Goal: Information Seeking & Learning: Learn about a topic

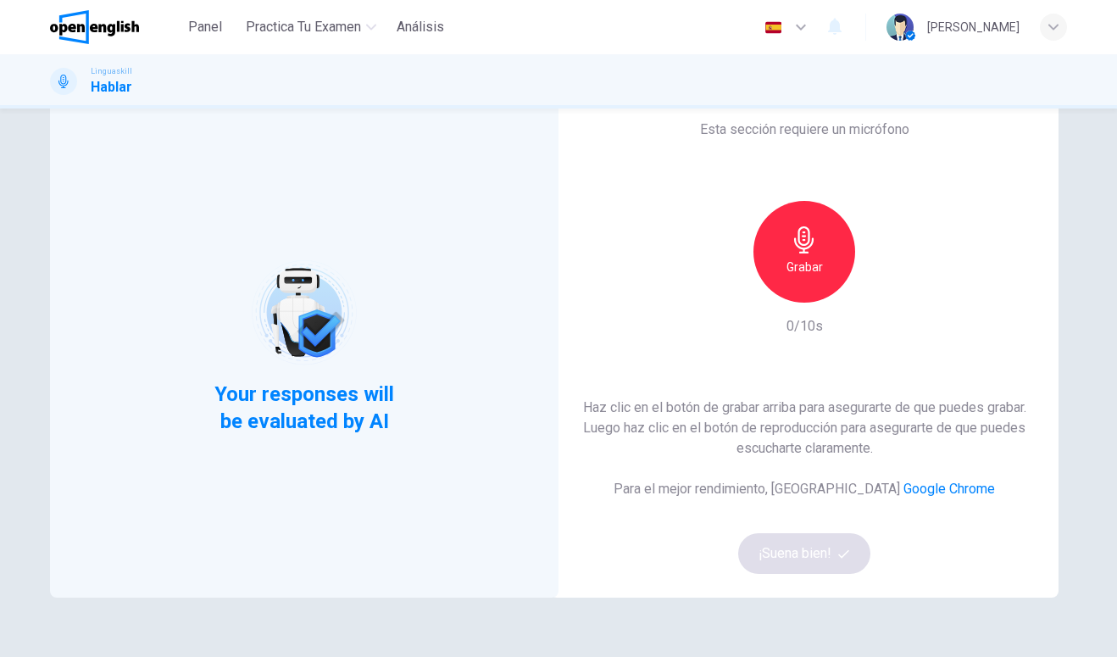
scroll to position [28, 0]
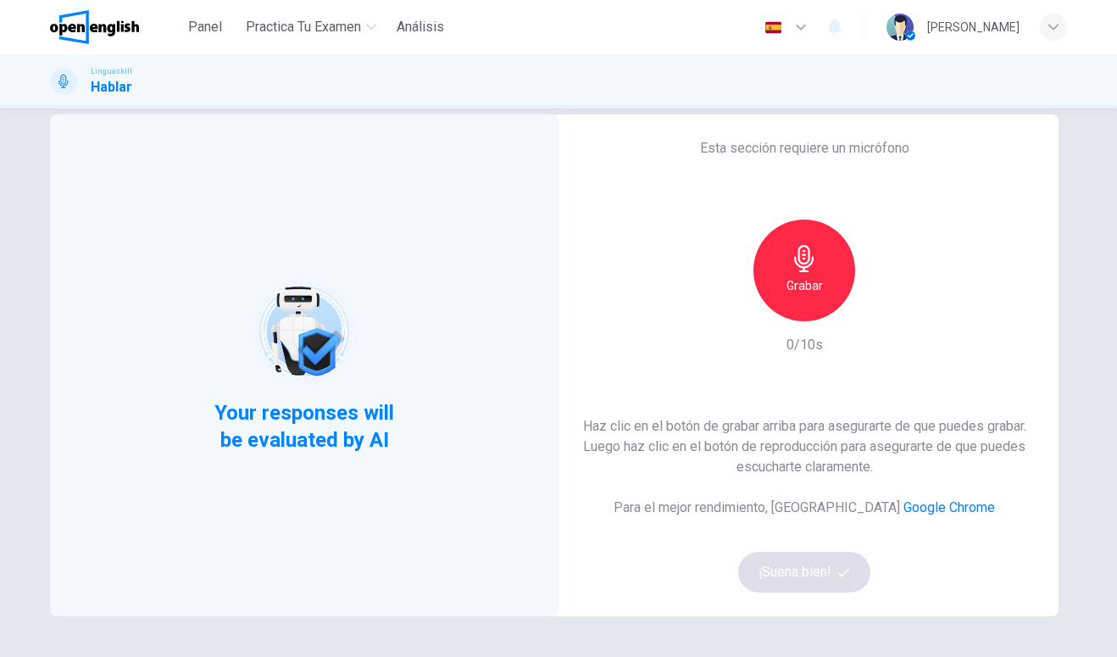
click at [810, 275] on div "Grabar" at bounding box center [804, 270] width 102 height 102
click at [823, 280] on h6 "Detener" at bounding box center [804, 285] width 43 height 20
click at [835, 577] on button "¡Suena bien!" at bounding box center [804, 572] width 132 height 41
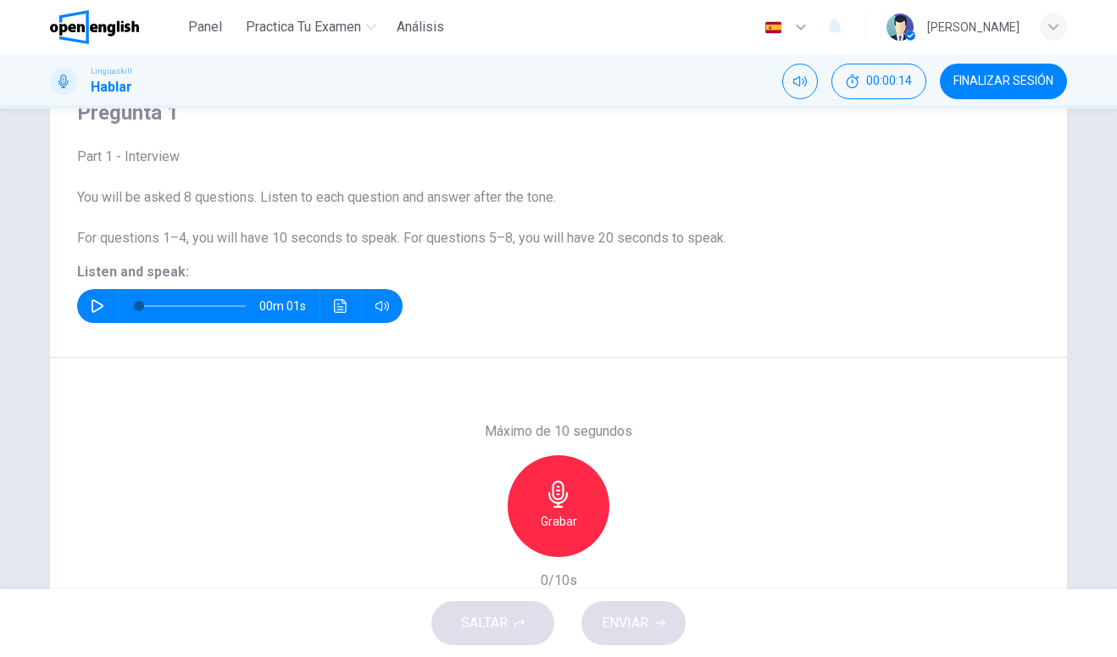
scroll to position [71, 0]
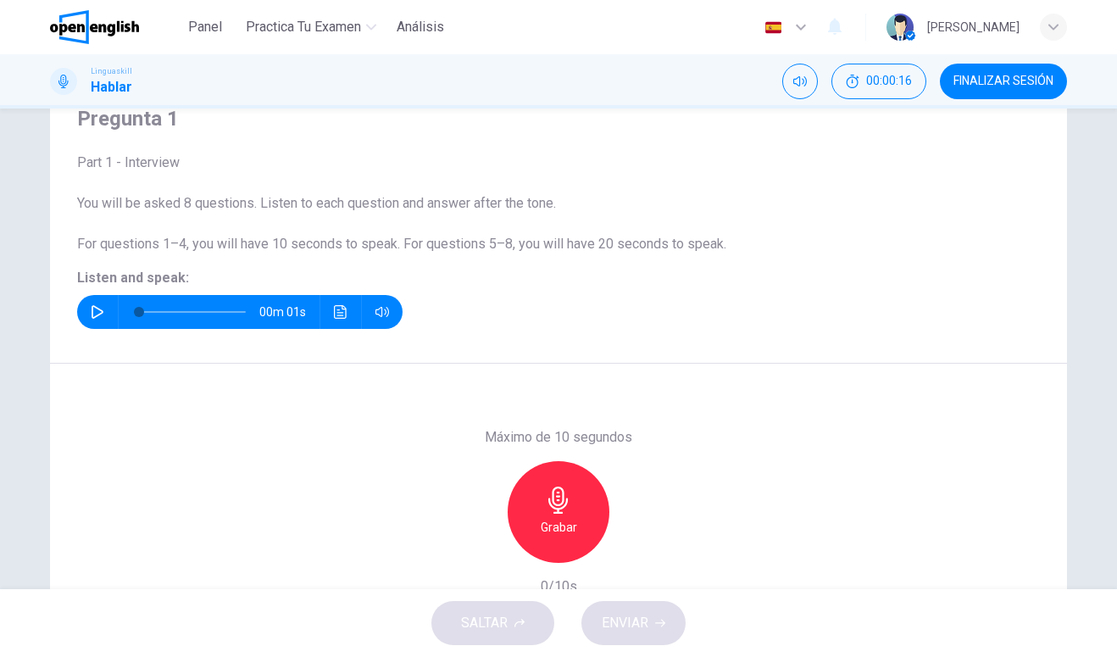
click at [92, 315] on icon "button" at bounding box center [98, 312] width 14 height 14
type input "*"
click at [547, 495] on icon "button" at bounding box center [558, 499] width 27 height 27
click at [577, 535] on h6 "Detener" at bounding box center [558, 527] width 43 height 20
click at [618, 620] on span "ENVIAR" at bounding box center [625, 623] width 47 height 24
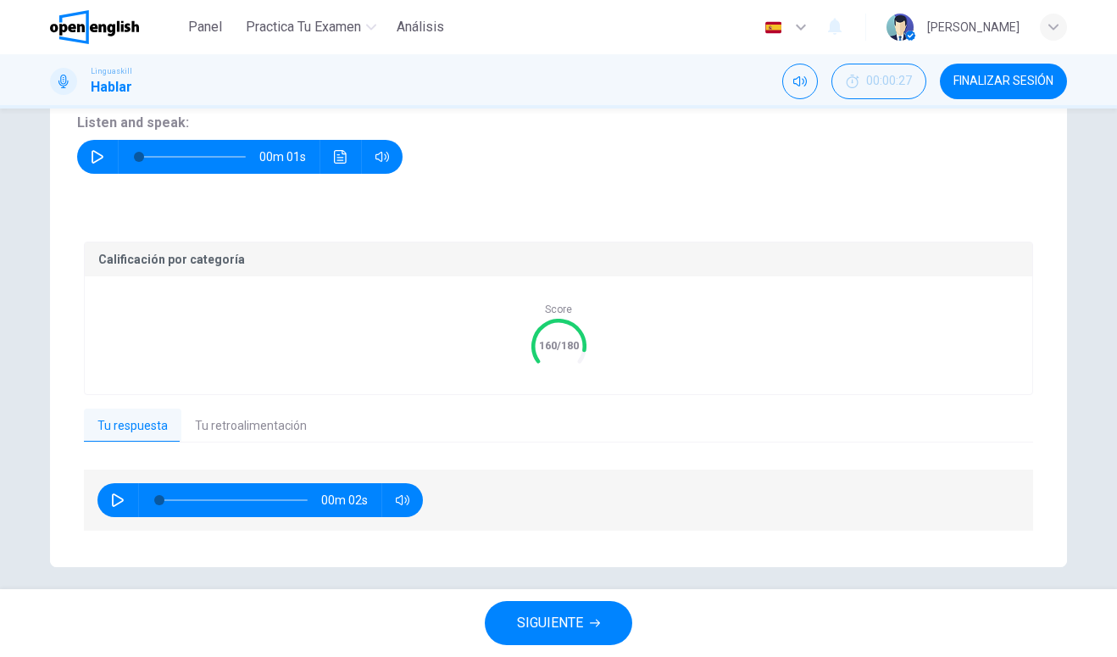
scroll to position [225, 0]
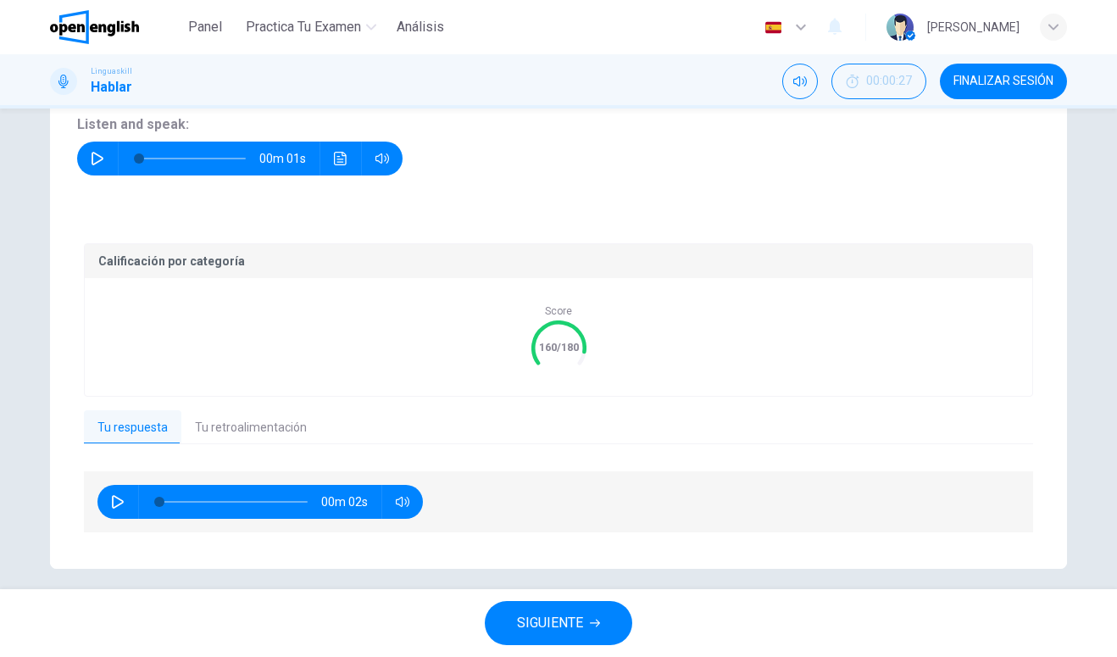
click at [236, 431] on button "Tu retroalimentación" at bounding box center [250, 428] width 139 height 36
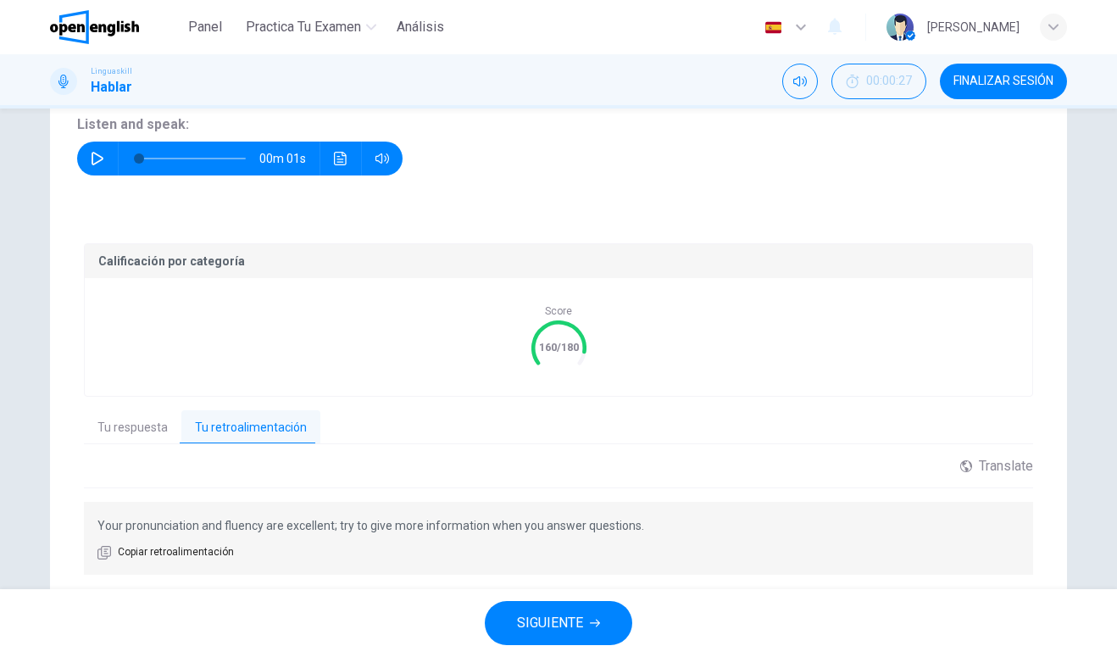
scroll to position [270, 0]
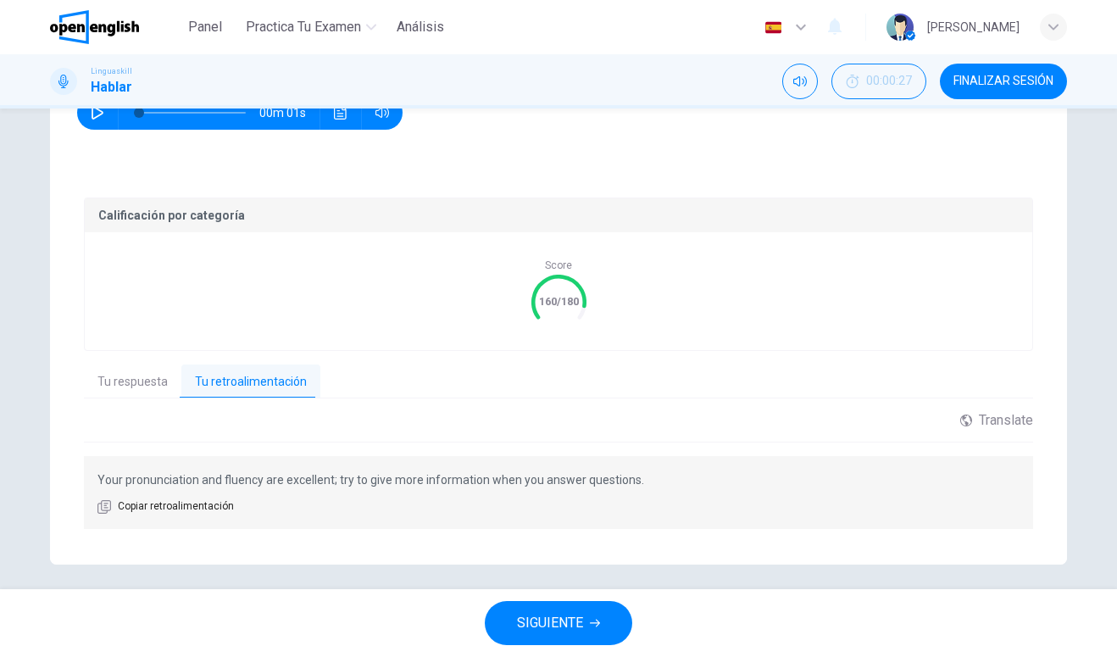
click at [132, 385] on button "Tu respuesta" at bounding box center [132, 382] width 97 height 36
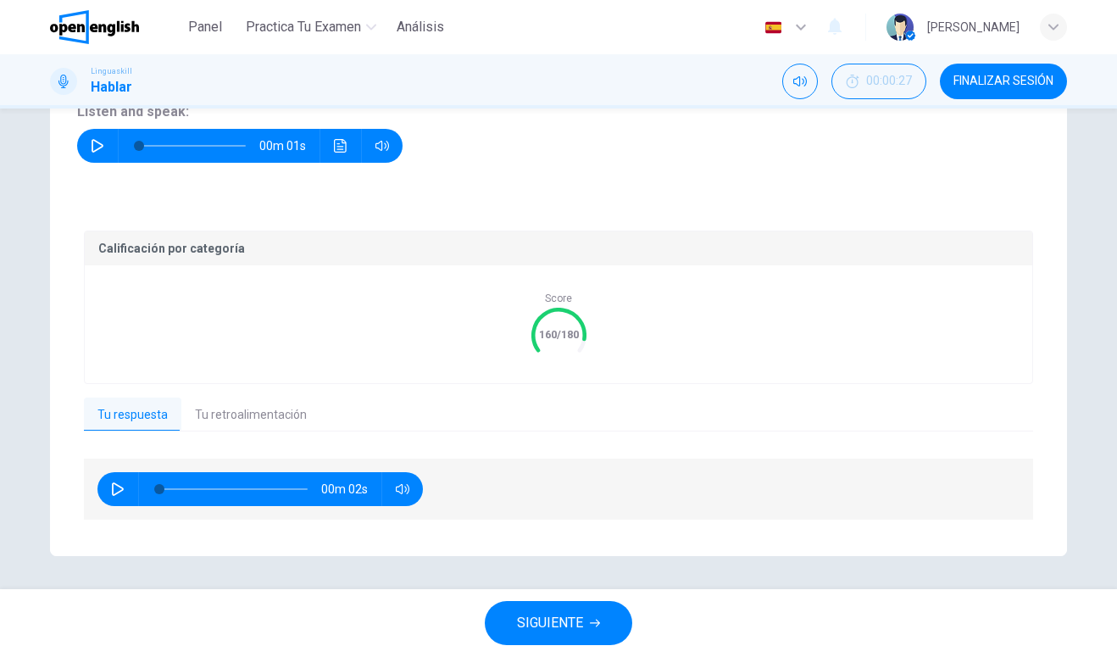
click at [112, 487] on icon "button" at bounding box center [118, 489] width 14 height 14
type input "*"
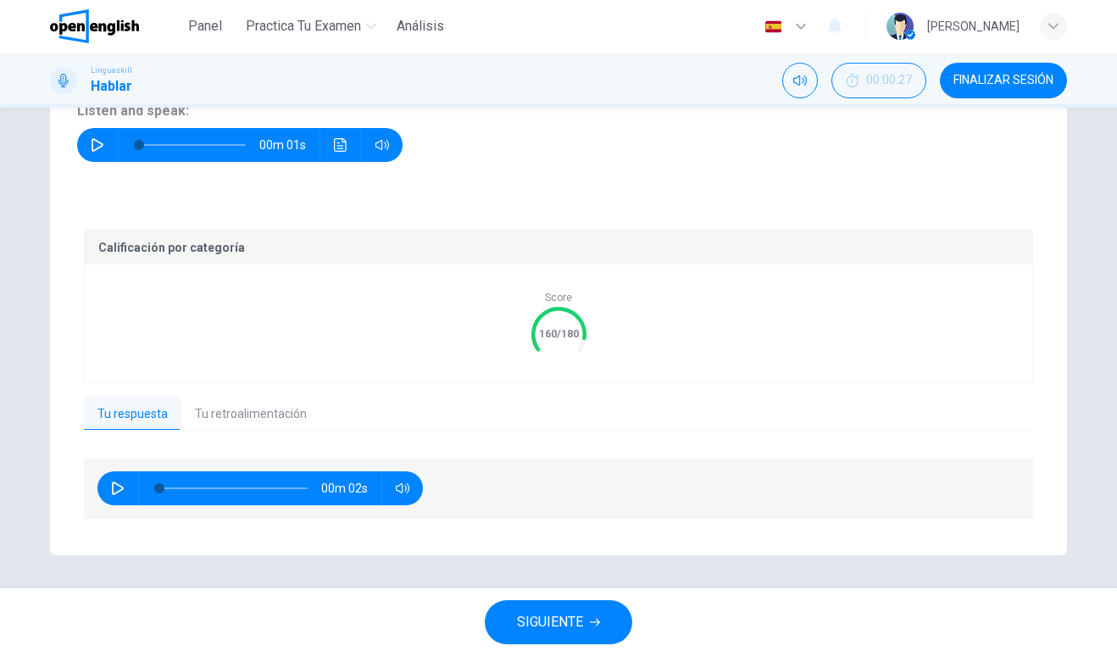
click at [600, 604] on button "SIGUIENTE" at bounding box center [558, 623] width 147 height 44
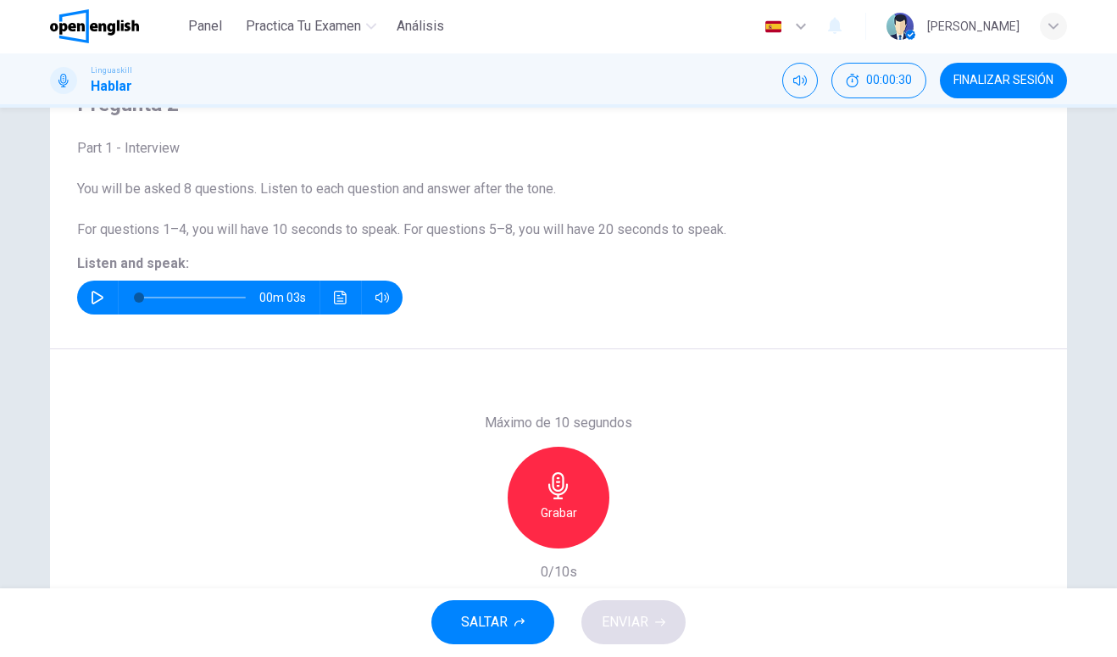
scroll to position [61, 0]
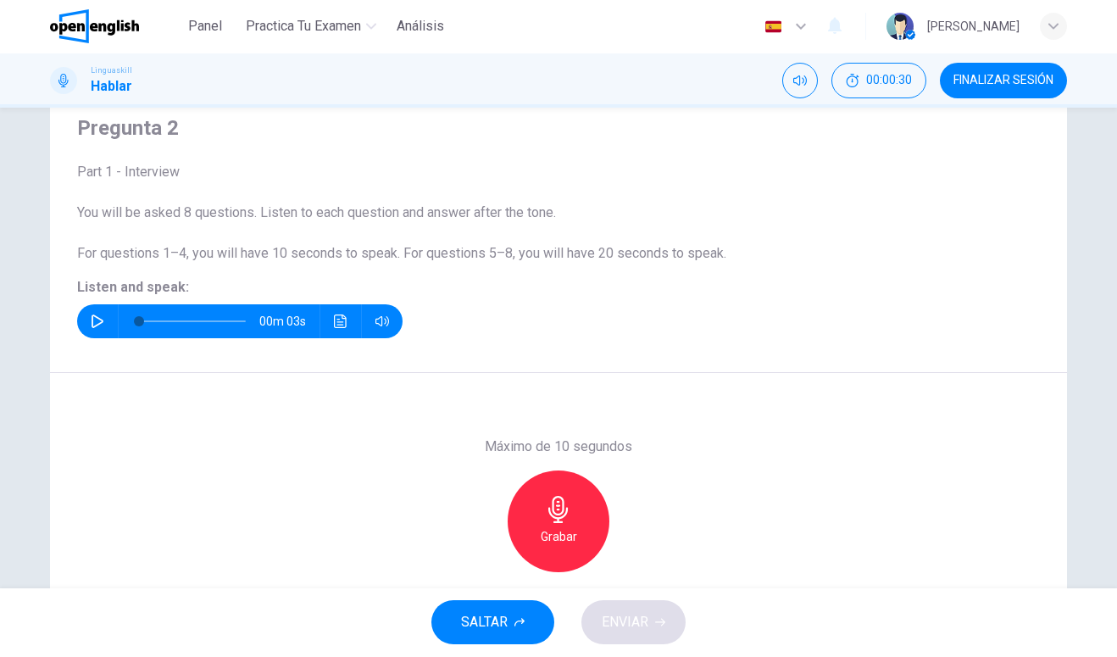
click at [103, 319] on icon "button" at bounding box center [98, 322] width 14 height 14
click at [591, 537] on div "Grabar" at bounding box center [559, 522] width 102 height 102
click at [552, 530] on h6 "Detener" at bounding box center [558, 537] width 43 height 20
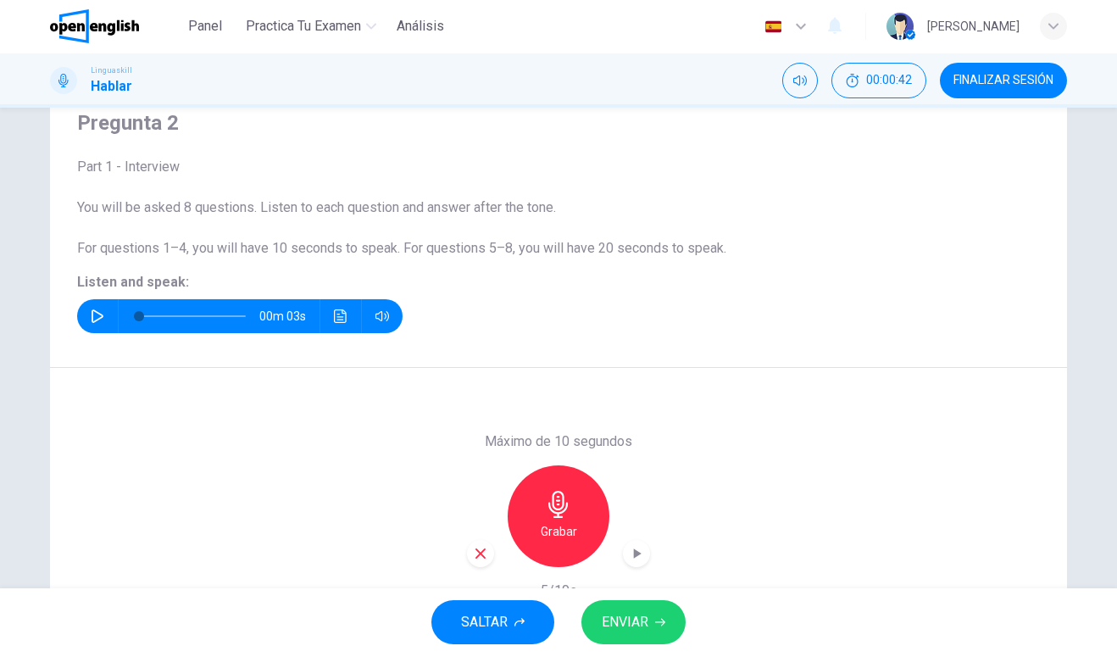
click at [646, 544] on div "button" at bounding box center [636, 554] width 27 height 27
click at [100, 323] on button "button" at bounding box center [97, 317] width 27 height 34
click at [602, 619] on span "ENVIAR" at bounding box center [625, 623] width 47 height 24
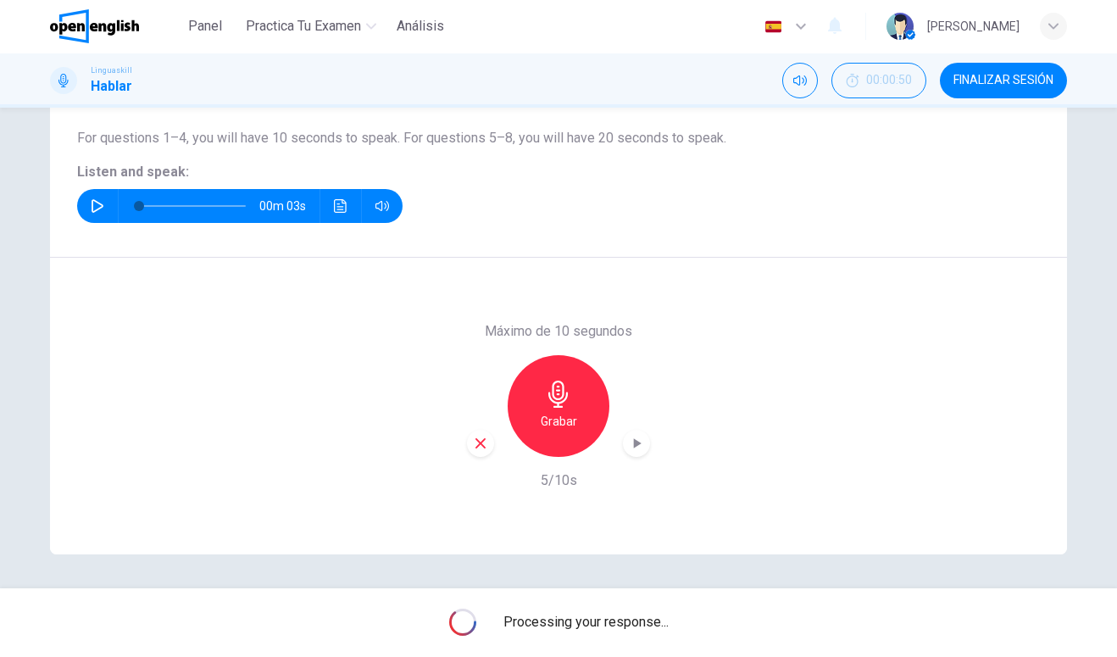
scroll to position [176, 0]
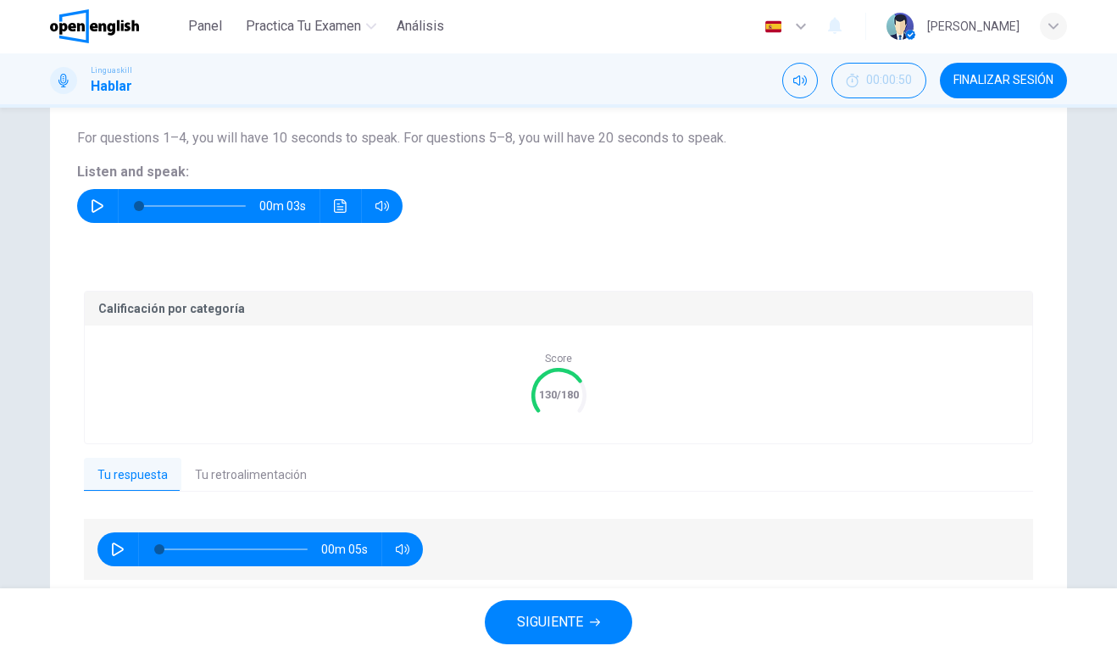
click at [229, 483] on button "Tu retroalimentación" at bounding box center [250, 476] width 139 height 36
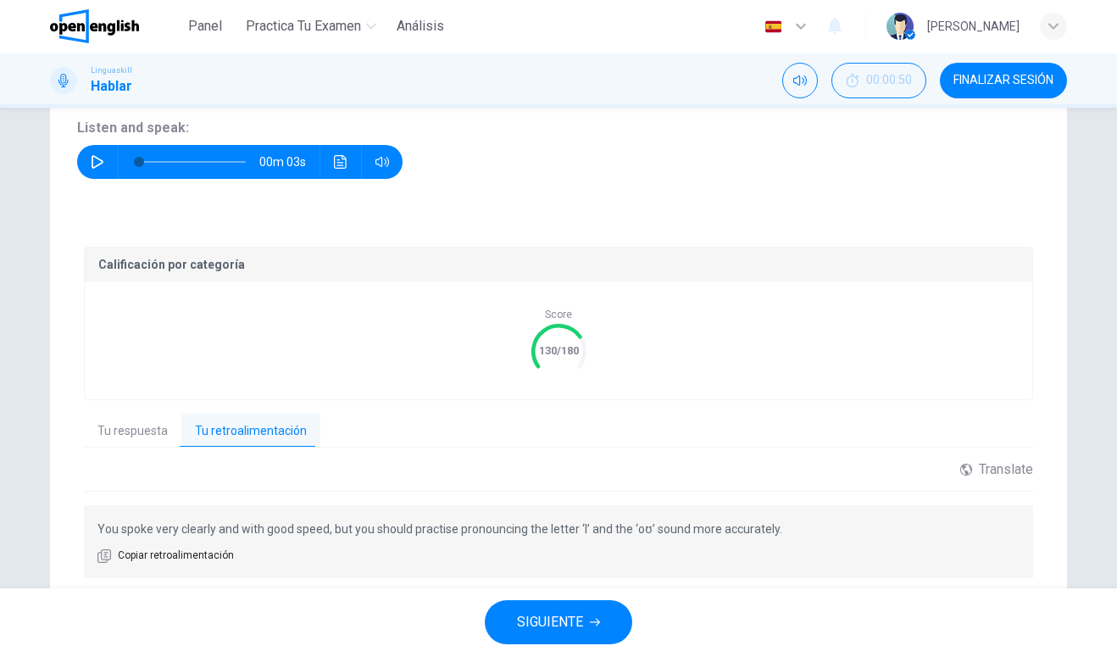
scroll to position [247, 0]
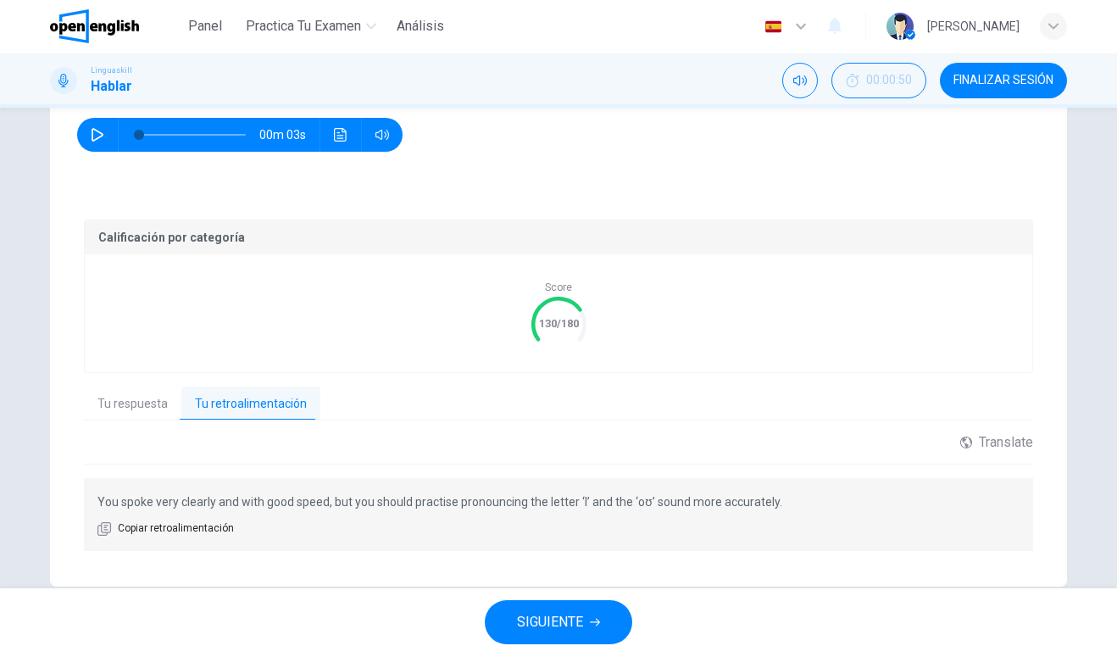
click at [138, 409] on button "Tu respuesta" at bounding box center [132, 405] width 97 height 36
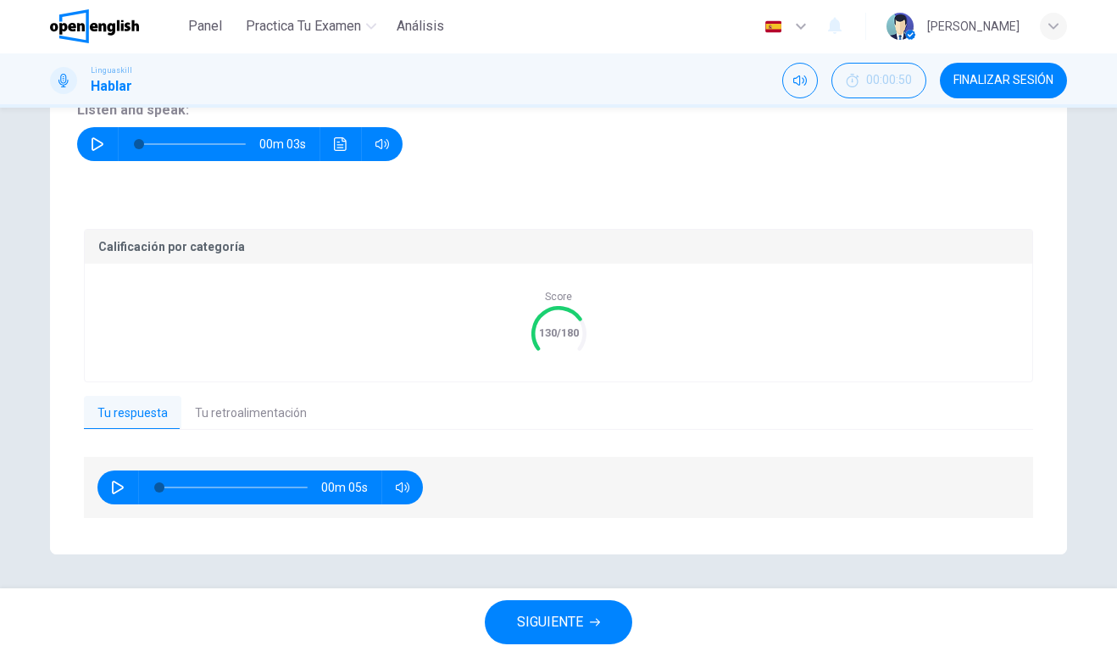
scroll to position [237, 0]
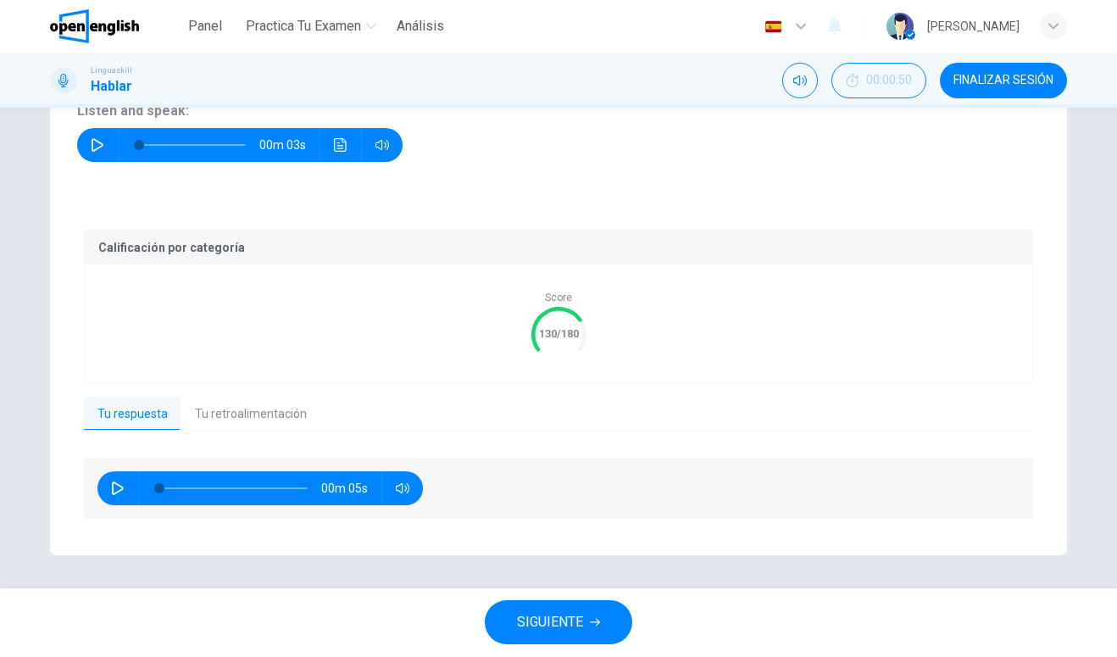
click at [126, 493] on button "button" at bounding box center [117, 489] width 27 height 34
click at [502, 627] on button "SIGUIENTE" at bounding box center [558, 623] width 147 height 44
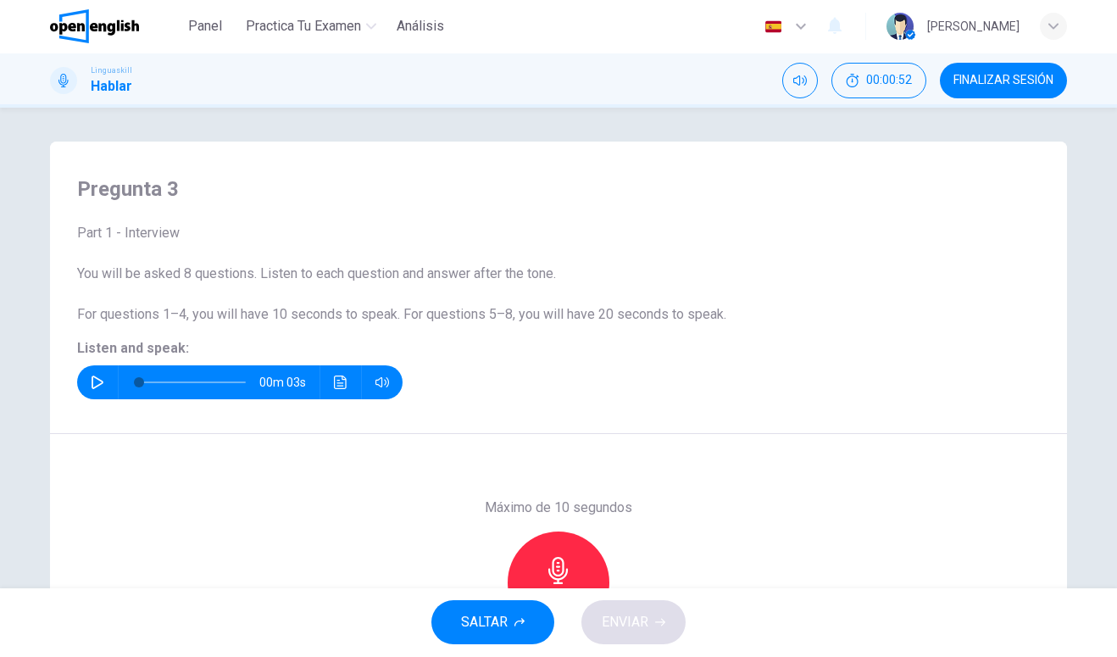
scroll to position [0, 0]
click at [99, 376] on icon "button" at bounding box center [98, 383] width 14 height 14
click at [341, 383] on icon "Haz clic para ver la transcripción del audio" at bounding box center [340, 383] width 13 height 14
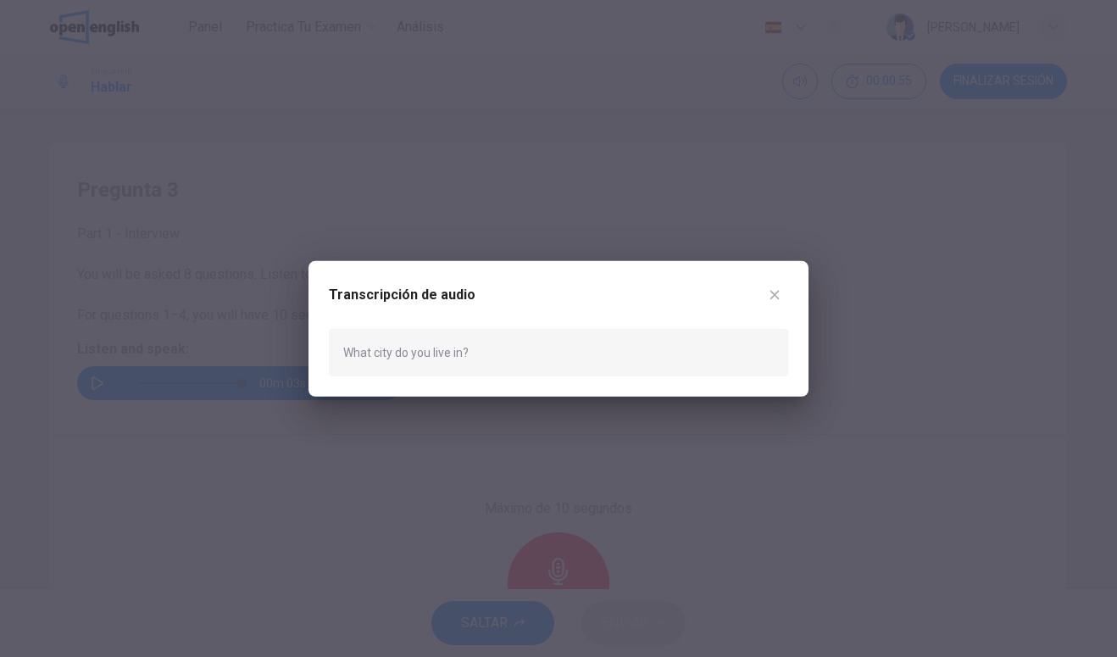
click at [774, 286] on button "button" at bounding box center [774, 293] width 27 height 27
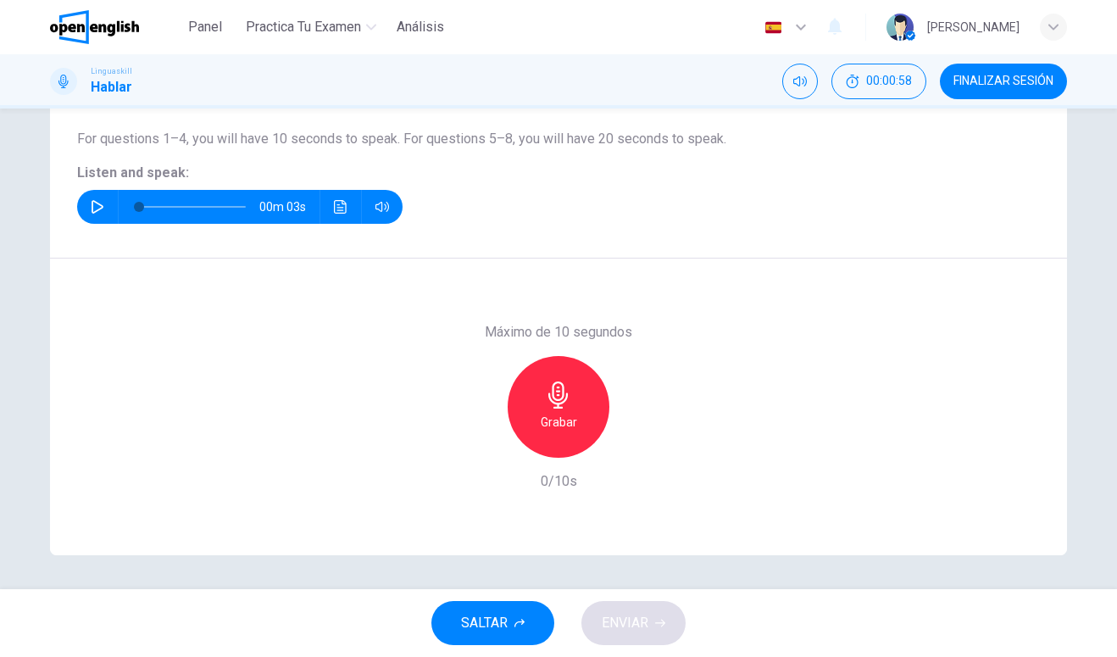
scroll to position [176, 0]
click at [583, 402] on div "Grabar" at bounding box center [559, 407] width 102 height 102
click at [582, 409] on div "Detener" at bounding box center [559, 407] width 102 height 102
click at [637, 433] on div "button" at bounding box center [636, 443] width 27 height 27
click at [635, 628] on span "ENVIAR" at bounding box center [625, 623] width 47 height 24
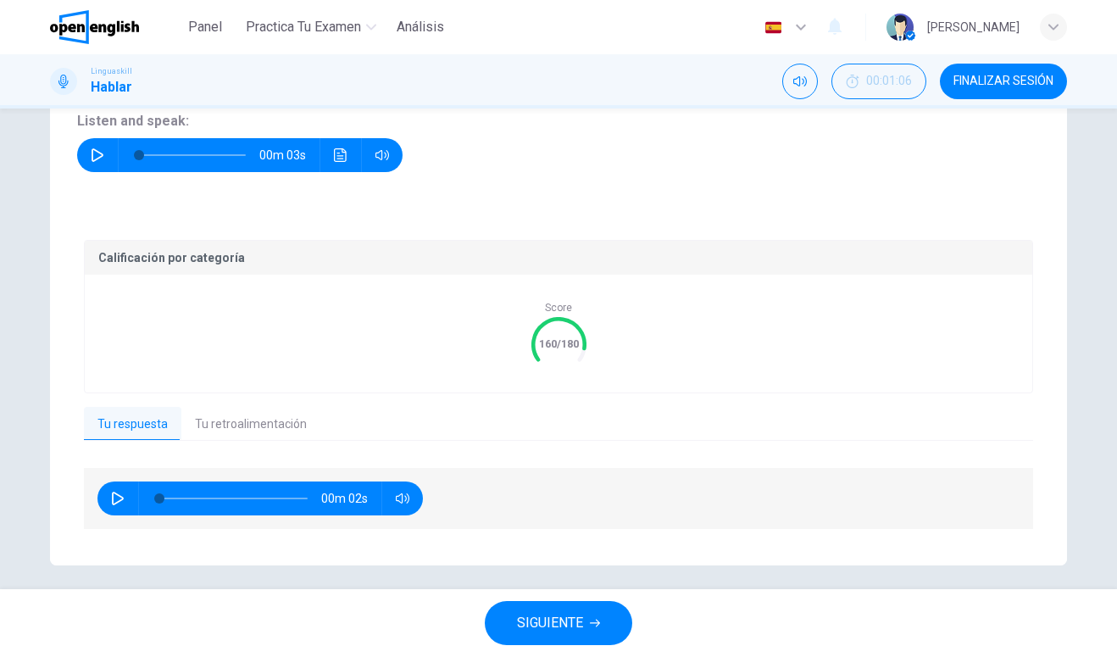
scroll to position [226, 0]
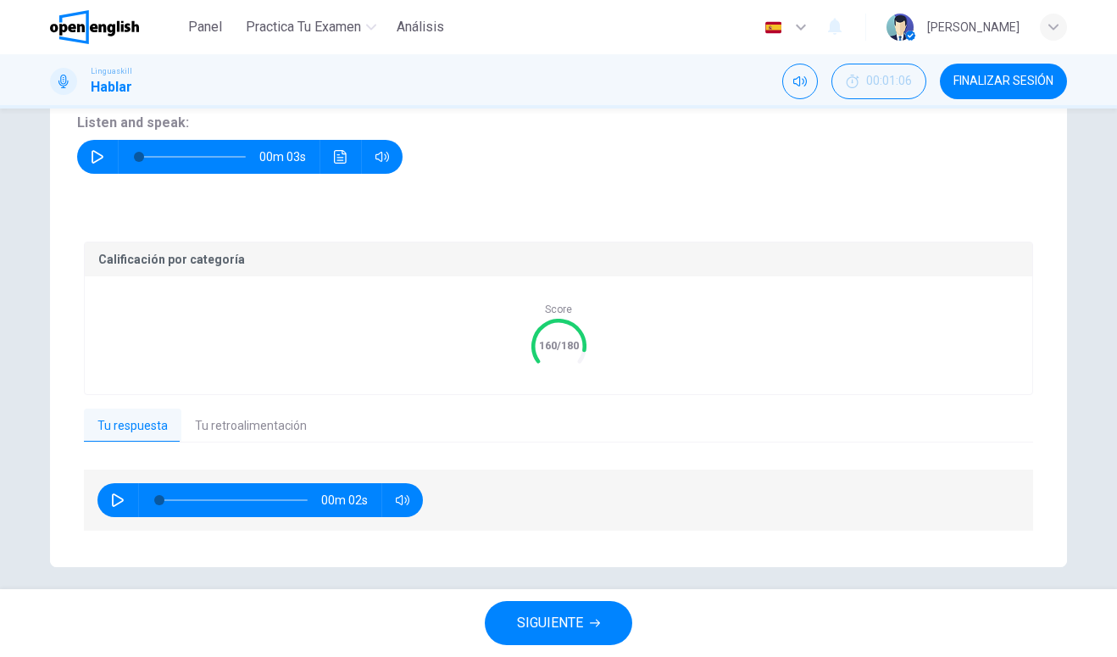
click at [295, 424] on button "Tu retroalimentación" at bounding box center [250, 426] width 139 height 36
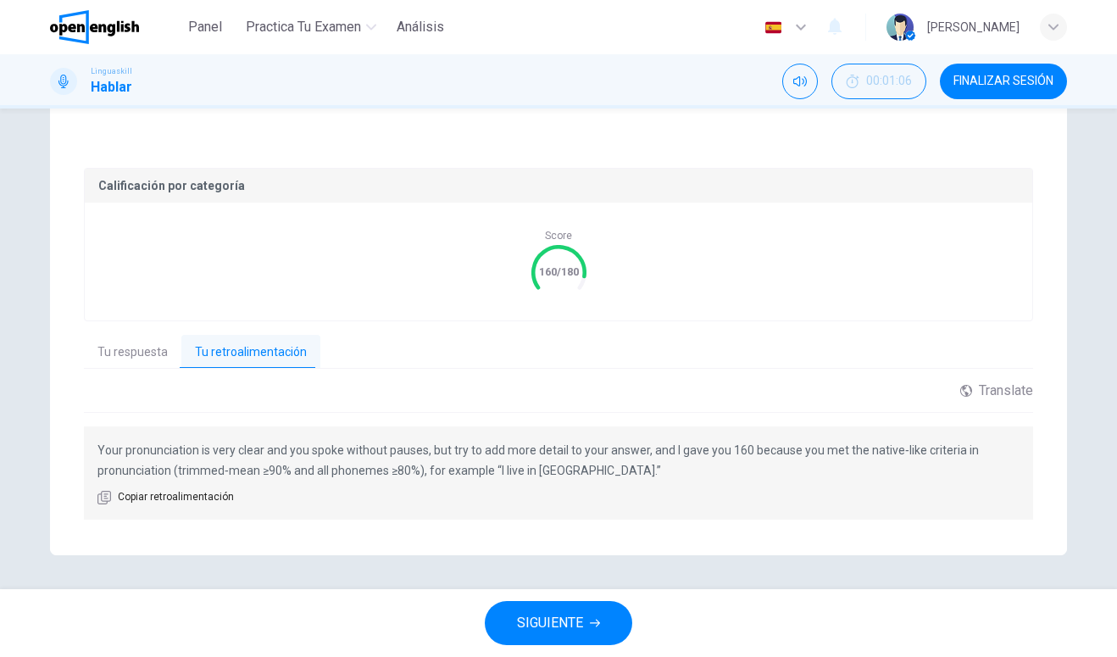
scroll to position [299, 0]
click at [538, 626] on span "SIGUIENTE" at bounding box center [550, 623] width 66 height 24
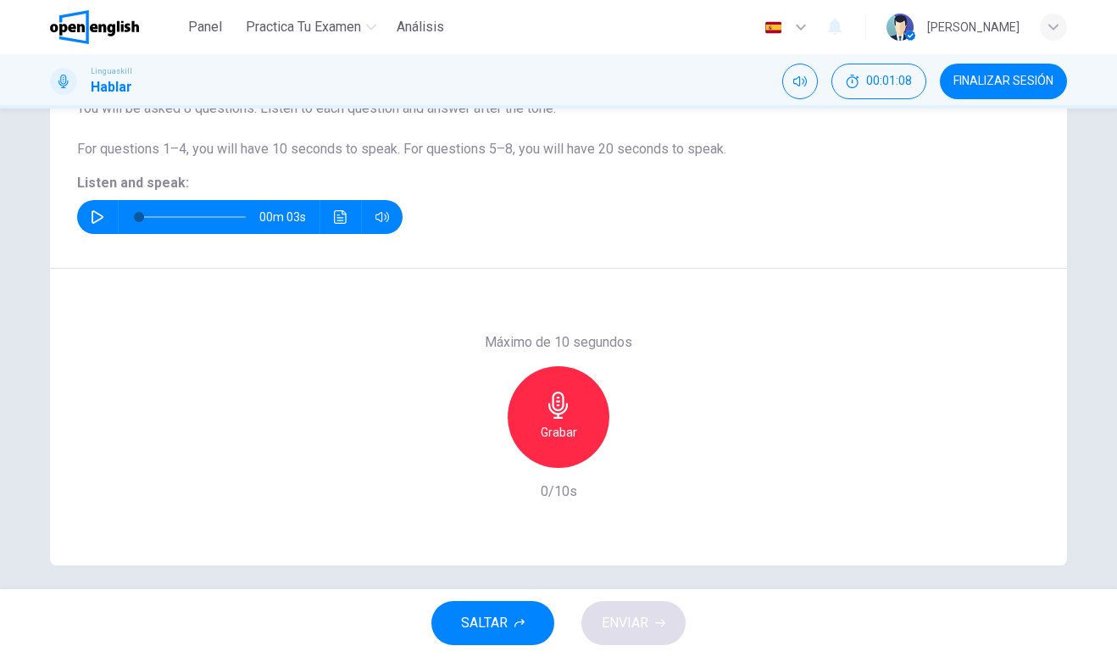
scroll to position [143, 0]
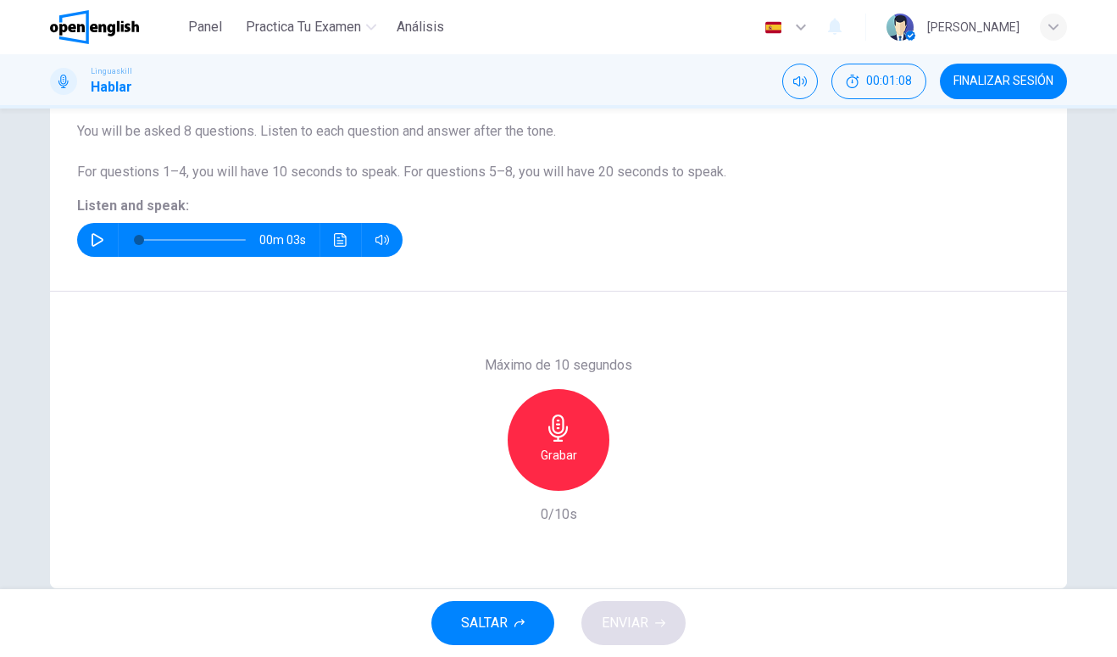
click at [92, 247] on button "button" at bounding box center [97, 240] width 27 height 34
click at [342, 246] on icon "Haz clic para ver la transcripción del audio" at bounding box center [340, 240] width 13 height 14
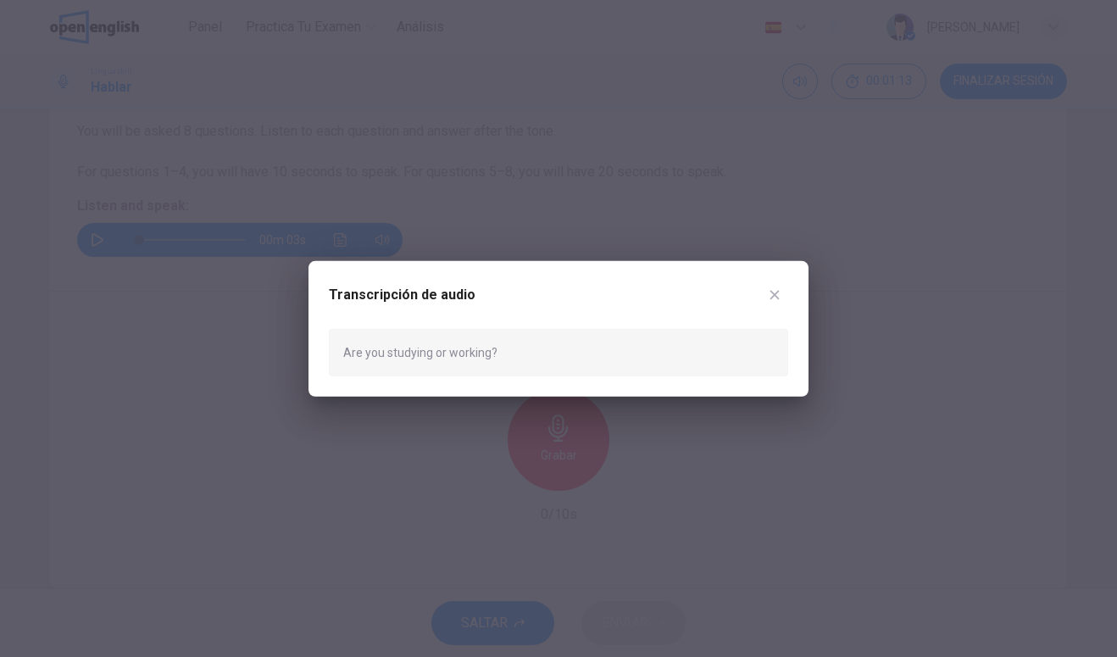
click at [775, 293] on icon "button" at bounding box center [774, 294] width 9 height 9
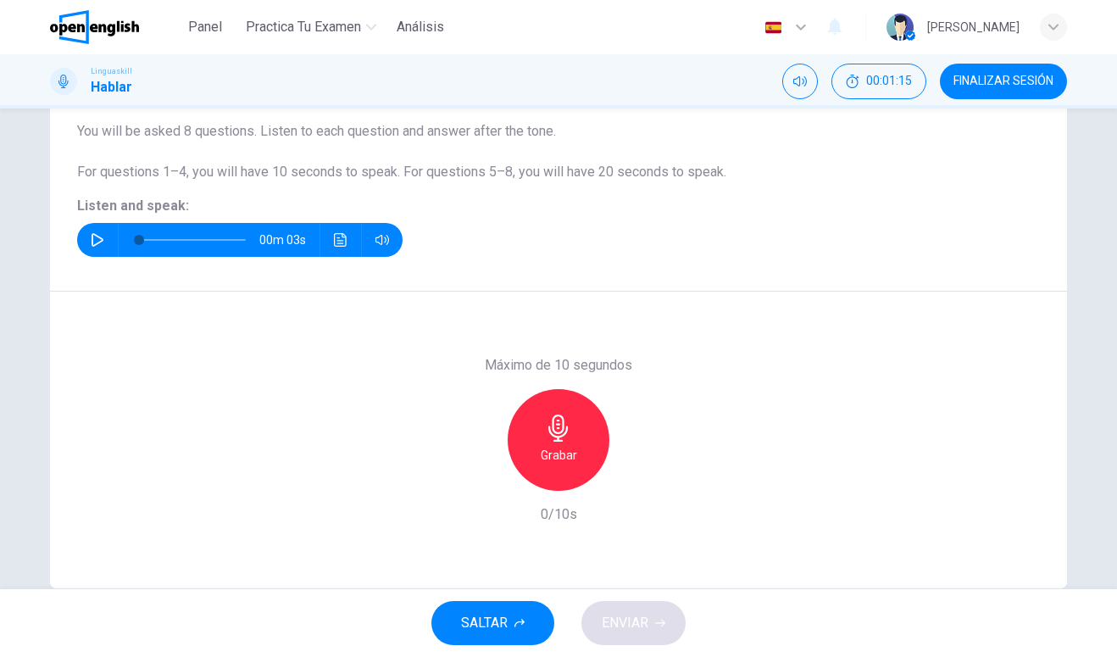
click at [583, 423] on div "Grabar" at bounding box center [559, 440] width 102 height 102
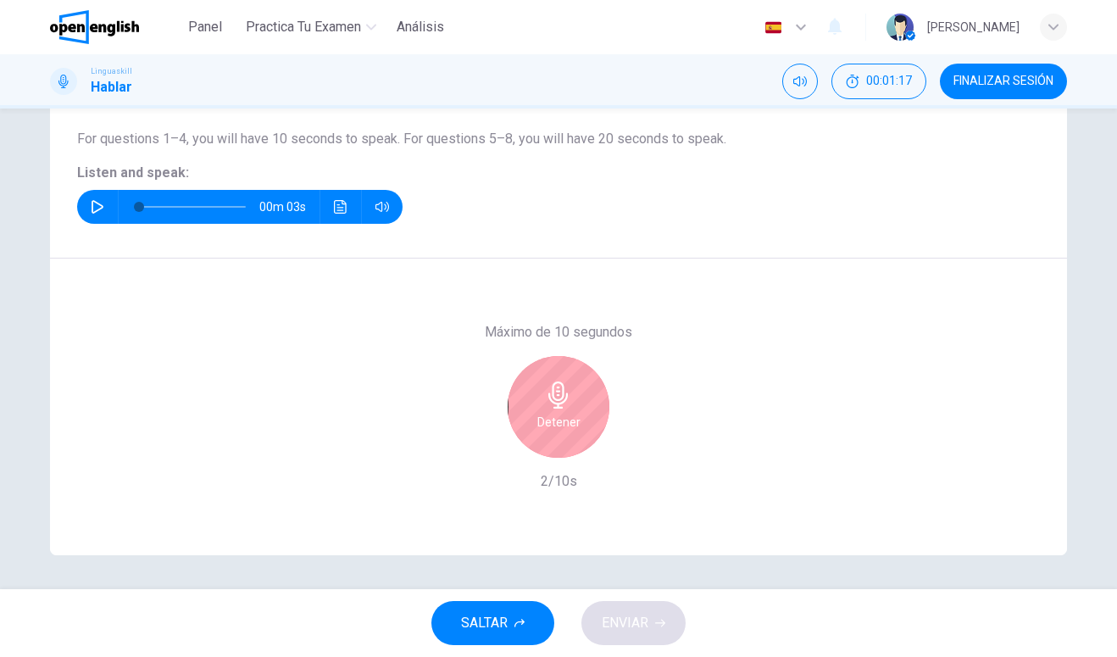
click at [580, 405] on div "Detener" at bounding box center [559, 407] width 102 height 102
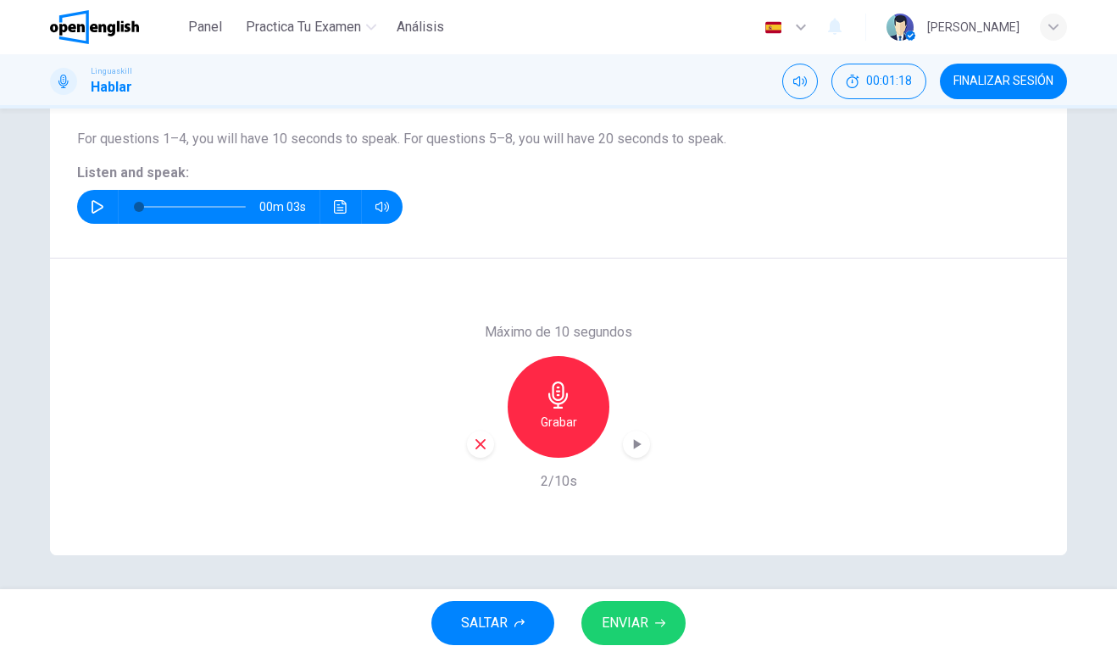
click at [628, 623] on span "ENVIAR" at bounding box center [625, 623] width 47 height 24
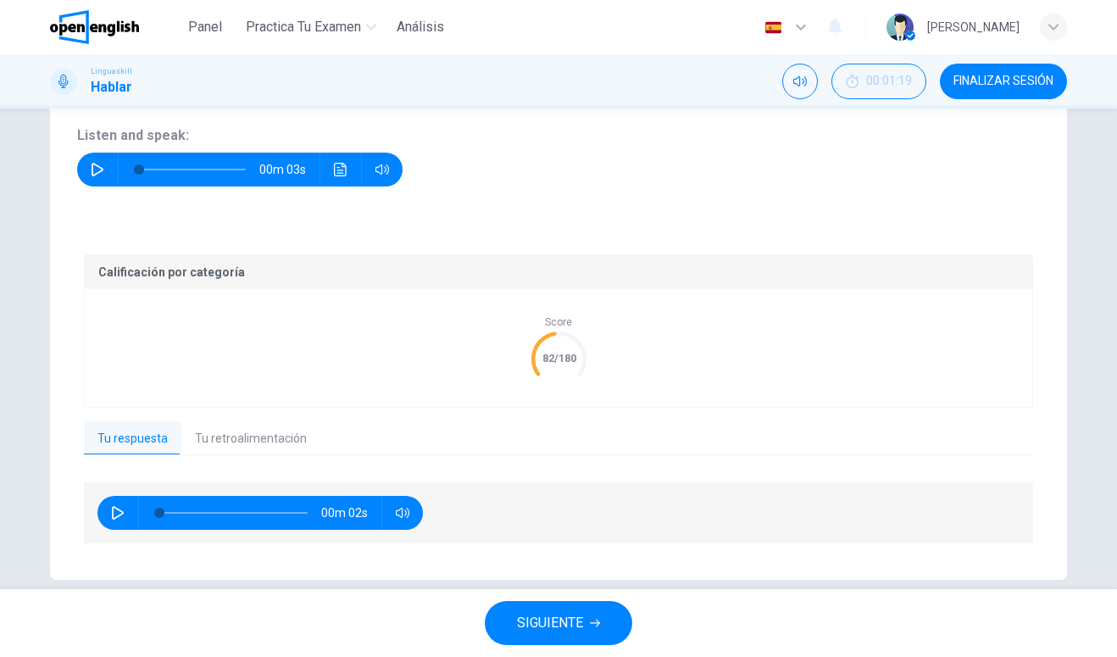
scroll to position [212, 0]
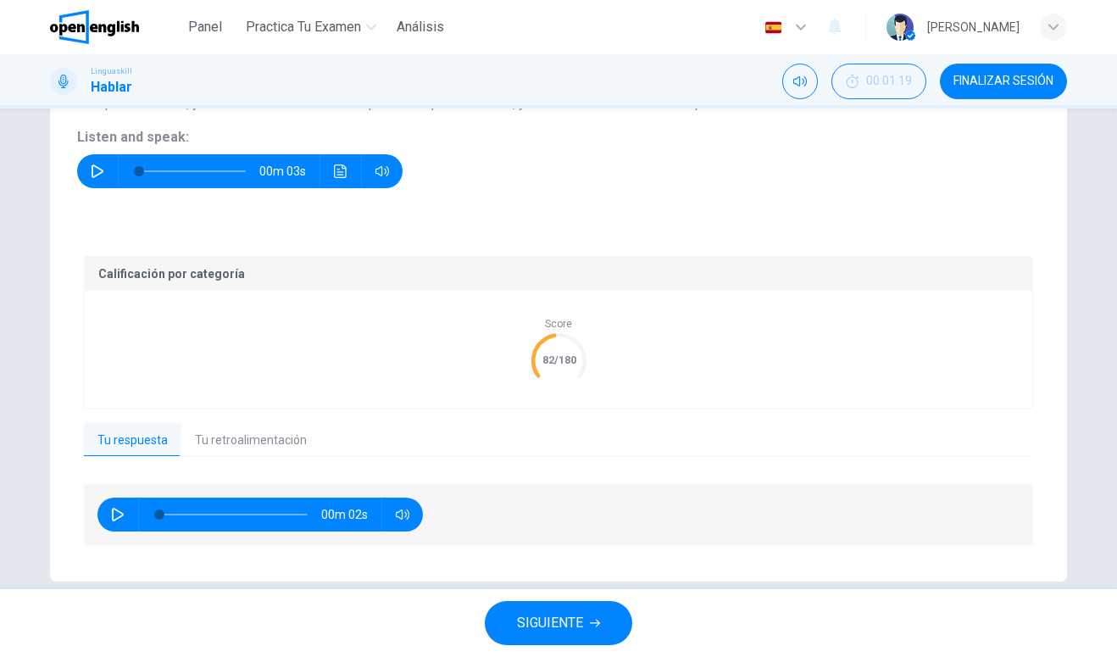
click at [253, 452] on button "Tu retroalimentación" at bounding box center [250, 441] width 139 height 36
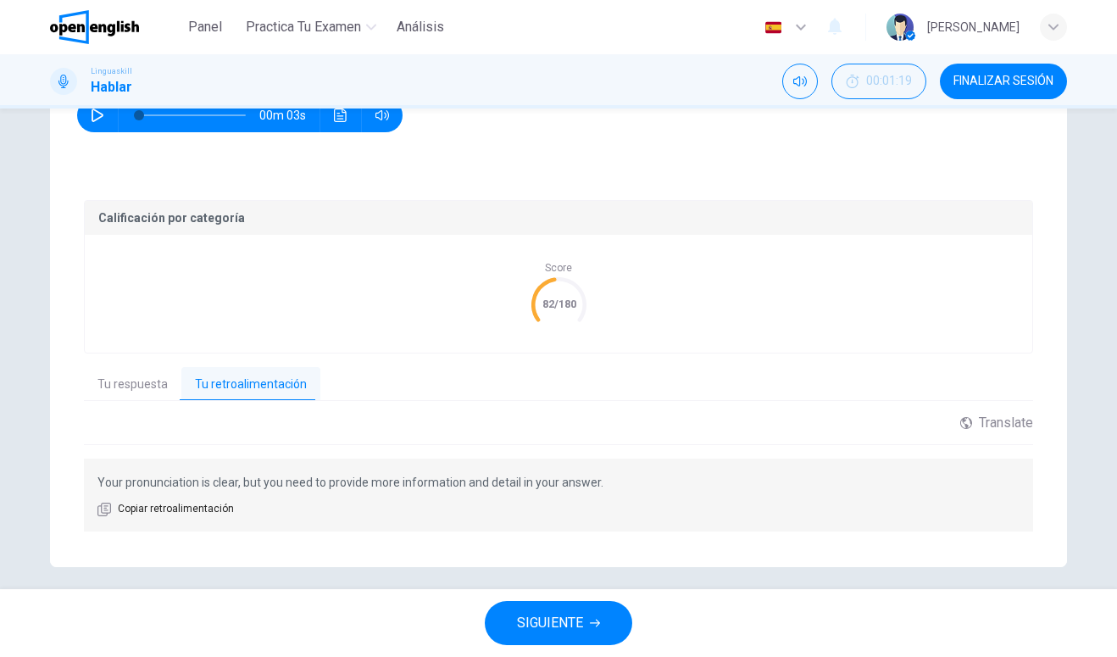
scroll to position [268, 0]
click at [965, 430] on div "Translate" at bounding box center [996, 422] width 73 height 16
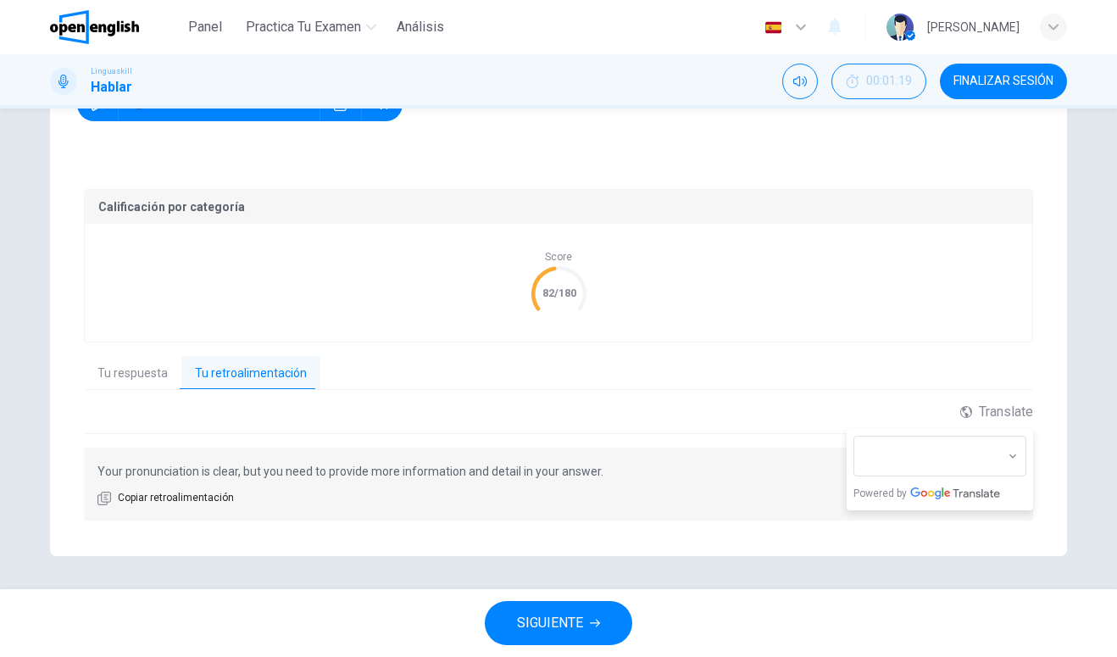
click at [533, 643] on button "SIGUIENTE" at bounding box center [558, 623] width 147 height 44
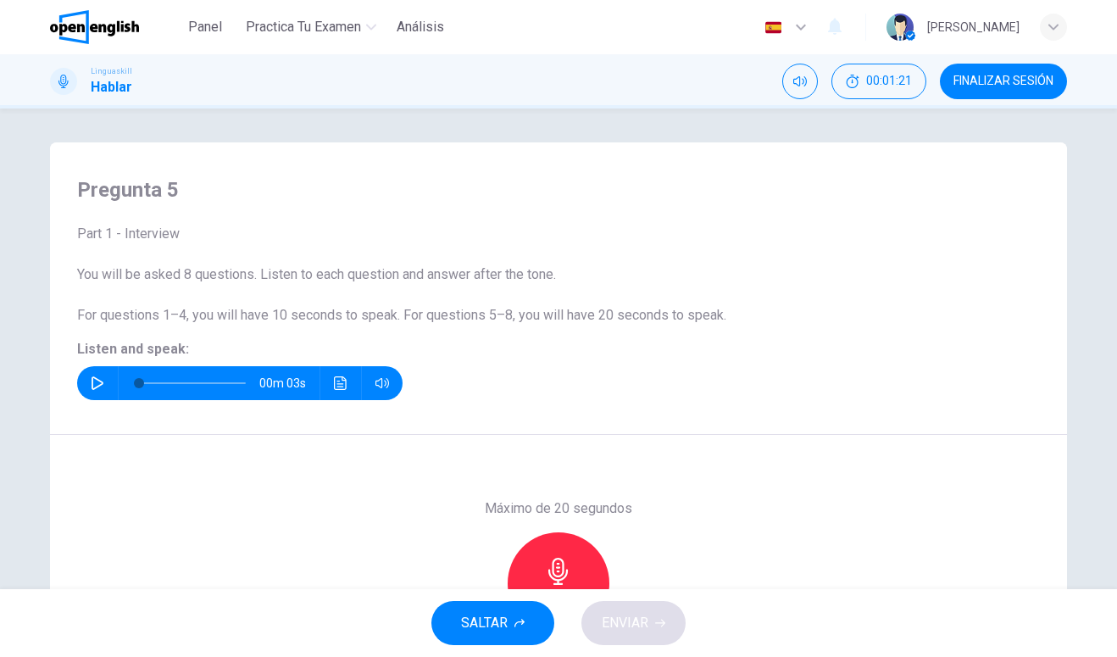
scroll to position [0, 0]
click at [346, 380] on icon "Haz clic para ver la transcripción del audio" at bounding box center [340, 383] width 13 height 14
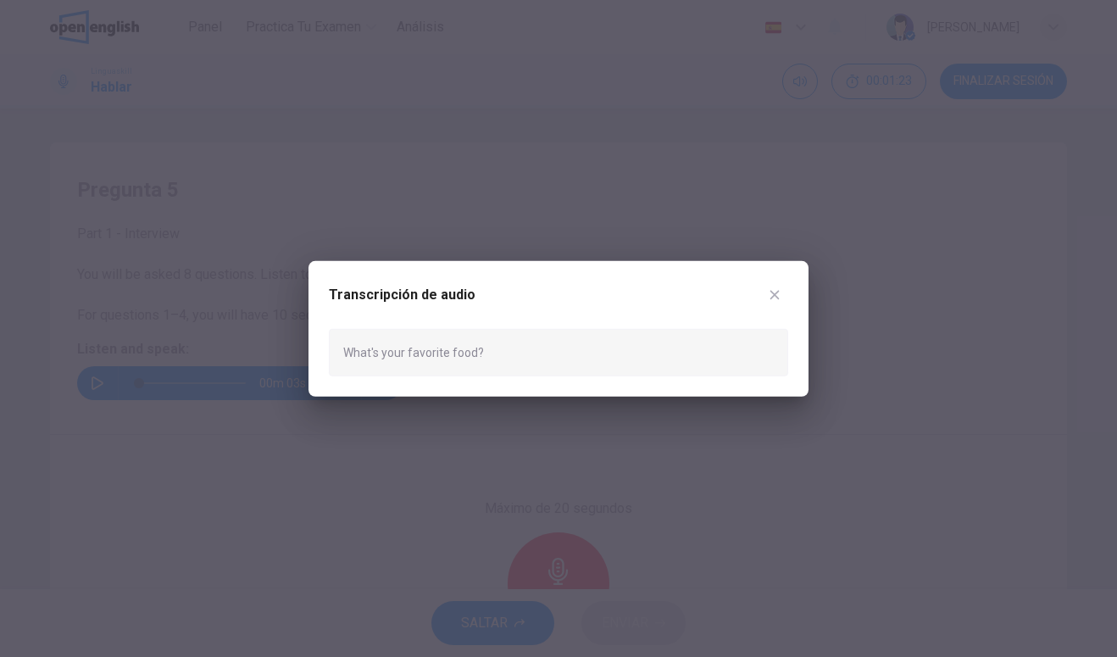
click at [782, 288] on button "button" at bounding box center [774, 293] width 27 height 27
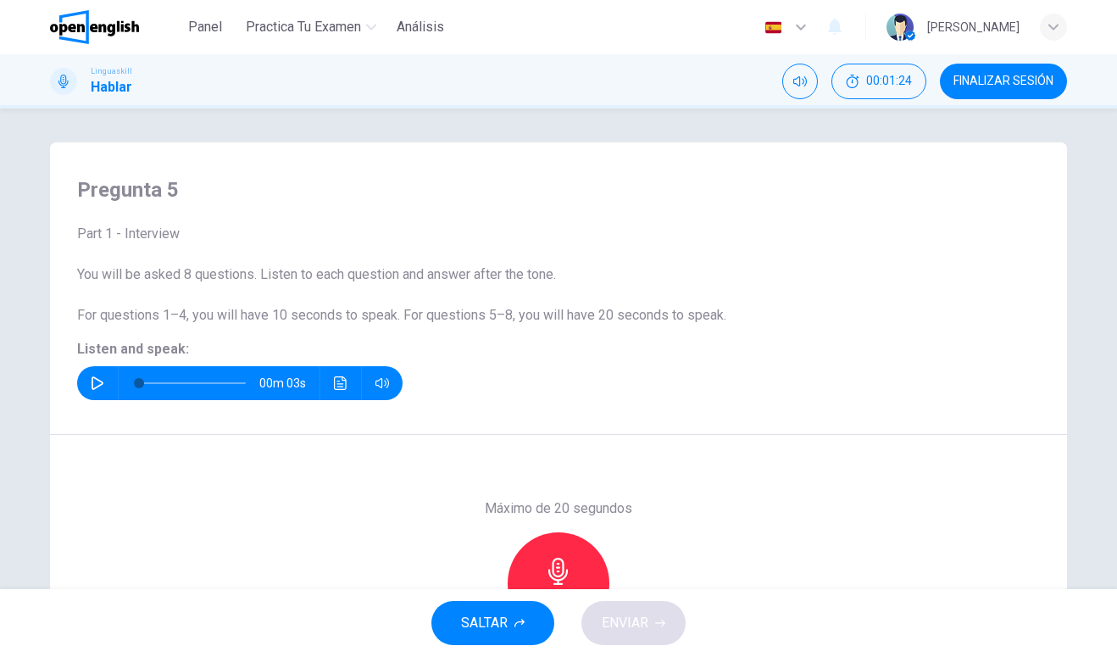
click at [91, 384] on icon "button" at bounding box center [98, 383] width 14 height 14
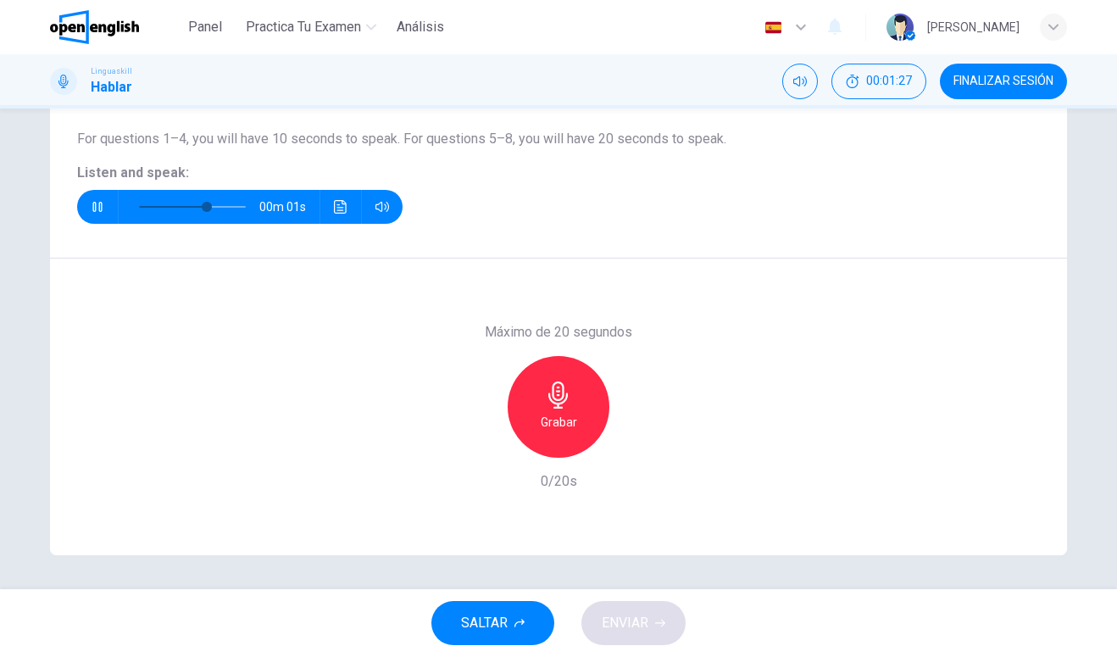
scroll to position [176, 0]
click at [576, 438] on div "Grabar" at bounding box center [559, 407] width 102 height 102
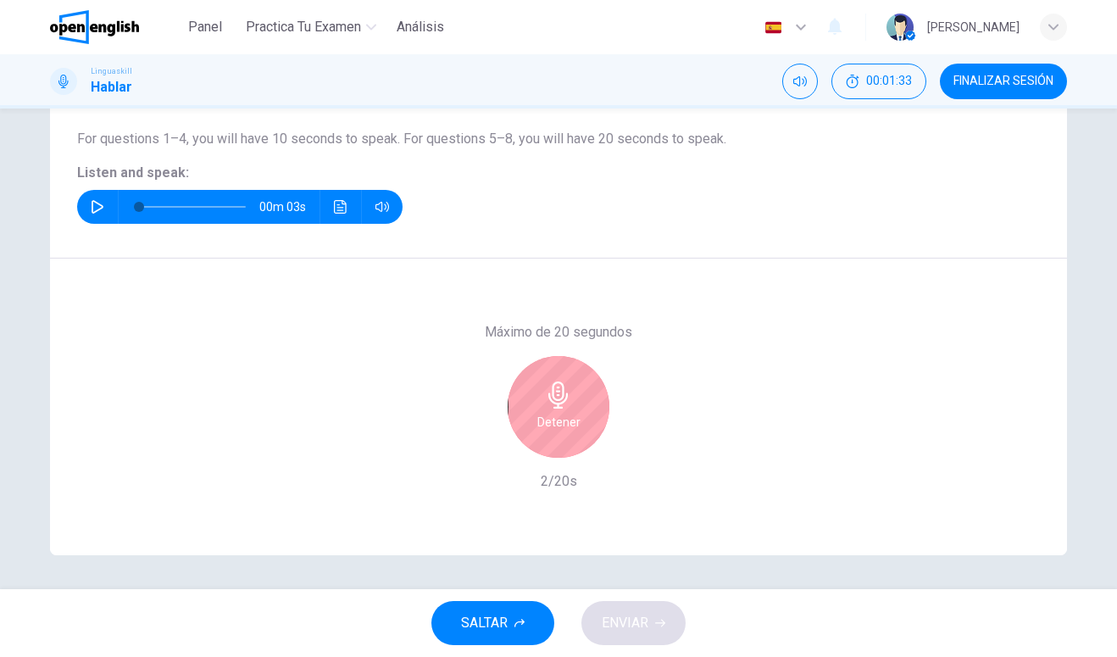
click at [561, 399] on icon "button" at bounding box center [557, 394] width 19 height 27
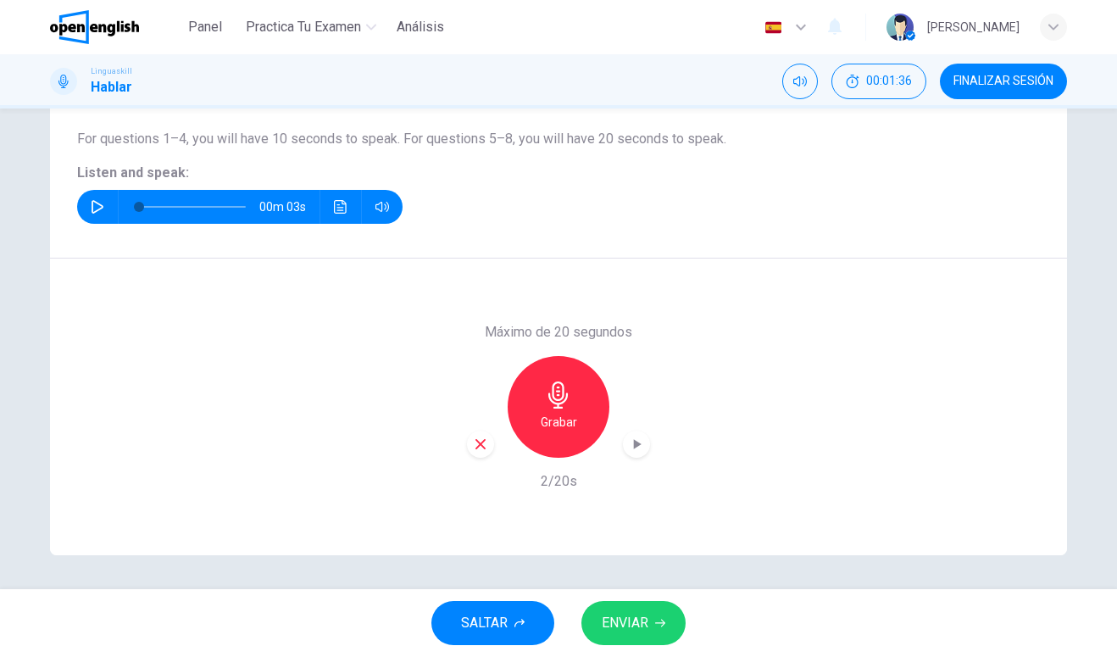
click at [632, 451] on icon "button" at bounding box center [636, 443] width 17 height 17
click at [582, 421] on div "Grabar" at bounding box center [559, 407] width 102 height 102
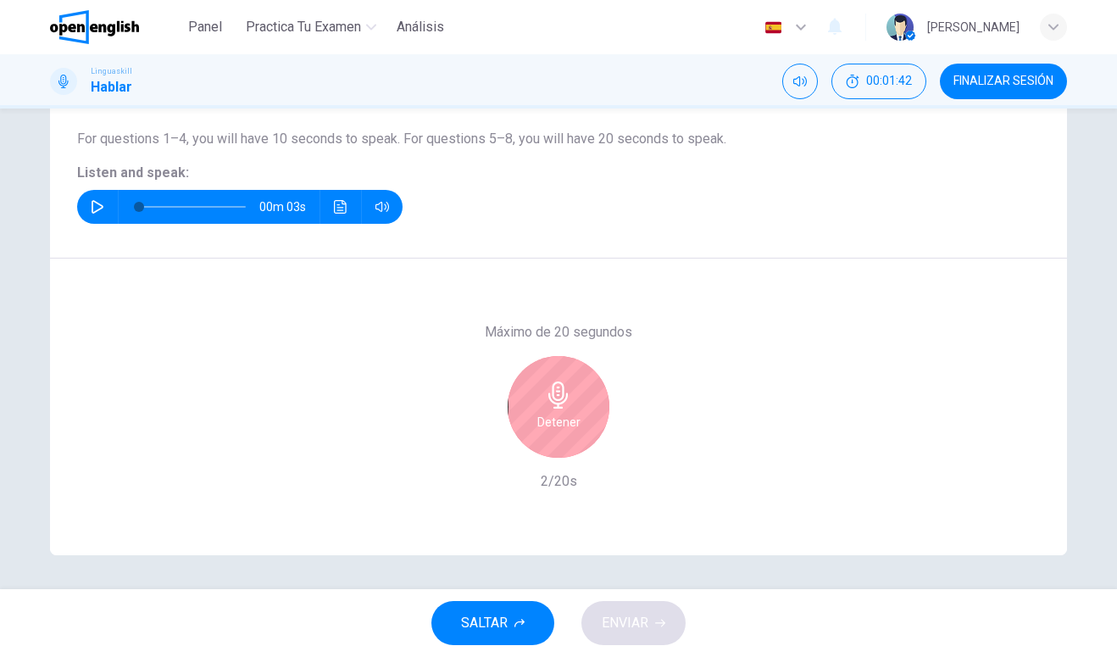
click at [556, 421] on h6 "Detener" at bounding box center [558, 422] width 43 height 20
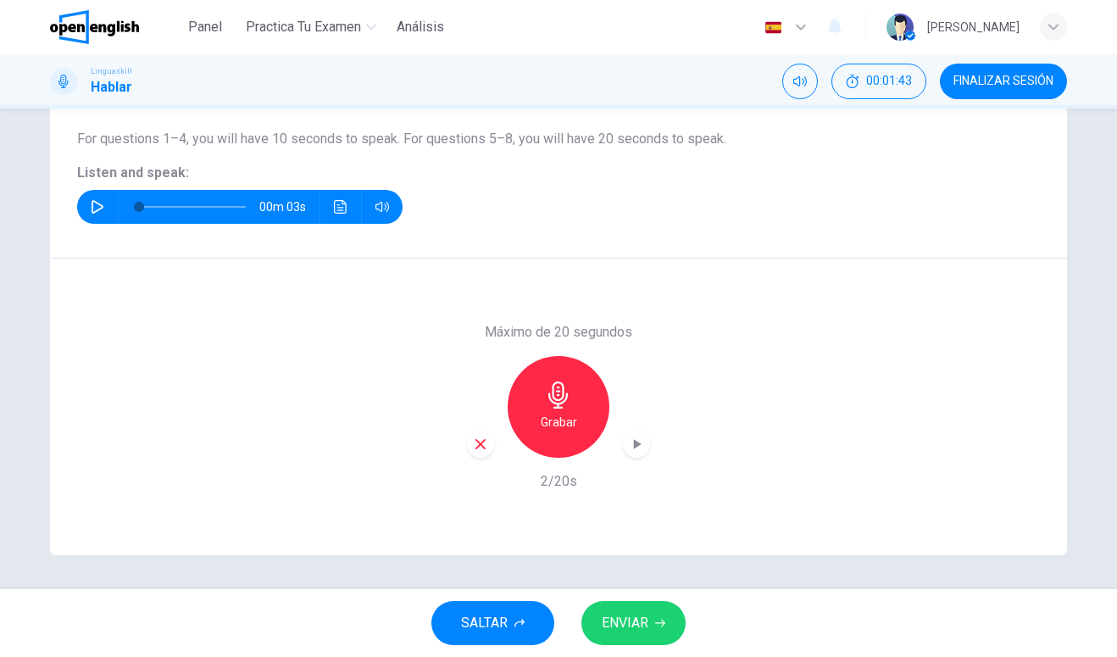
click at [591, 631] on button "ENVIAR" at bounding box center [633, 623] width 104 height 44
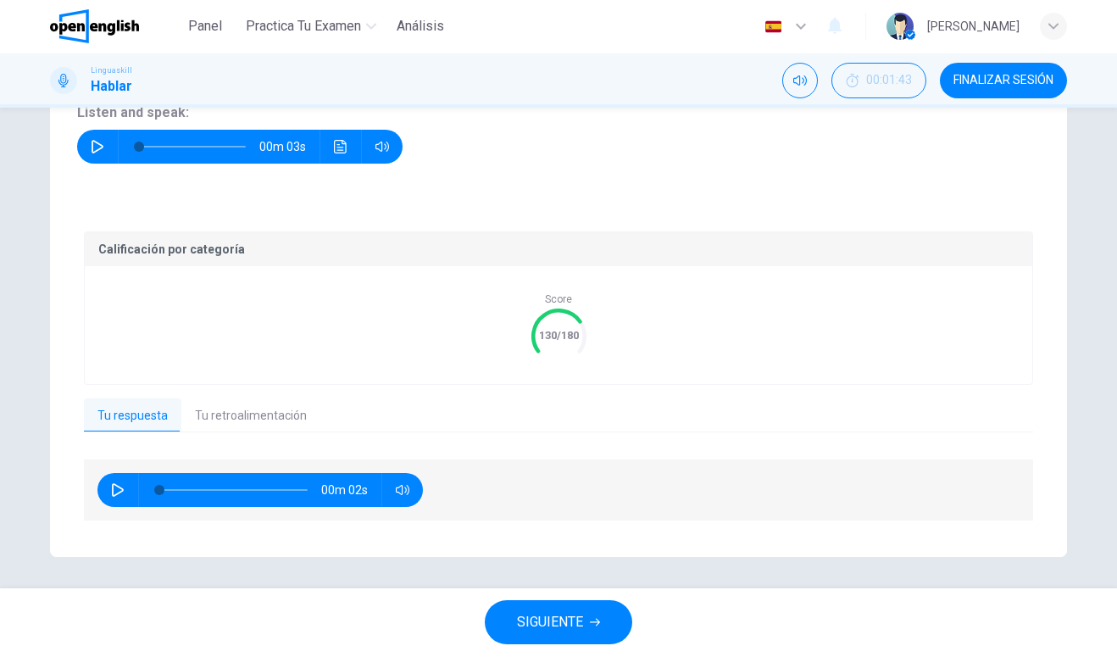
scroll to position [235, 0]
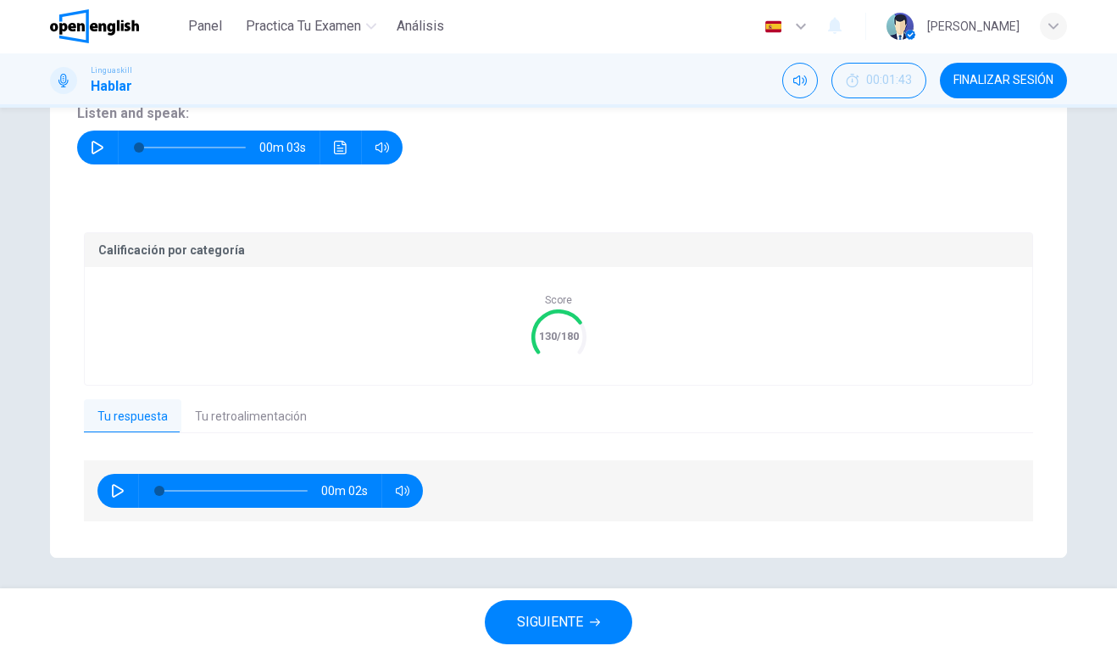
click at [282, 430] on button "Tu retroalimentación" at bounding box center [250, 418] width 139 height 36
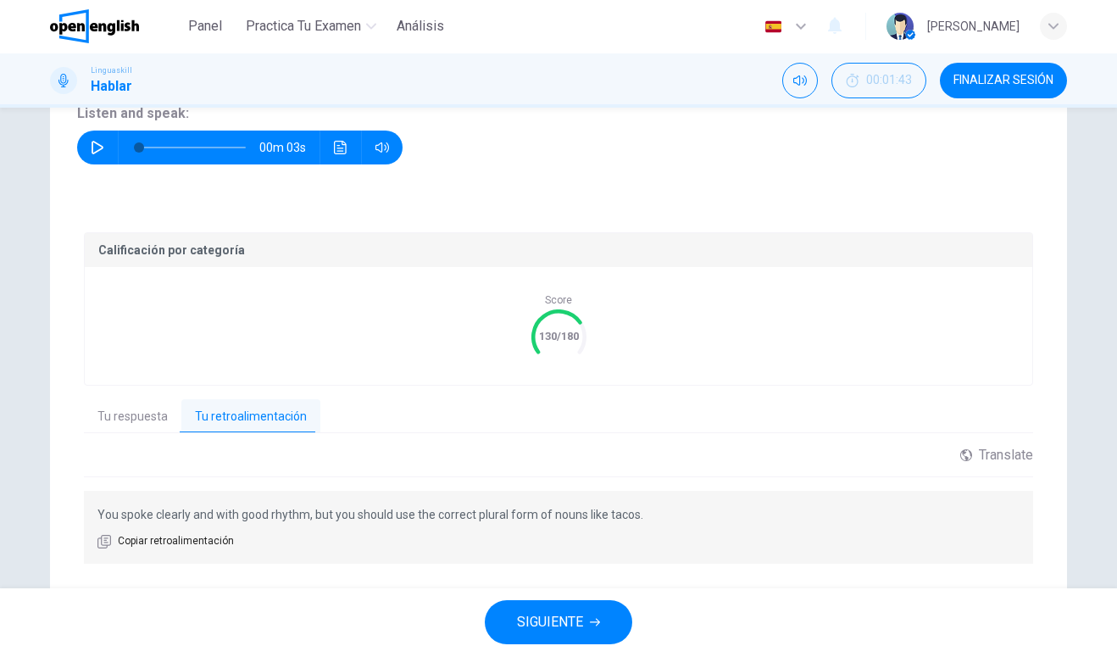
click at [546, 619] on span "SIGUIENTE" at bounding box center [550, 623] width 66 height 24
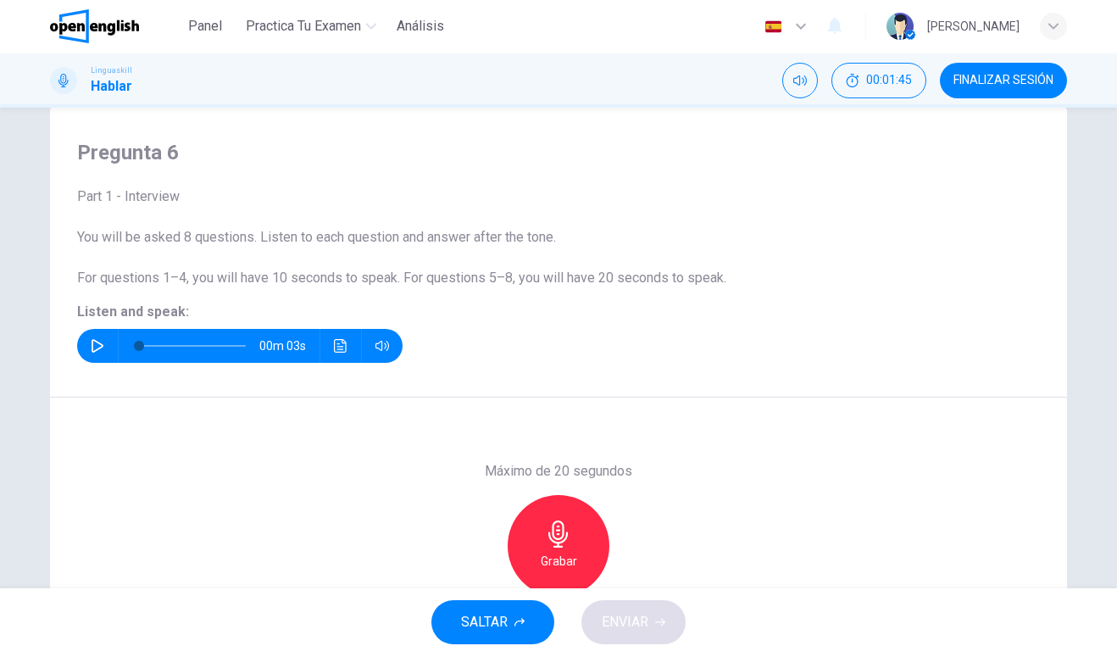
scroll to position [28, 0]
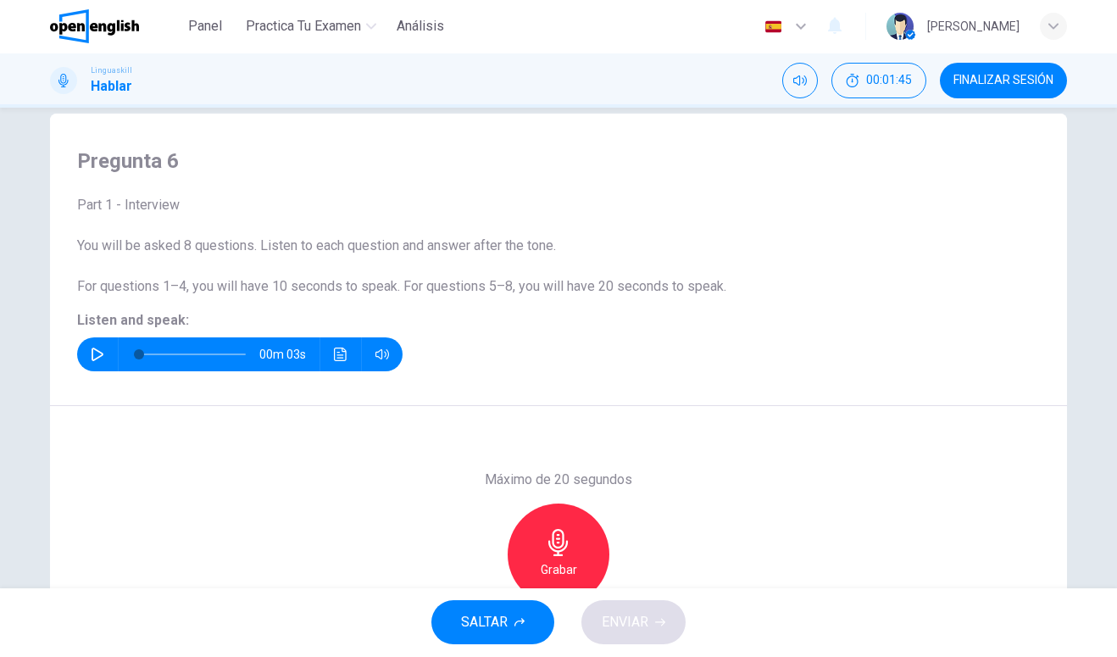
click at [94, 356] on icon "button" at bounding box center [98, 355] width 14 height 14
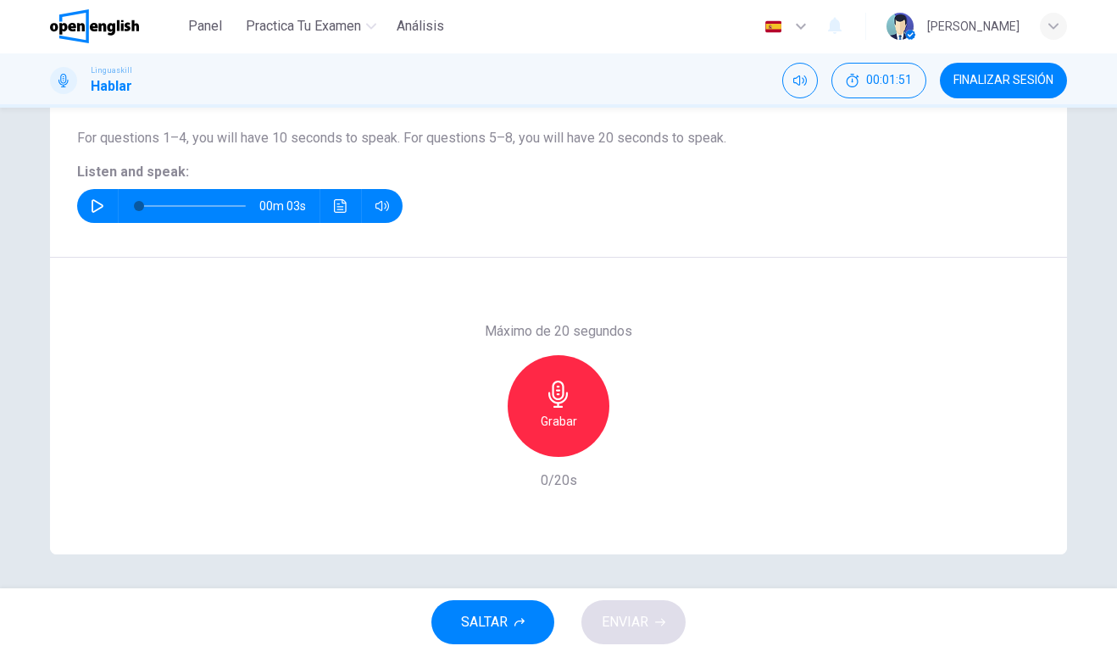
scroll to position [176, 0]
click at [572, 397] on div "Grabar" at bounding box center [559, 407] width 102 height 102
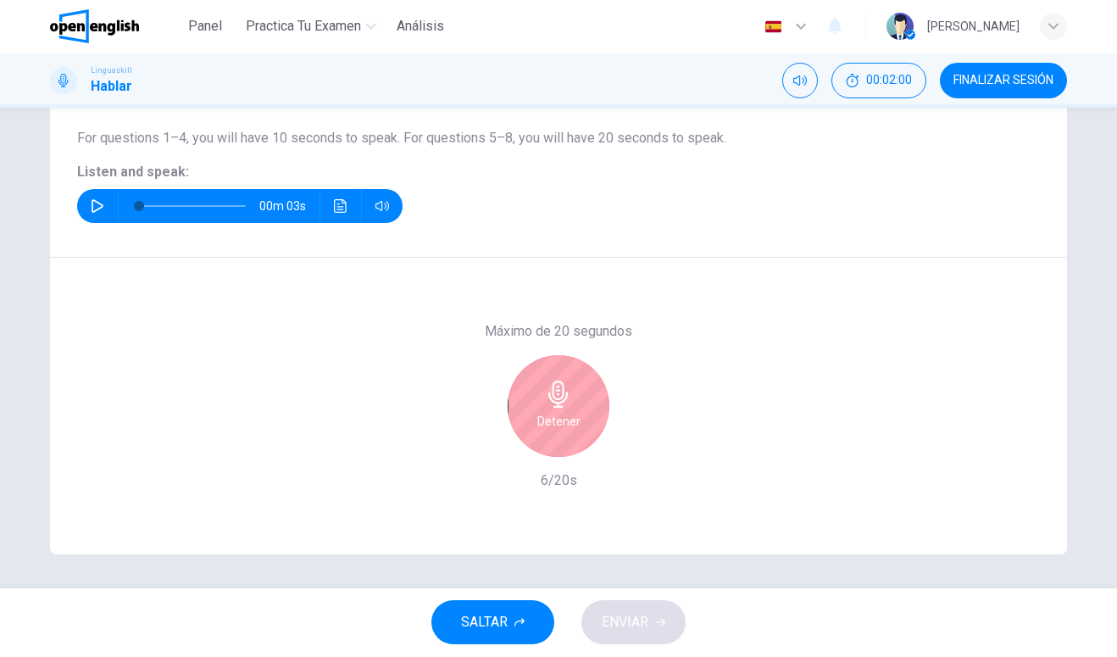
click at [562, 400] on icon "button" at bounding box center [558, 394] width 27 height 27
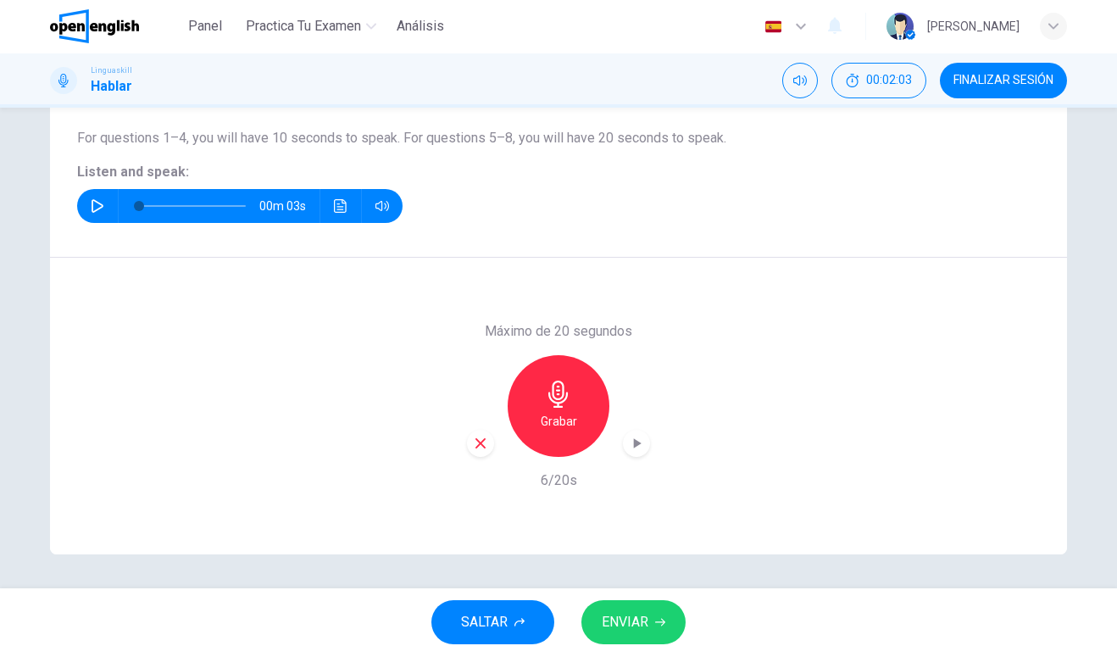
click at [631, 613] on span "ENVIAR" at bounding box center [625, 623] width 47 height 24
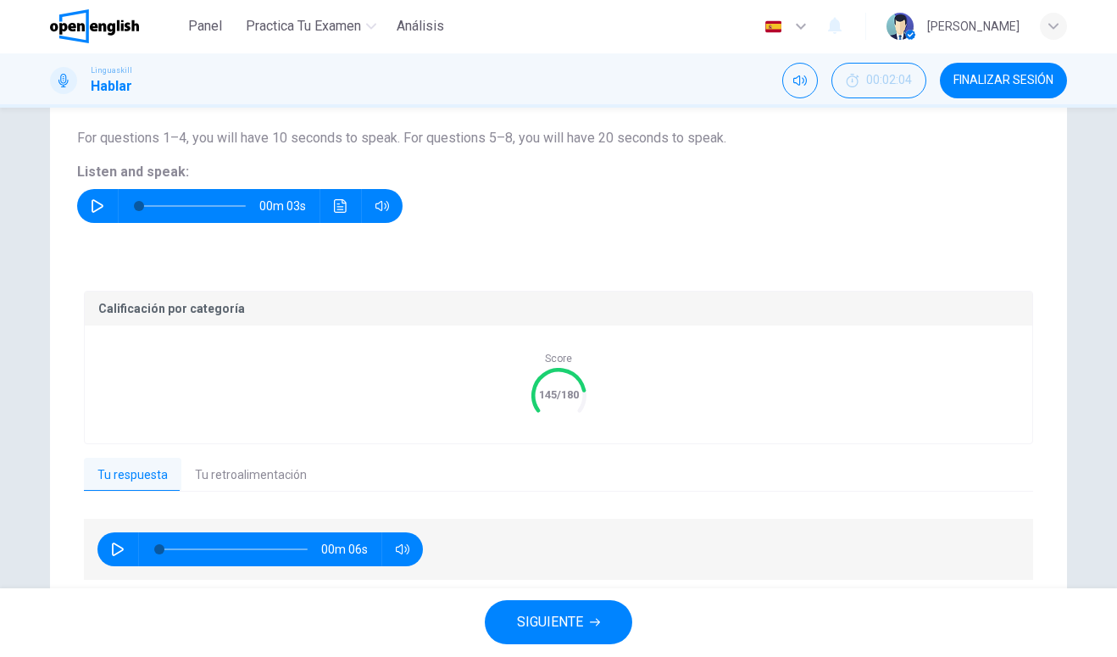
click at [319, 449] on div "Calificación por categoría Score 145/180 Tu respuesta Tu retroalimentación 00m …" at bounding box center [558, 436] width 949 height 291
click at [284, 486] on button "Tu retroalimentación" at bounding box center [250, 476] width 139 height 36
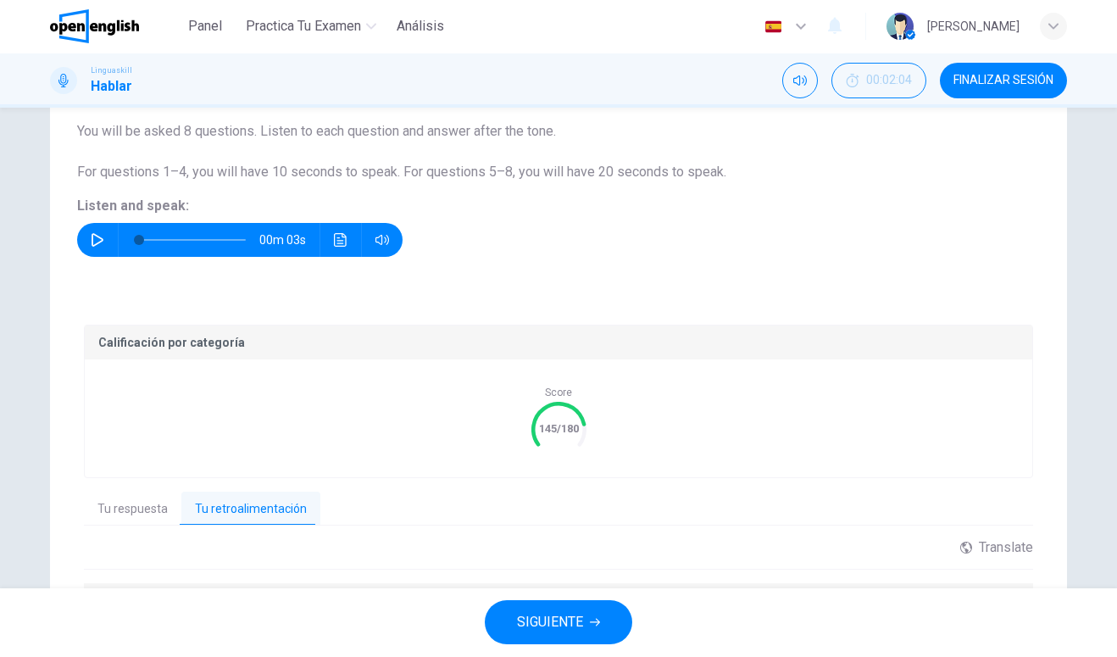
scroll to position [142, 0]
click at [580, 617] on span "SIGUIENTE" at bounding box center [550, 623] width 66 height 24
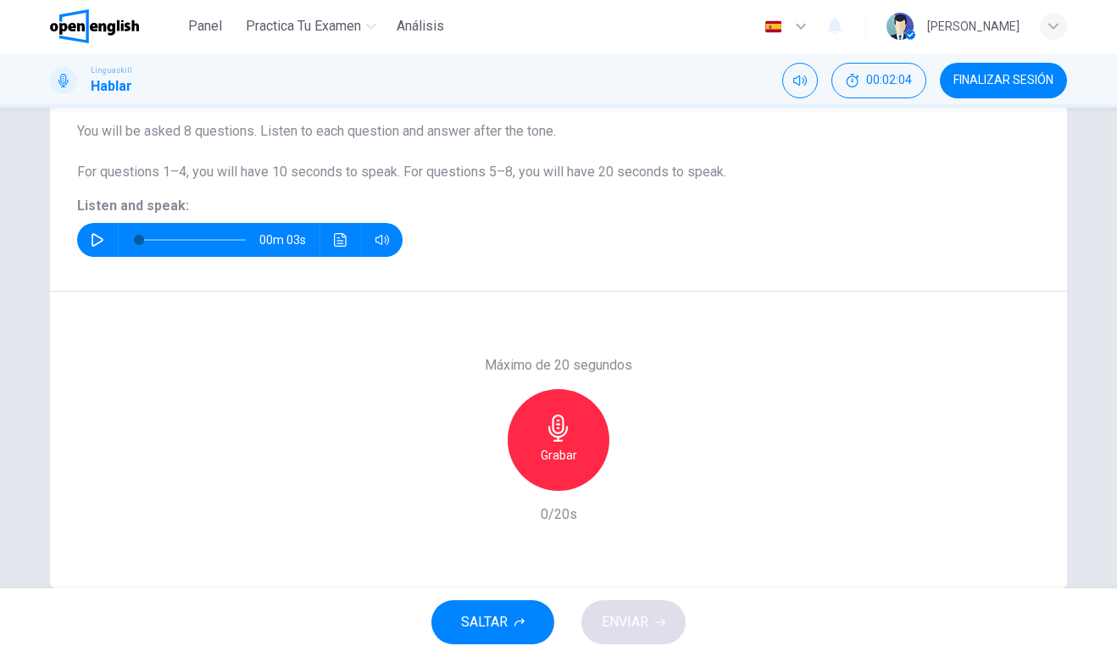
click at [88, 242] on button "button" at bounding box center [97, 241] width 27 height 34
click at [580, 452] on div "Grabar" at bounding box center [559, 441] width 102 height 102
click at [585, 449] on div "Detener" at bounding box center [559, 441] width 102 height 102
click at [637, 619] on span "ENVIAR" at bounding box center [625, 623] width 47 height 24
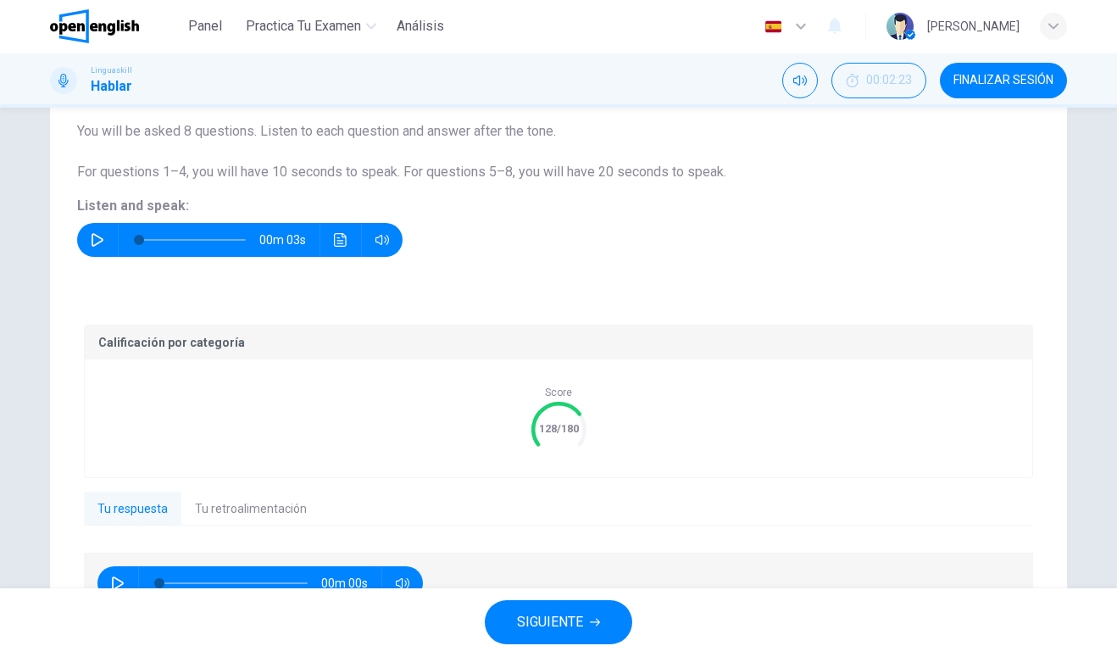
scroll to position [141, 0]
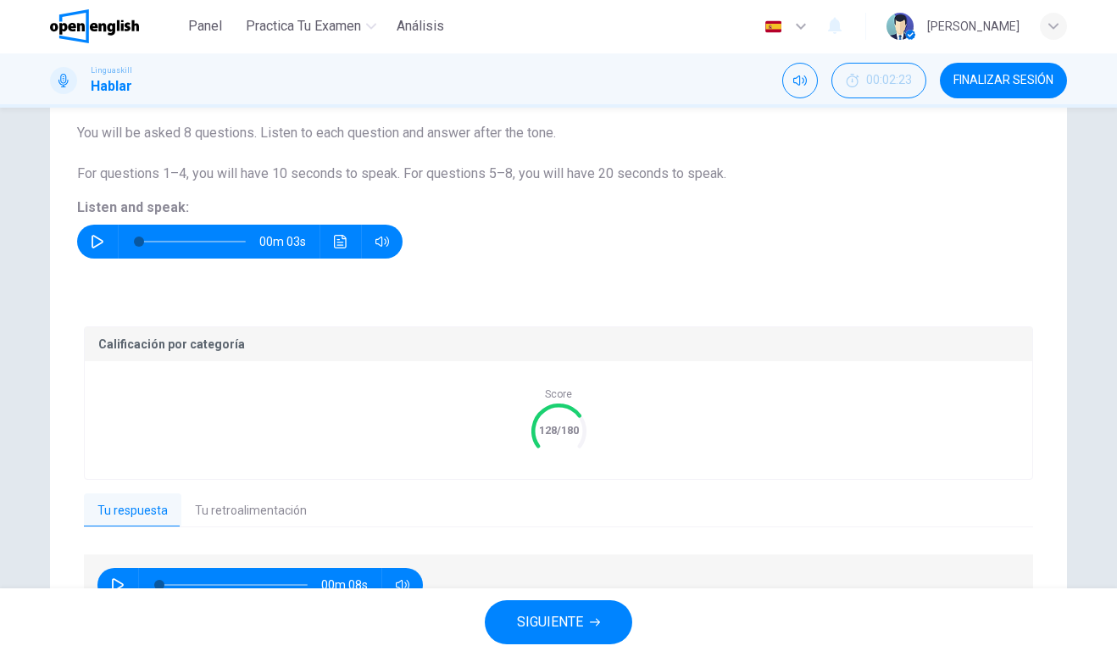
click at [341, 241] on icon "Haz clic para ver la transcripción del audio" at bounding box center [341, 243] width 14 height 14
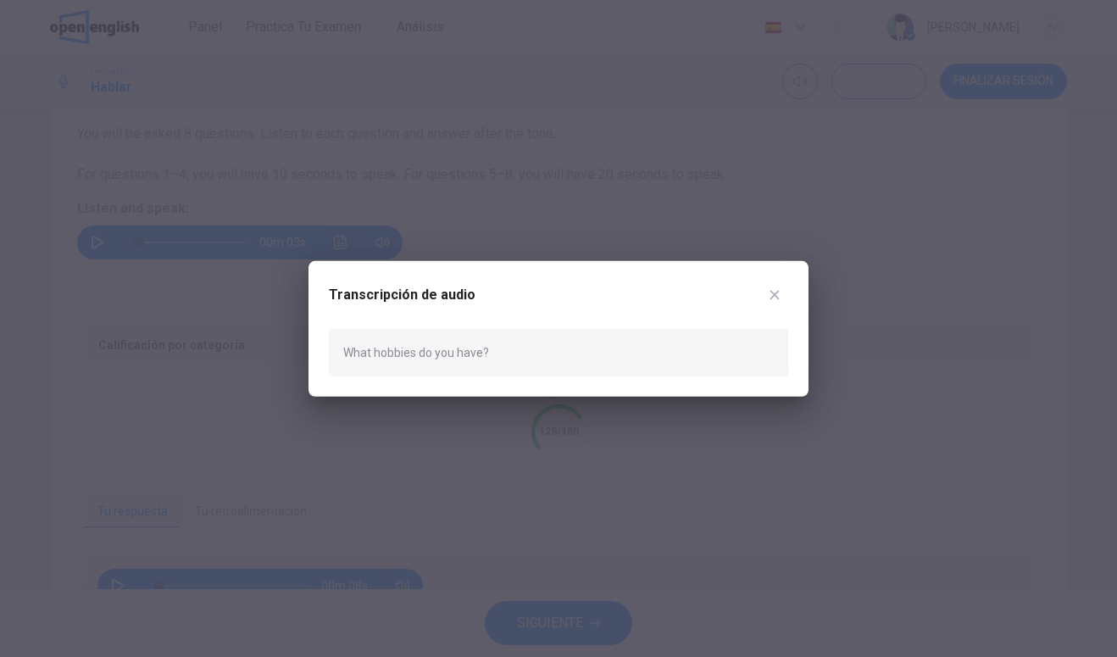
click at [779, 287] on button "button" at bounding box center [774, 293] width 27 height 27
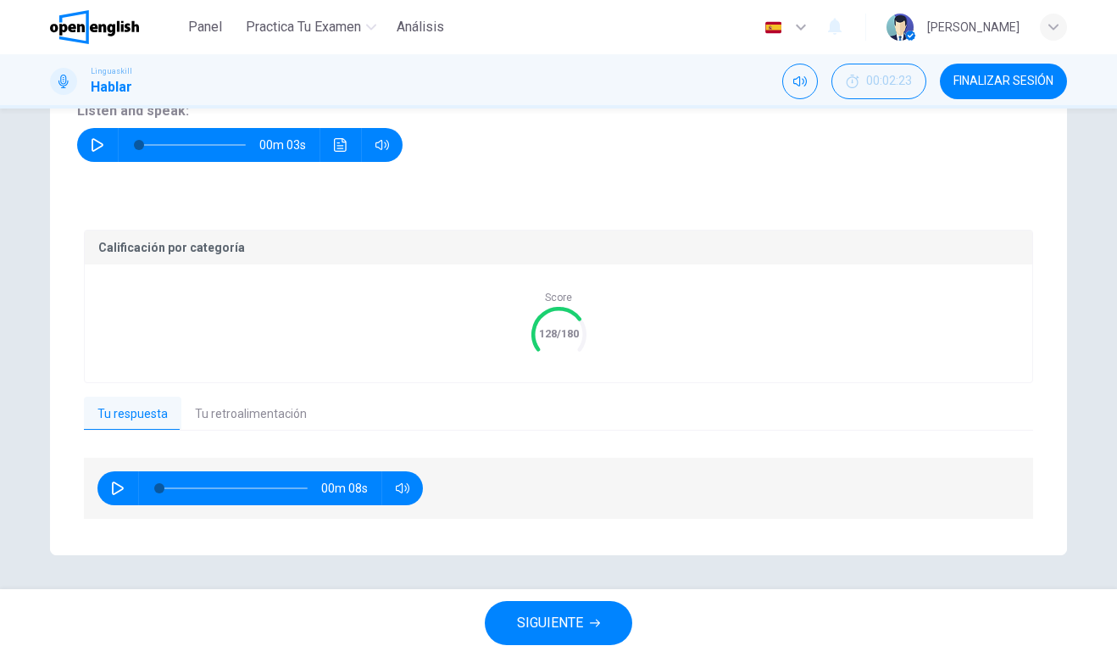
scroll to position [237, 0]
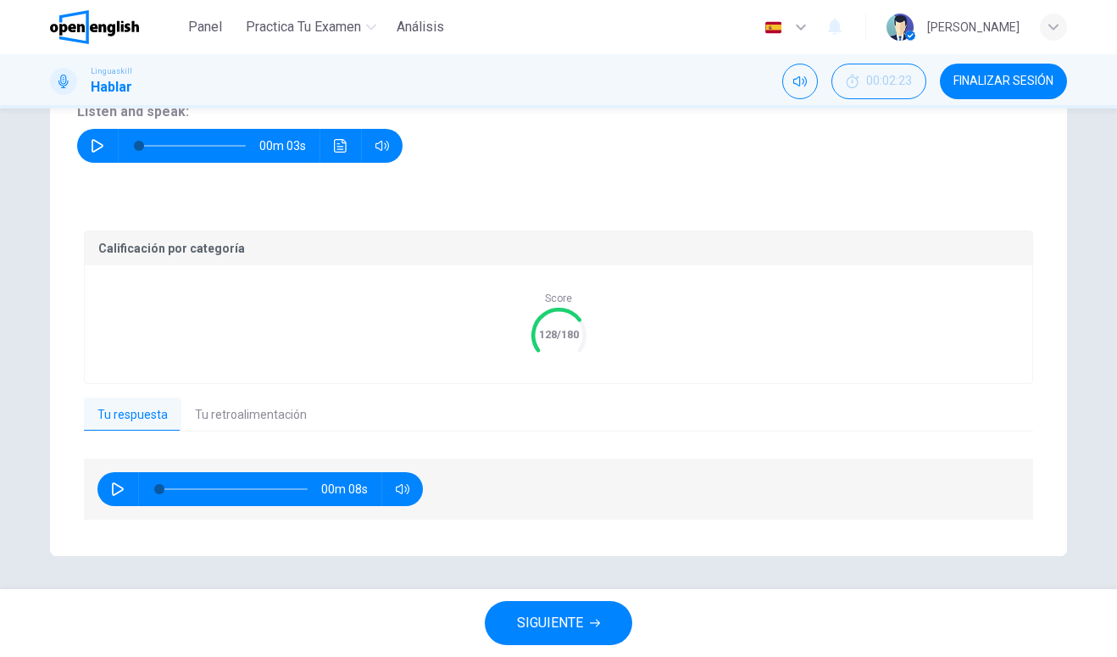
click at [288, 420] on button "Tu retroalimentación" at bounding box center [250, 415] width 139 height 36
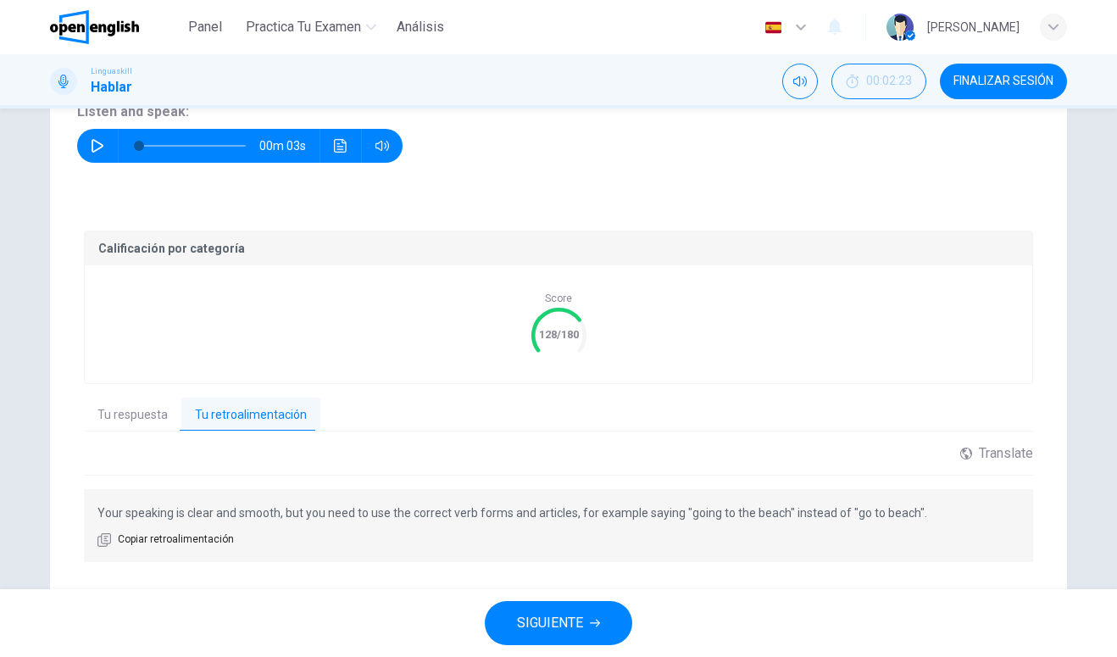
click at [521, 637] on button "SIGUIENTE" at bounding box center [558, 623] width 147 height 44
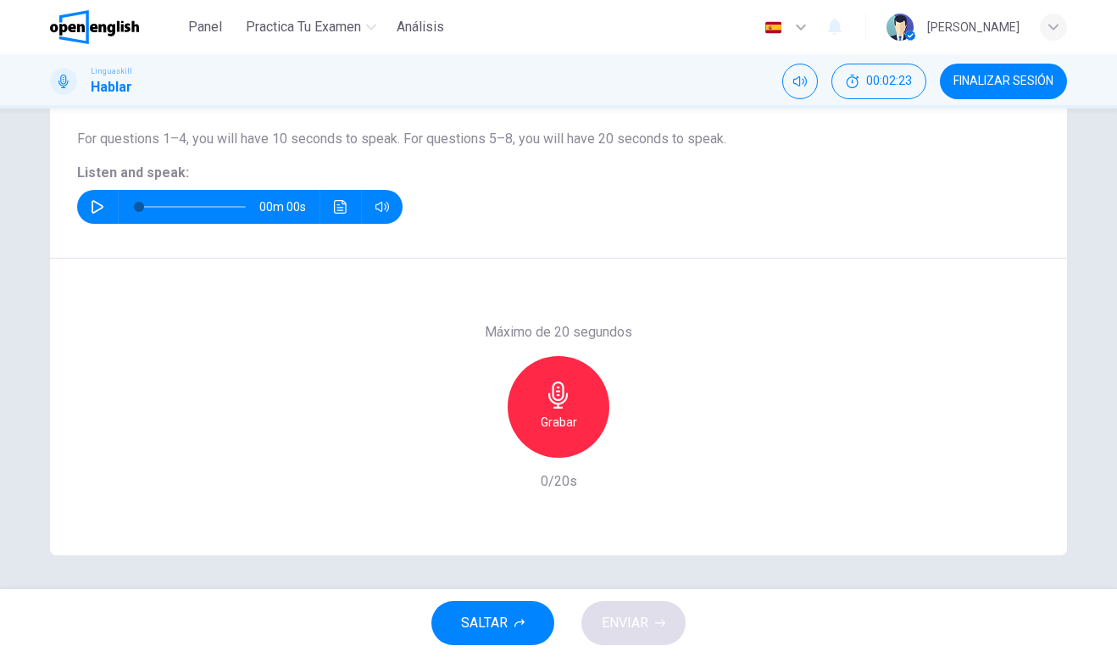
scroll to position [176, 0]
click at [89, 207] on button "button" at bounding box center [97, 207] width 27 height 34
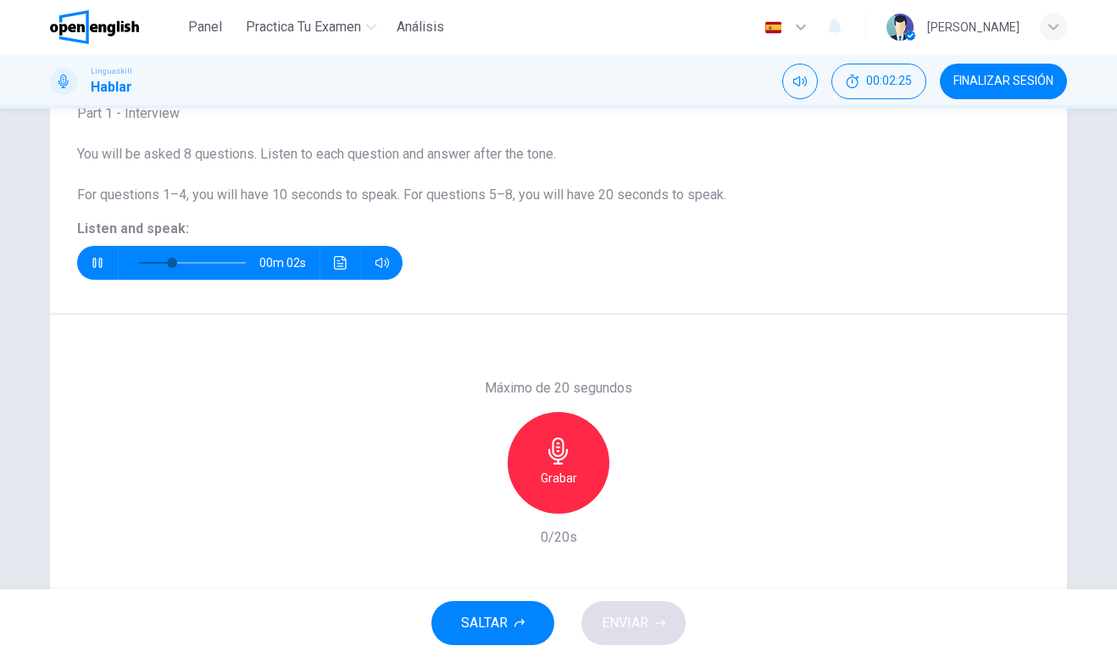
scroll to position [92, 0]
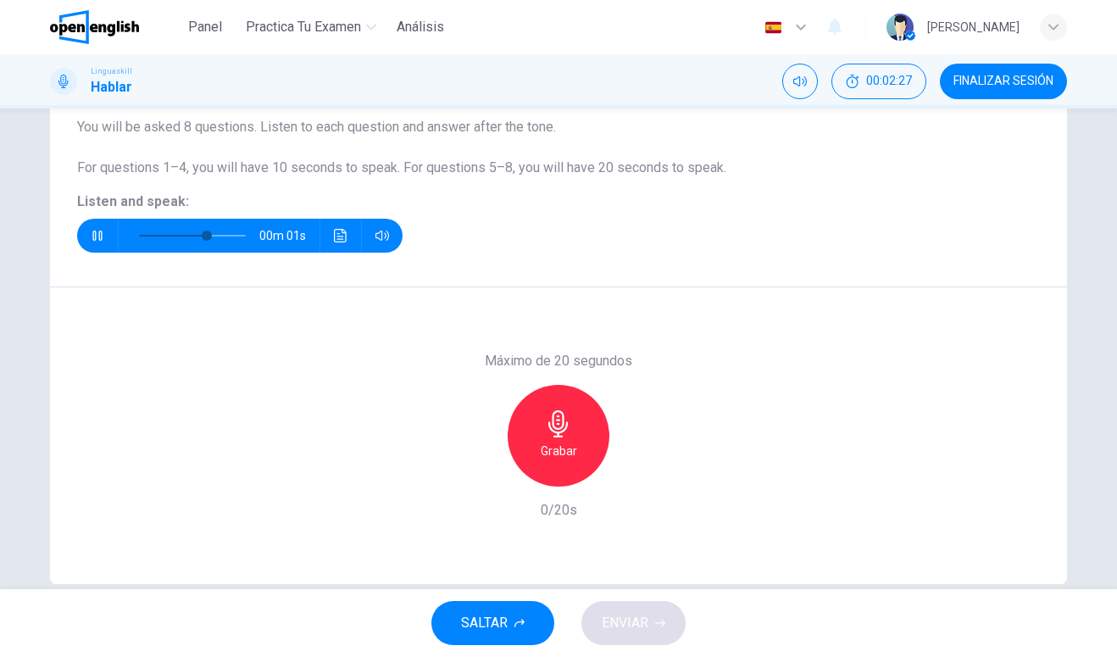
type input "*"
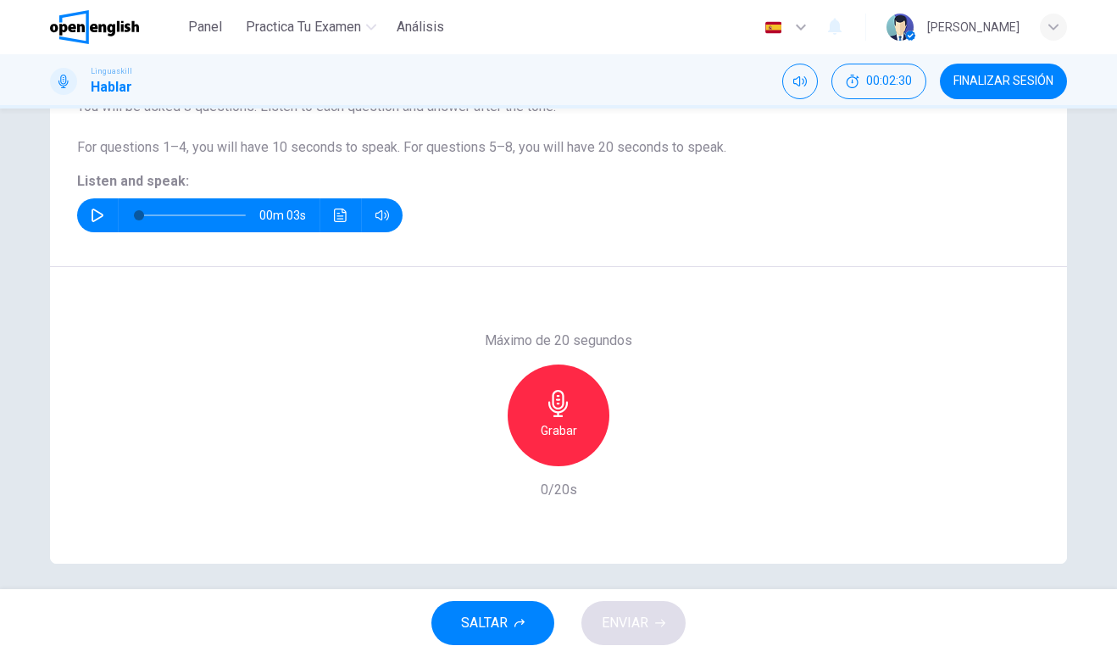
click at [569, 420] on h6 "Grabar" at bounding box center [559, 430] width 36 height 20
click at [591, 430] on div "Detener" at bounding box center [559, 415] width 102 height 102
click at [576, 418] on div "Grabar" at bounding box center [559, 415] width 102 height 102
click at [541, 443] on div "Detener" at bounding box center [559, 415] width 102 height 102
click at [575, 435] on h6 "Grabar" at bounding box center [559, 430] width 36 height 20
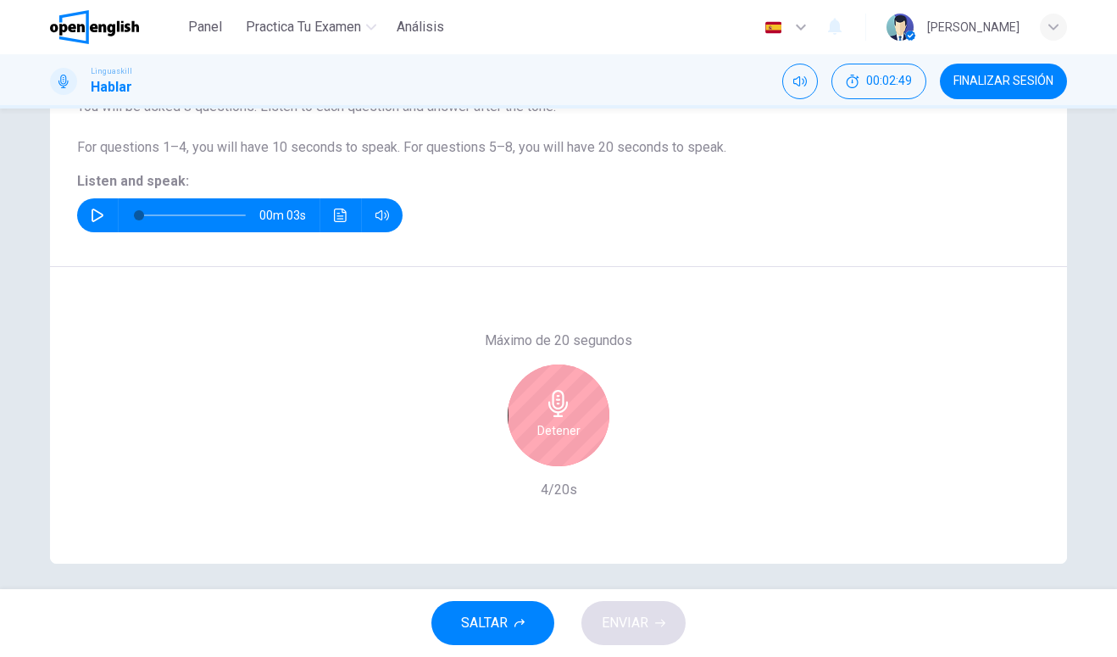
click at [563, 424] on h6 "Detener" at bounding box center [558, 430] width 43 height 20
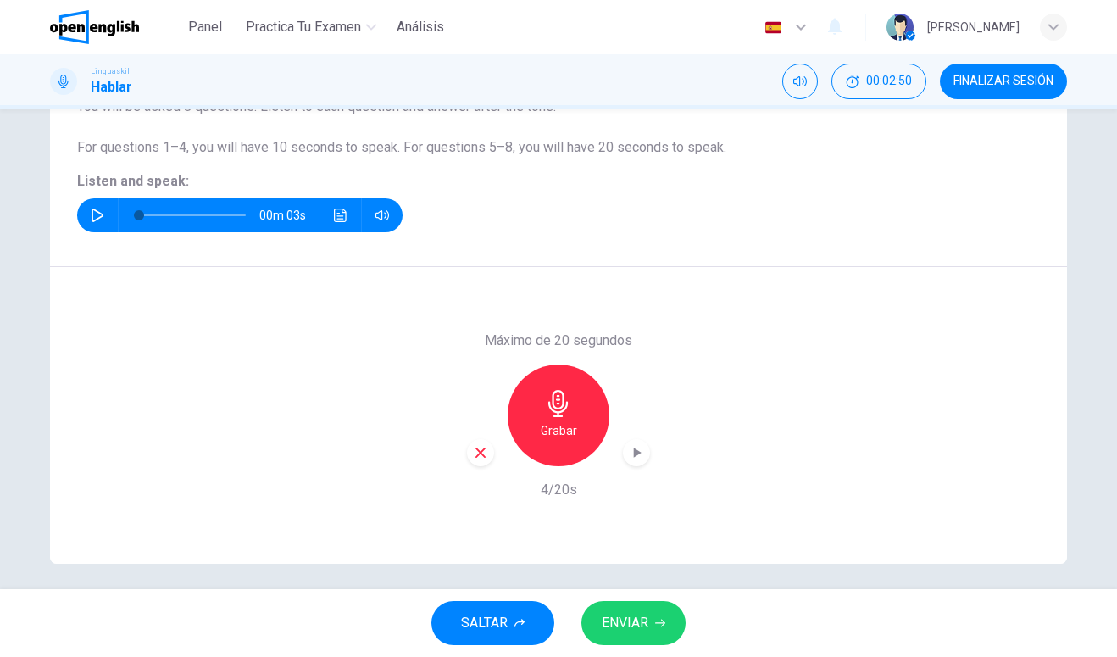
click at [617, 625] on span "ENVIAR" at bounding box center [625, 623] width 47 height 24
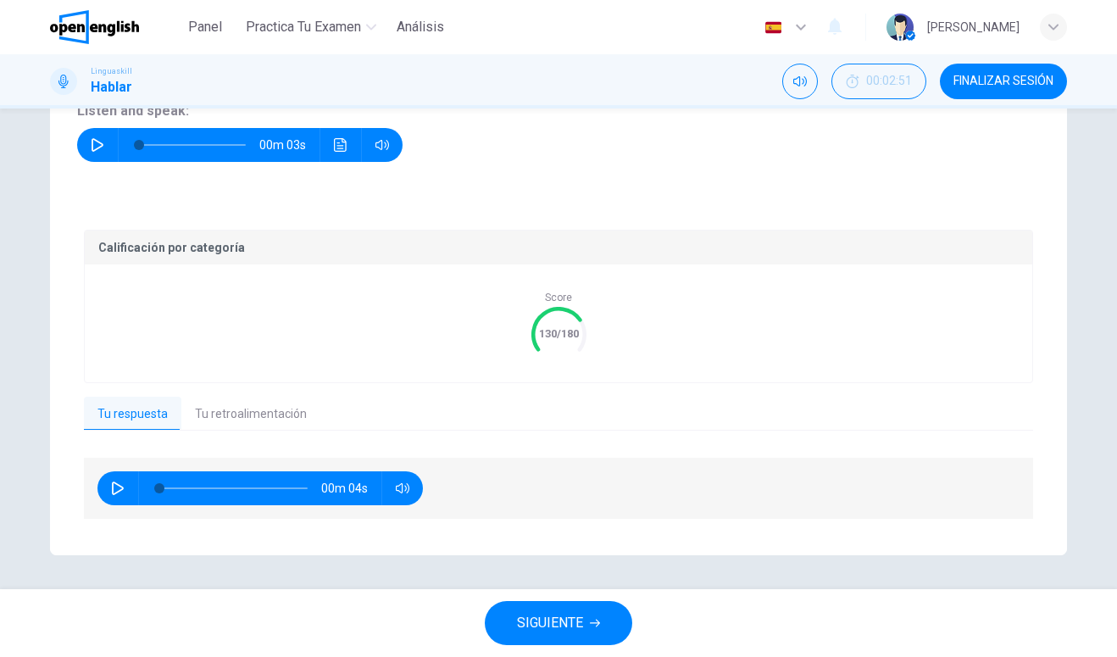
scroll to position [237, 0]
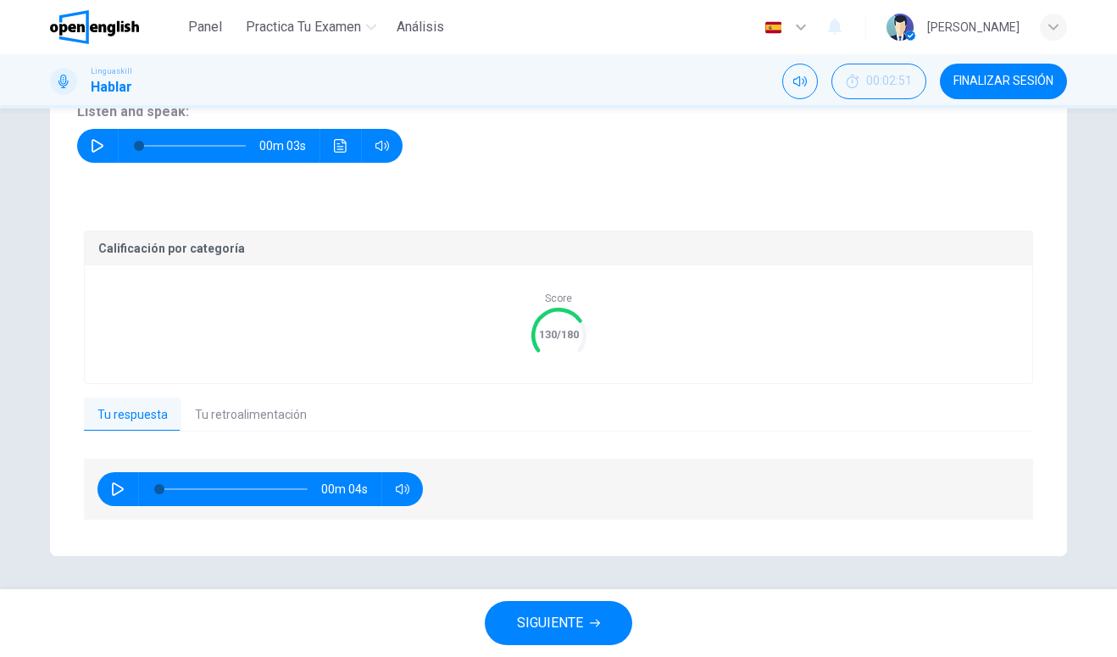
click at [284, 422] on button "Tu retroalimentación" at bounding box center [250, 415] width 139 height 36
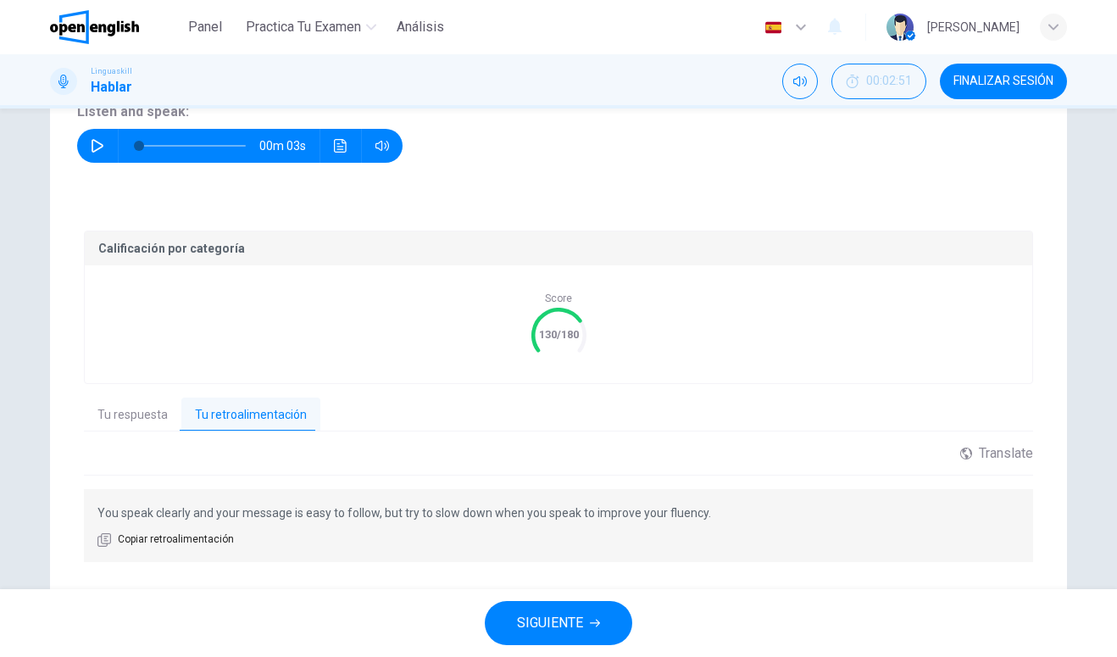
click at [513, 635] on button "SIGUIENTE" at bounding box center [558, 623] width 147 height 44
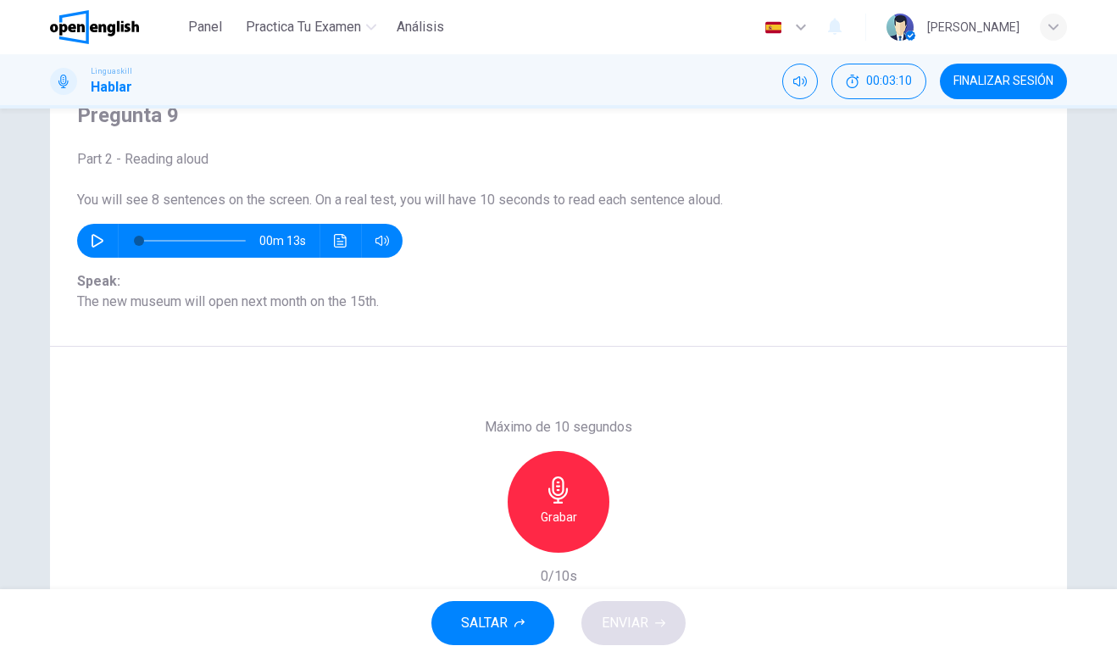
scroll to position [88, 0]
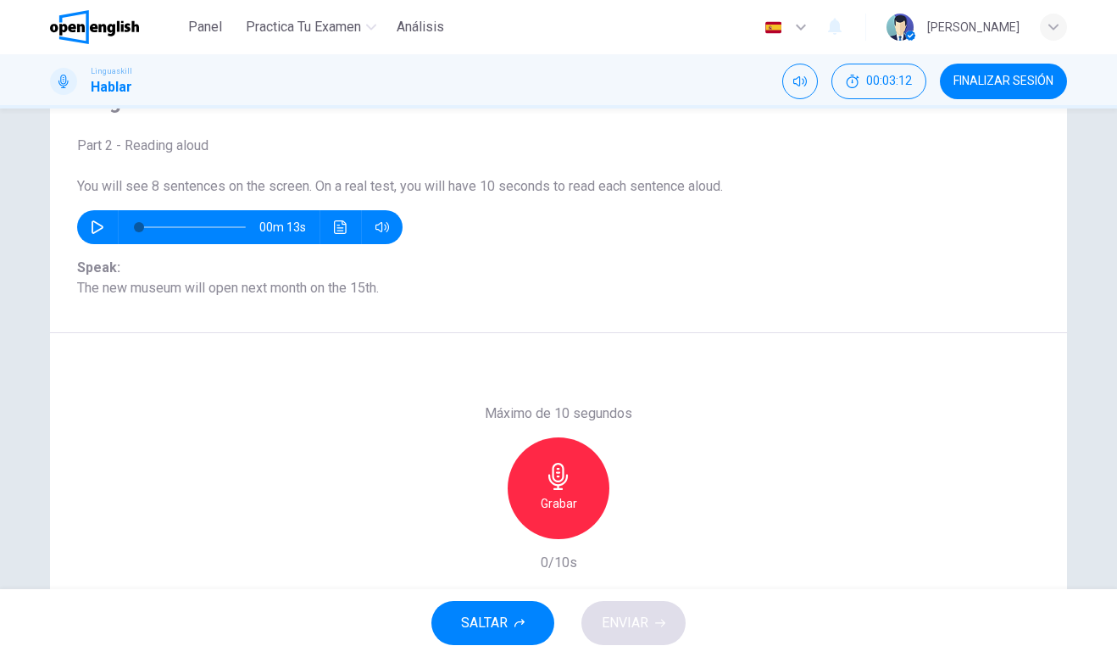
click at [120, 230] on div at bounding box center [189, 227] width 141 height 34
click at [107, 235] on button "button" at bounding box center [97, 227] width 27 height 34
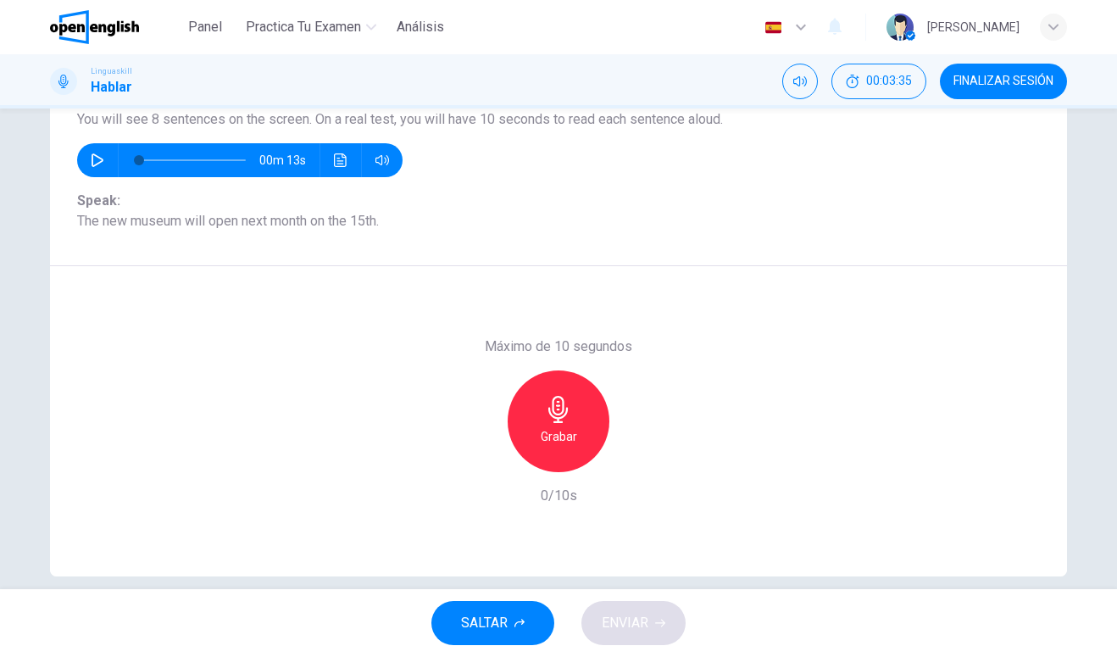
click at [580, 421] on div "Grabar" at bounding box center [559, 421] width 102 height 102
click at [569, 419] on icon "button" at bounding box center [558, 409] width 27 height 27
click at [646, 463] on div "button" at bounding box center [636, 458] width 27 height 27
click at [608, 630] on span "ENVIAR" at bounding box center [625, 623] width 47 height 24
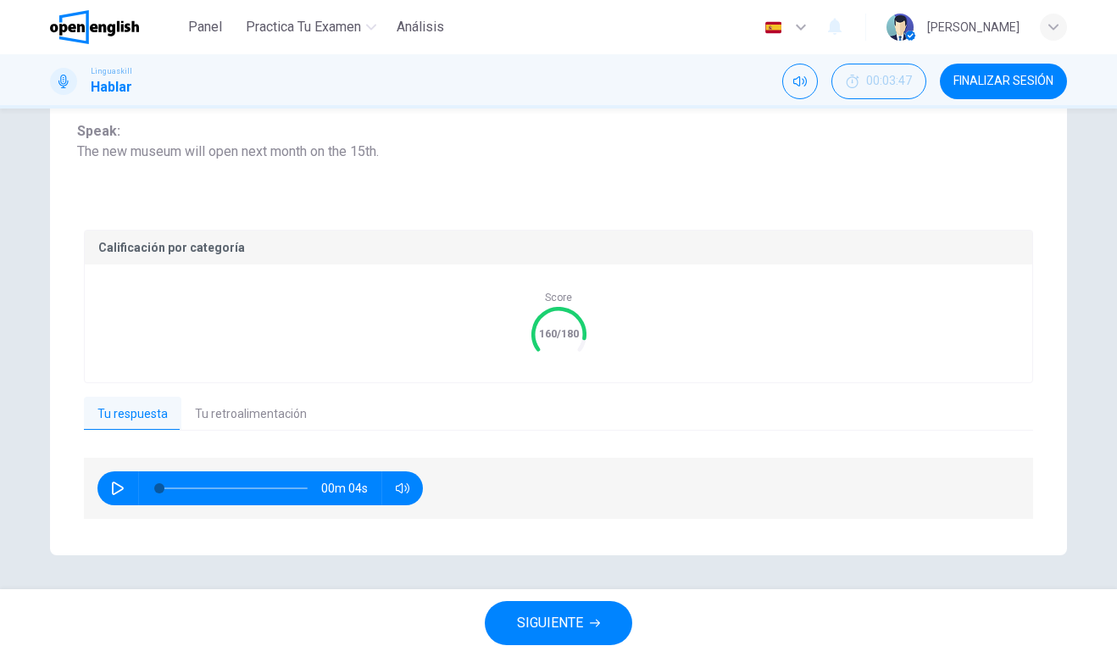
click at [281, 422] on button "Tu retroalimentación" at bounding box center [250, 415] width 139 height 36
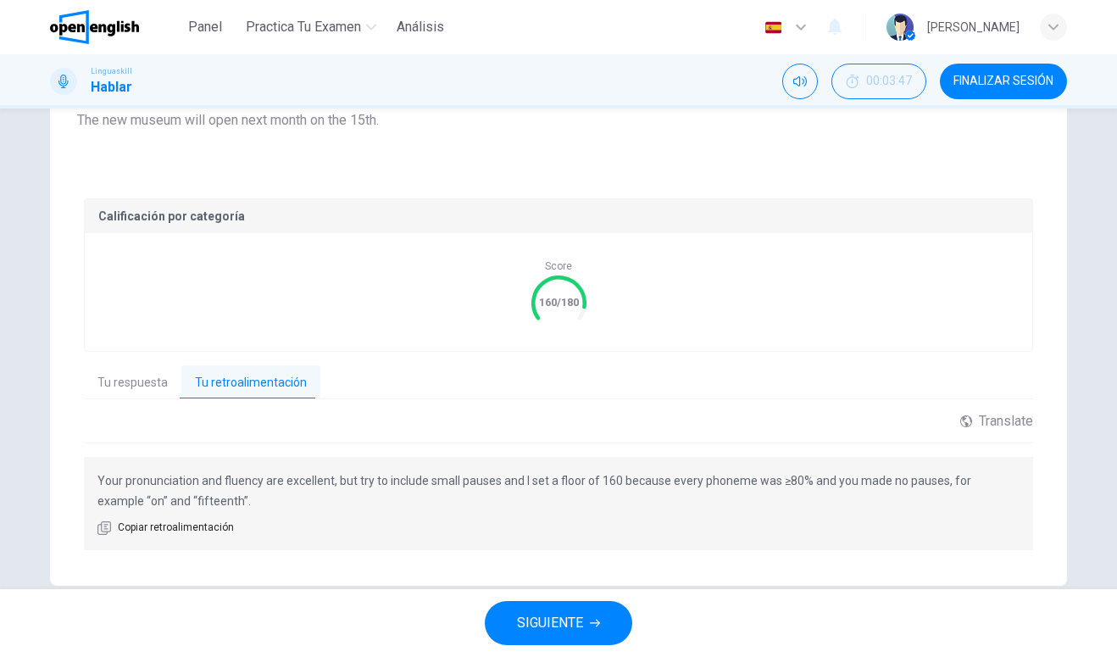
scroll to position [259, 0]
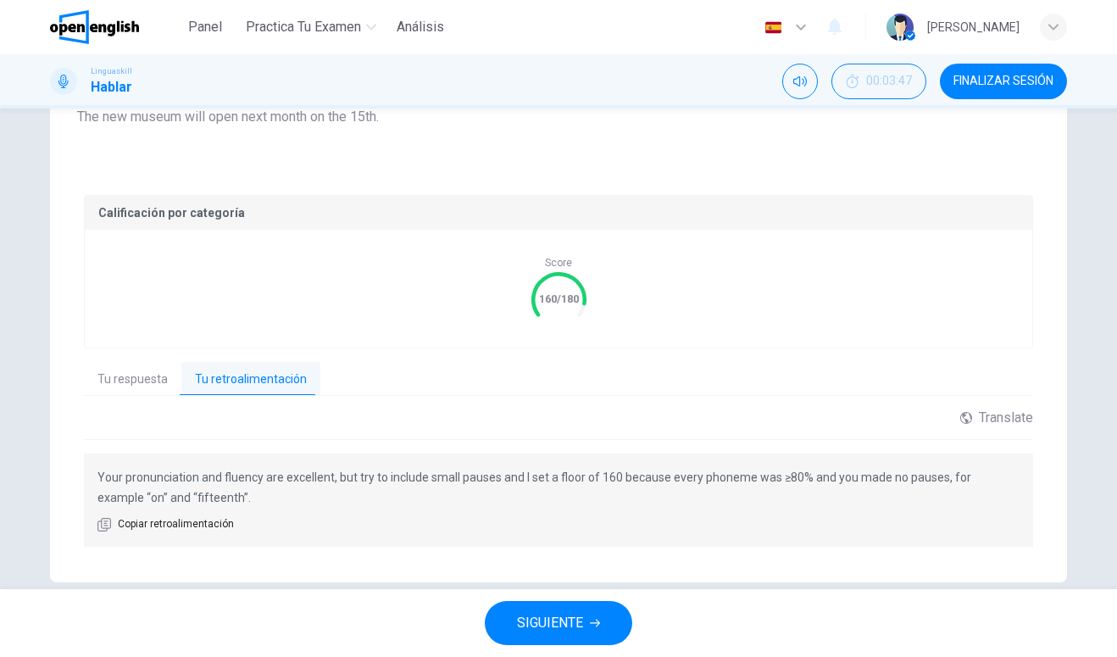
click at [556, 628] on span "SIGUIENTE" at bounding box center [550, 623] width 66 height 24
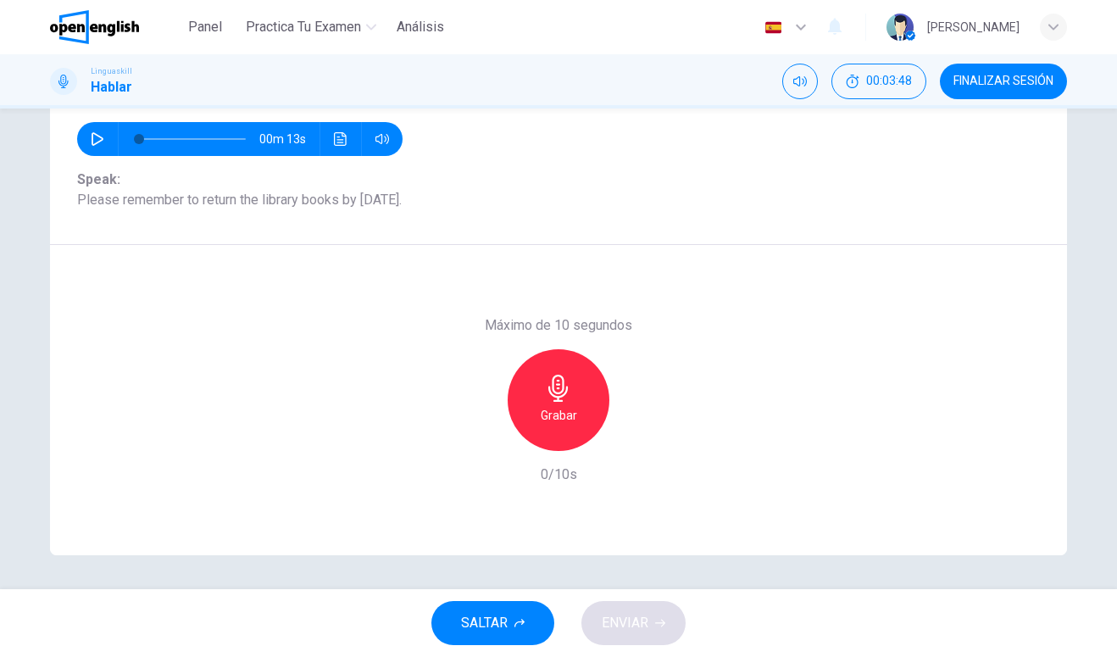
scroll to position [86, 0]
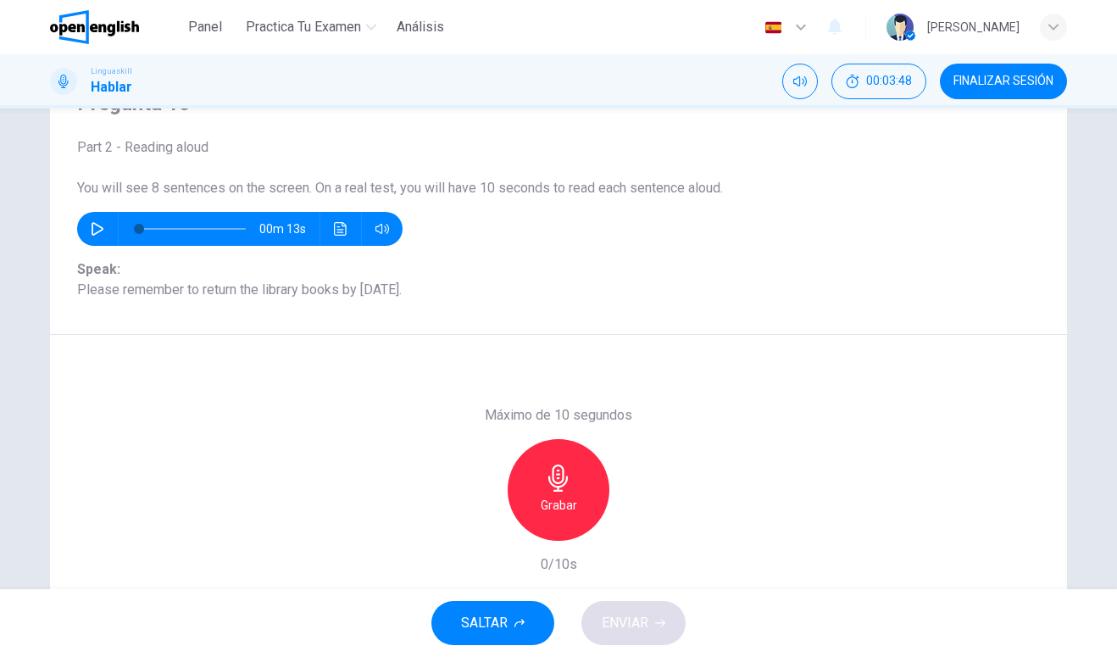
click at [89, 246] on div "Part 2 - Reading aloud You will see 8 sentences on the screen. On a real test, …" at bounding box center [558, 218] width 963 height 163
click at [89, 242] on button "button" at bounding box center [97, 229] width 27 height 34
click at [92, 244] on button "button" at bounding box center [97, 229] width 27 height 34
click at [87, 256] on div "Part 2 - Reading aloud You will see 8 sentences on the screen. On a real test, …" at bounding box center [558, 218] width 963 height 163
click at [86, 256] on div "Part 2 - Reading aloud You will see 8 sentences on the screen. On a real test, …" at bounding box center [558, 218] width 963 height 163
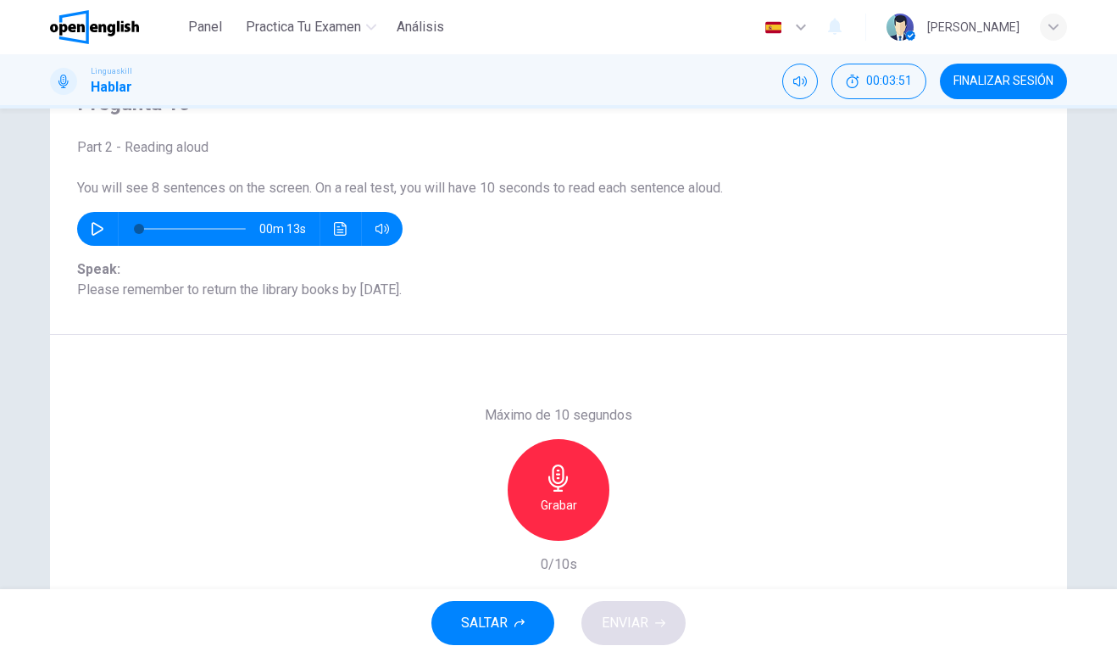
click at [92, 235] on icon "button" at bounding box center [98, 229] width 14 height 14
click at [342, 229] on icon "Haz clic para ver la transcripción del audio" at bounding box center [341, 229] width 14 height 14
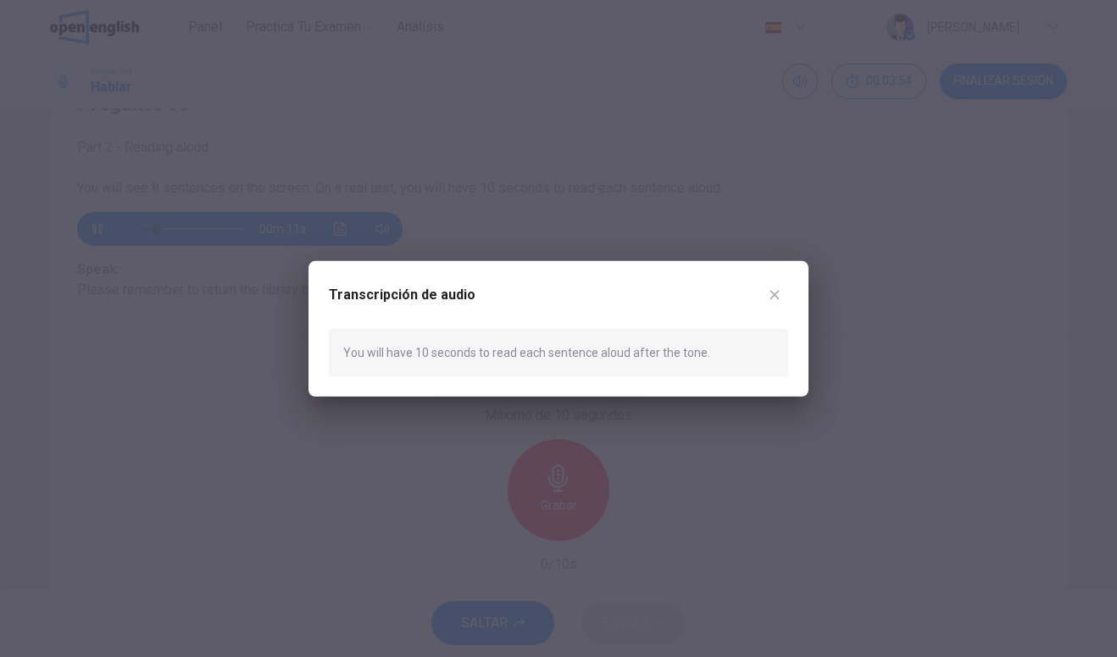
click at [783, 303] on button "button" at bounding box center [774, 293] width 27 height 27
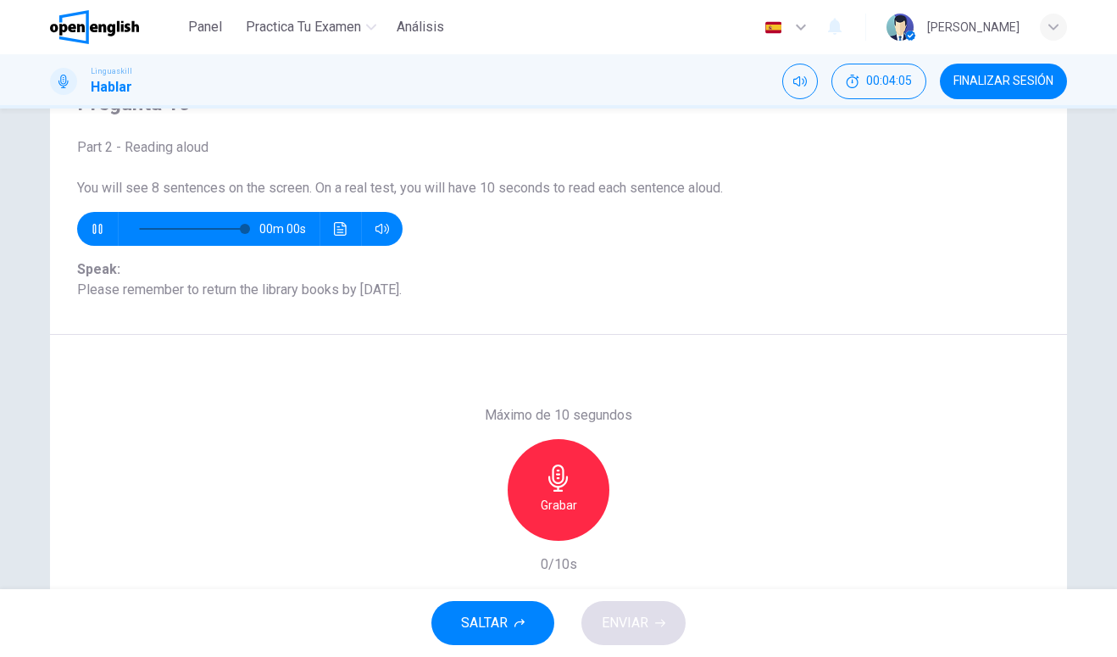
type input "*"
click at [568, 494] on div "Grabar" at bounding box center [559, 490] width 102 height 102
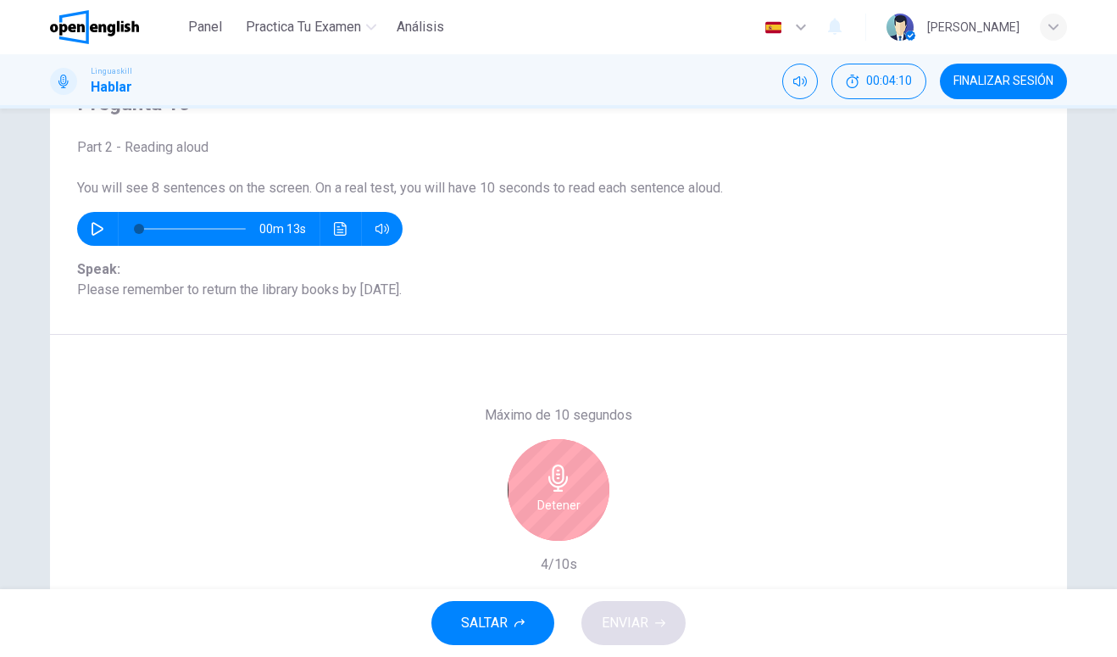
click at [560, 486] on icon "button" at bounding box center [557, 477] width 19 height 27
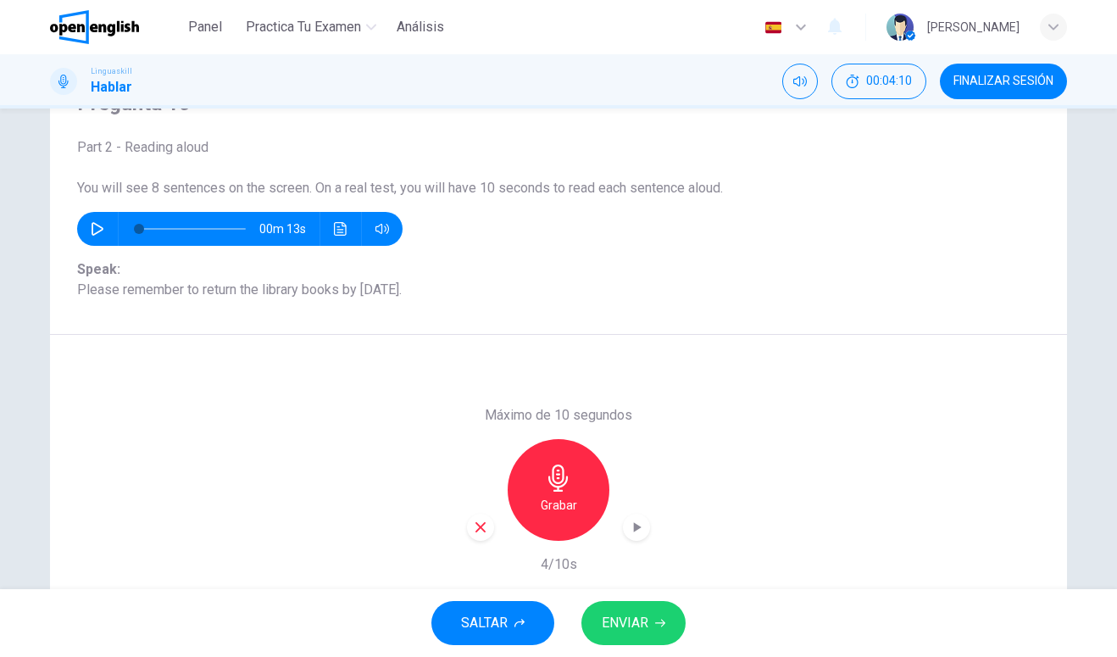
click at [619, 620] on span "ENVIAR" at bounding box center [625, 623] width 47 height 24
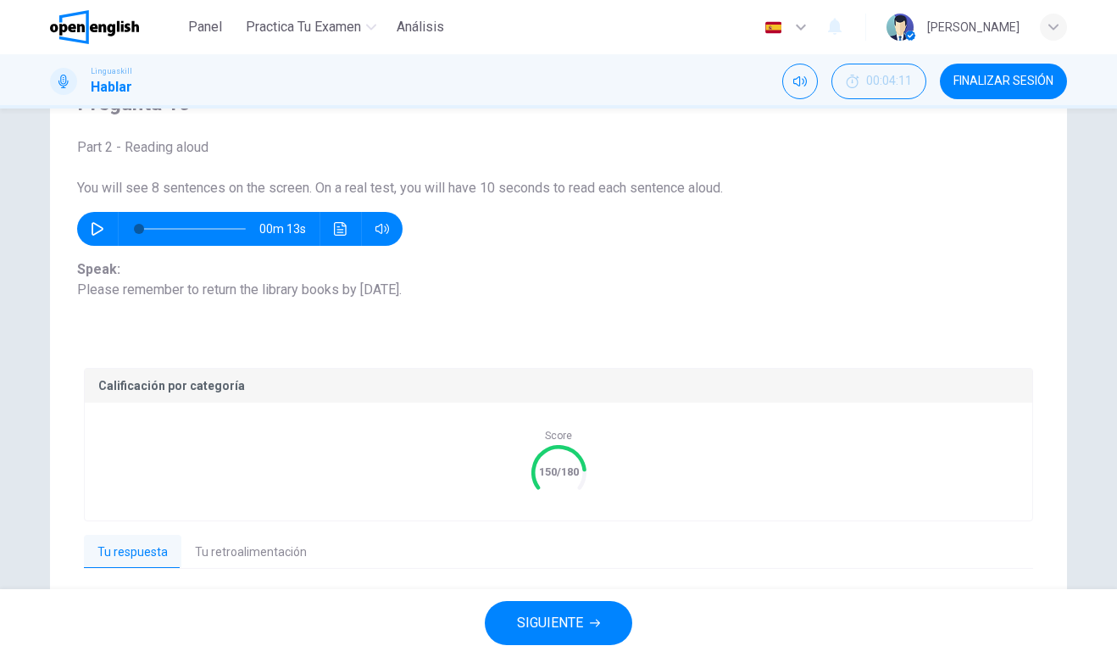
scroll to position [148, 0]
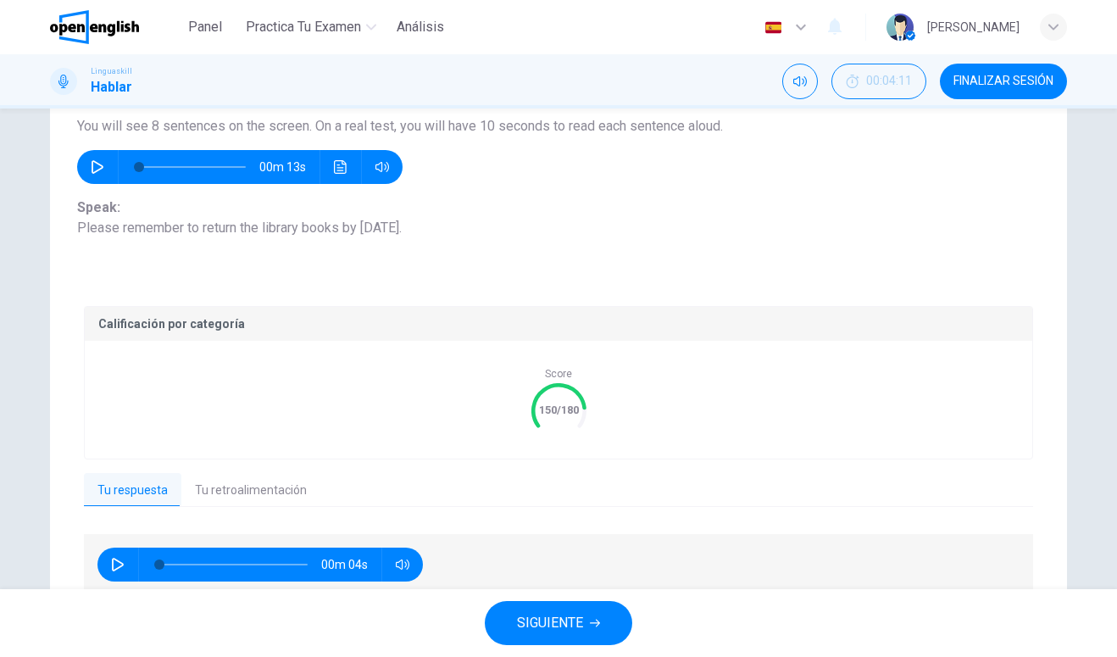
click at [280, 491] on button "Tu retroalimentación" at bounding box center [250, 491] width 139 height 36
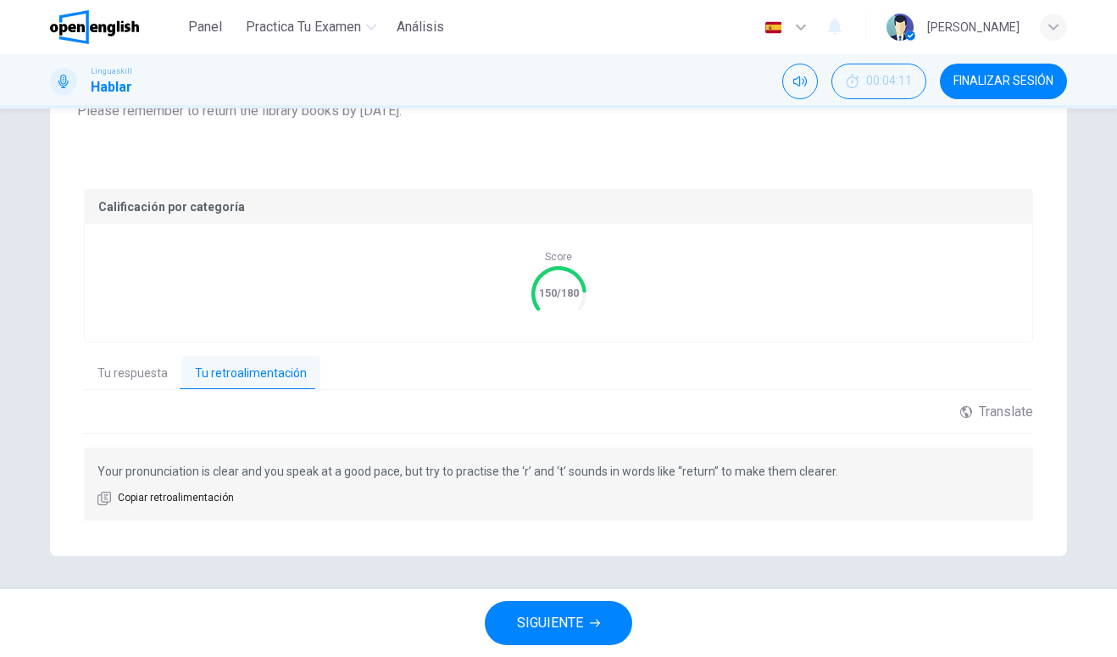
scroll to position [231, 0]
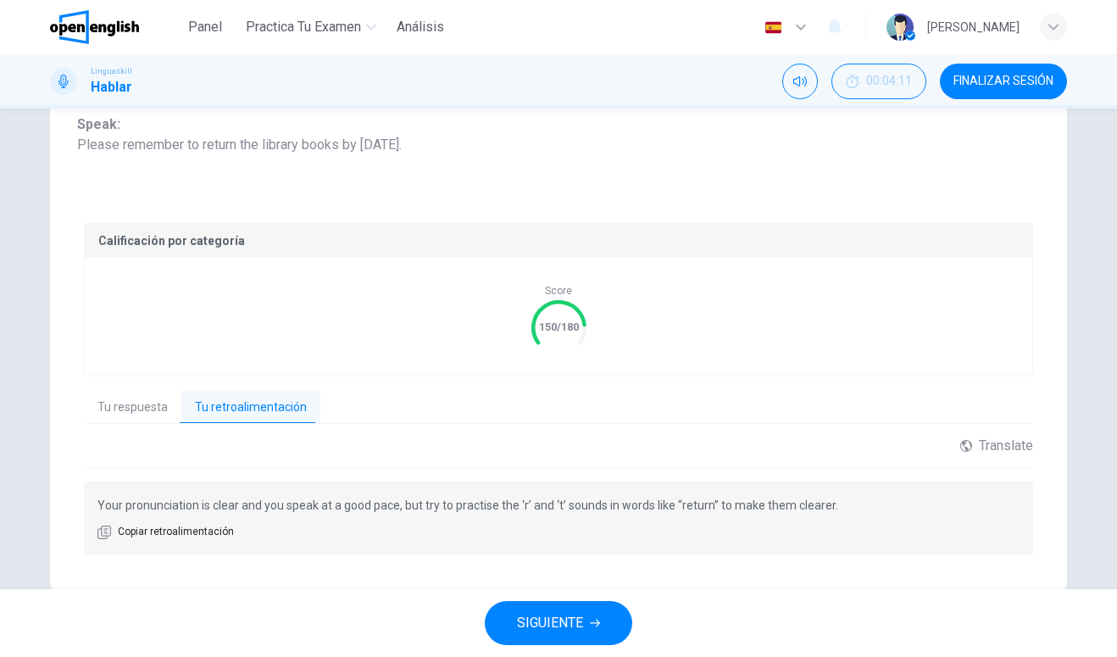
click at [535, 613] on span "SIGUIENTE" at bounding box center [550, 623] width 66 height 24
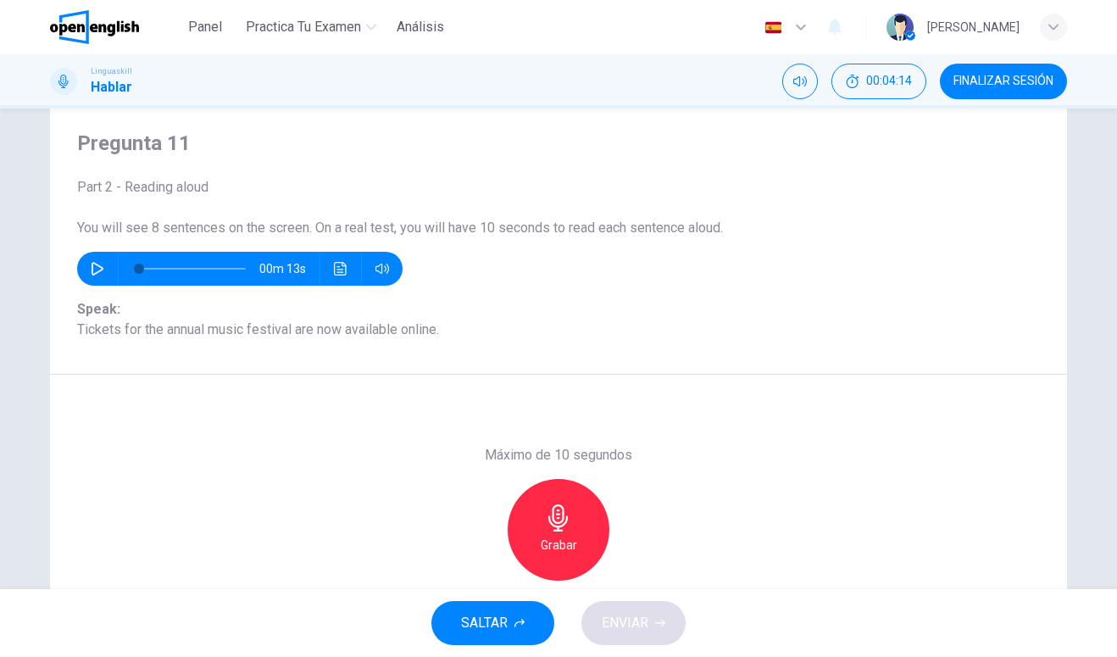
scroll to position [120, 0]
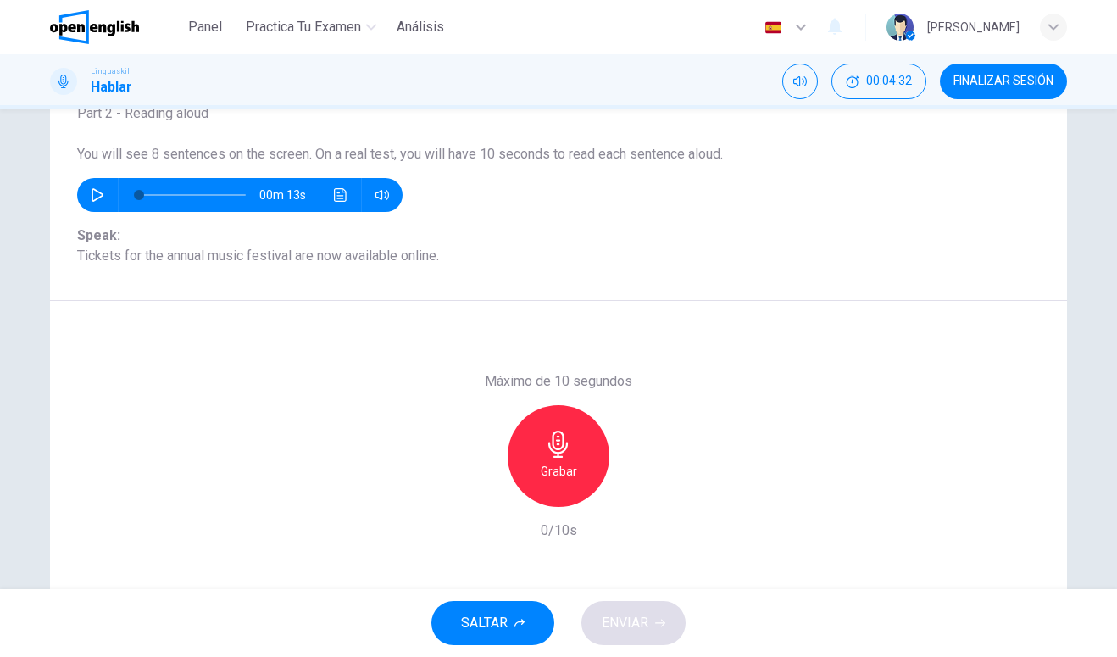
click at [569, 469] on h6 "Grabar" at bounding box center [559, 471] width 36 height 20
click at [584, 445] on div "Detener" at bounding box center [559, 456] width 102 height 102
click at [629, 612] on span "ENVIAR" at bounding box center [625, 623] width 47 height 24
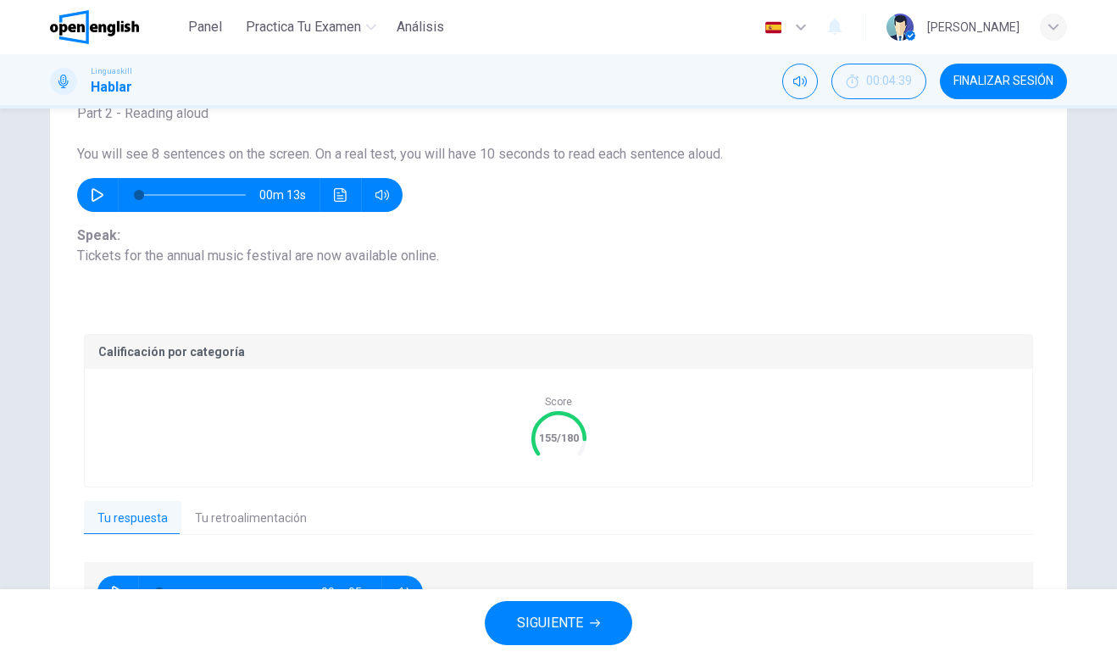
scroll to position [218, 0]
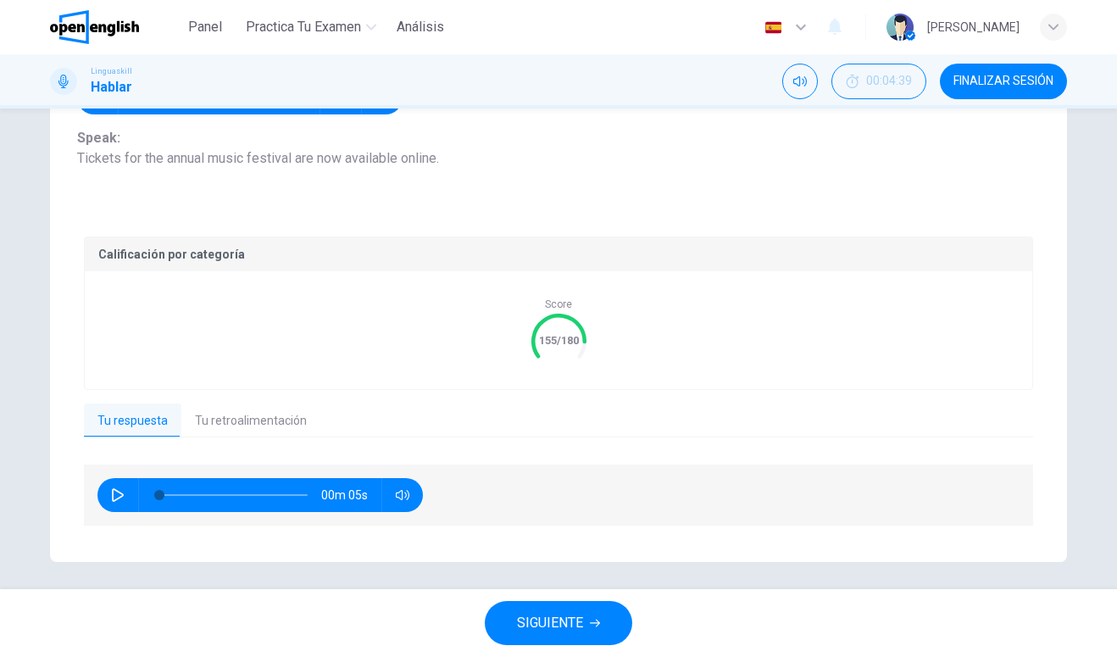
click at [287, 426] on button "Tu retroalimentación" at bounding box center [250, 421] width 139 height 36
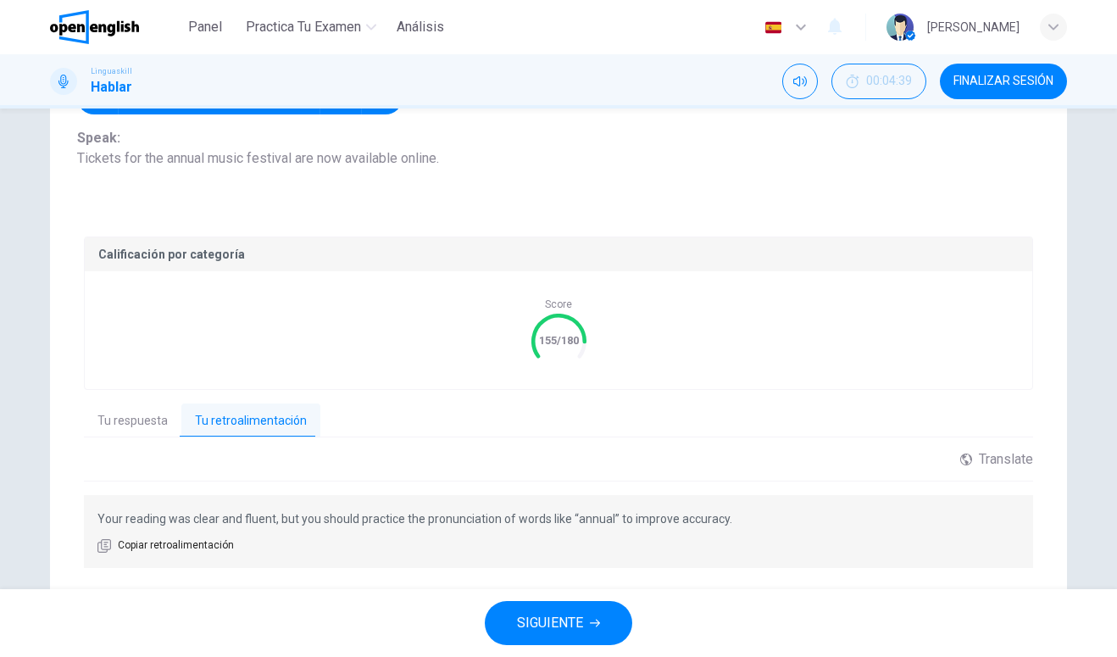
click at [524, 626] on span "SIGUIENTE" at bounding box center [550, 623] width 66 height 24
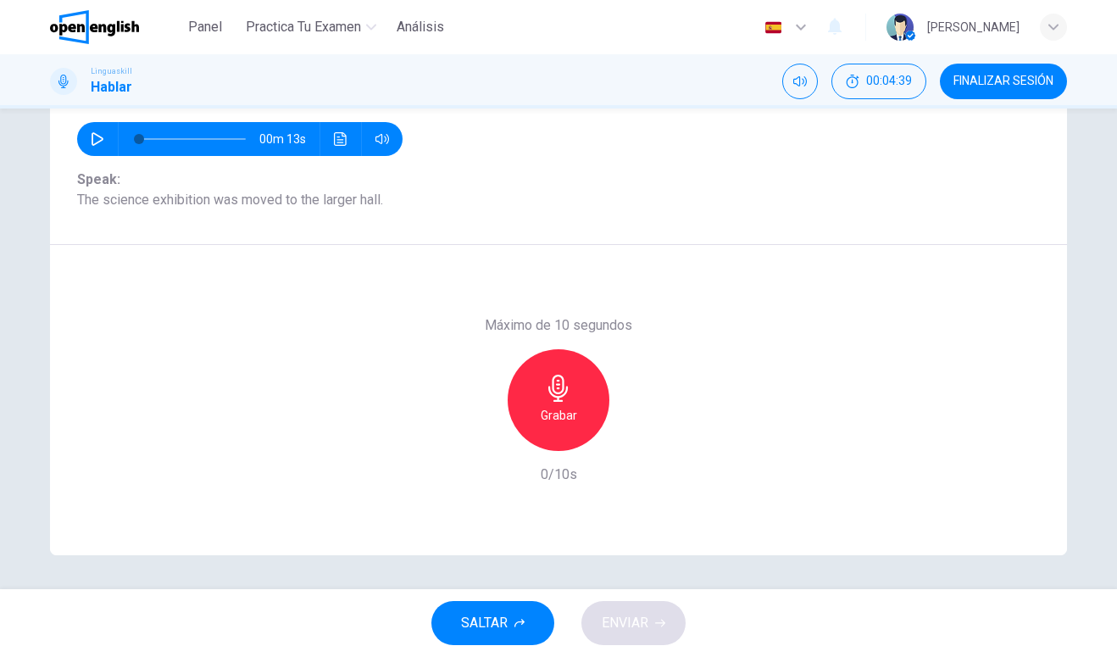
scroll to position [130, 0]
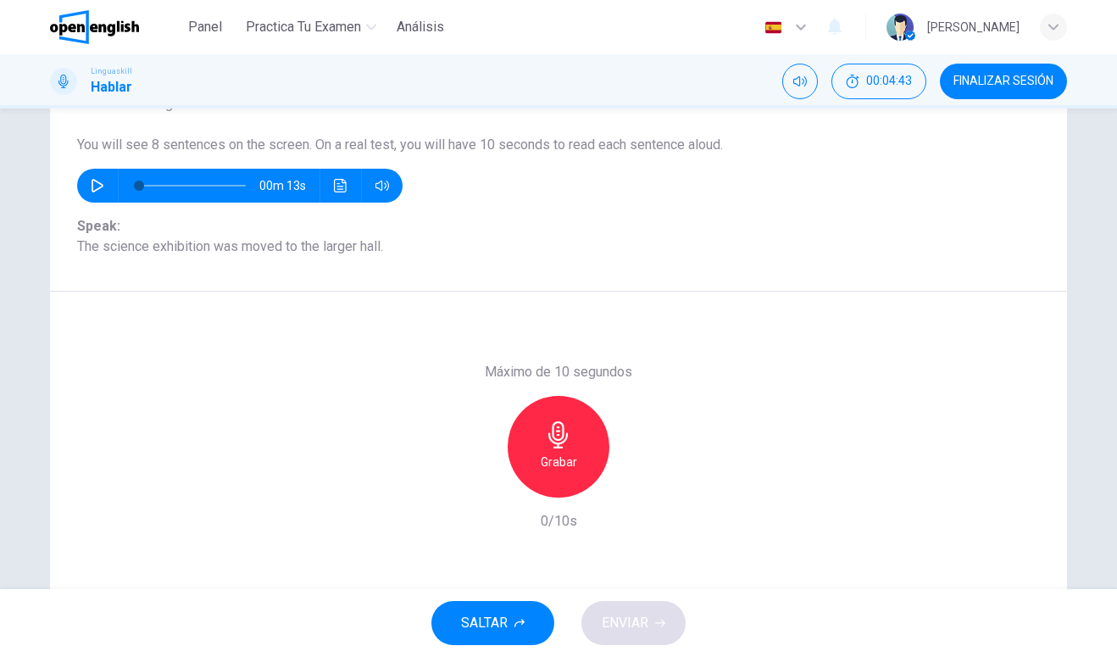
click at [568, 454] on h6 "Grabar" at bounding box center [559, 462] width 36 height 20
click at [568, 471] on h6 "Detener" at bounding box center [558, 462] width 43 height 20
click at [617, 620] on span "ENVIAR" at bounding box center [625, 623] width 47 height 24
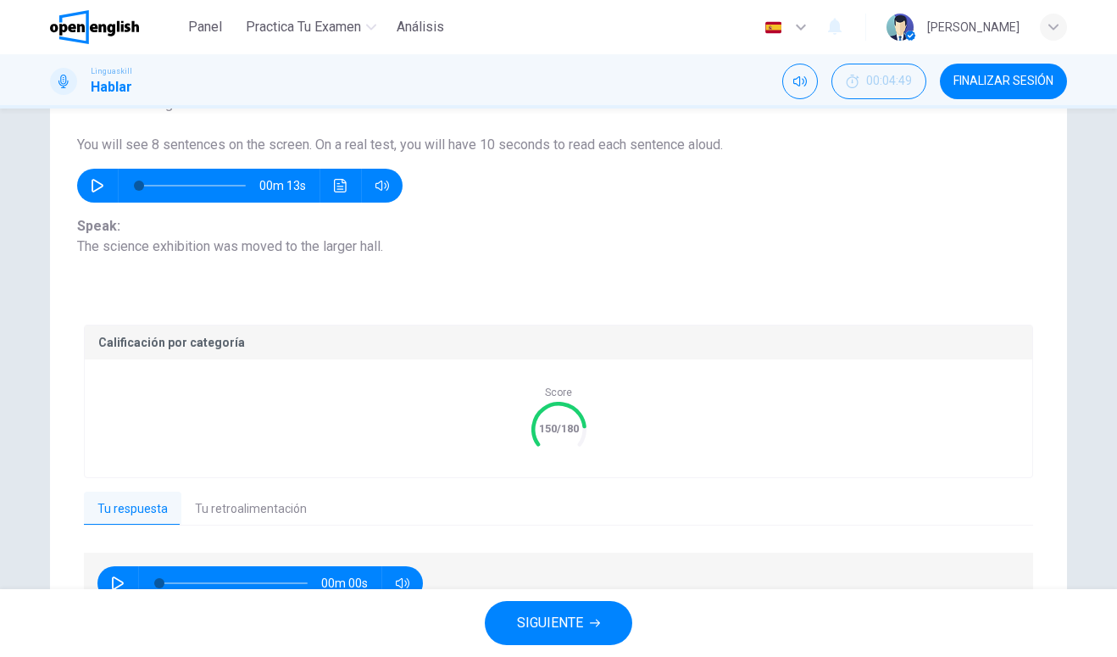
click at [187, 391] on div "Score 150/180" at bounding box center [558, 418] width 947 height 118
click at [227, 513] on button "Tu retroalimentación" at bounding box center [250, 509] width 139 height 36
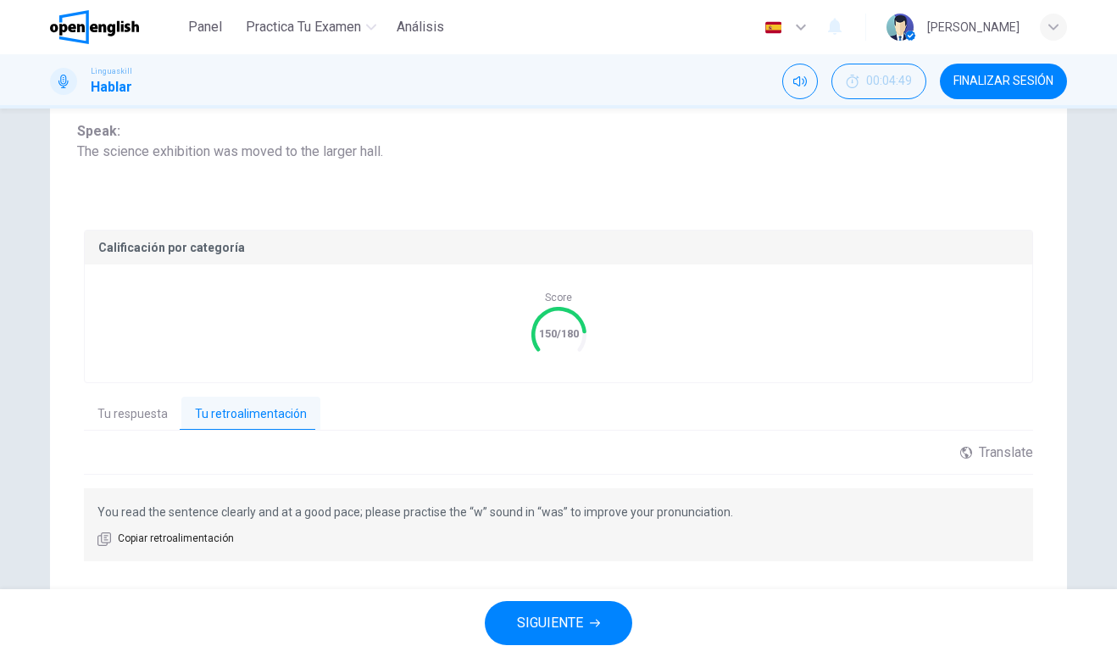
scroll to position [242, 0]
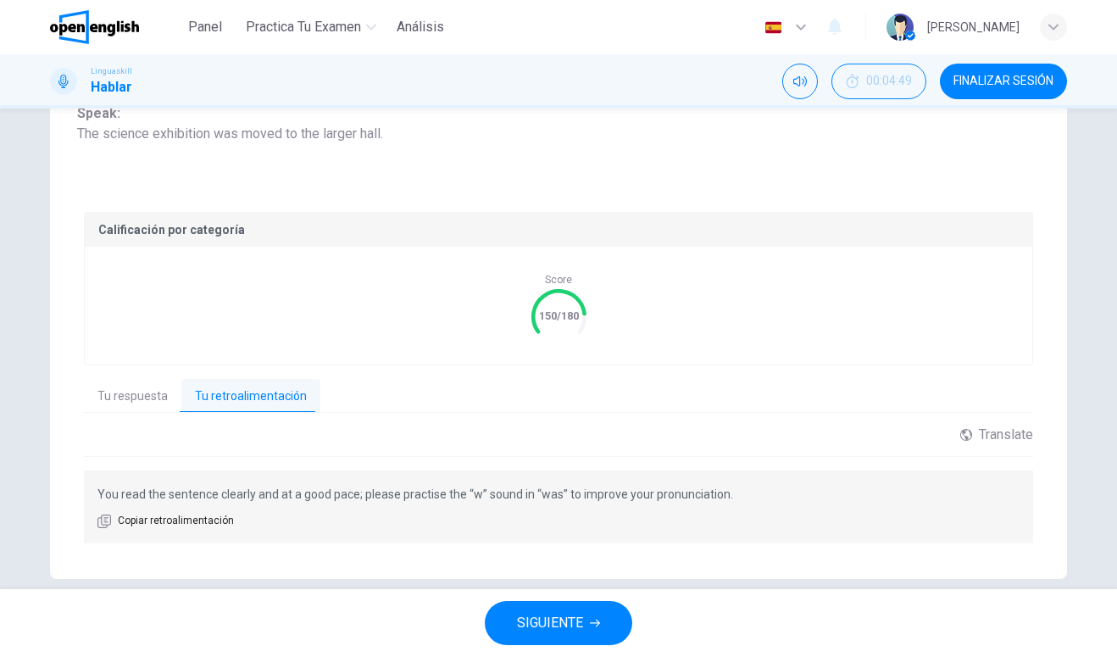
click at [524, 636] on button "SIGUIENTE" at bounding box center [558, 623] width 147 height 44
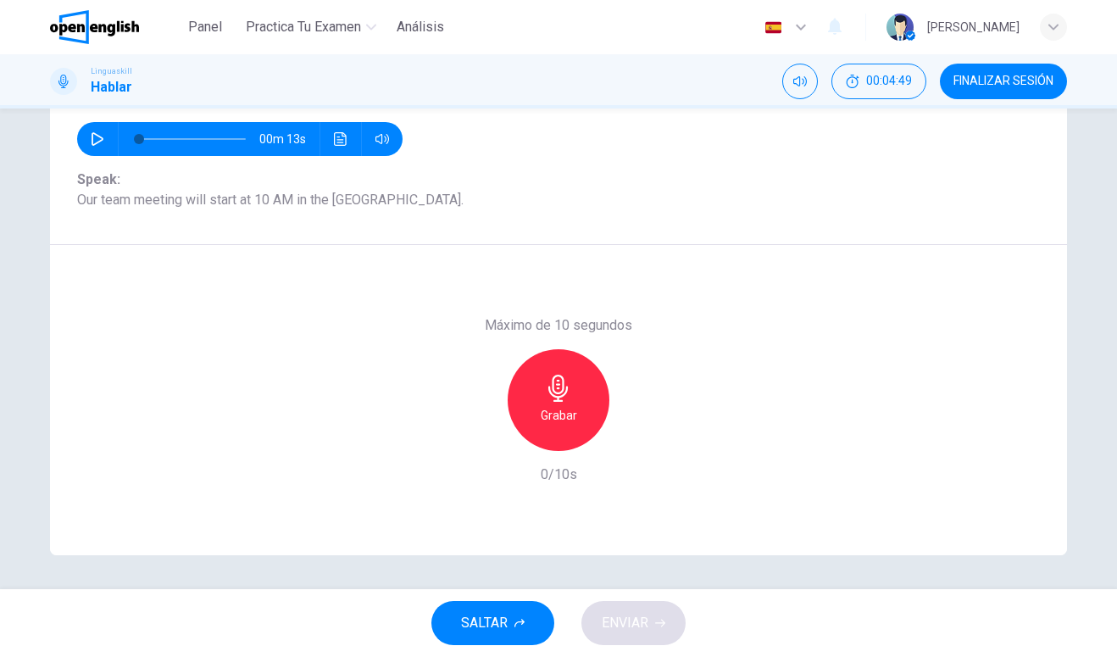
scroll to position [176, 0]
click at [541, 433] on div "Grabar" at bounding box center [559, 400] width 102 height 102
click at [560, 403] on div "Detener" at bounding box center [559, 400] width 102 height 102
click at [561, 417] on h6 "Grabar" at bounding box center [559, 415] width 36 height 20
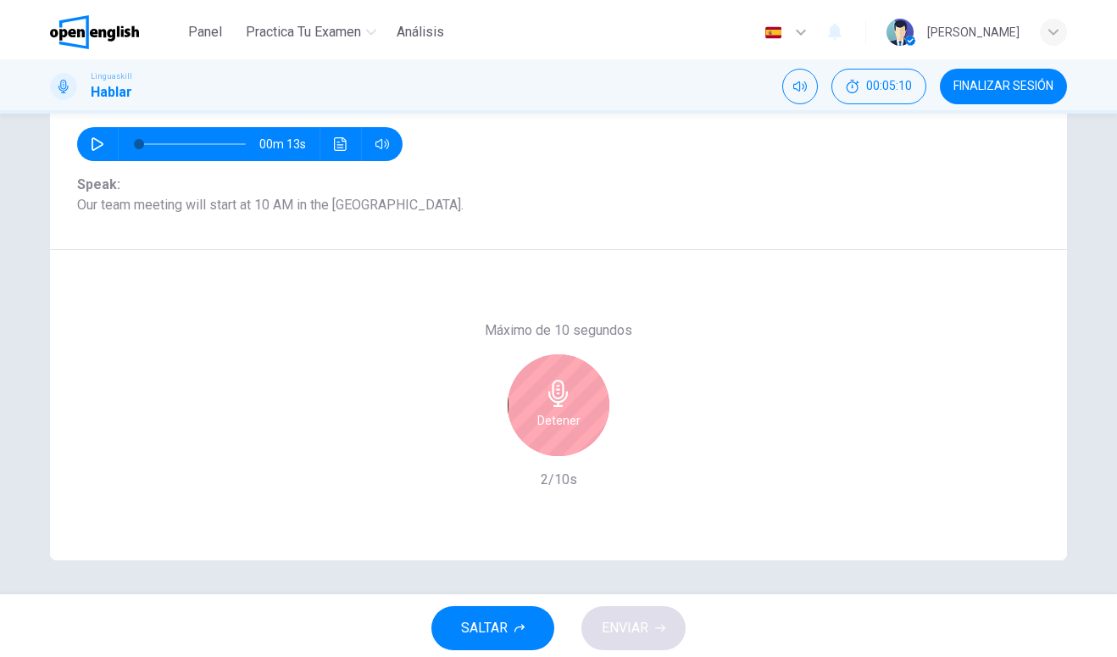
click at [562, 415] on h6 "Detener" at bounding box center [558, 415] width 43 height 20
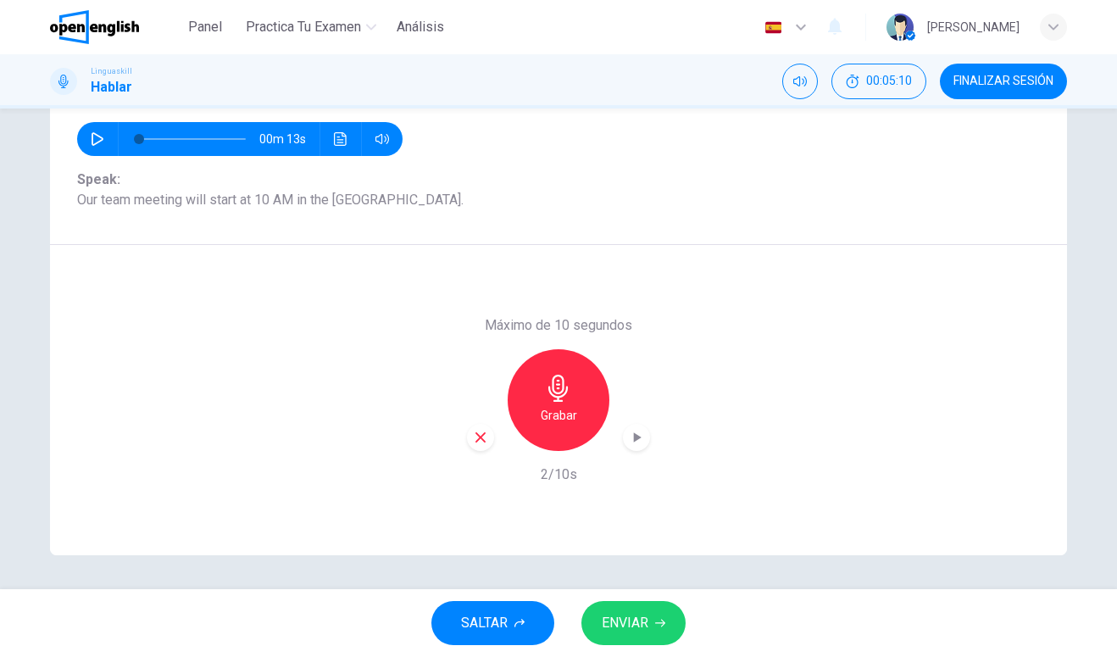
click at [555, 397] on icon "button" at bounding box center [558, 387] width 27 height 27
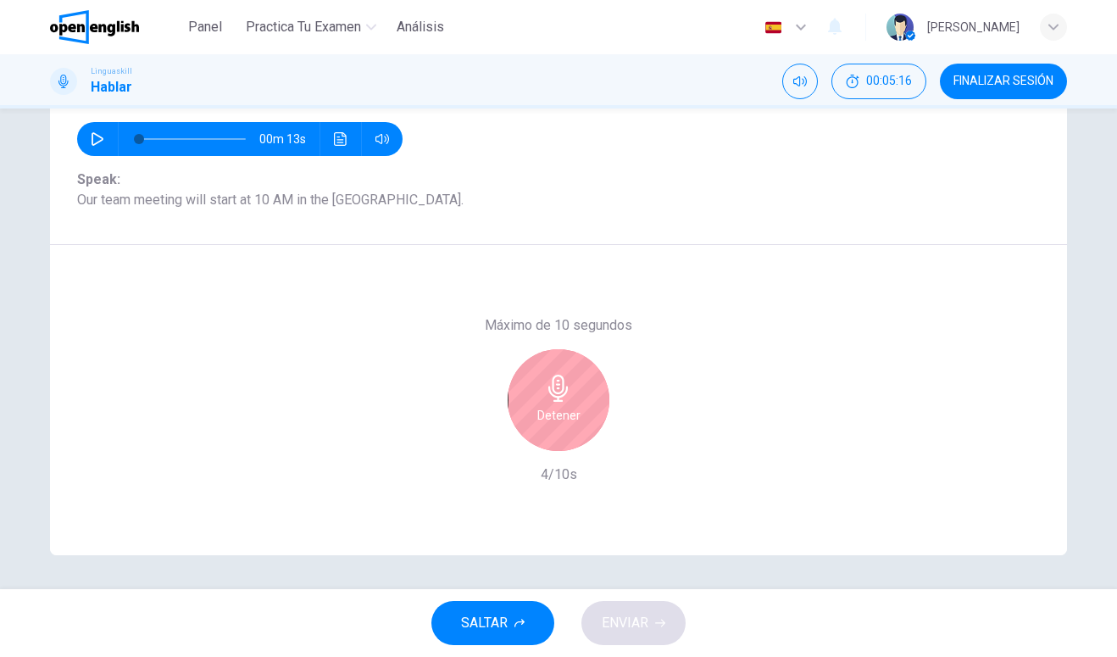
click at [566, 412] on h6 "Detener" at bounding box center [558, 415] width 43 height 20
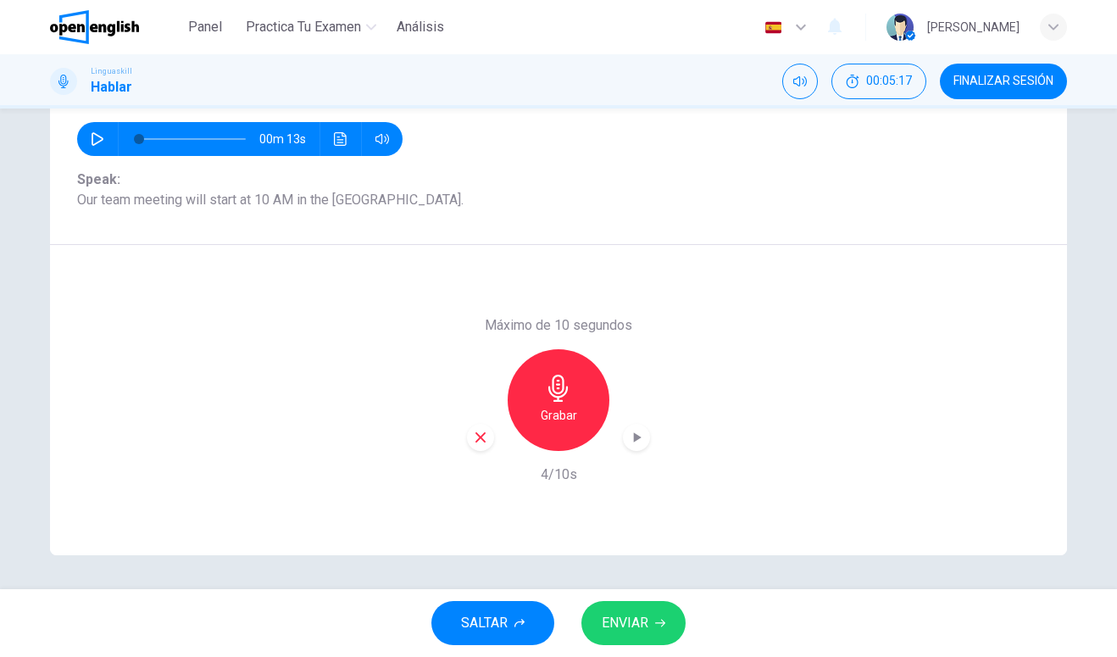
click at [649, 618] on button "ENVIAR" at bounding box center [633, 623] width 104 height 44
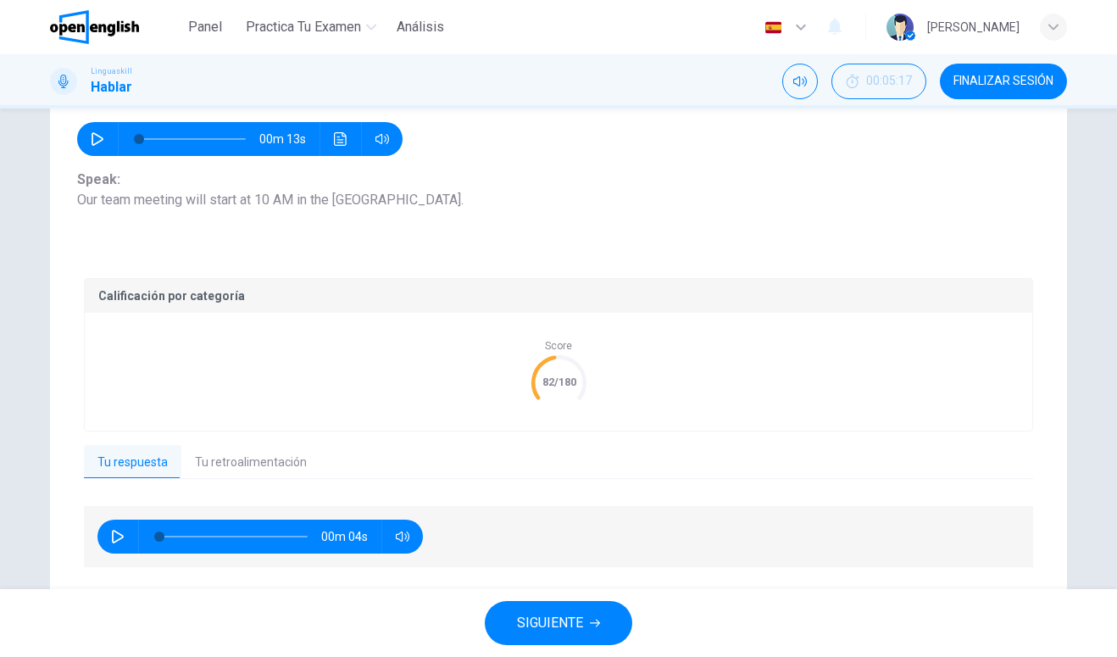
click at [288, 487] on div "Calificación por categoría Score 82/180 Tu respuesta Tu retroalimentación 00m 0…" at bounding box center [558, 423] width 949 height 291
click at [284, 463] on button "Tu retroalimentación" at bounding box center [250, 463] width 139 height 36
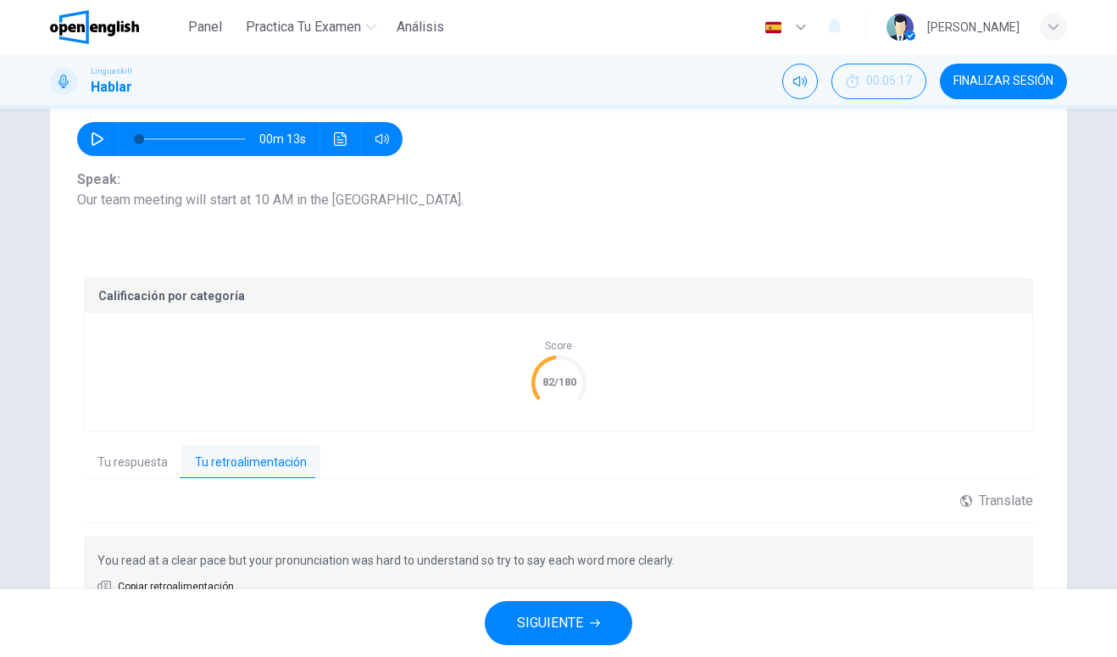
scroll to position [265, 0]
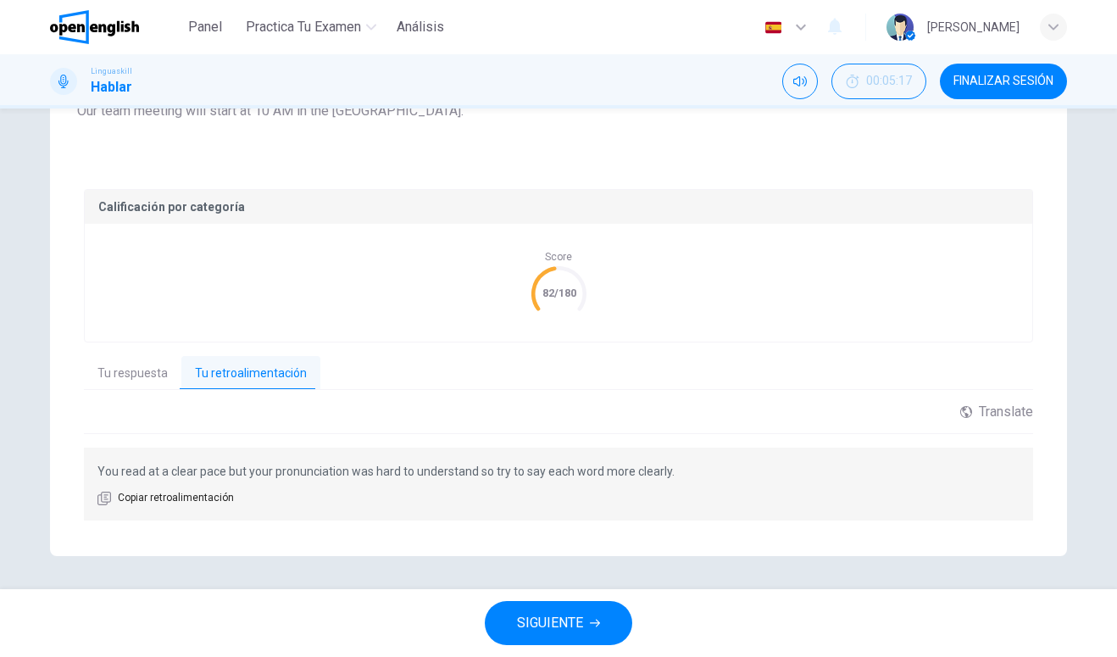
click at [578, 619] on span "SIGUIENTE" at bounding box center [550, 623] width 66 height 24
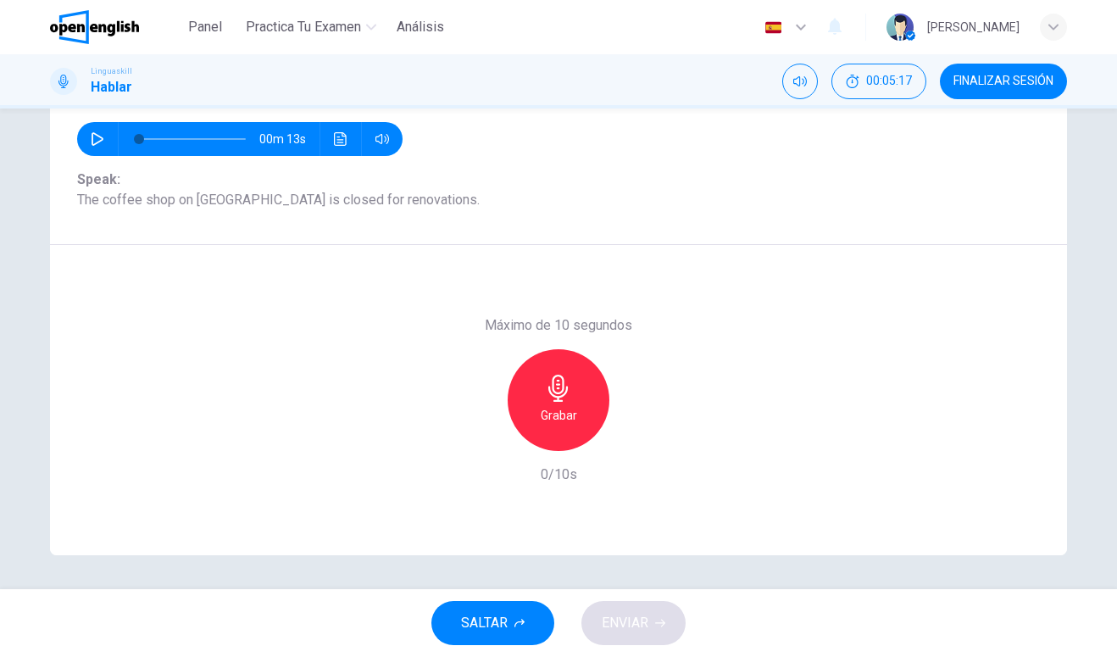
scroll to position [176, 0]
click at [574, 402] on div "Grabar" at bounding box center [559, 400] width 102 height 102
click at [568, 416] on h6 "Detener" at bounding box center [558, 415] width 43 height 20
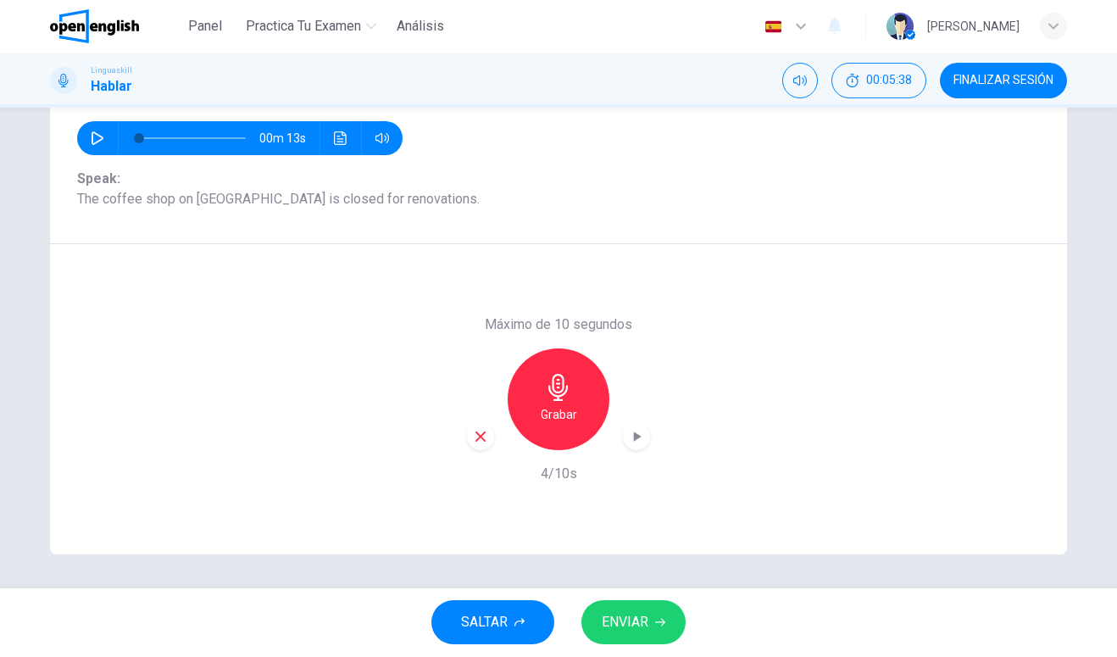
click at [644, 622] on span "ENVIAR" at bounding box center [625, 623] width 47 height 24
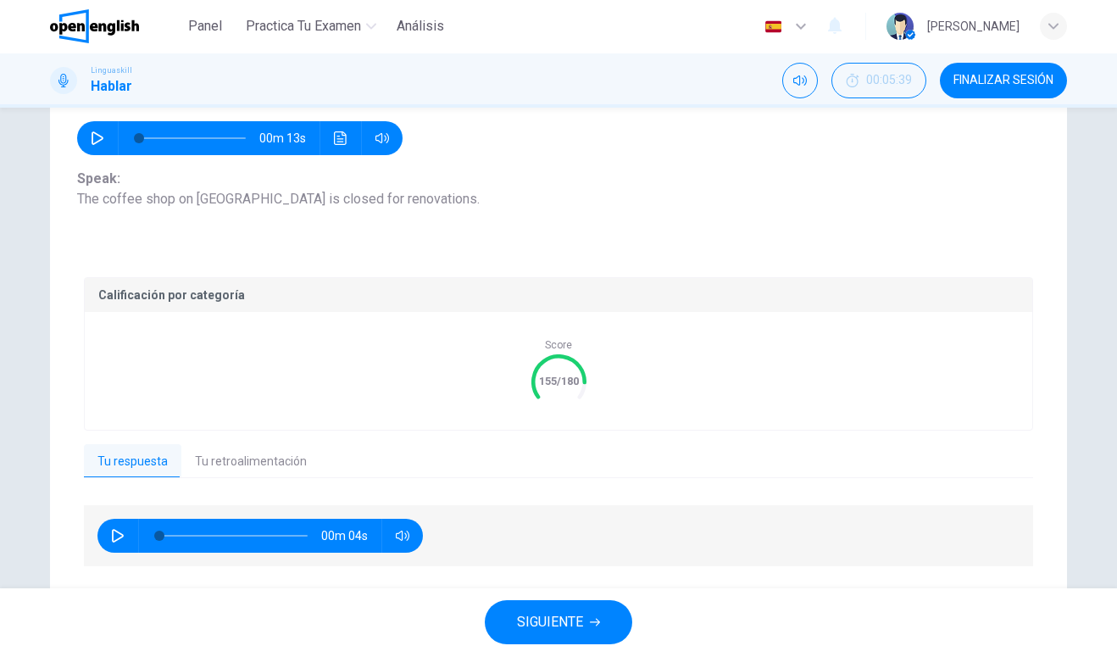
click at [313, 447] on button "Tu retroalimentación" at bounding box center [250, 463] width 139 height 36
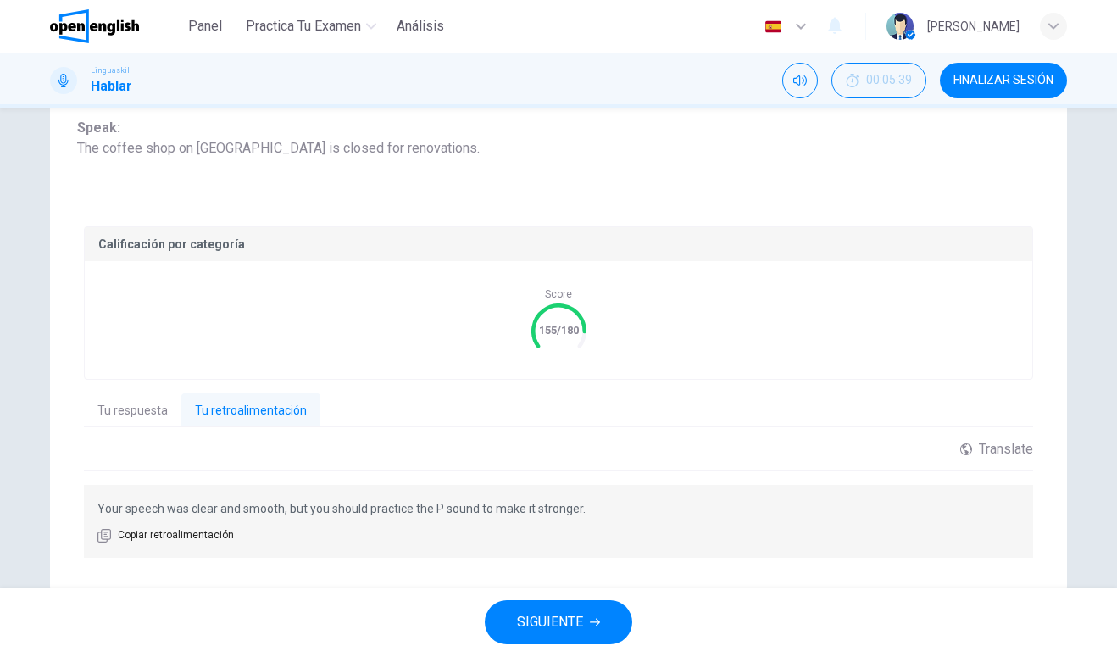
scroll to position [217, 0]
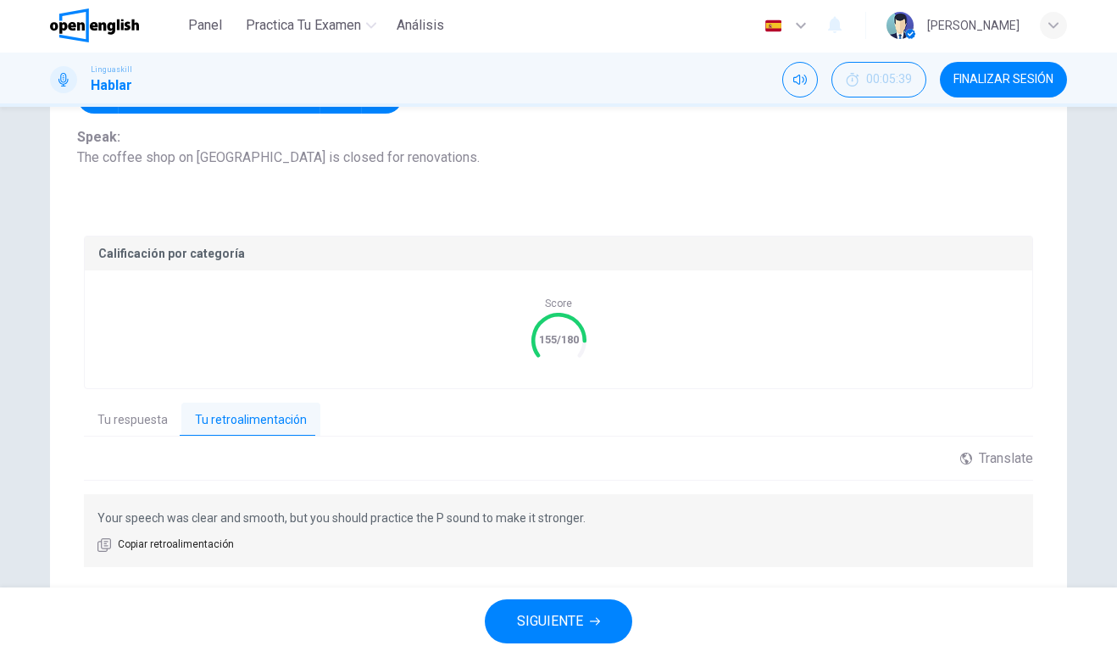
click at [550, 623] on span "SIGUIENTE" at bounding box center [550, 623] width 66 height 24
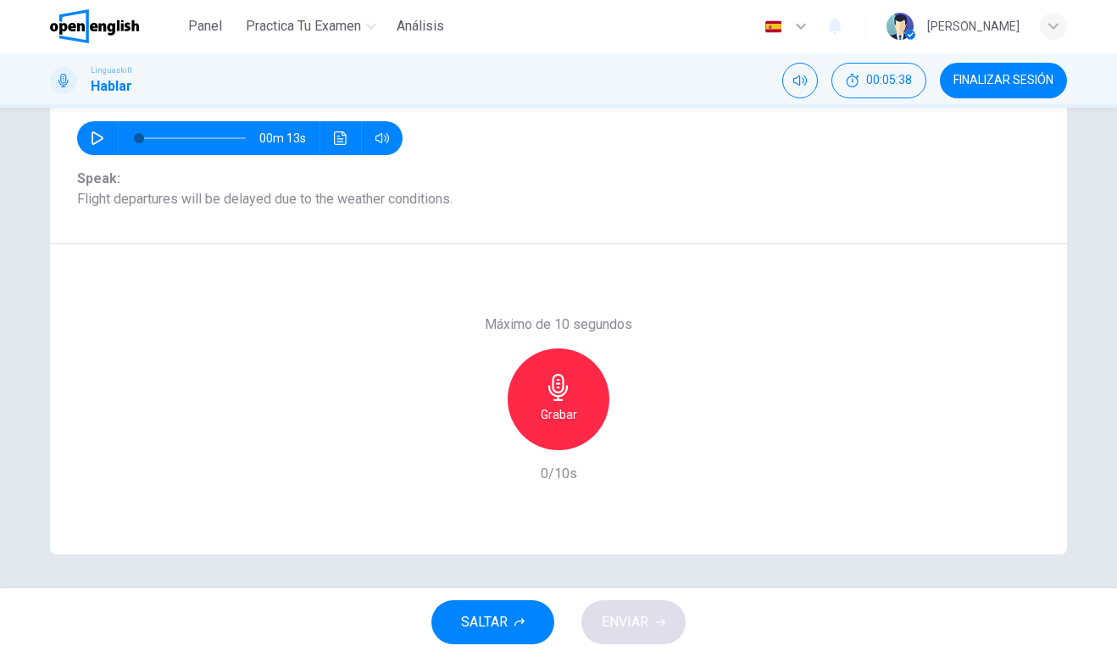
scroll to position [176, 0]
click at [581, 392] on div "Grabar" at bounding box center [559, 400] width 102 height 102
click at [564, 405] on h6 "Detener" at bounding box center [558, 415] width 43 height 20
click at [570, 419] on h6 "Grabar" at bounding box center [559, 415] width 36 height 20
click at [563, 427] on div "Detener" at bounding box center [559, 400] width 102 height 102
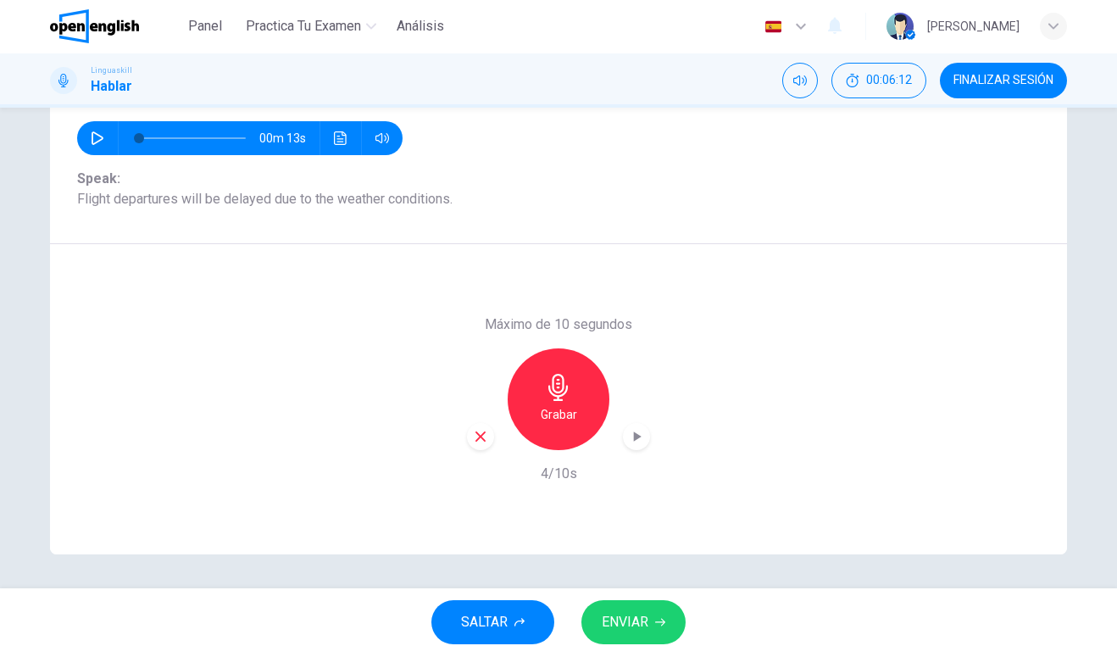
click at [648, 617] on span "ENVIAR" at bounding box center [625, 623] width 47 height 24
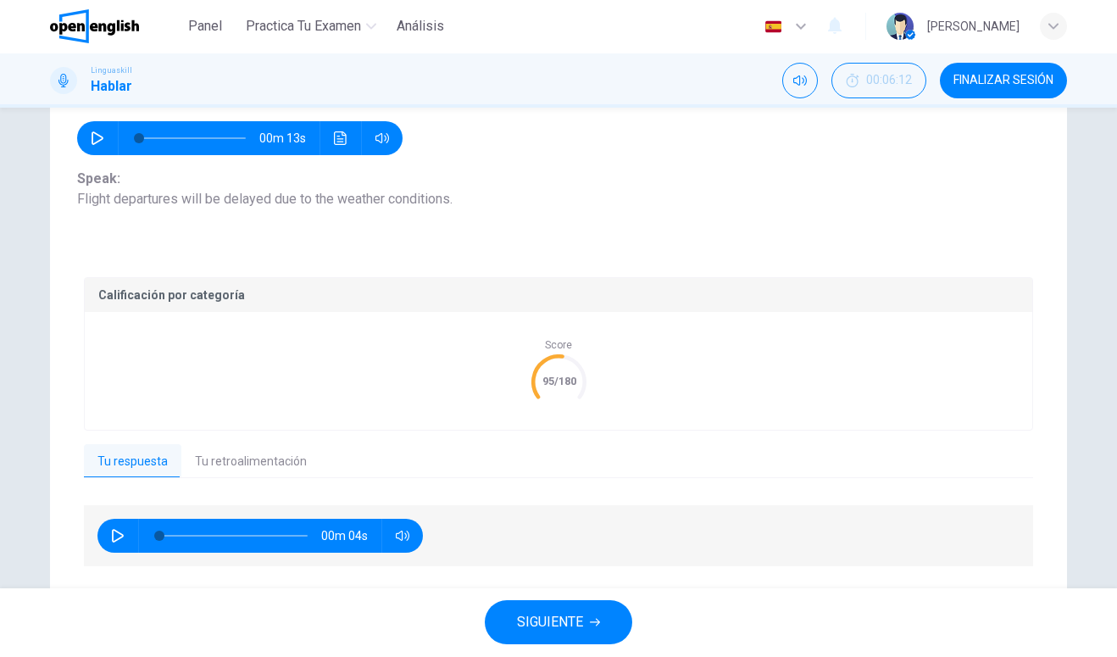
click at [280, 475] on button "Tu retroalimentación" at bounding box center [250, 463] width 139 height 36
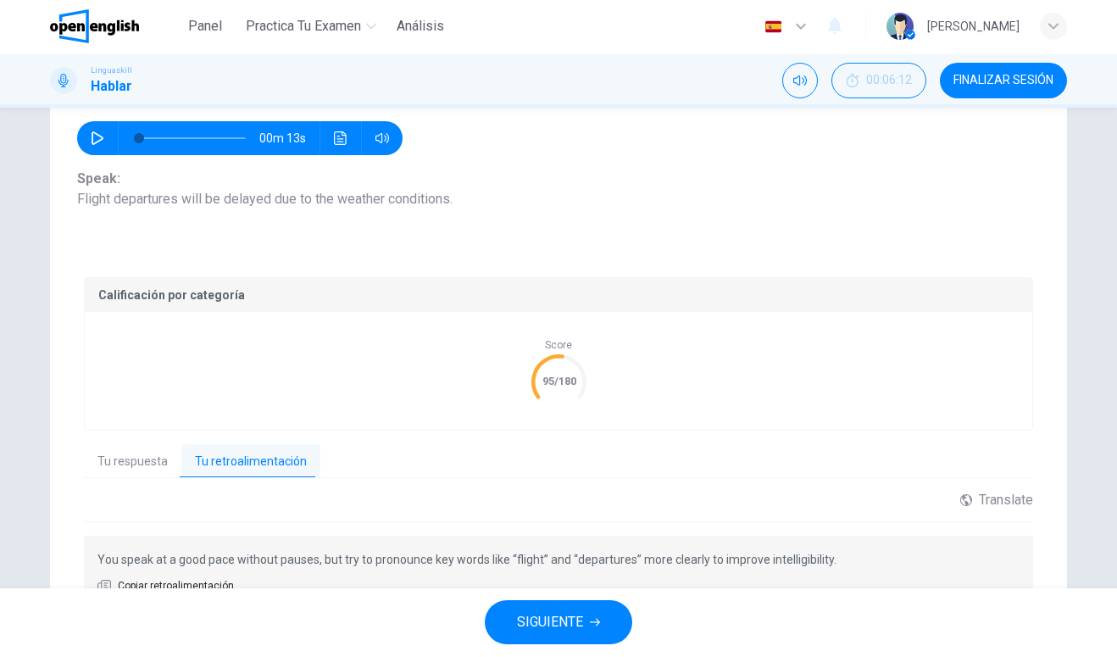
scroll to position [265, 0]
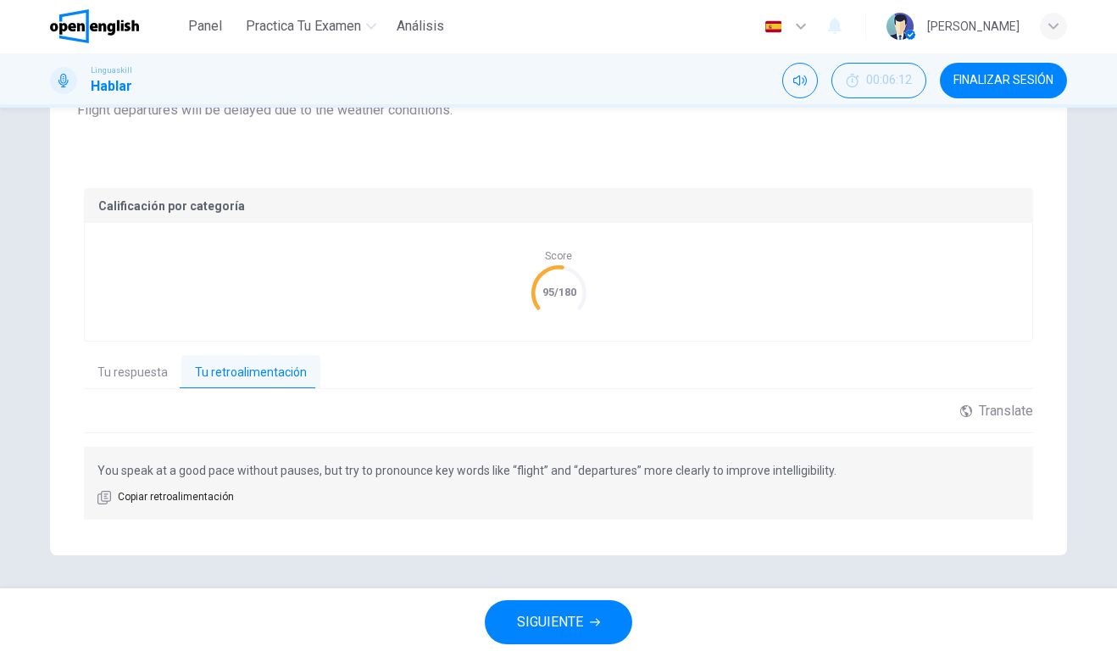
click at [531, 629] on span "SIGUIENTE" at bounding box center [550, 623] width 66 height 24
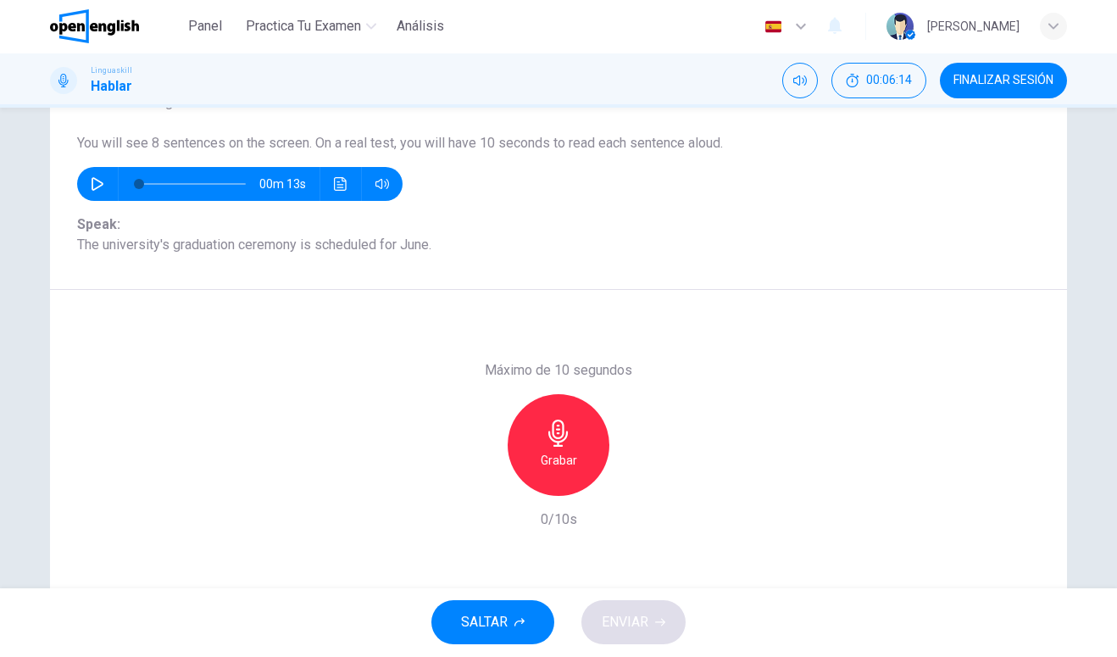
scroll to position [129, 0]
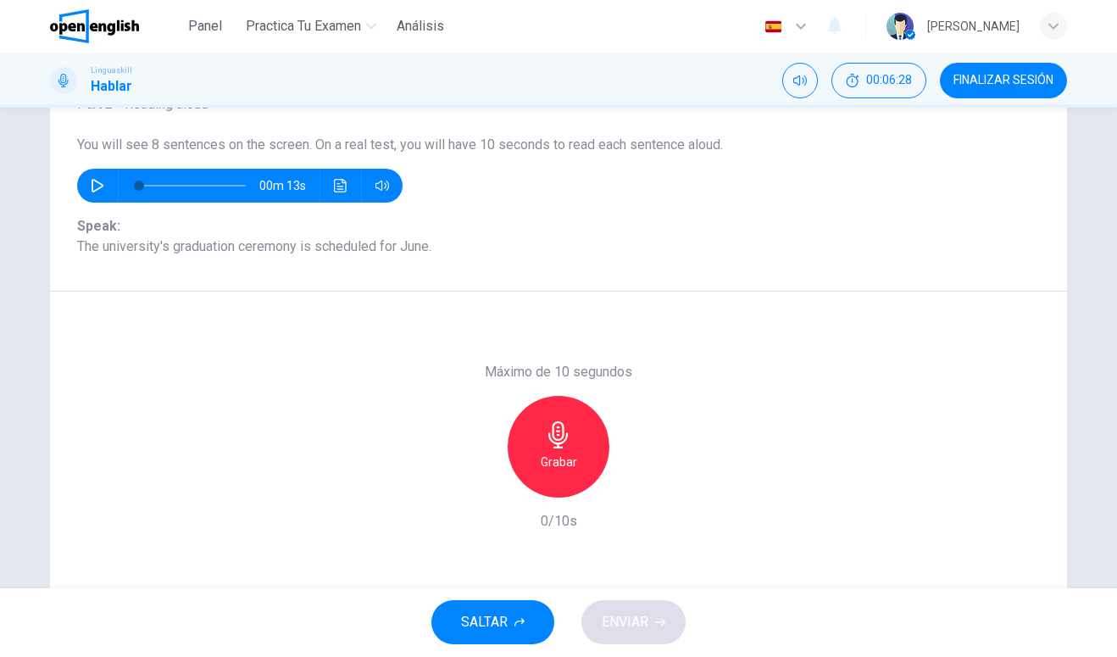
click at [556, 476] on div "Grabar" at bounding box center [559, 448] width 102 height 102
click at [573, 455] on h6 "Detener" at bounding box center [558, 462] width 43 height 20
click at [652, 624] on button "ENVIAR" at bounding box center [633, 623] width 104 height 44
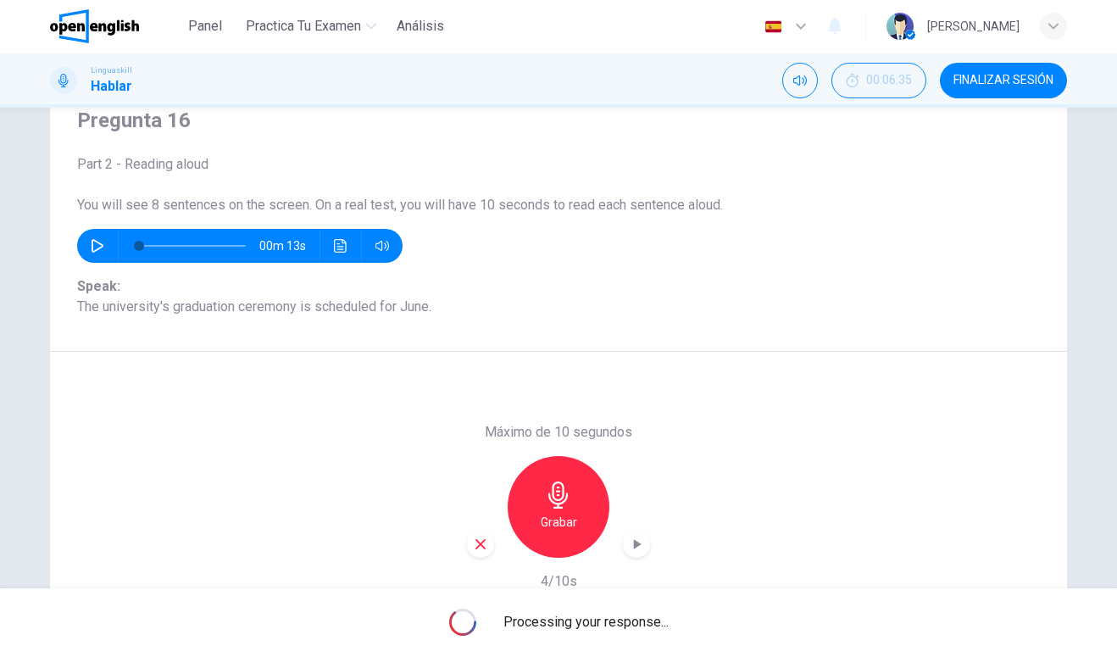
scroll to position [68, 0]
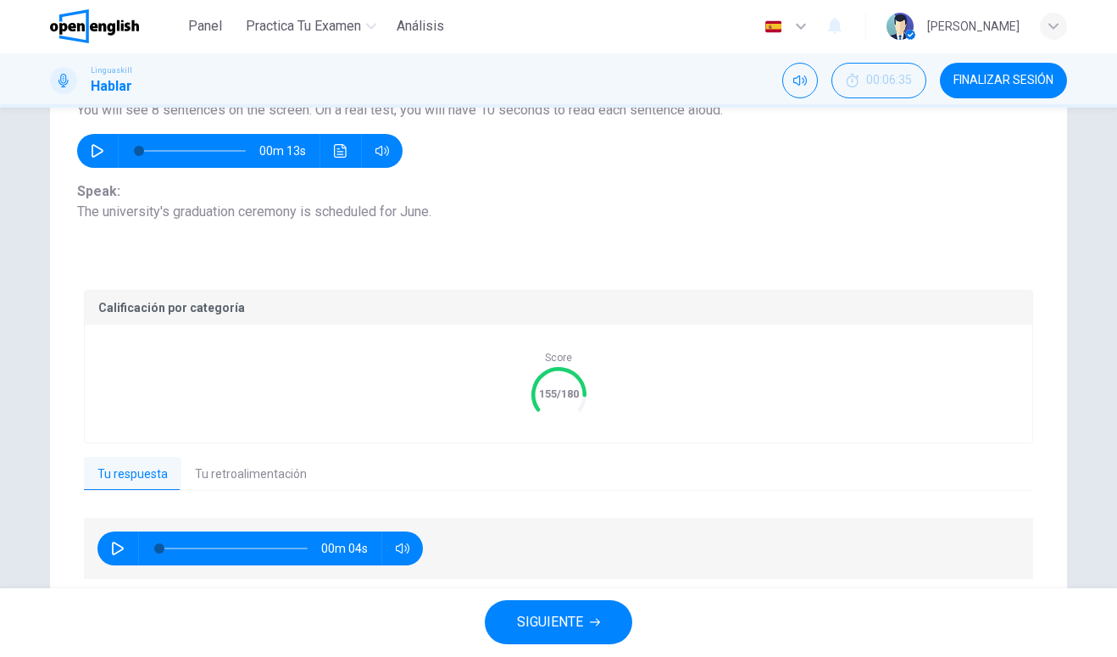
click at [231, 476] on button "Tu retroalimentación" at bounding box center [250, 476] width 139 height 36
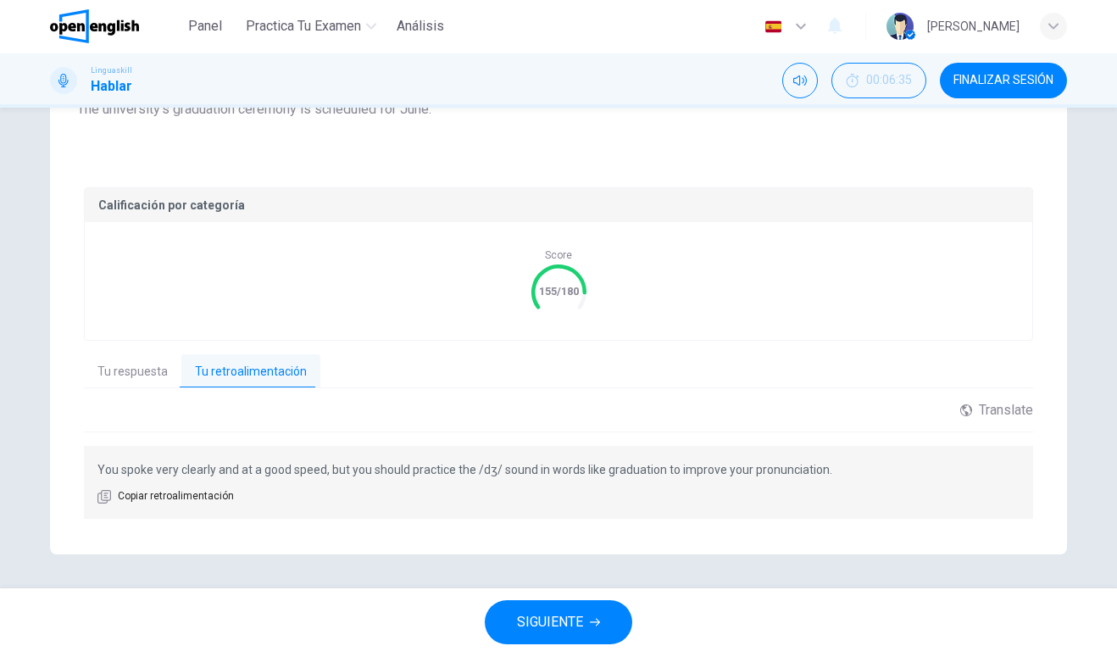
scroll to position [265, 0]
click at [497, 607] on button "SIGUIENTE" at bounding box center [558, 623] width 147 height 44
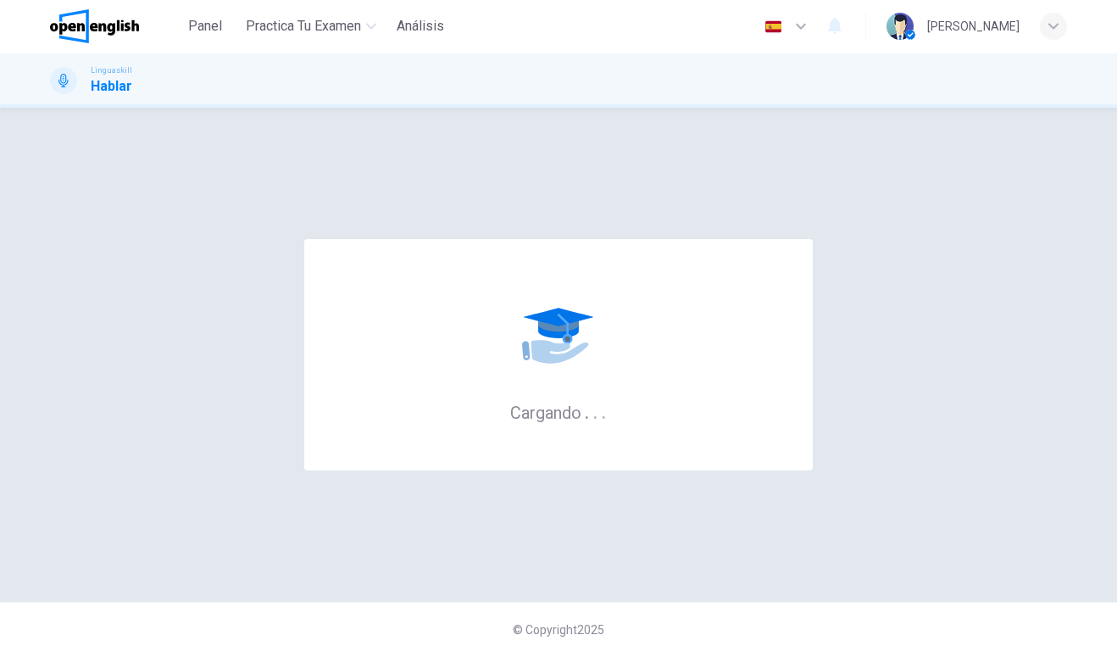
scroll to position [0, 0]
click at [507, 618] on div "© Copyright 2025" at bounding box center [558, 629] width 1117 height 54
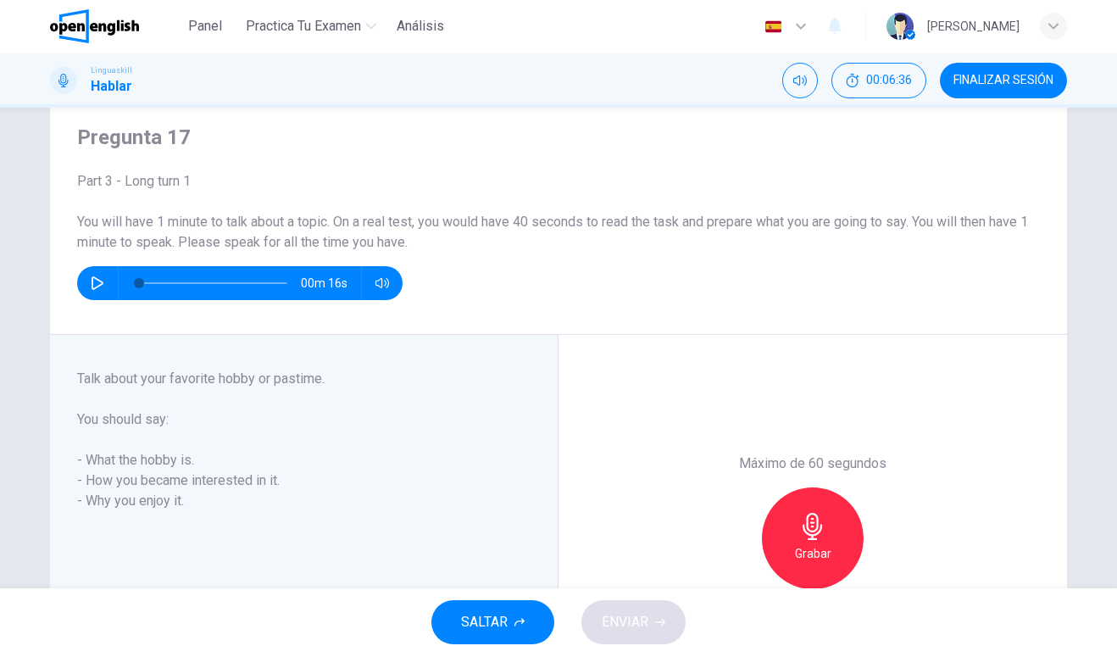
scroll to position [49, 0]
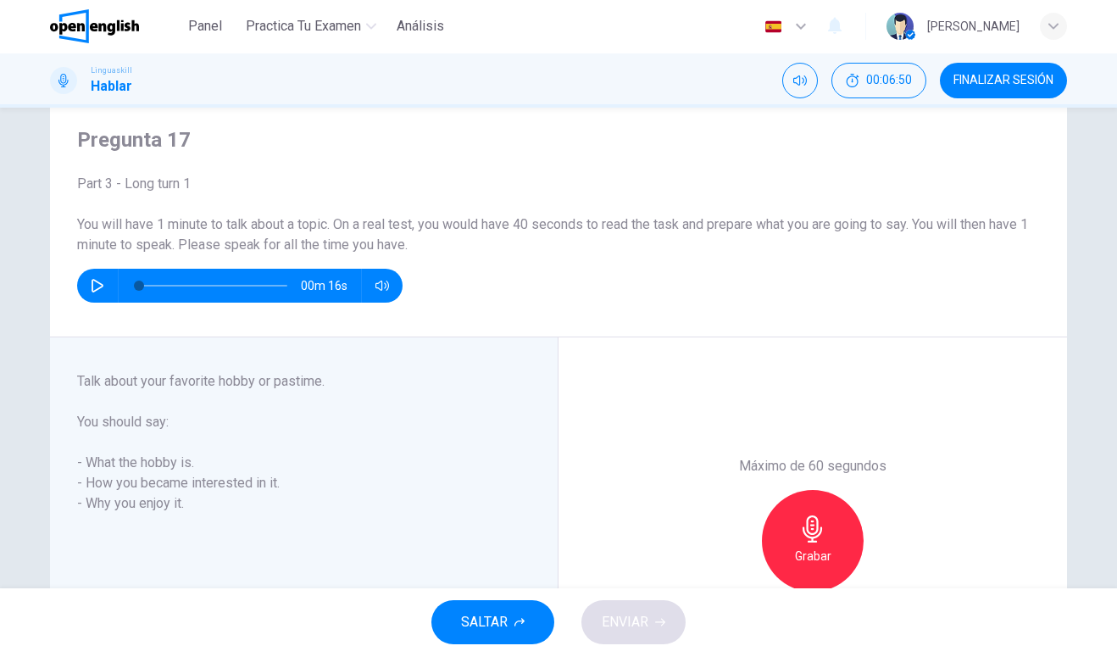
click at [118, 280] on hr at bounding box center [118, 286] width 1 height 34
click at [104, 290] on button "button" at bounding box center [97, 286] width 27 height 34
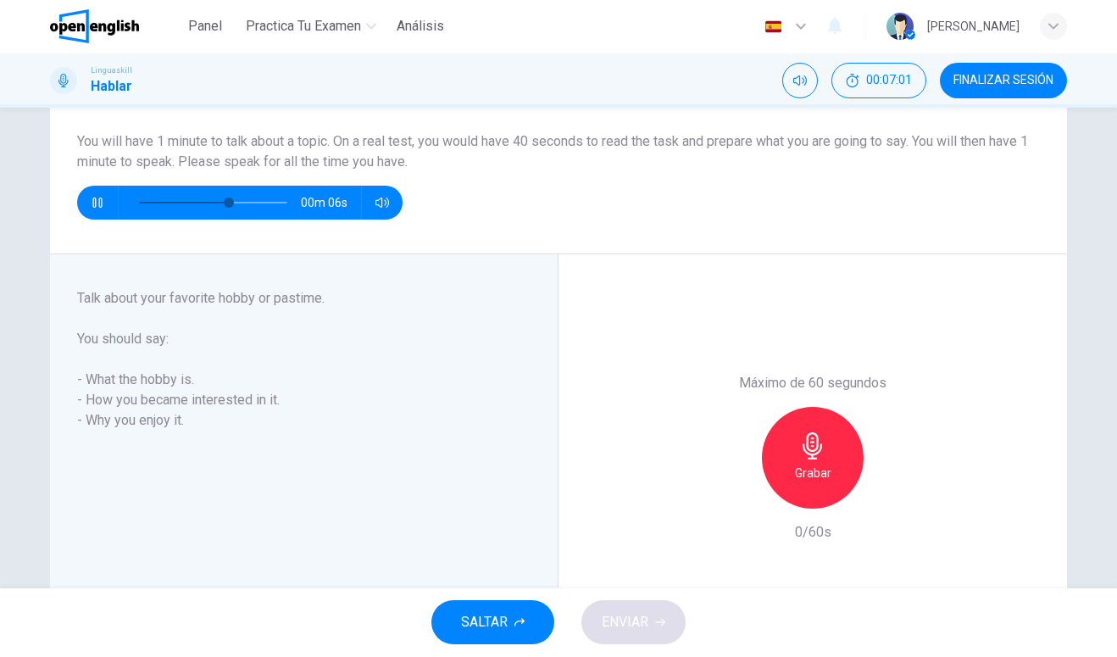
scroll to position [142, 0]
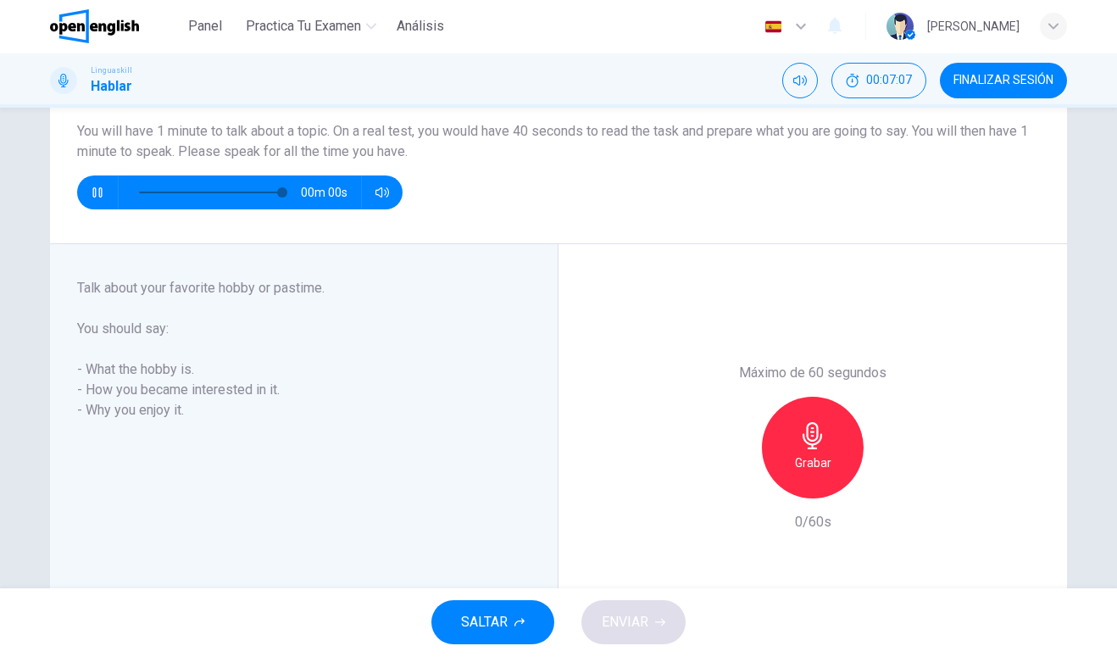
type input "*"
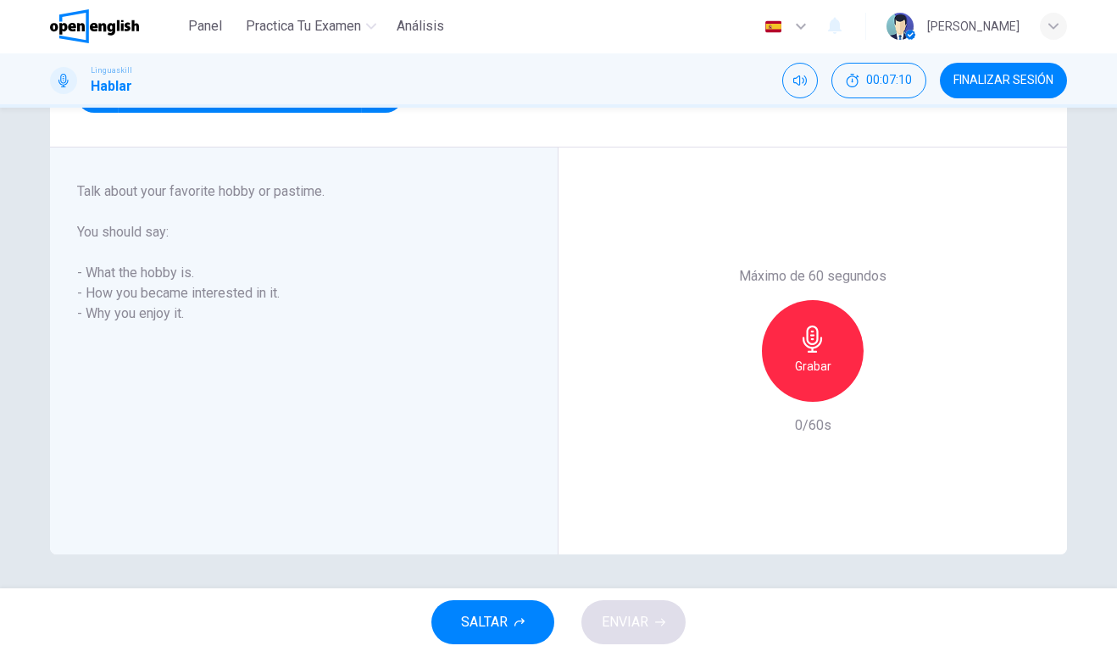
scroll to position [239, 0]
click at [818, 341] on icon "button" at bounding box center [812, 339] width 27 height 27
click at [806, 362] on h6 "Detener" at bounding box center [812, 367] width 43 height 20
click at [631, 624] on span "ENVIAR" at bounding box center [625, 623] width 47 height 24
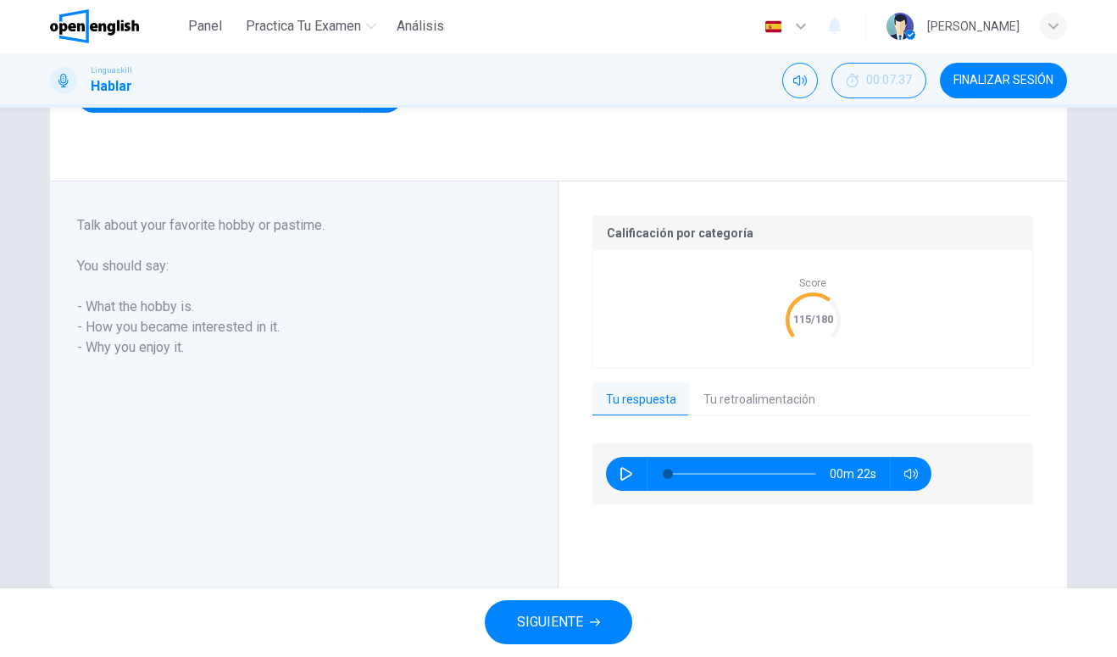
click at [770, 407] on button "Tu retroalimentación" at bounding box center [759, 401] width 139 height 36
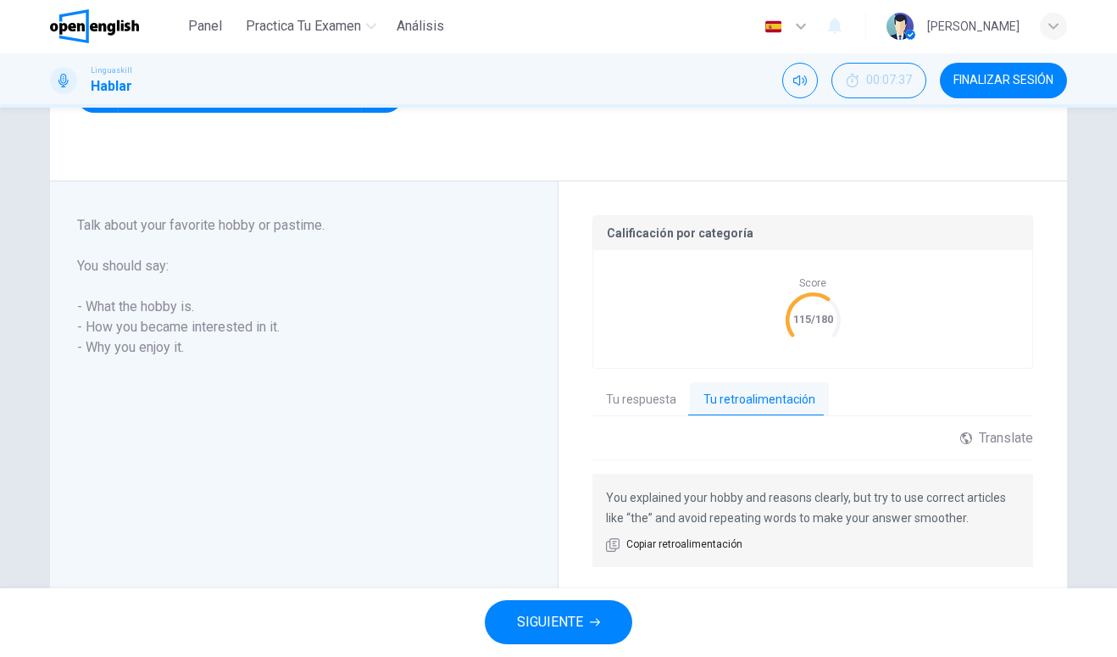
scroll to position [283, 0]
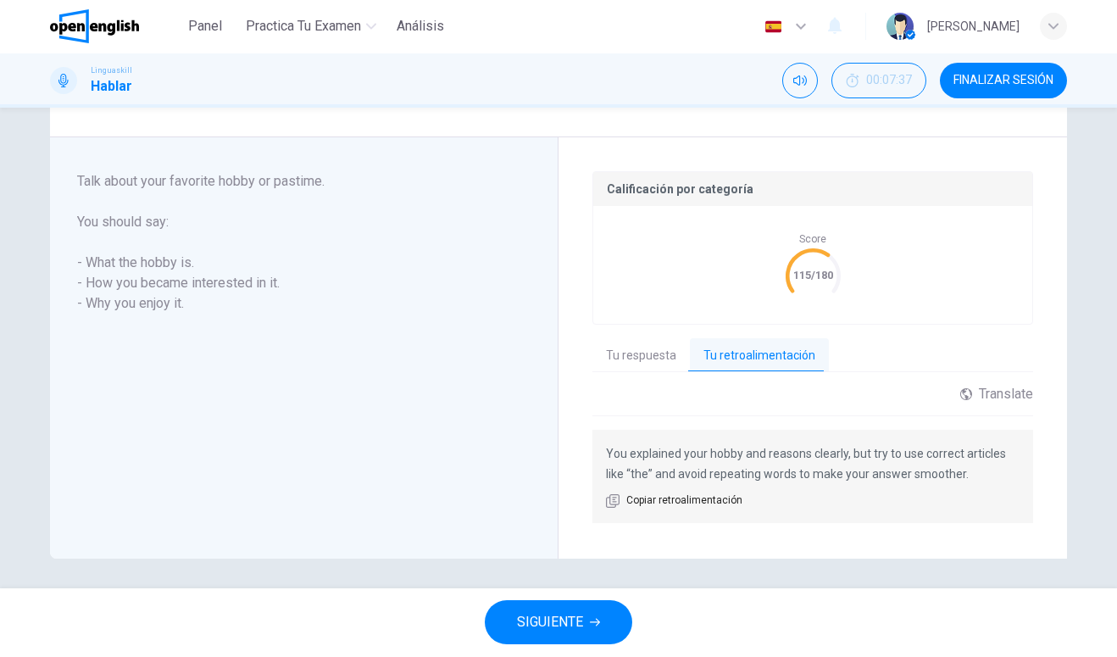
click at [523, 622] on span "SIGUIENTE" at bounding box center [550, 623] width 66 height 24
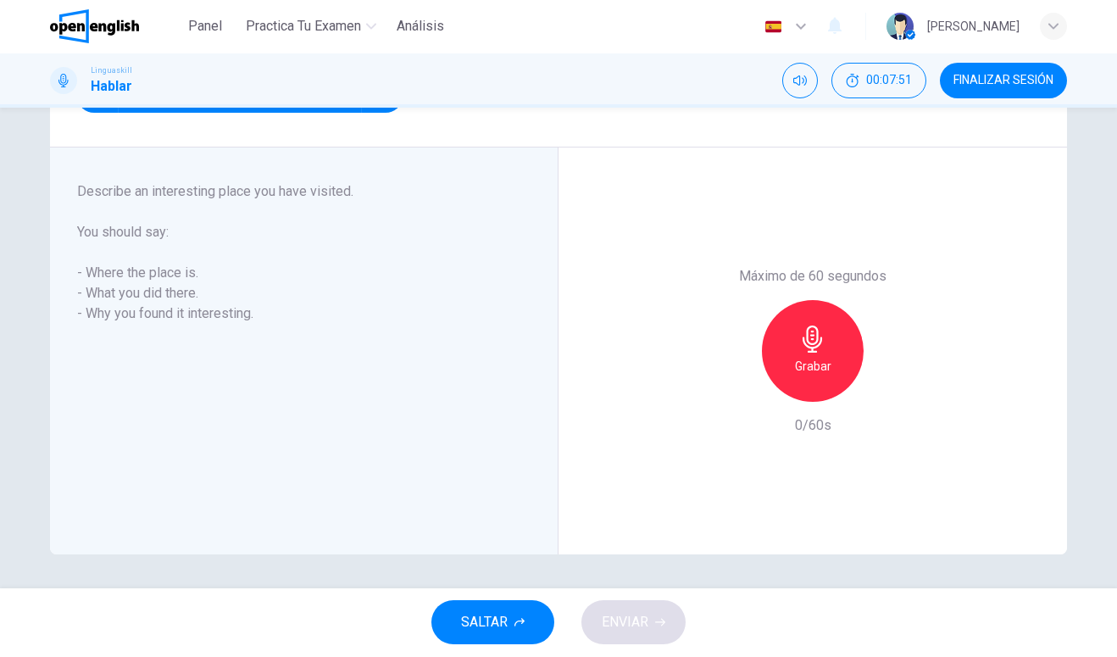
scroll to position [239, 0]
click at [824, 363] on h6 "Grabar" at bounding box center [813, 367] width 36 height 20
click at [805, 384] on div "Detener" at bounding box center [813, 352] width 102 height 102
click at [633, 605] on button "ENVIAR" at bounding box center [633, 623] width 104 height 44
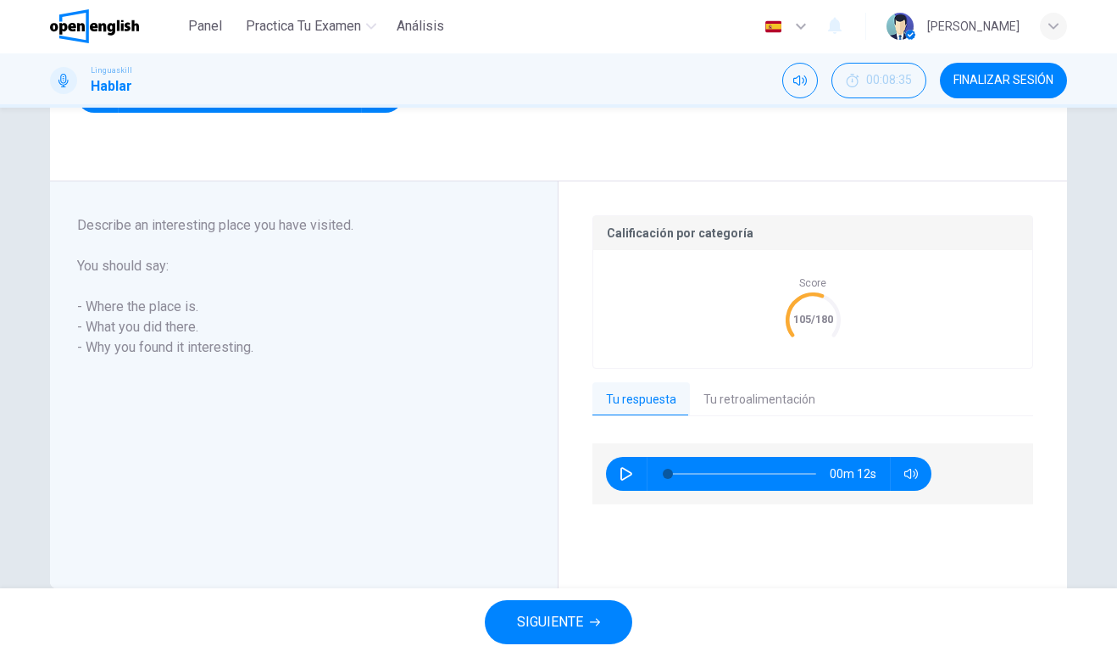
click at [734, 405] on button "Tu retroalimentación" at bounding box center [759, 401] width 139 height 36
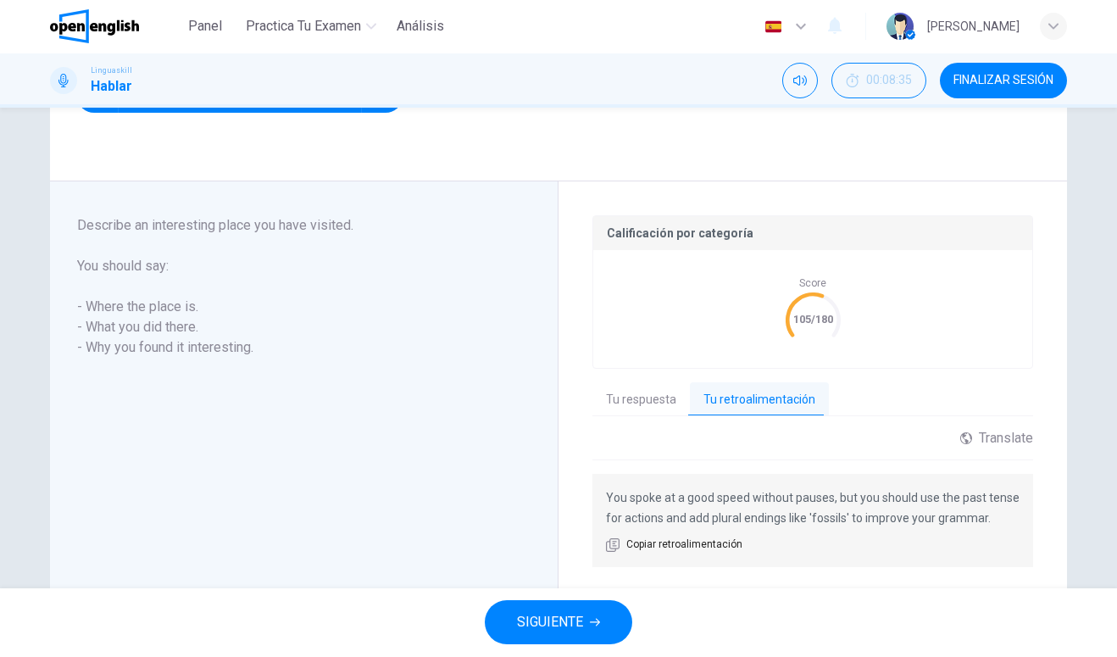
scroll to position [277, 0]
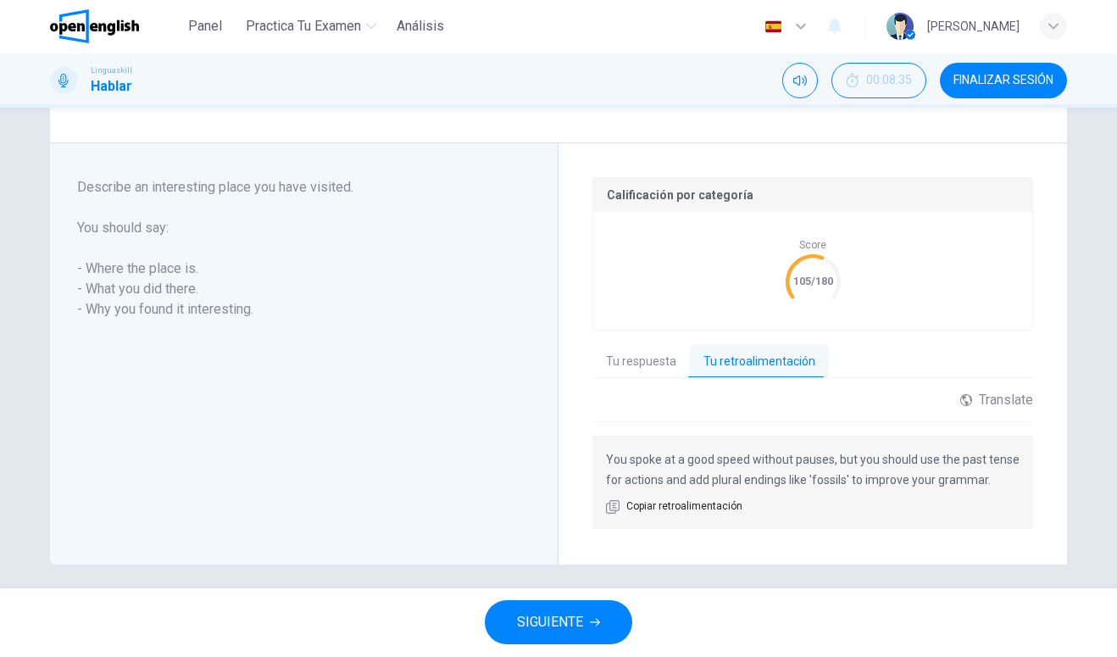
click at [550, 630] on span "SIGUIENTE" at bounding box center [550, 623] width 66 height 24
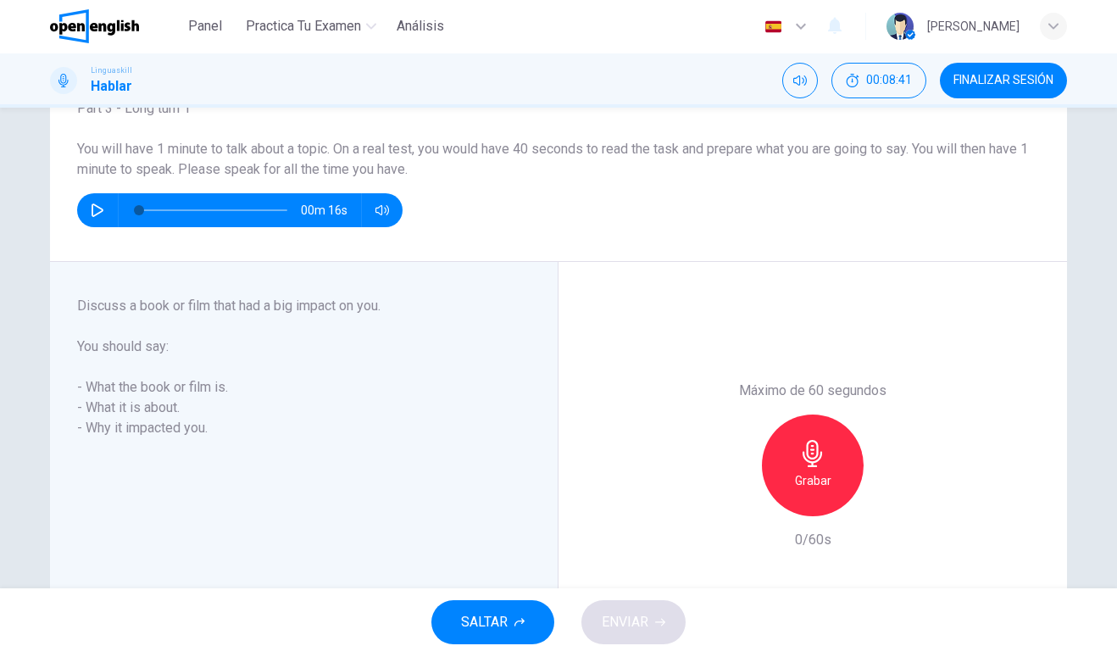
scroll to position [213, 0]
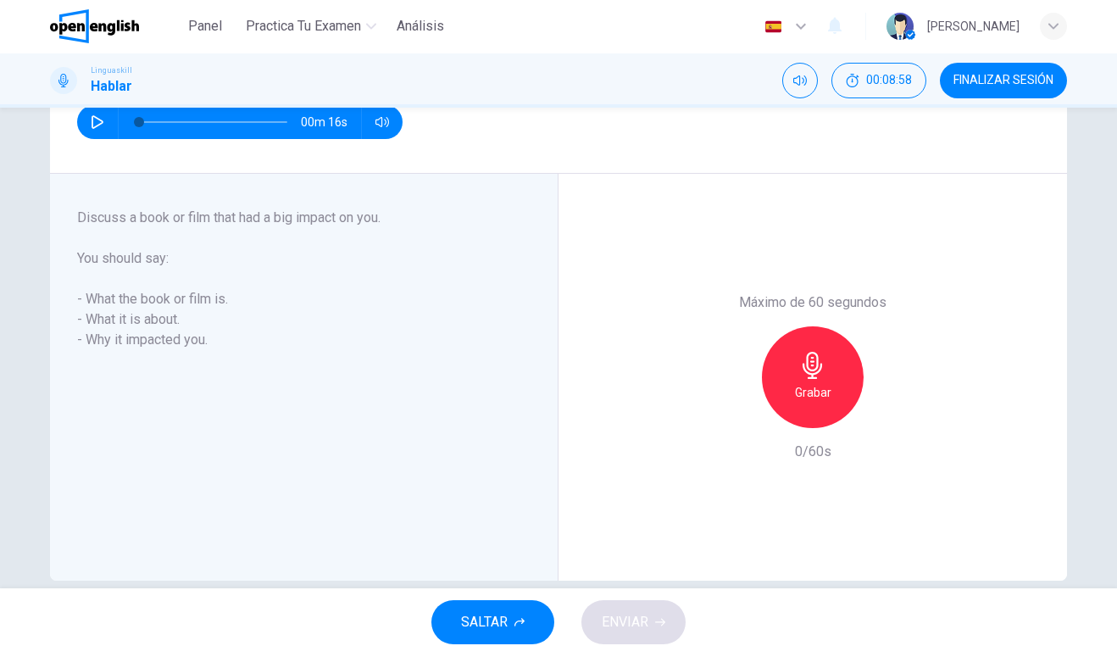
click at [813, 386] on h6 "Grabar" at bounding box center [813, 393] width 36 height 20
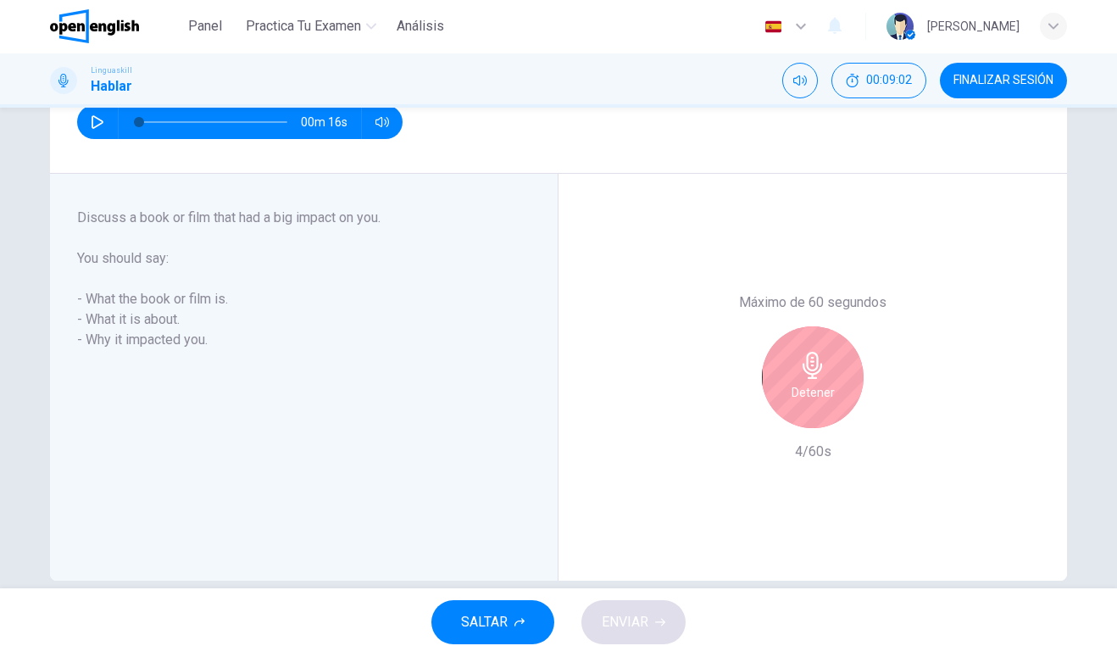
click at [817, 391] on h6 "Detener" at bounding box center [812, 393] width 43 height 20
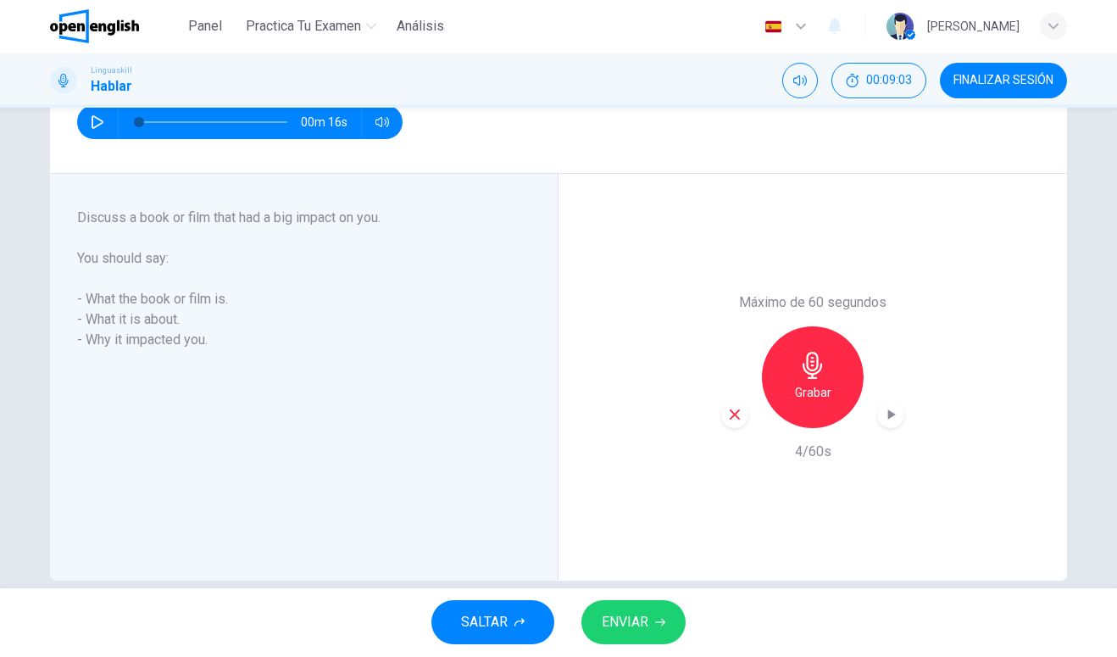
click at [739, 402] on div "button" at bounding box center [734, 415] width 27 height 27
click at [813, 385] on h6 "Grabar" at bounding box center [813, 393] width 36 height 20
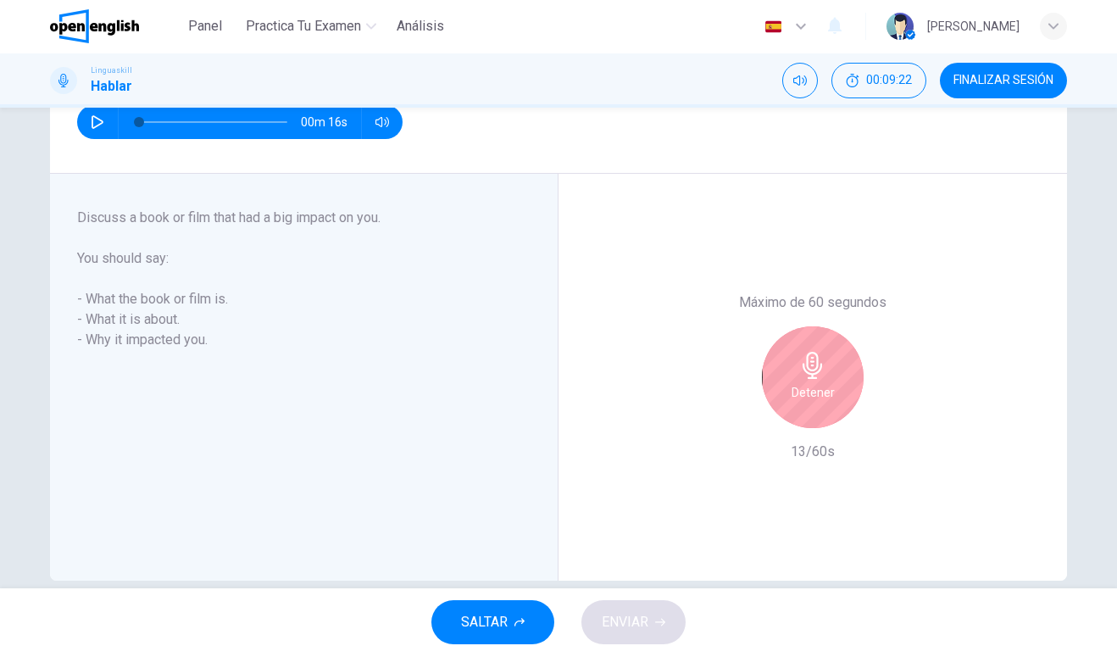
click at [808, 383] on h6 "Detener" at bounding box center [812, 393] width 43 height 20
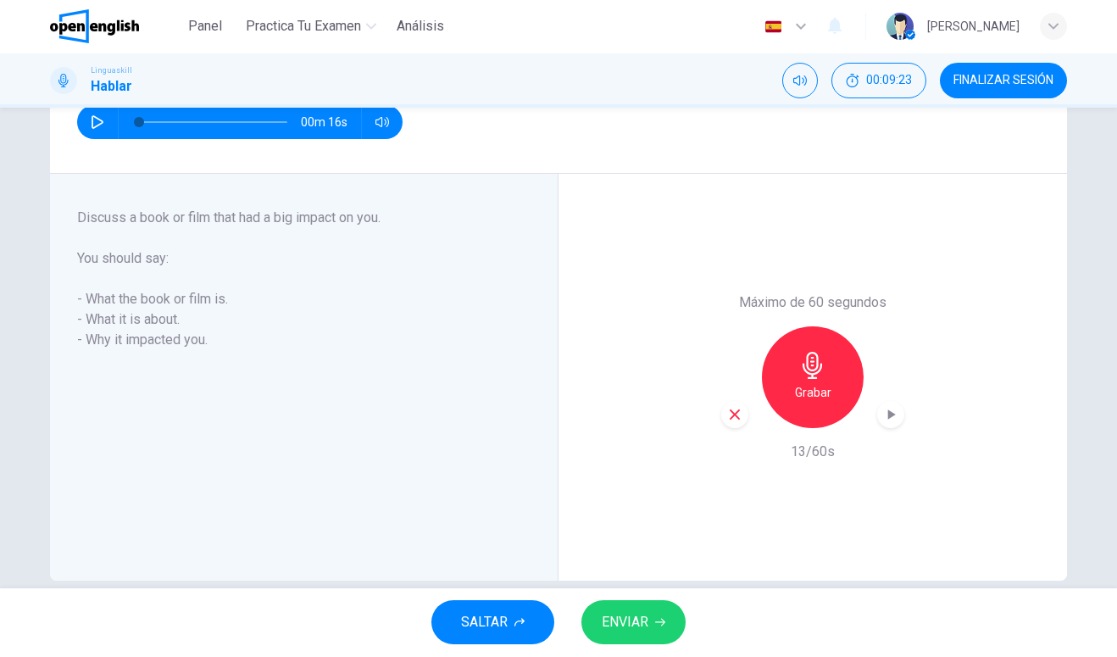
click at [651, 615] on button "ENVIAR" at bounding box center [633, 623] width 104 height 44
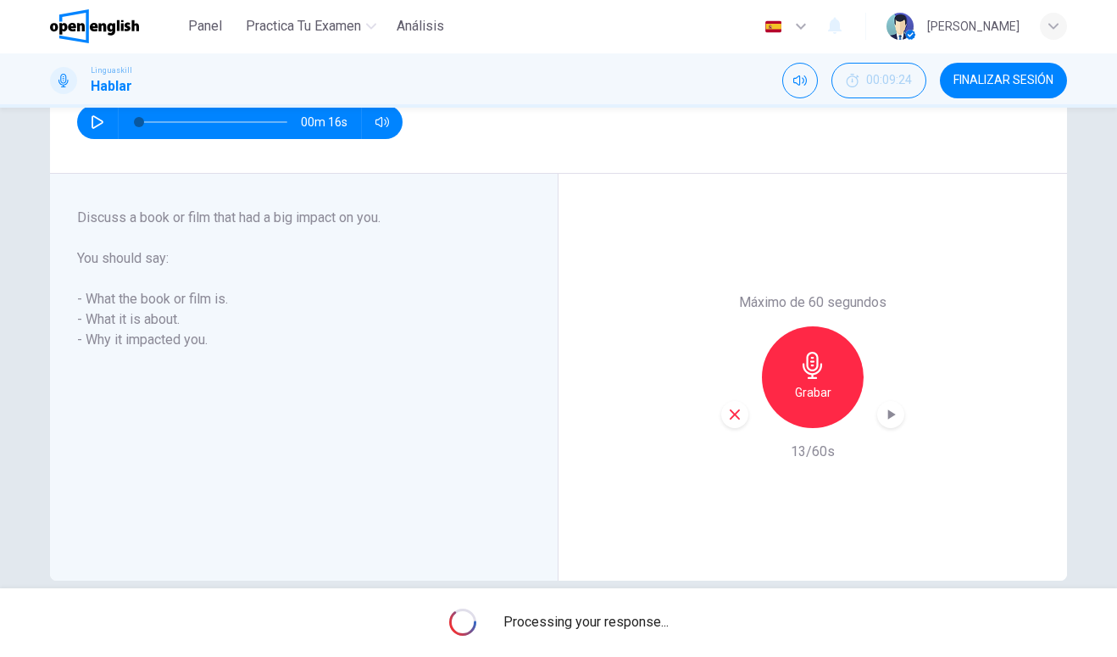
click at [649, 624] on span "Processing your response..." at bounding box center [585, 623] width 165 height 20
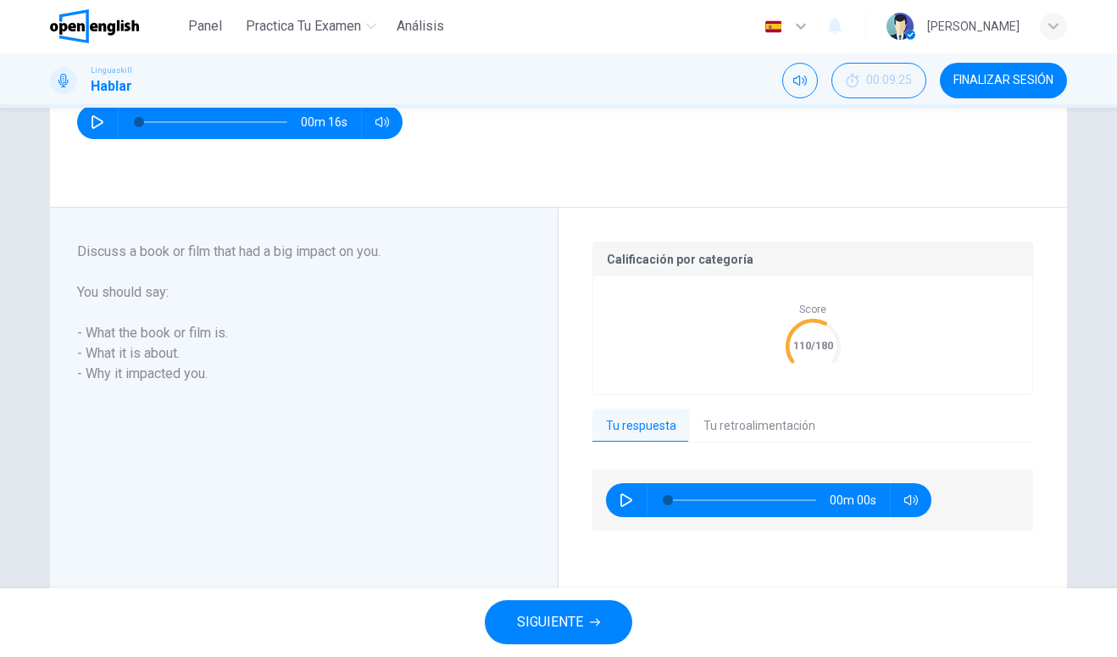
click at [761, 435] on button "Tu retroalimentación" at bounding box center [759, 427] width 139 height 36
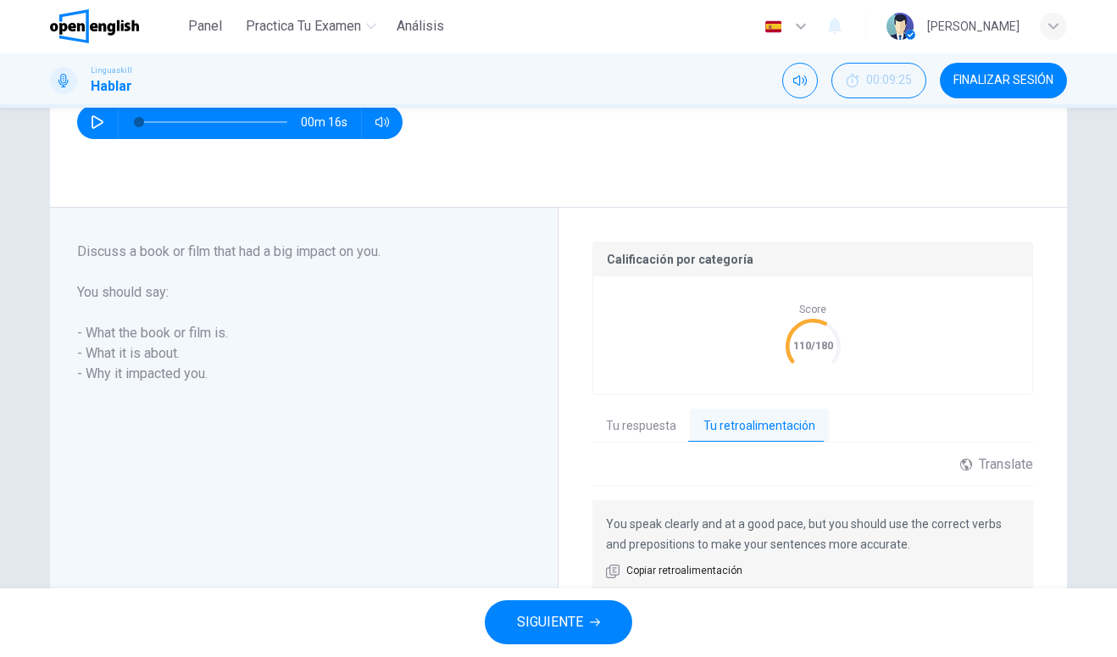
scroll to position [286, 0]
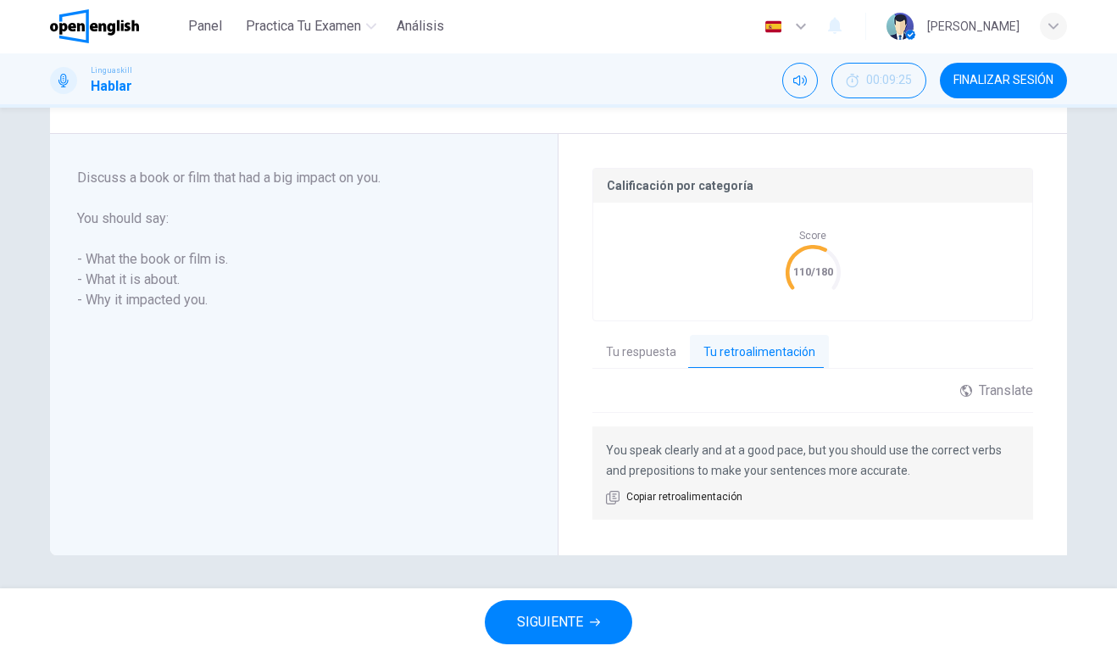
click at [603, 633] on button "SIGUIENTE" at bounding box center [558, 623] width 147 height 44
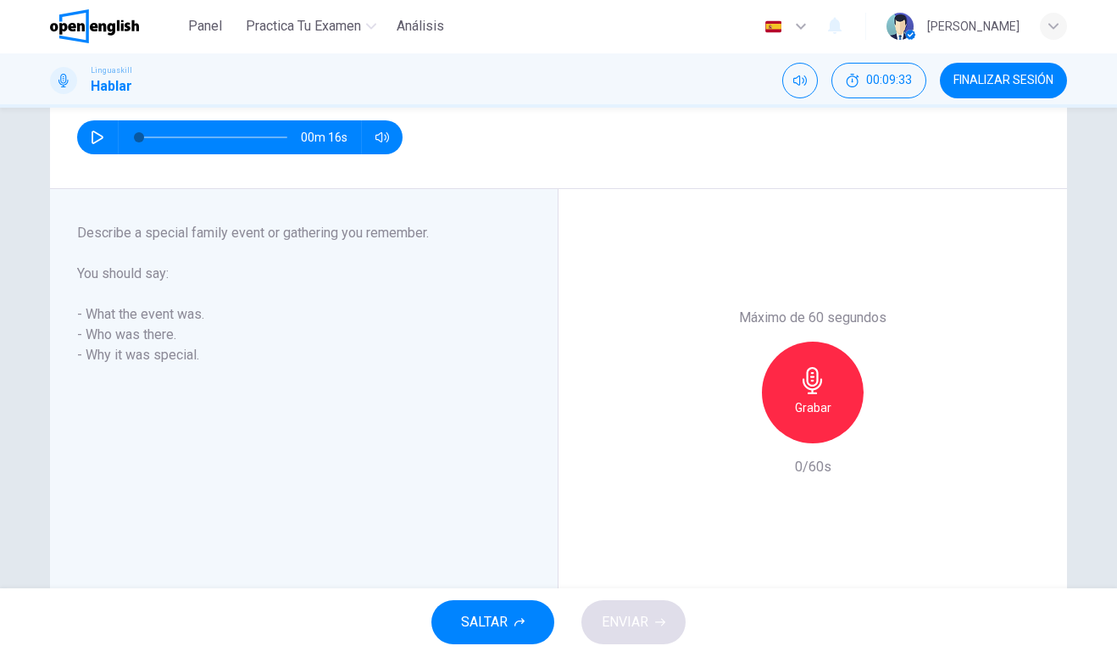
scroll to position [230, 0]
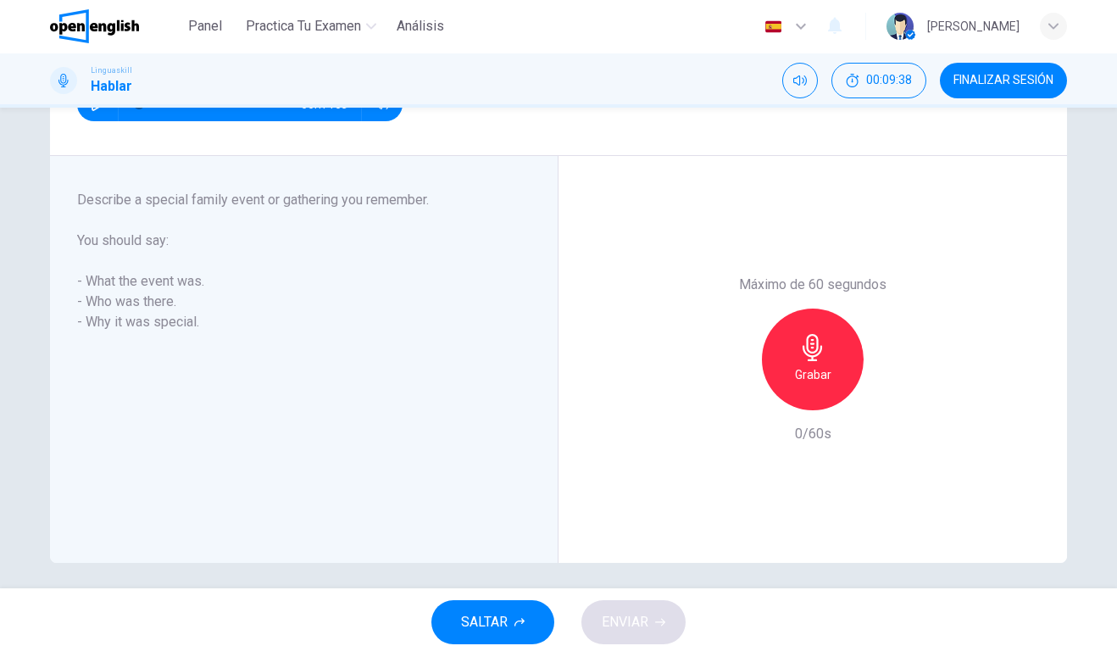
click at [839, 374] on div "Grabar" at bounding box center [813, 360] width 102 height 102
click at [807, 366] on h6 "Detener" at bounding box center [812, 375] width 43 height 20
click at [630, 624] on span "ENVIAR" at bounding box center [625, 623] width 47 height 24
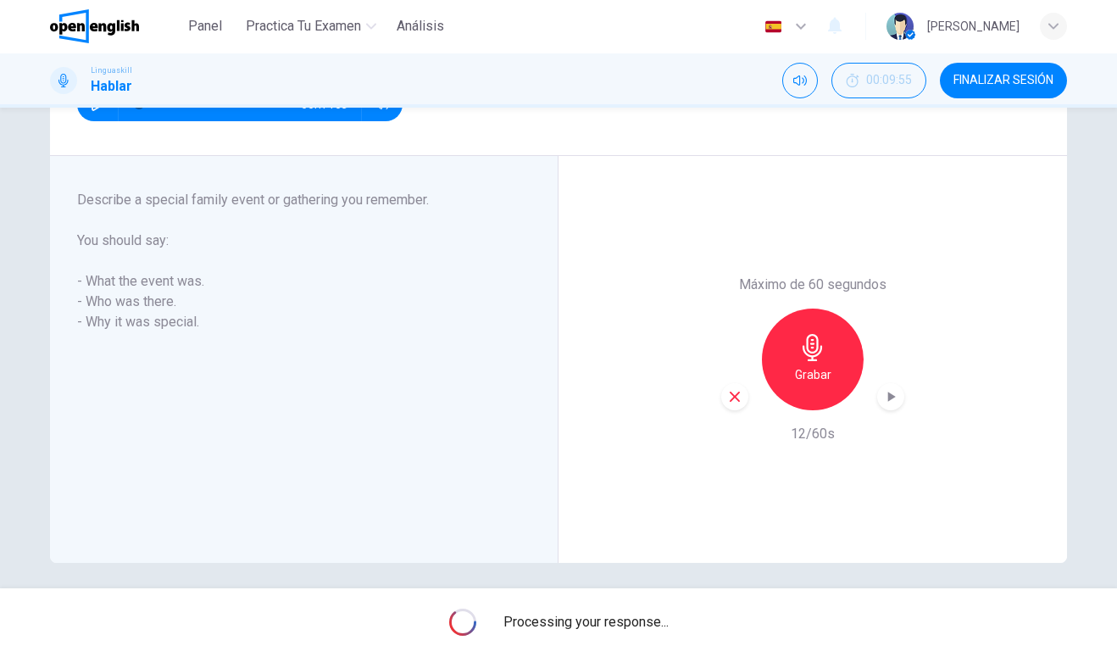
click at [671, 623] on div "Processing your response..." at bounding box center [558, 623] width 1117 height 68
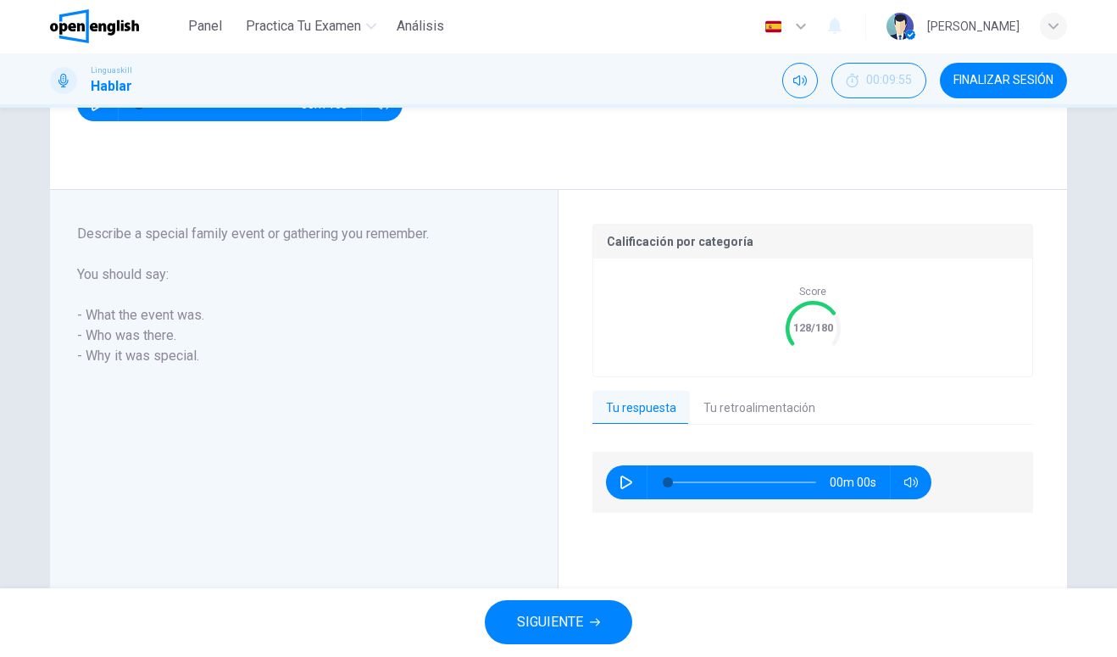
click at [746, 403] on button "Tu retroalimentación" at bounding box center [759, 409] width 139 height 36
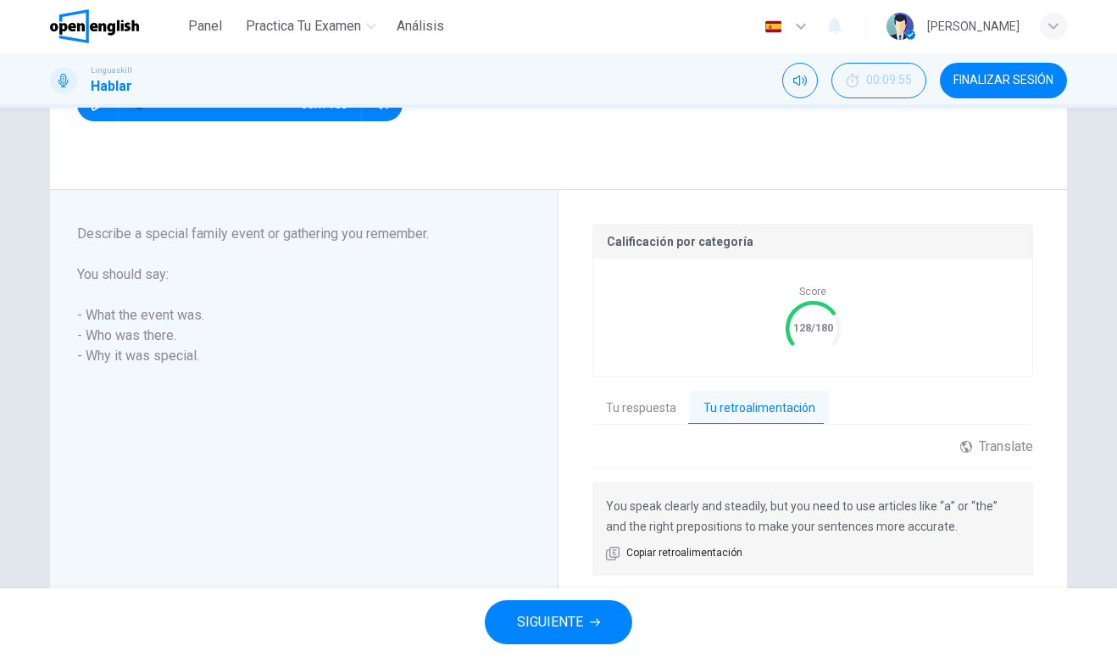
scroll to position [286, 0]
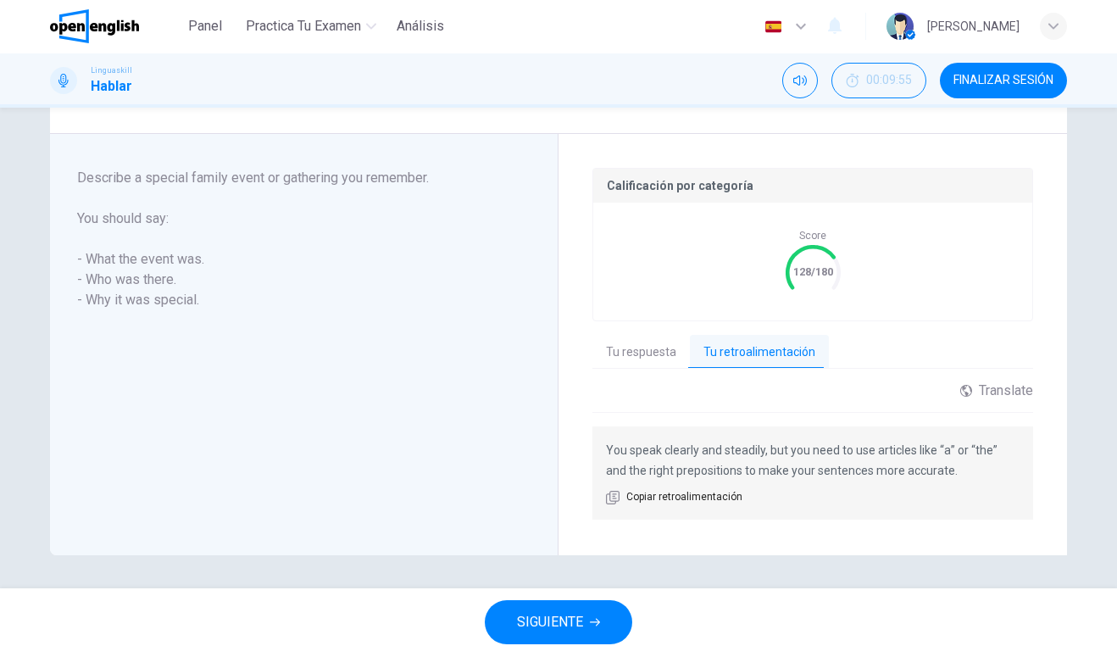
click at [615, 624] on button "SIGUIENTE" at bounding box center [558, 623] width 147 height 44
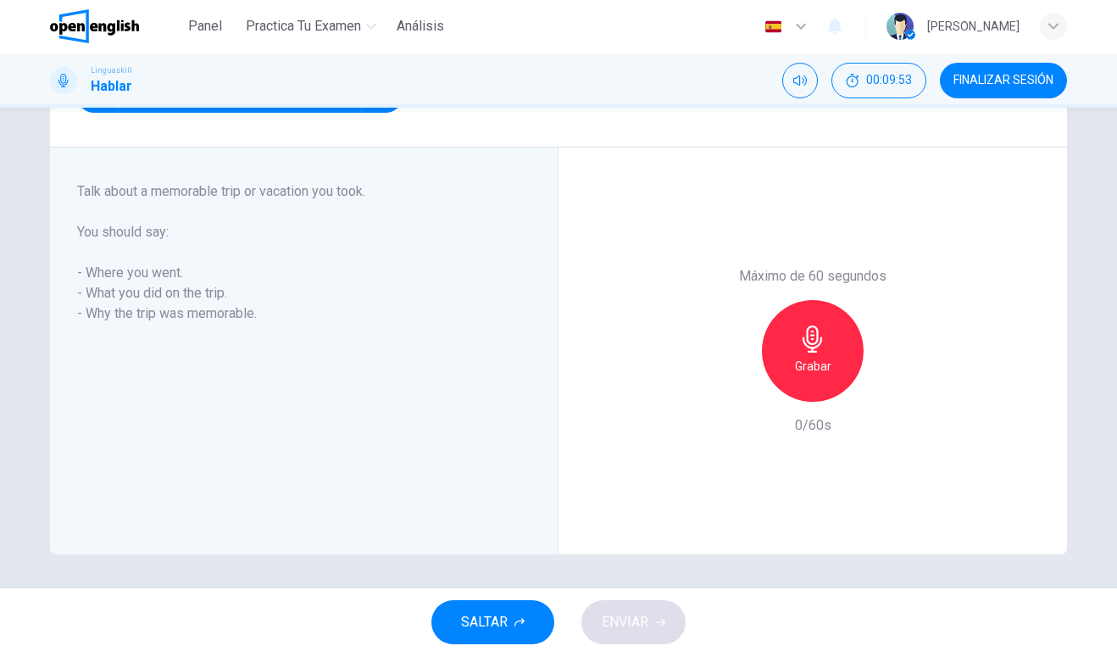
scroll to position [239, 0]
click at [830, 375] on div "Grabar" at bounding box center [813, 352] width 102 height 102
click at [822, 374] on h6 "Detener" at bounding box center [812, 367] width 43 height 20
click at [619, 635] on button "ENVIAR" at bounding box center [633, 623] width 104 height 44
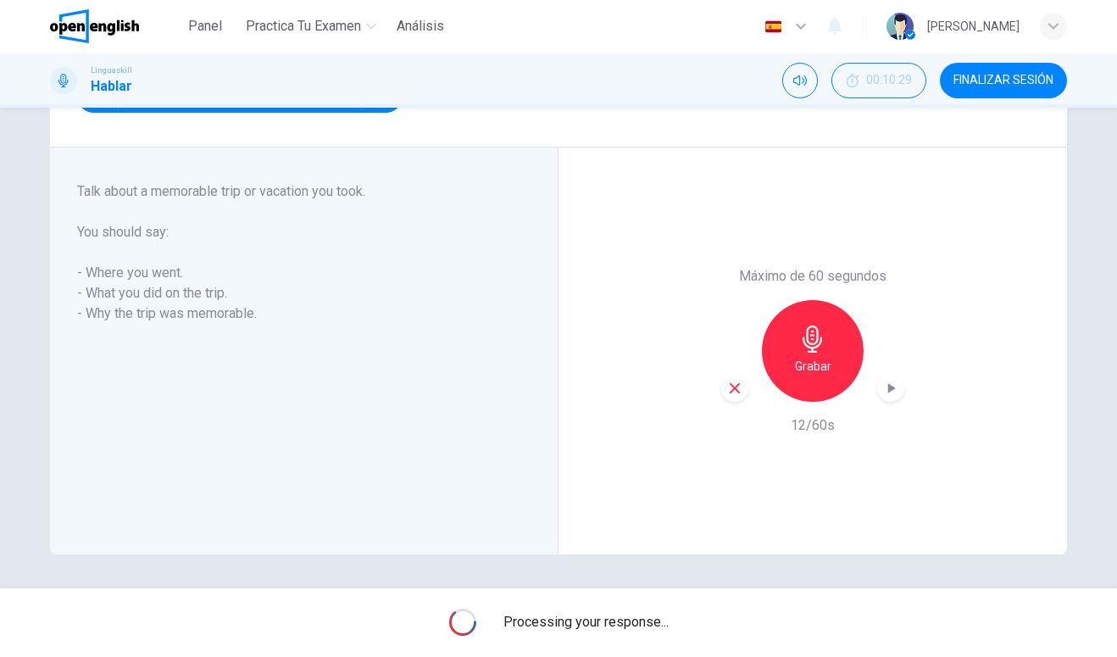
click at [634, 629] on span "Processing your response..." at bounding box center [585, 623] width 165 height 20
click at [647, 626] on span "Processing your response..." at bounding box center [585, 623] width 165 height 20
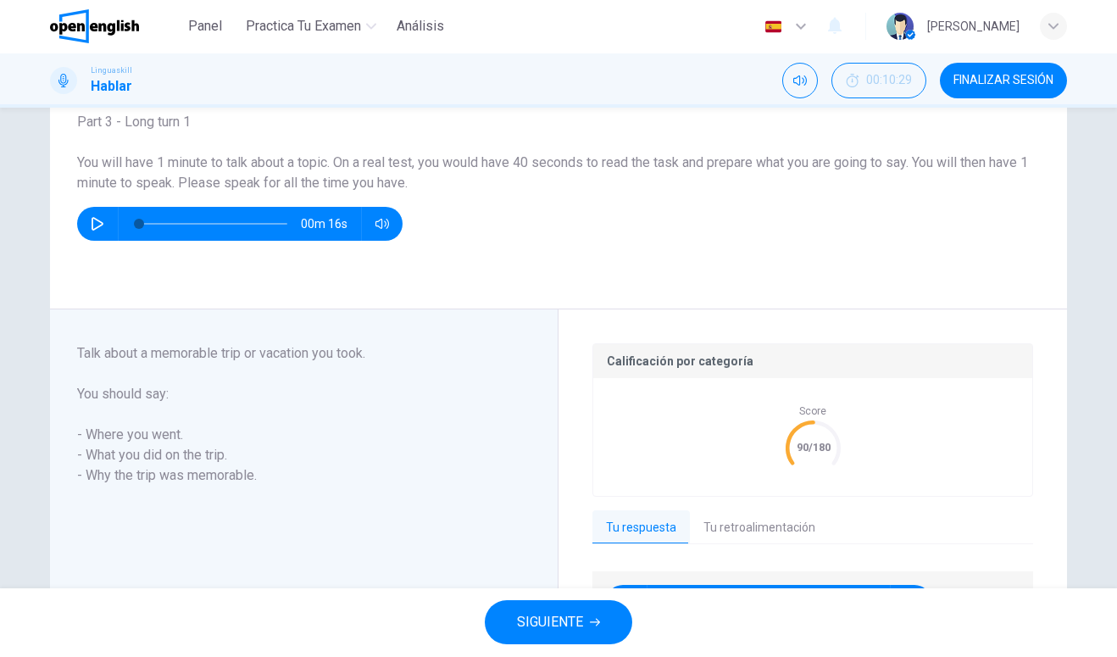
scroll to position [280, 0]
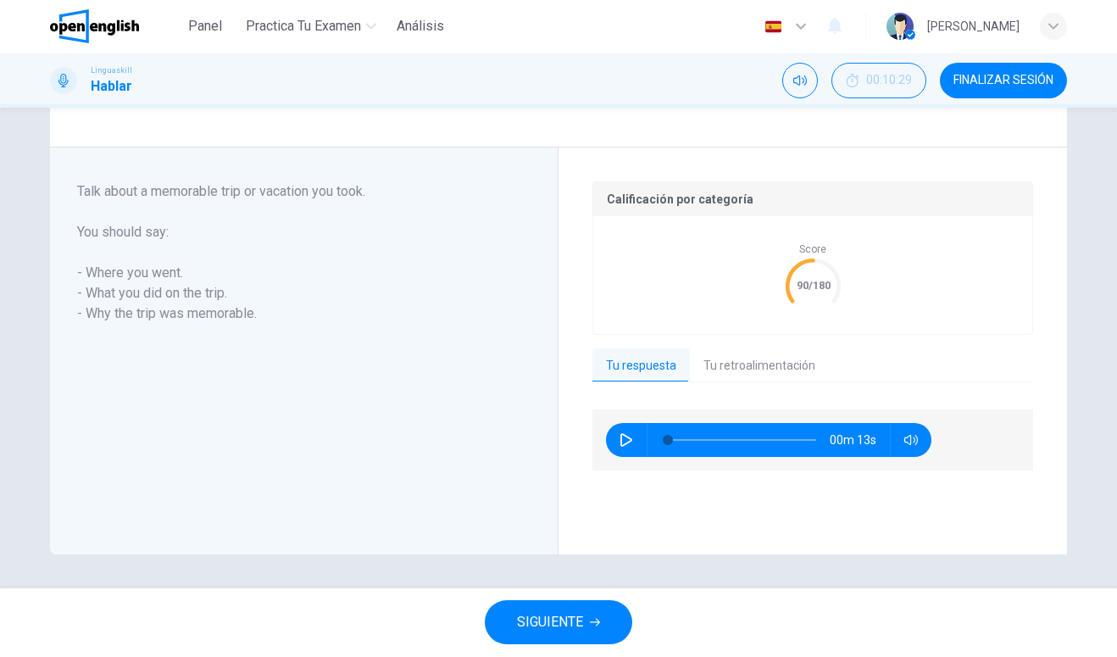
click at [780, 349] on button "Tu retroalimentación" at bounding box center [759, 367] width 139 height 36
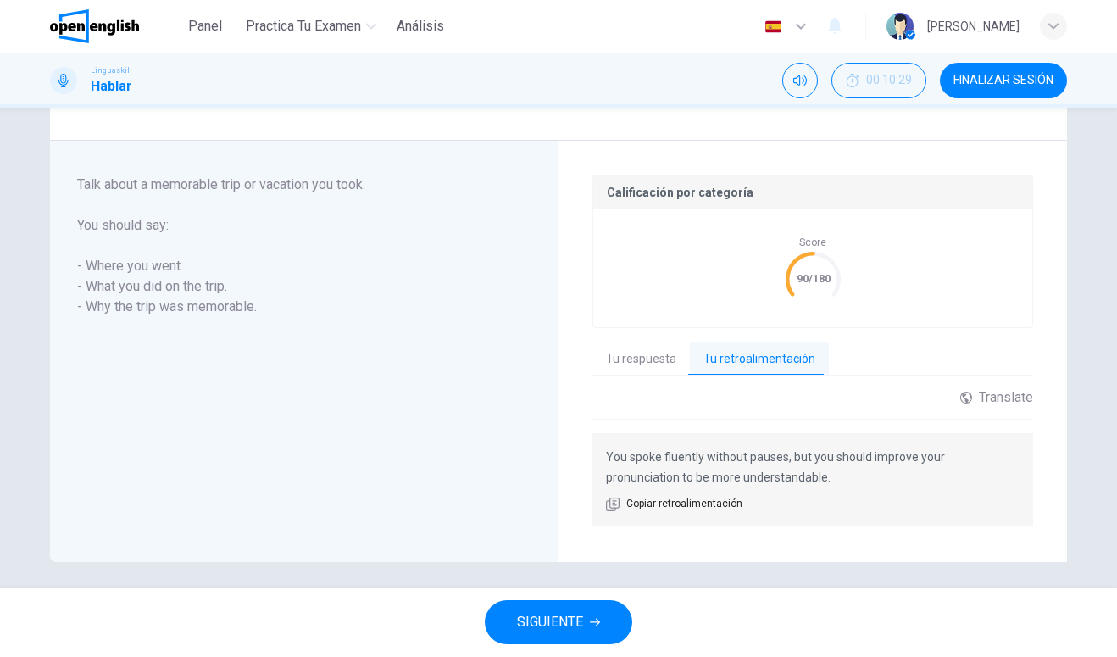
scroll to position [273, 0]
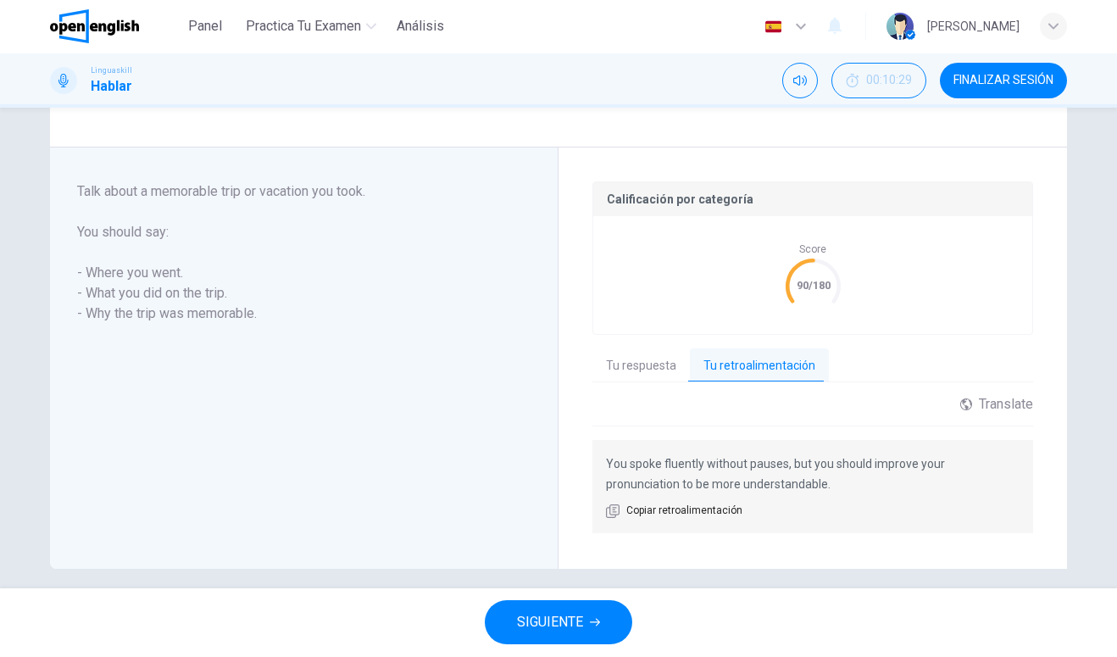
click at [613, 623] on button "SIGUIENTE" at bounding box center [558, 623] width 147 height 44
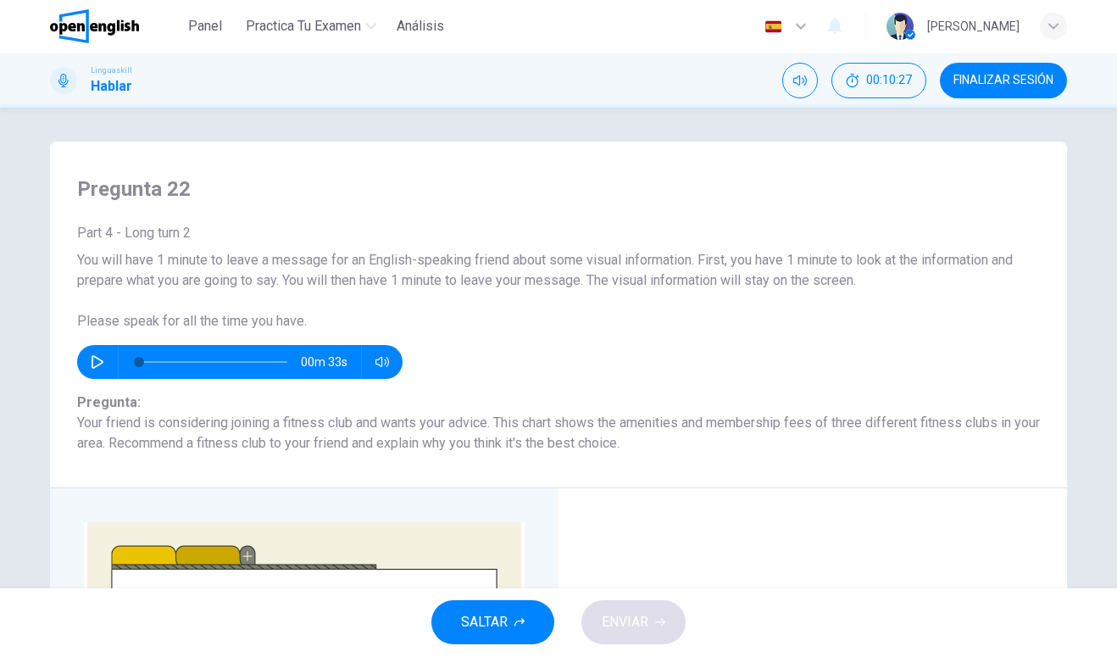
scroll to position [24, 0]
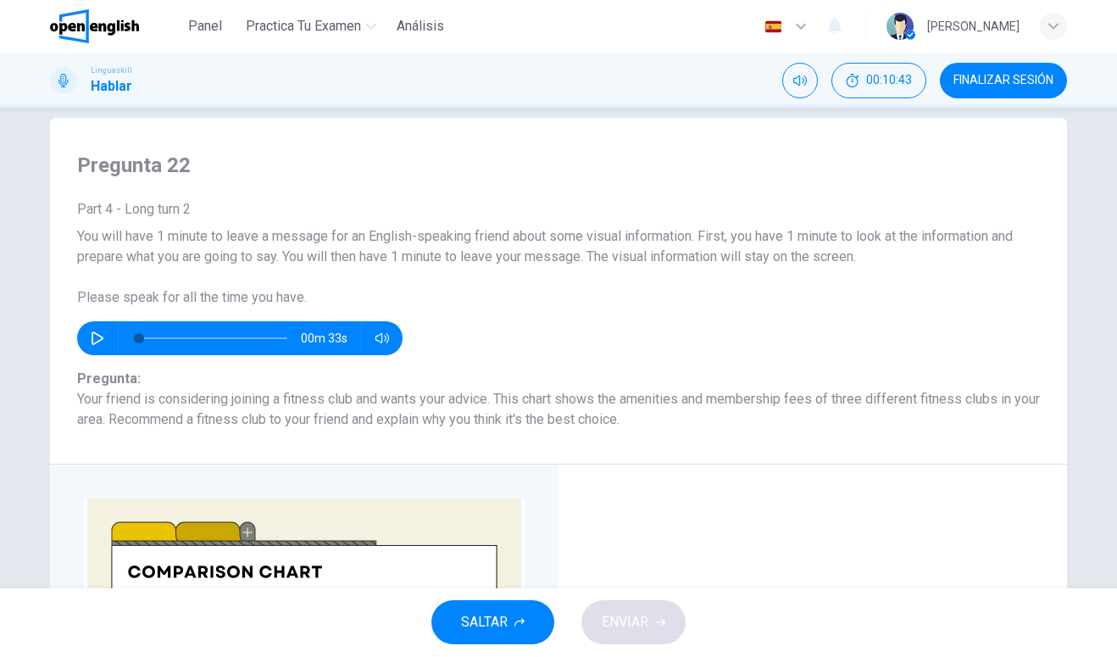
click at [103, 340] on icon "button" at bounding box center [98, 339] width 14 height 14
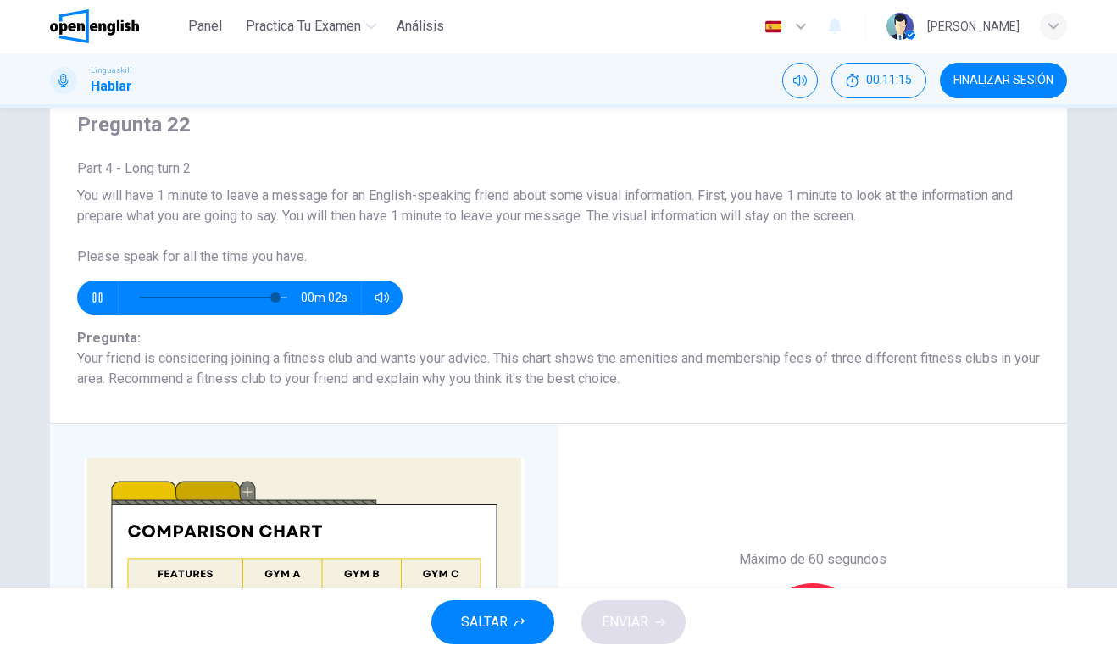
scroll to position [63, 0]
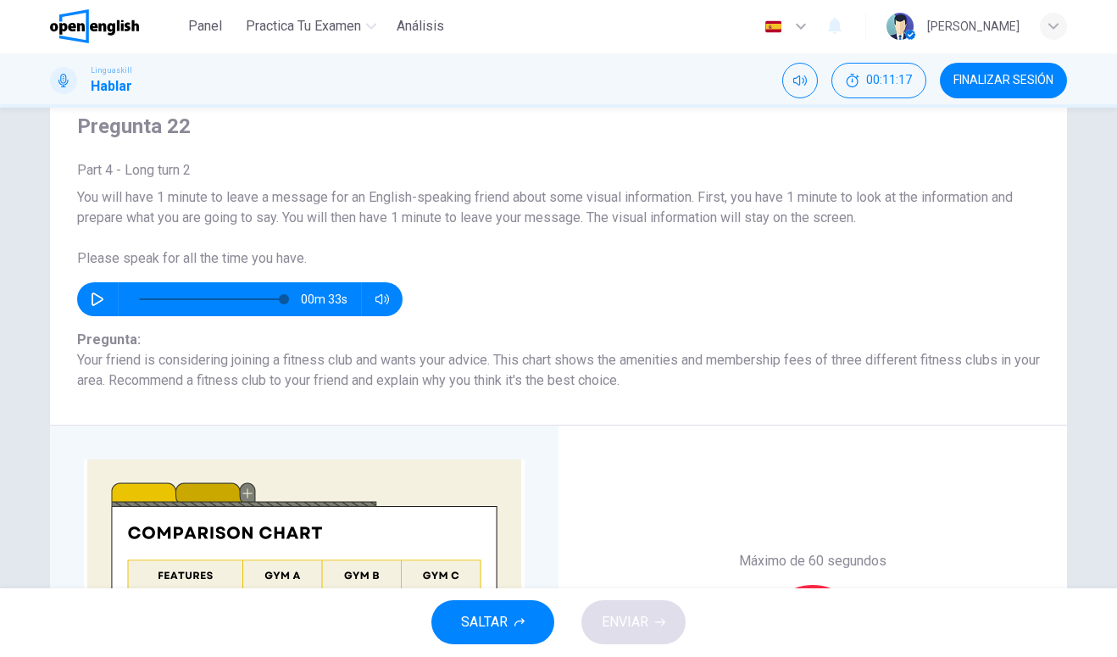
type input "*"
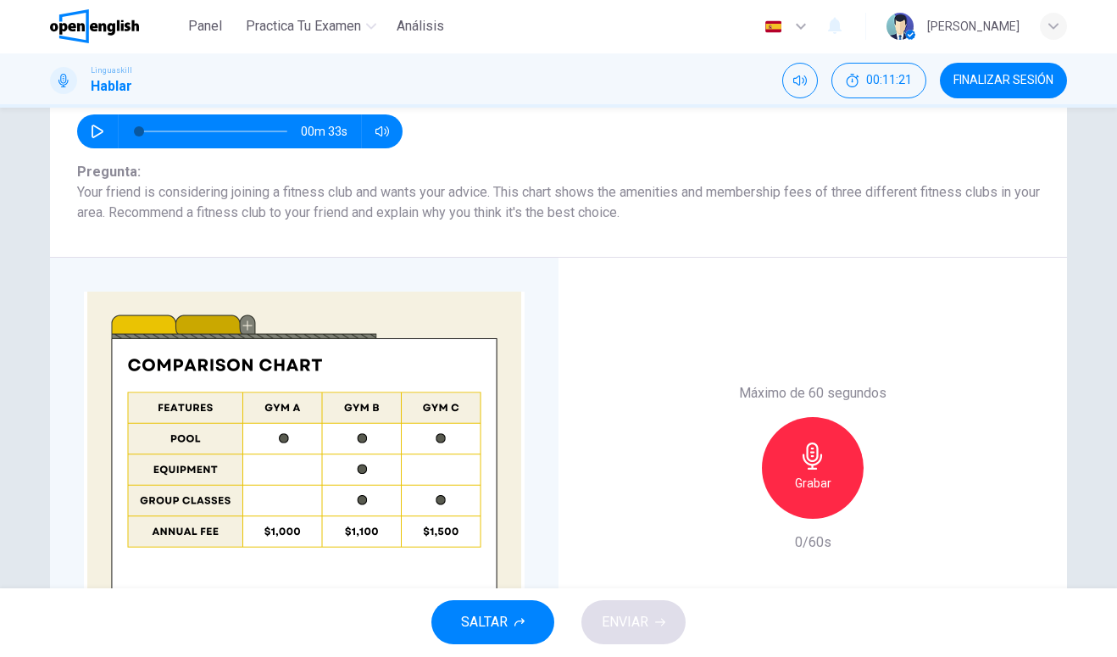
scroll to position [354, 0]
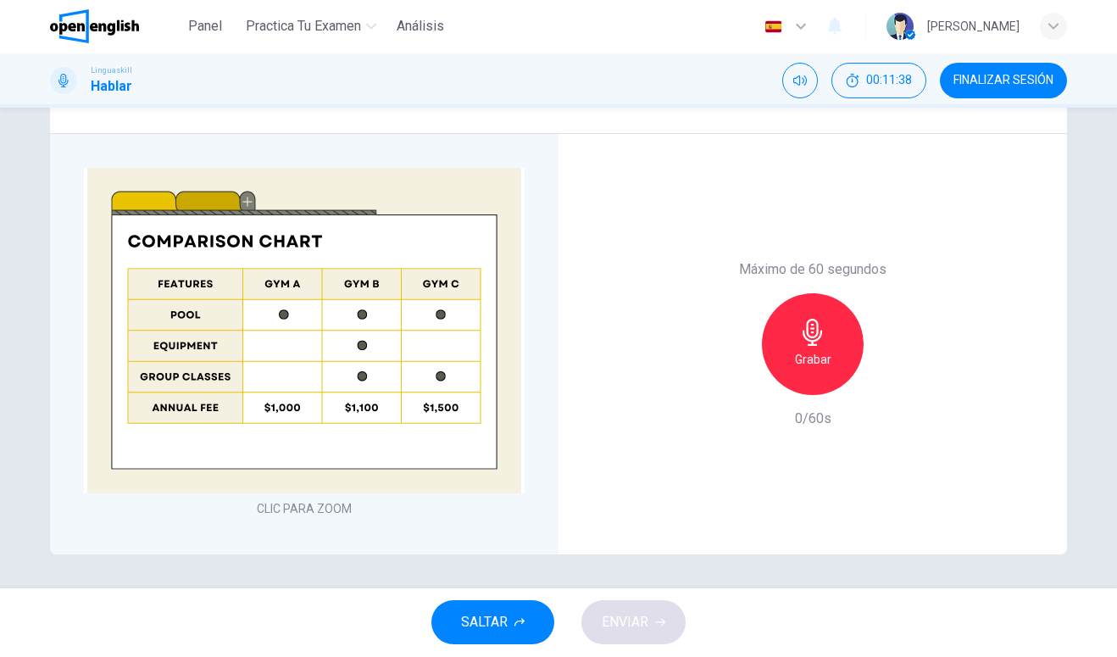
click at [792, 383] on div "Grabar" at bounding box center [813, 345] width 102 height 102
click at [821, 336] on icon "button" at bounding box center [811, 332] width 19 height 27
click at [744, 381] on div "button" at bounding box center [734, 382] width 27 height 27
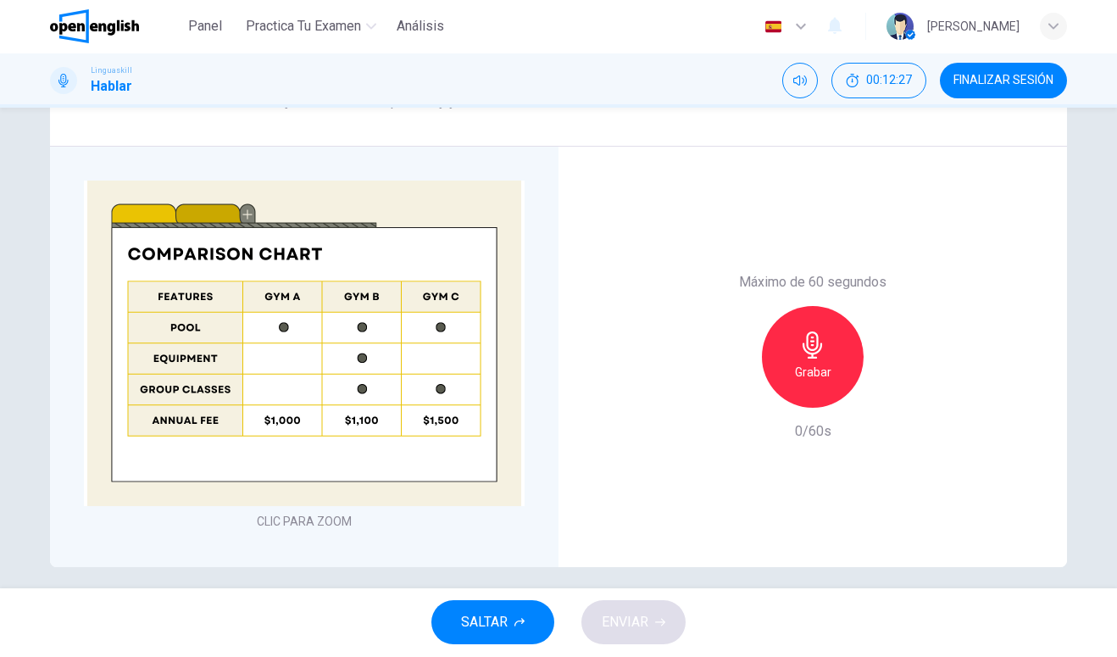
scroll to position [310, 0]
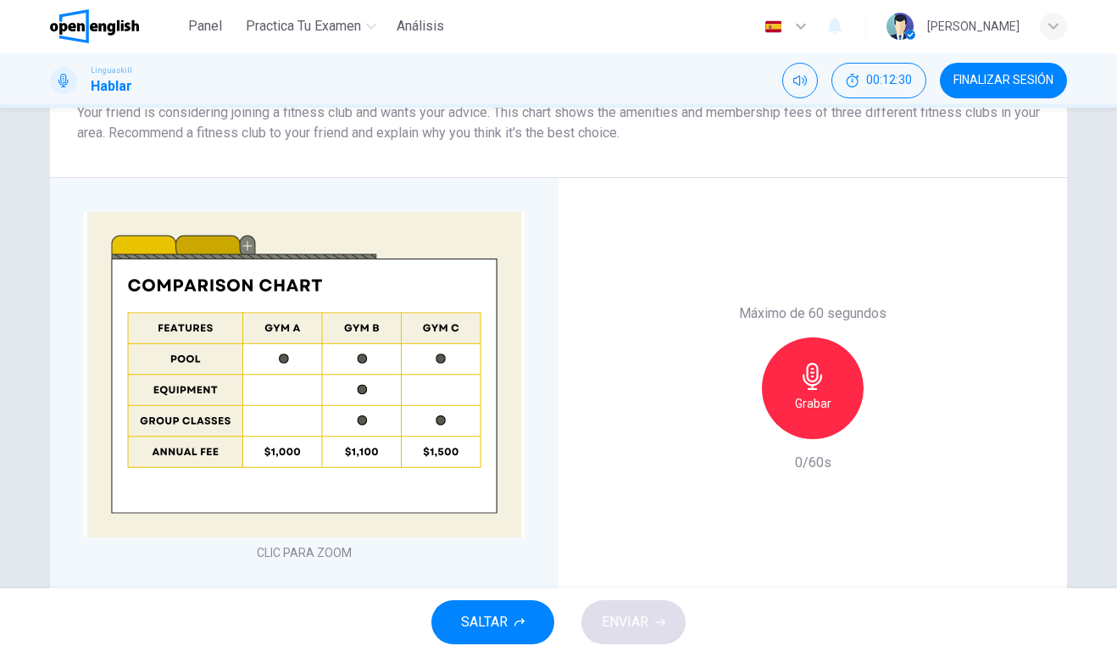
click at [825, 403] on h6 "Grabar" at bounding box center [813, 404] width 36 height 20
click at [826, 408] on h6 "Detener" at bounding box center [812, 404] width 43 height 20
click at [626, 630] on span "ENVIAR" at bounding box center [625, 623] width 47 height 24
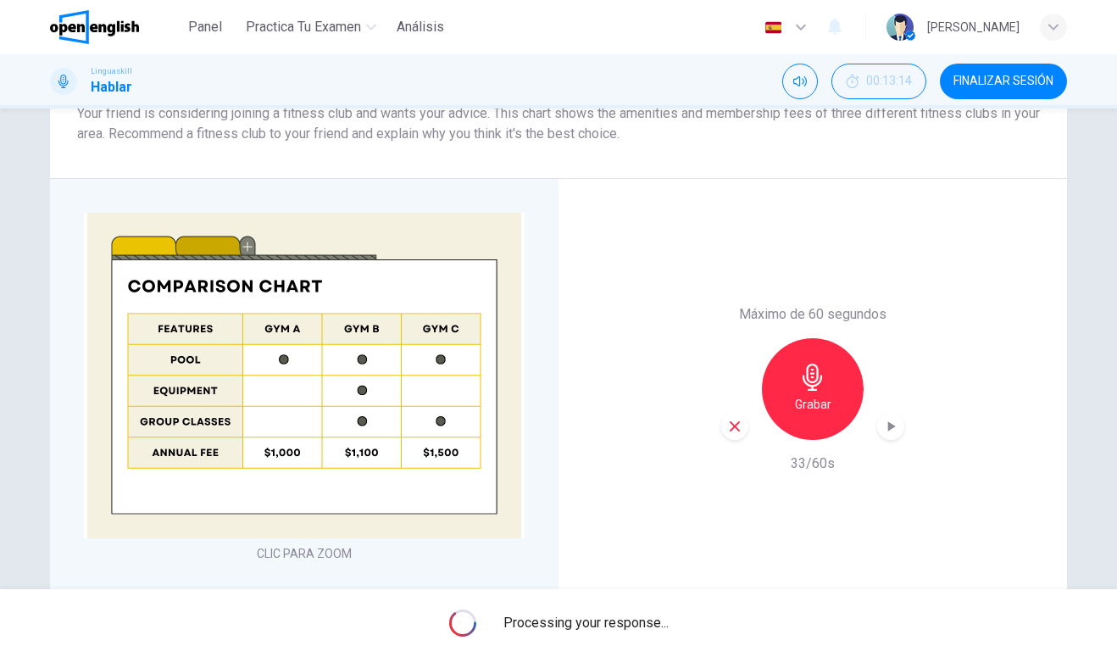
click at [882, 346] on div "Grabar" at bounding box center [812, 389] width 183 height 102
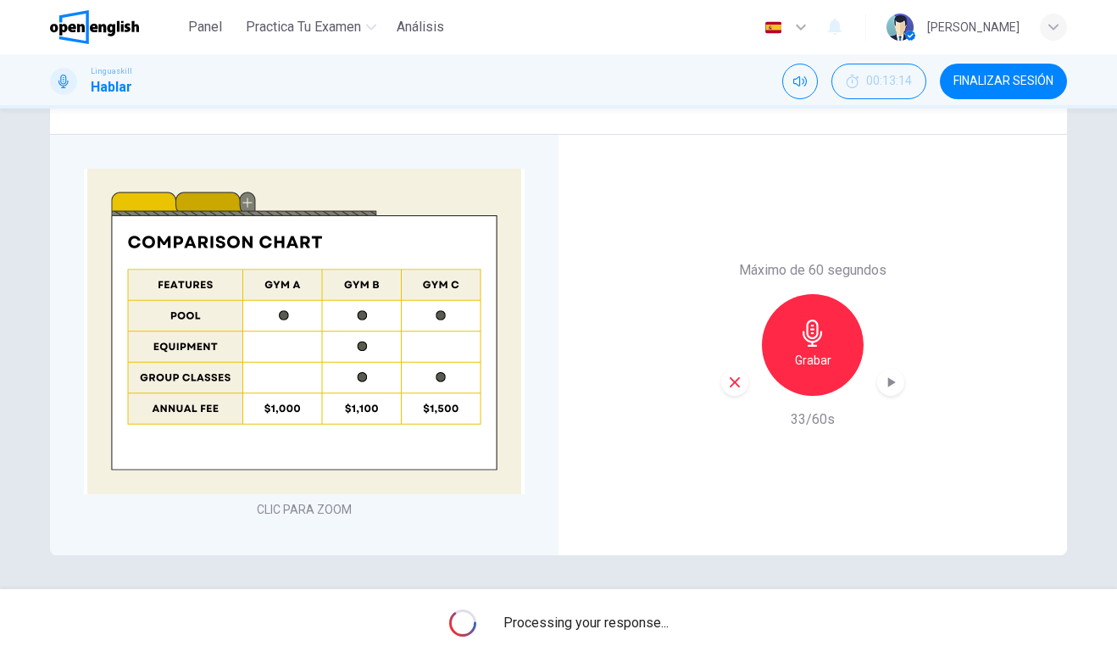
scroll to position [354, 0]
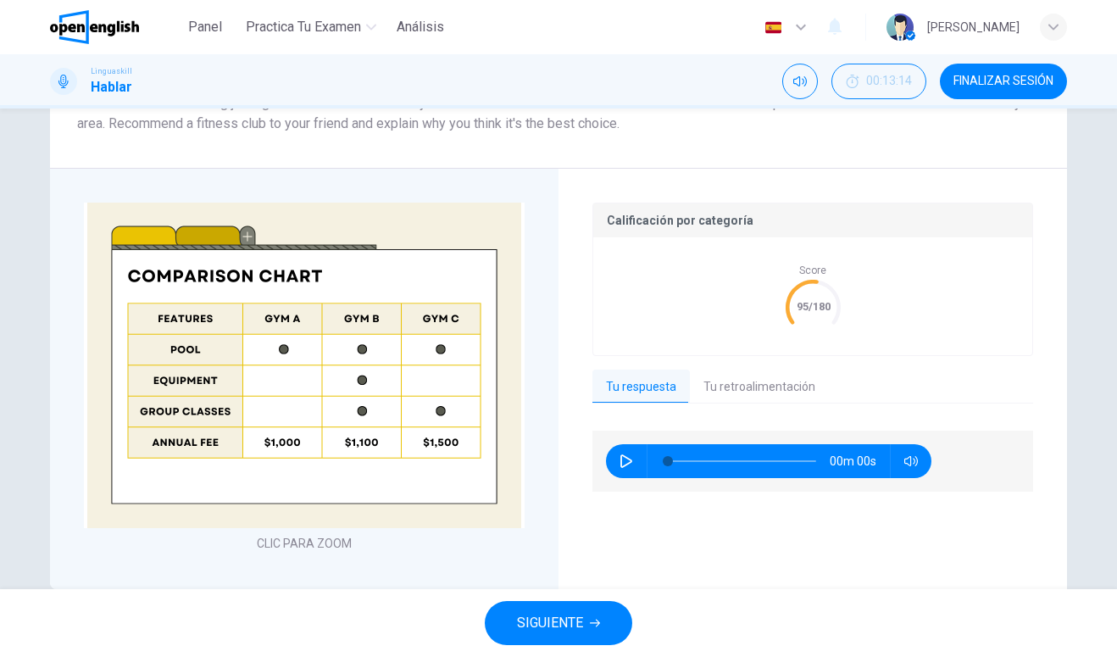
click at [746, 386] on button "Tu retroalimentación" at bounding box center [759, 387] width 139 height 36
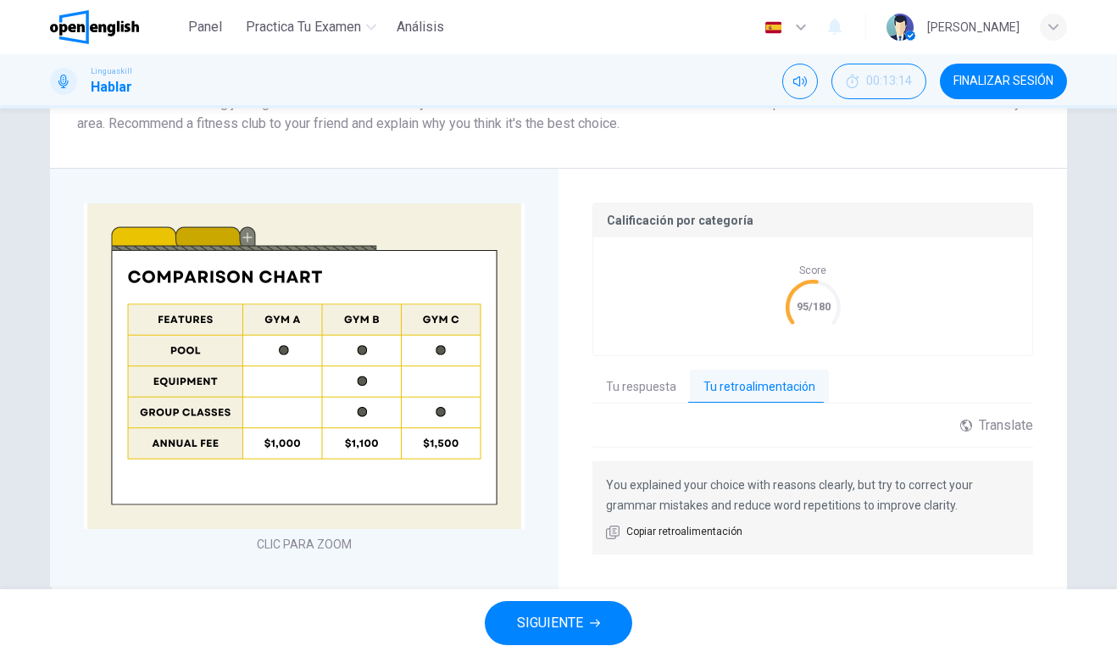
click at [564, 637] on button "SIGUIENTE" at bounding box center [558, 623] width 147 height 44
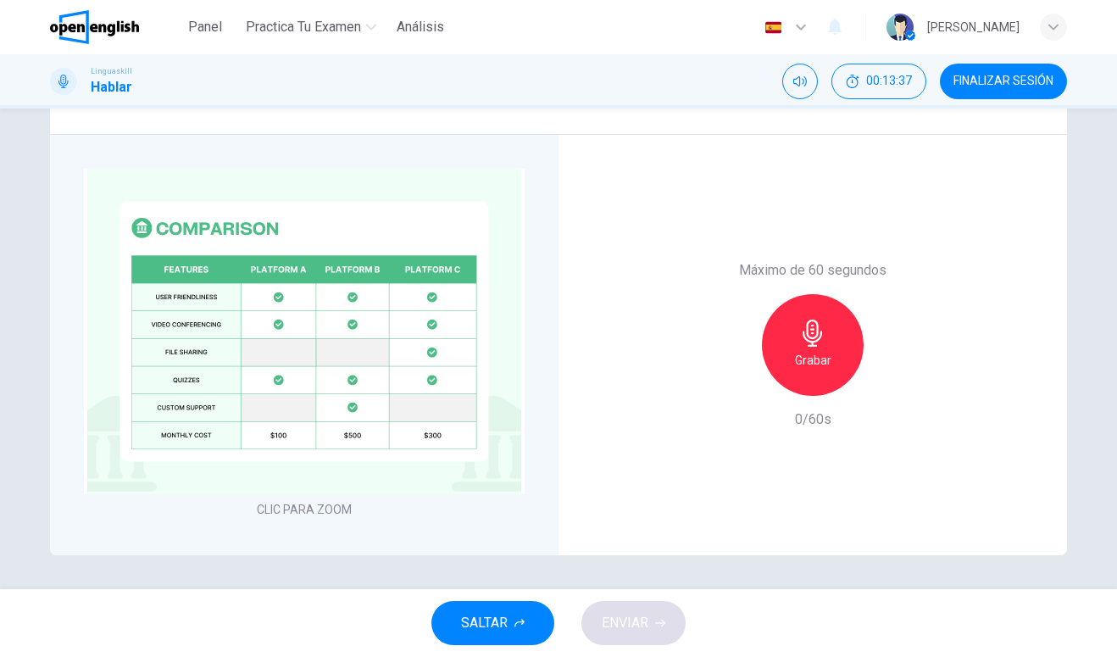
click at [799, 363] on h6 "Grabar" at bounding box center [813, 360] width 36 height 20
click at [822, 347] on div "Detener" at bounding box center [813, 345] width 102 height 102
click at [672, 623] on button "ENVIAR" at bounding box center [633, 623] width 104 height 44
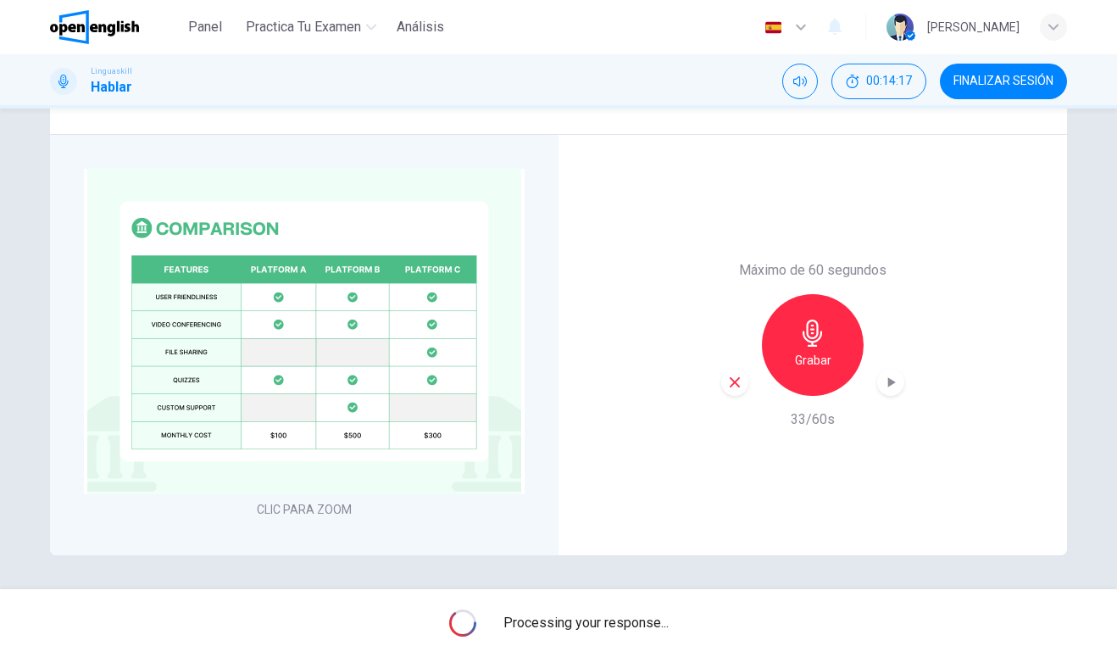
click at [656, 622] on span "Processing your response..." at bounding box center [585, 623] width 165 height 20
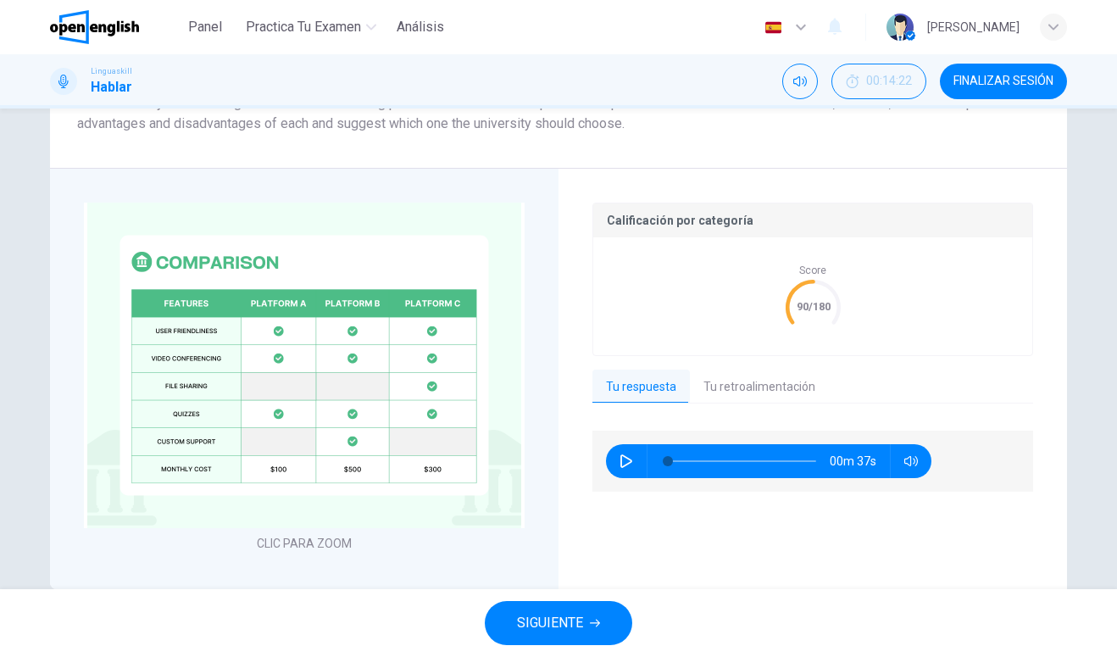
click at [785, 374] on button "Tu retroalimentación" at bounding box center [759, 387] width 139 height 36
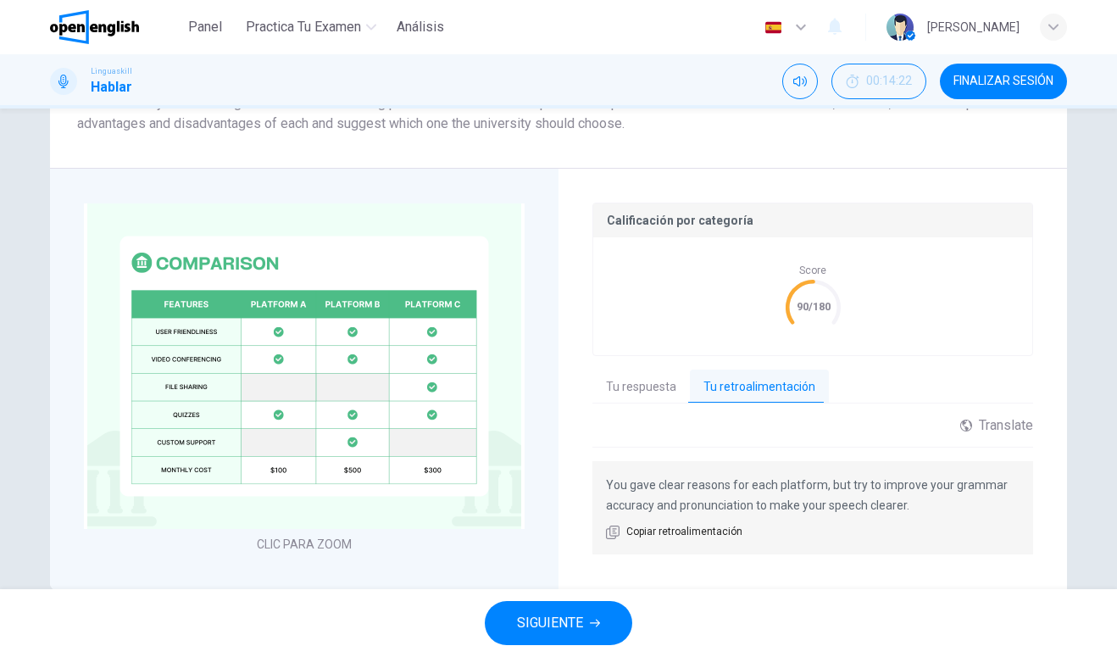
click at [589, 633] on button "SIGUIENTE" at bounding box center [558, 623] width 147 height 44
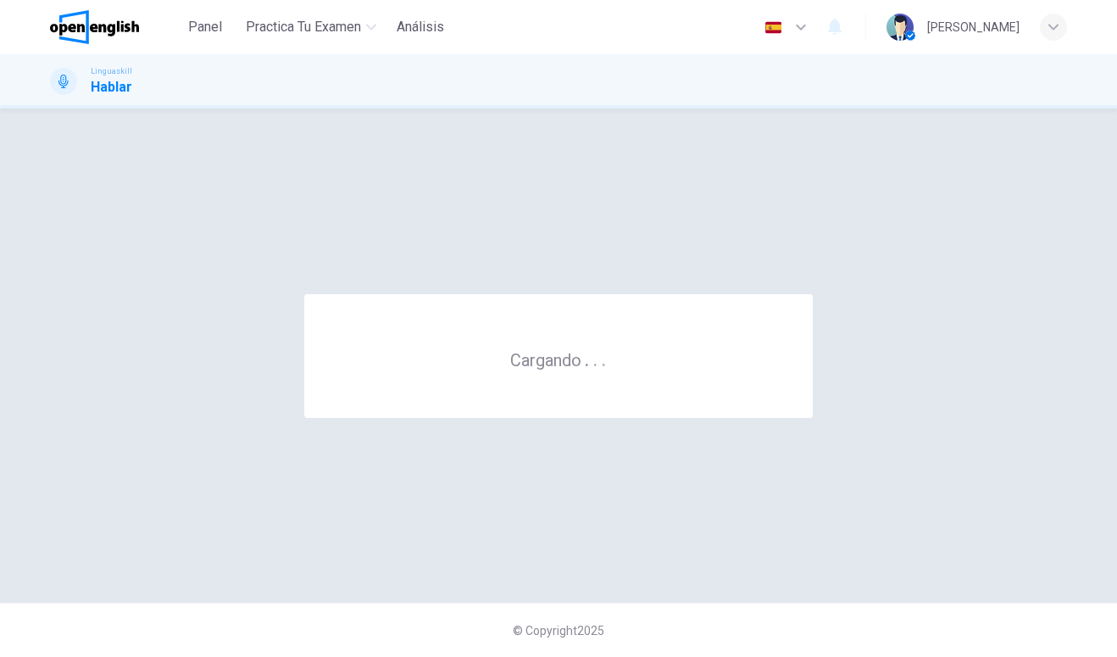
scroll to position [0, 0]
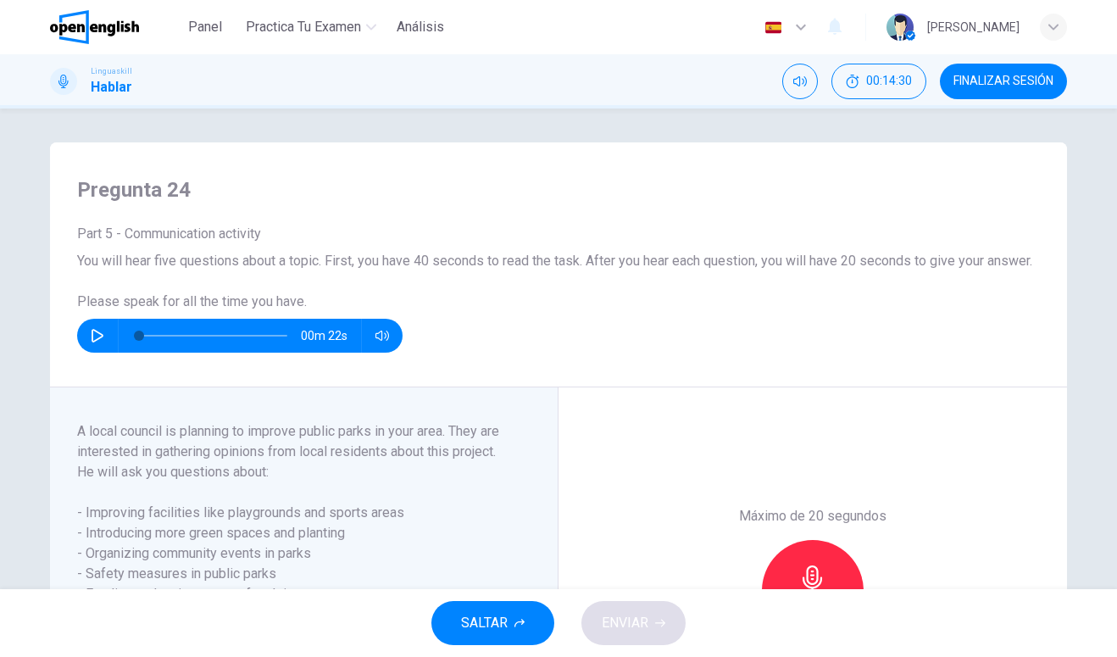
click at [102, 342] on icon "button" at bounding box center [98, 336] width 14 height 14
click at [101, 342] on icon "button" at bounding box center [98, 336] width 14 height 14
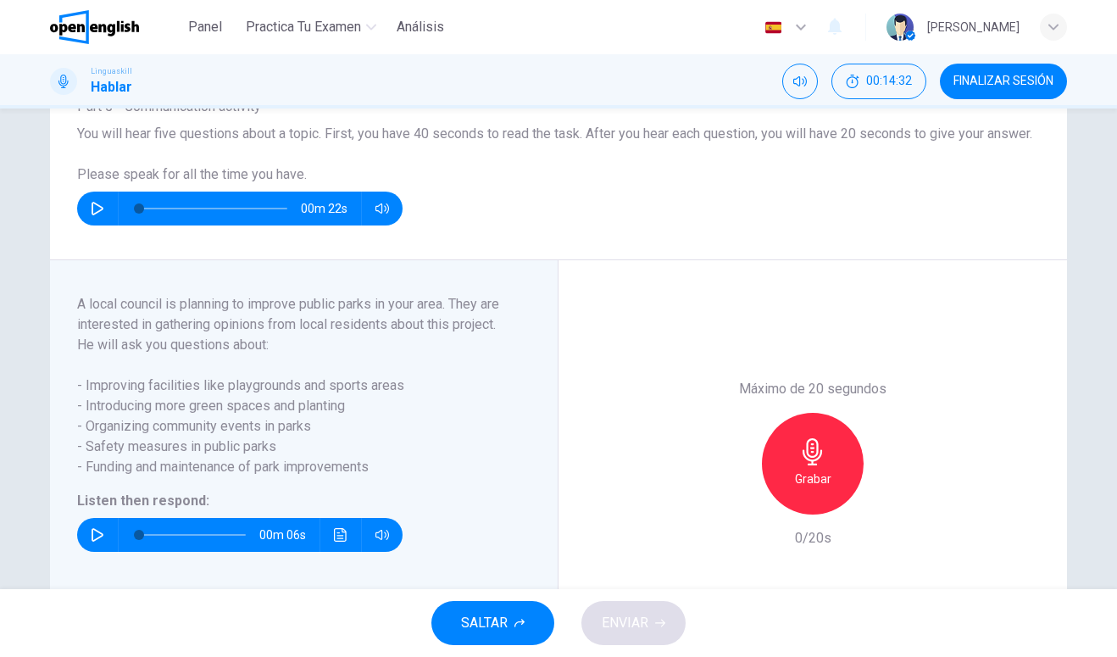
click at [90, 218] on button "button" at bounding box center [97, 208] width 27 height 34
click at [86, 215] on div "00m 22s" at bounding box center [239, 208] width 325 height 34
type input "*"
click at [103, 518] on button "button" at bounding box center [97, 535] width 27 height 34
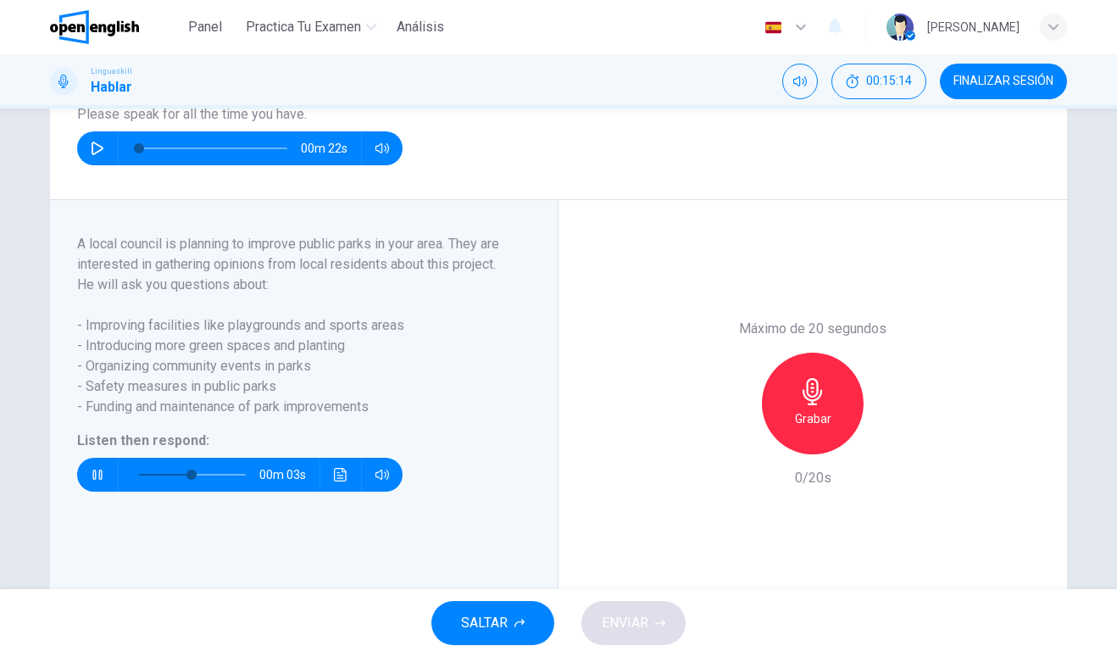
click at [343, 481] on icon "Haz clic para ver la transcripción del audio" at bounding box center [341, 475] width 14 height 14
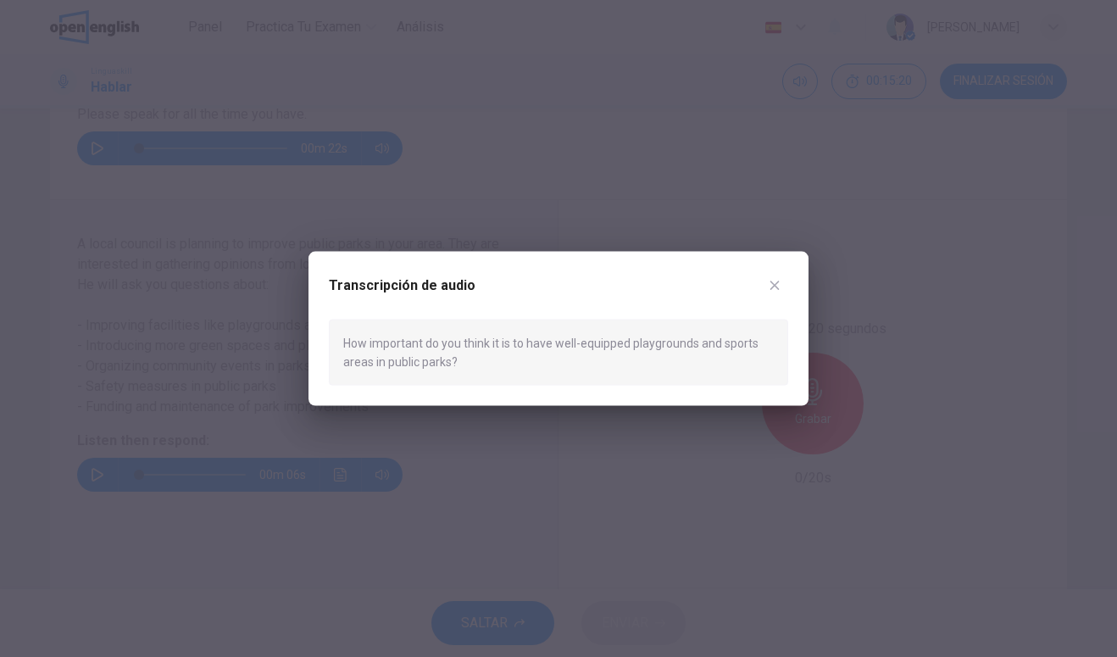
click at [781, 287] on button "button" at bounding box center [774, 284] width 27 height 27
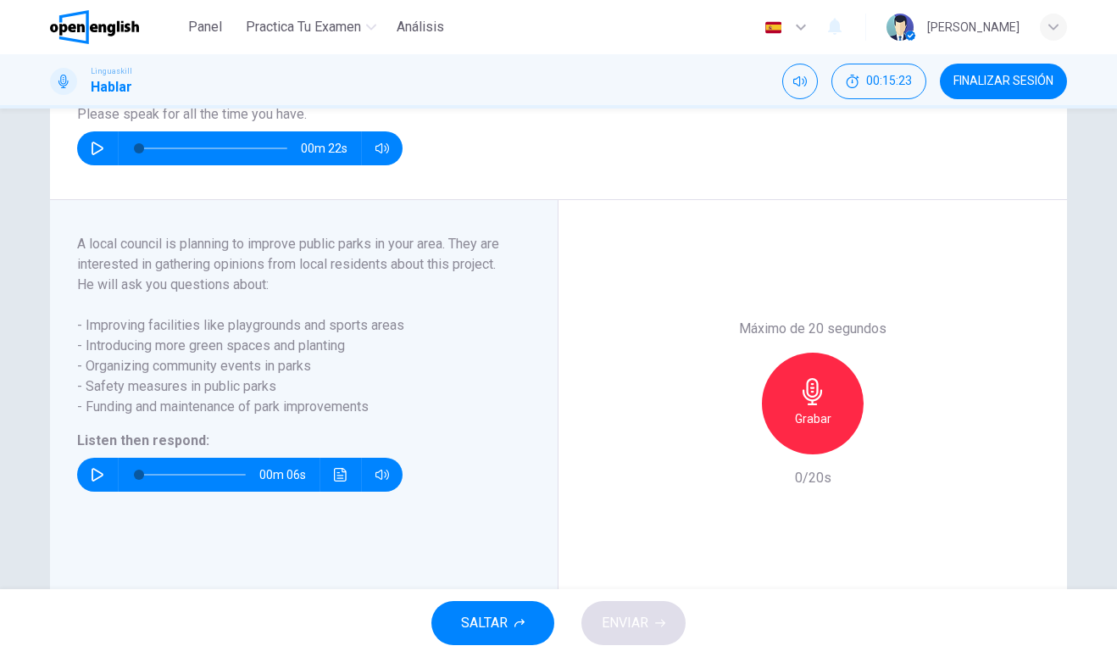
click at [806, 429] on h6 "Grabar" at bounding box center [813, 418] width 36 height 20
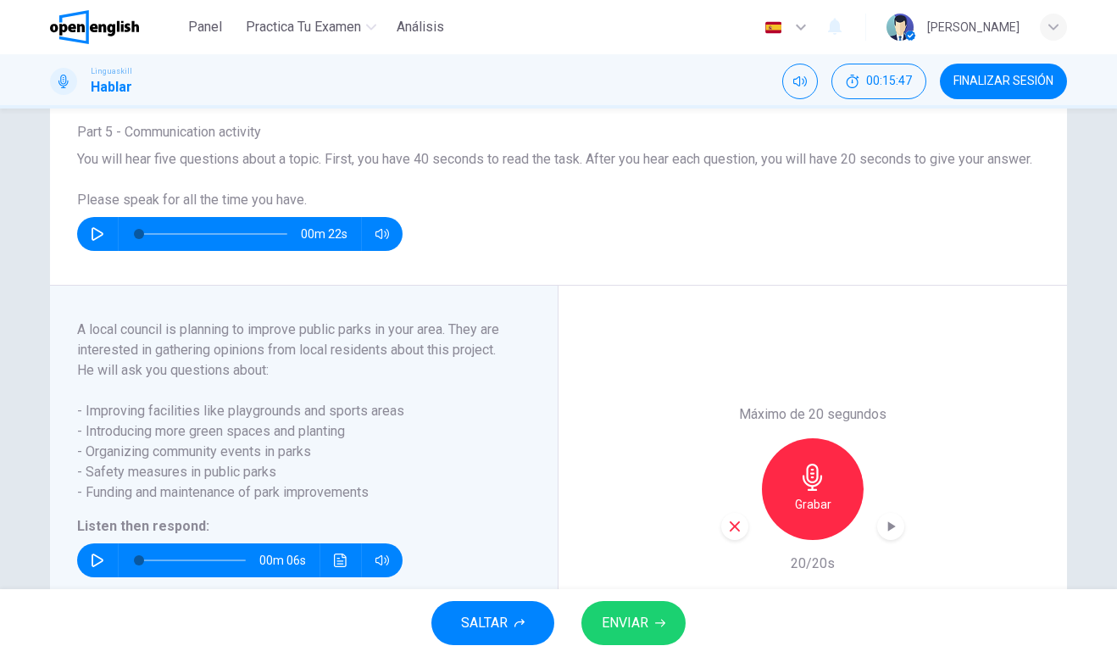
scroll to position [184, 0]
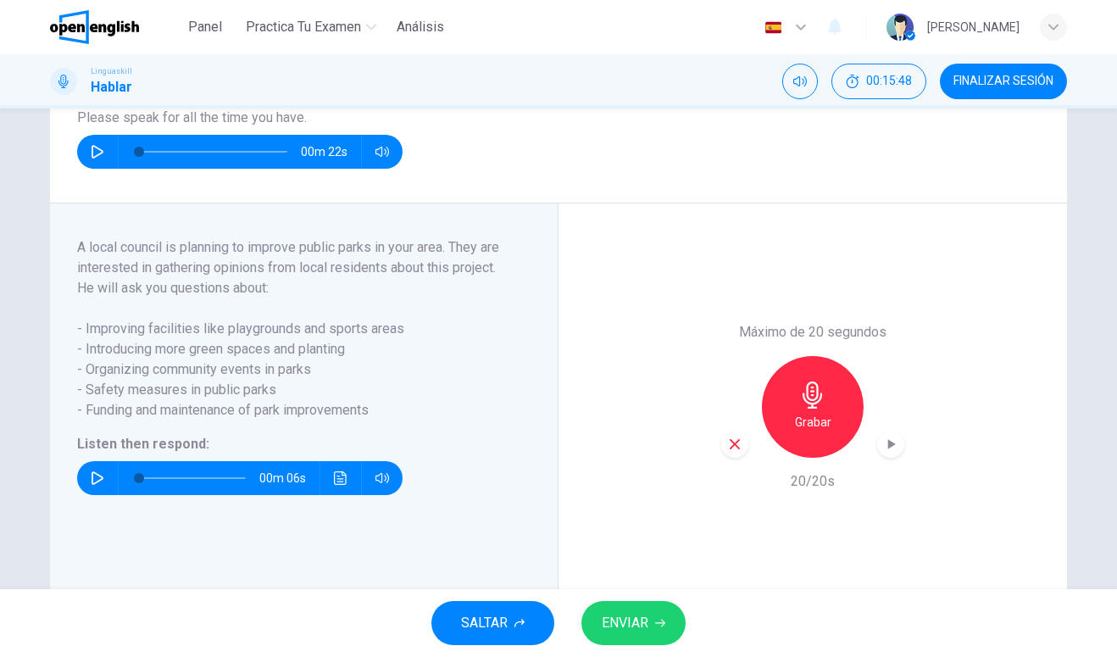
click at [658, 618] on icon "button" at bounding box center [660, 623] width 10 height 10
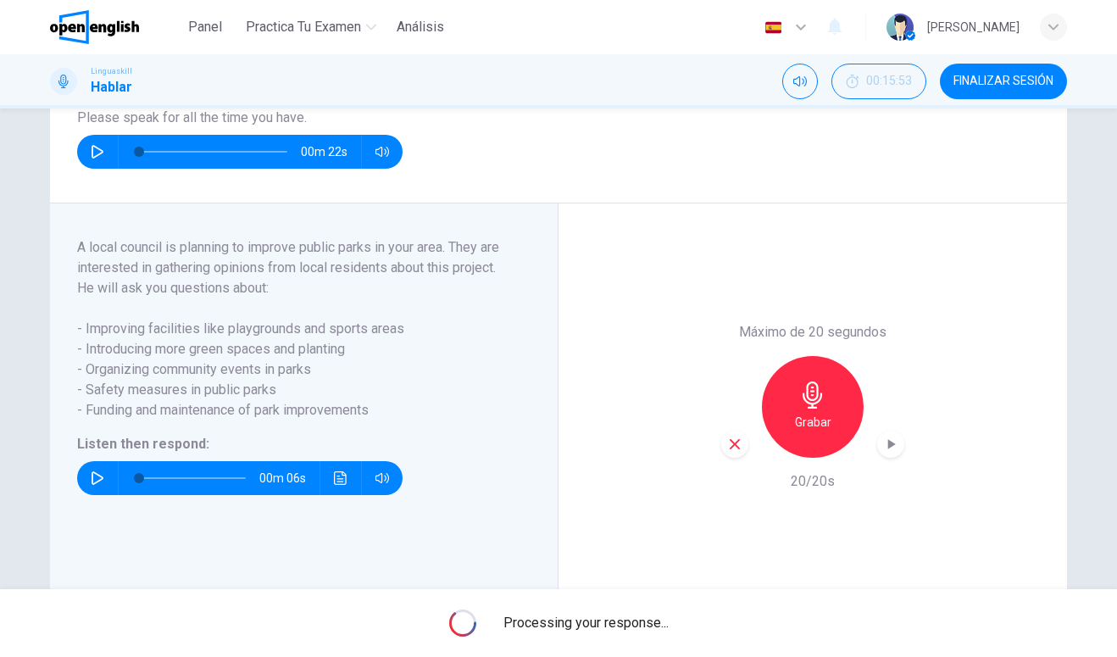
click at [646, 625] on span "Processing your response..." at bounding box center [585, 623] width 165 height 20
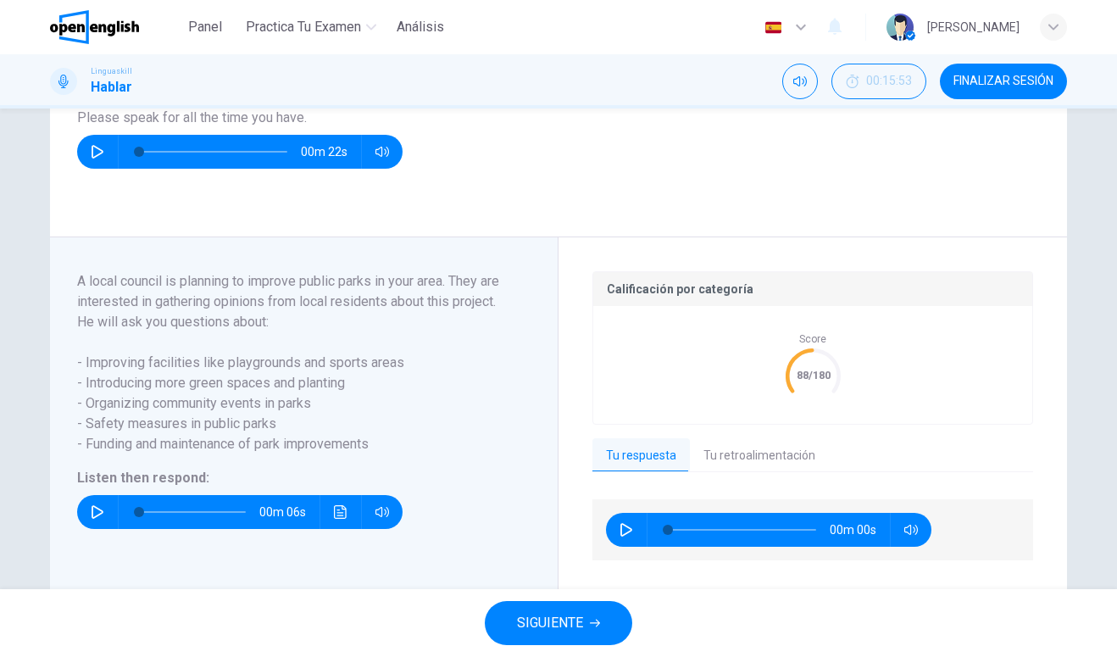
click at [774, 474] on button "Tu retroalimentación" at bounding box center [759, 456] width 139 height 36
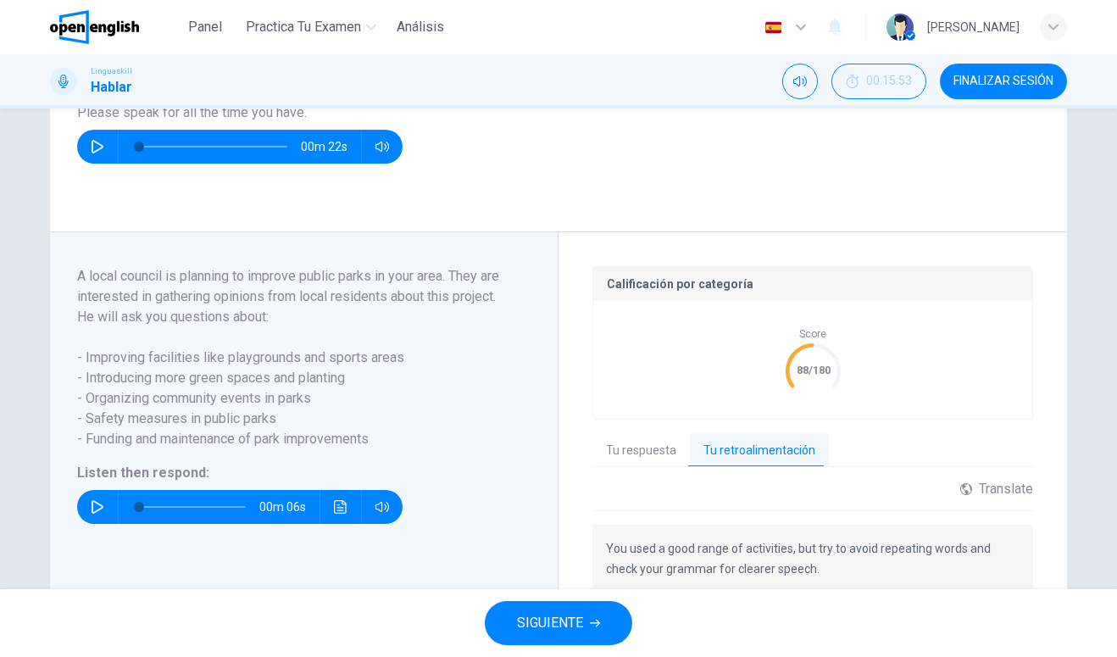
scroll to position [268, 0]
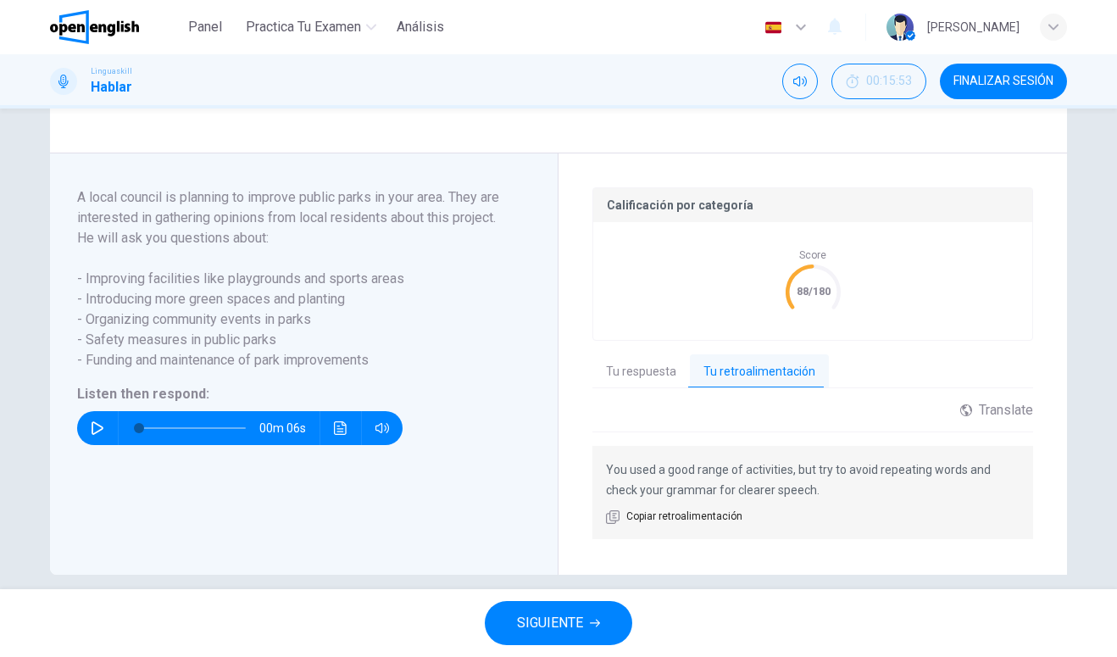
click at [608, 632] on button "SIGUIENTE" at bounding box center [558, 623] width 147 height 44
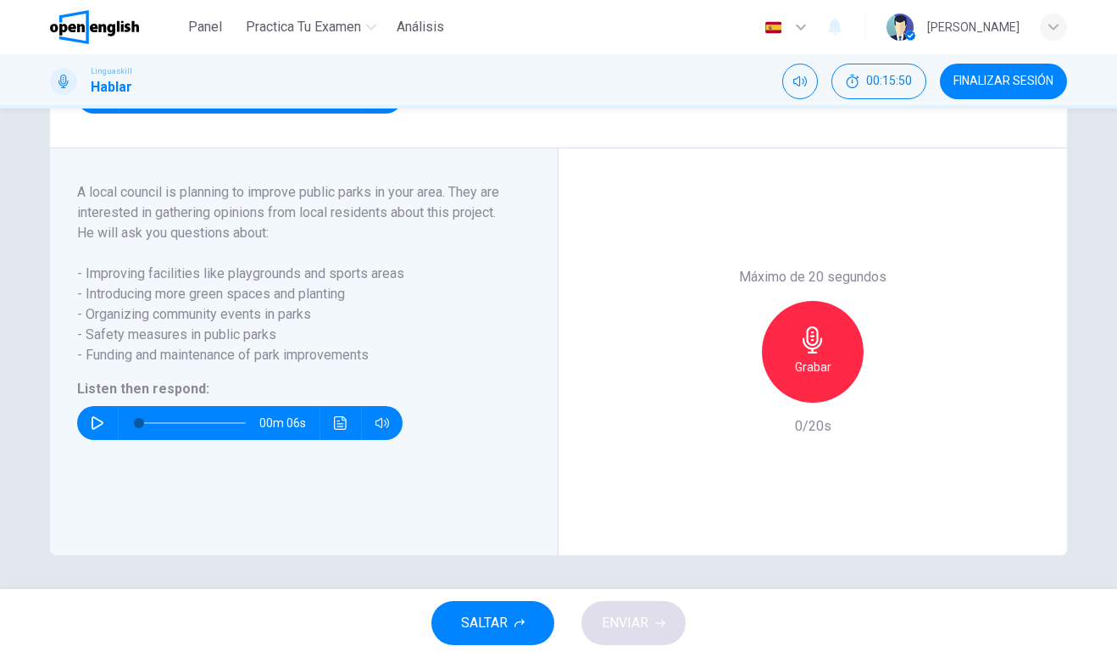
scroll to position [153, 0]
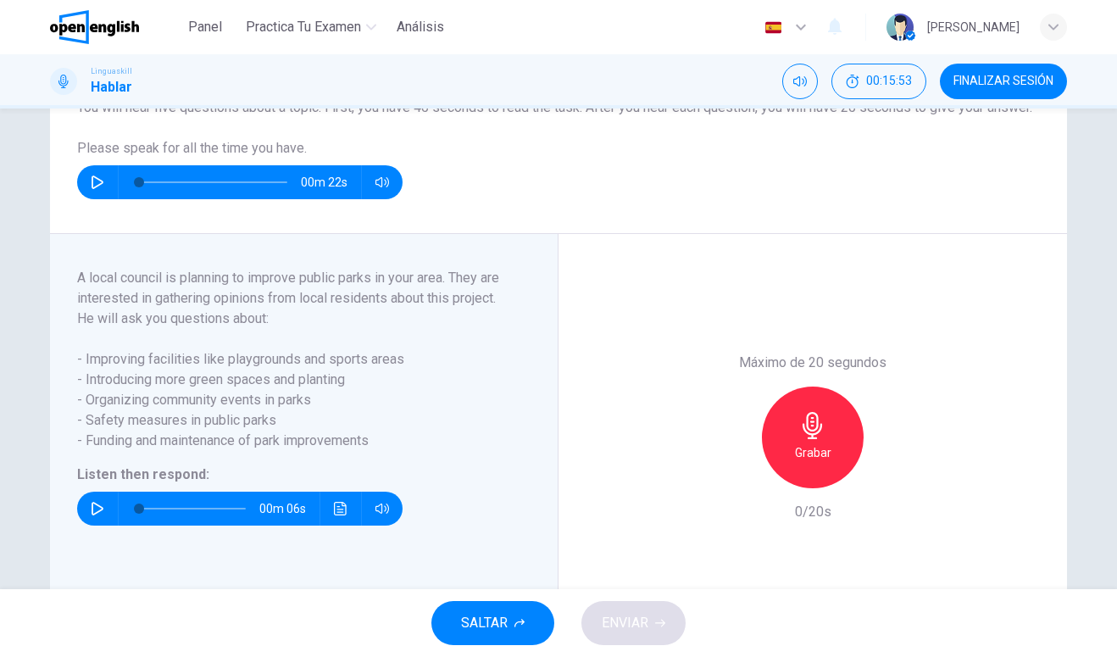
click at [107, 524] on button "button" at bounding box center [97, 508] width 27 height 34
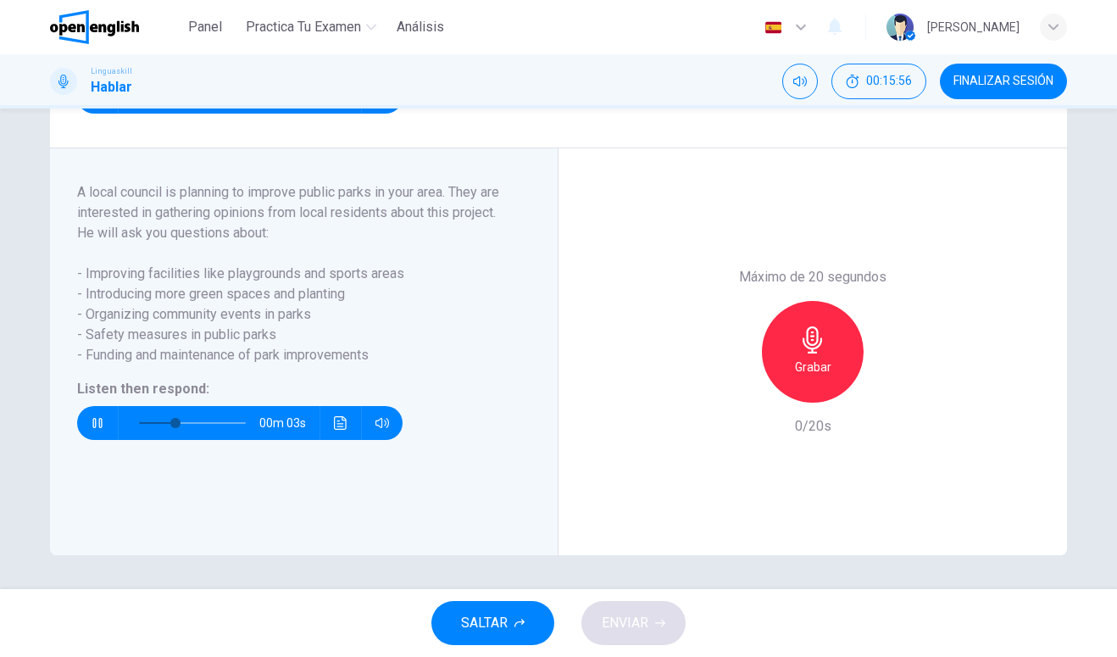
click at [347, 440] on button "Haz clic para ver la transcripción del audio" at bounding box center [340, 423] width 27 height 34
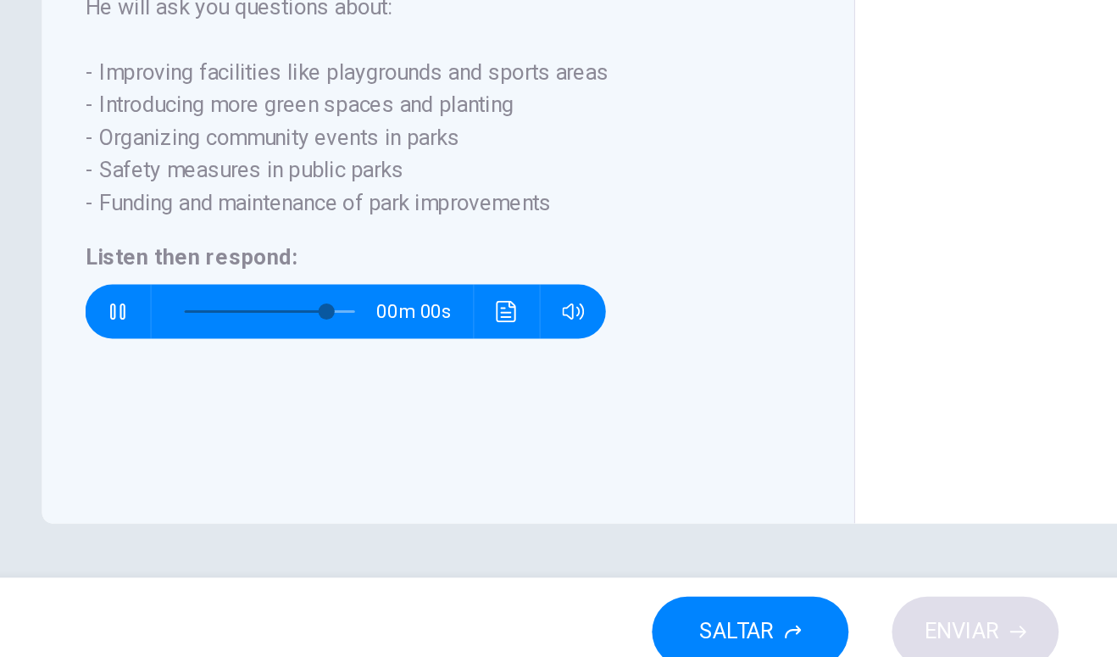
scroll to position [241, 0]
click at [441, 379] on h6 "Listen then respond:" at bounding box center [293, 389] width 433 height 20
click at [445, 379] on h6 "Listen then respond:" at bounding box center [293, 389] width 433 height 20
click at [334, 416] on icon "Haz clic para ver la transcripción del audio" at bounding box center [341, 423] width 14 height 14
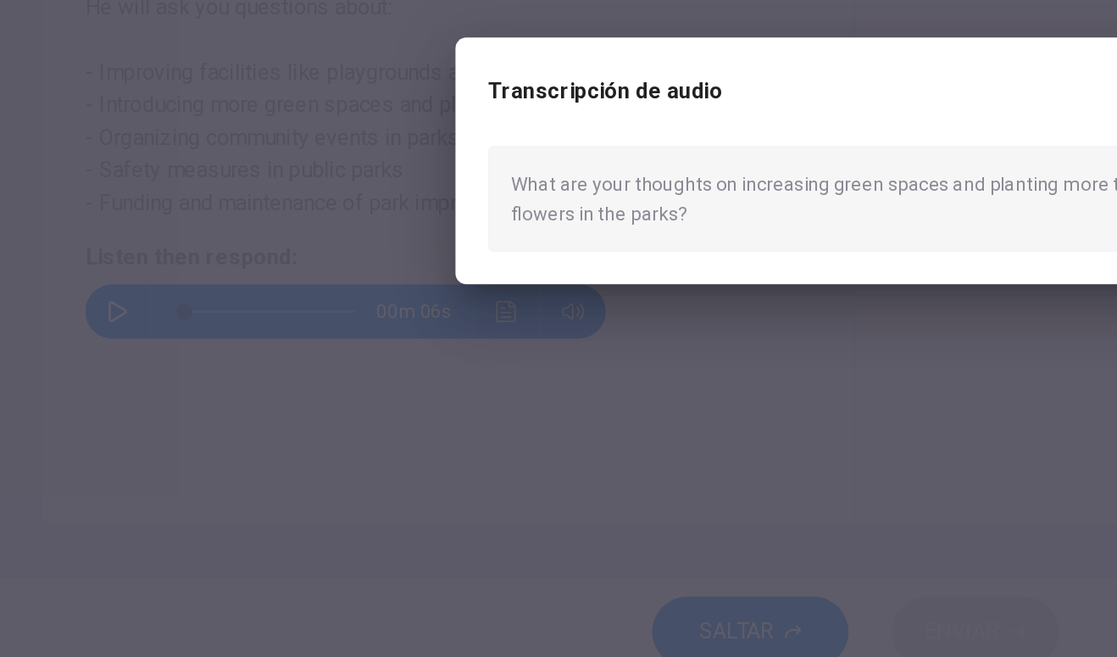
scroll to position [201, 0]
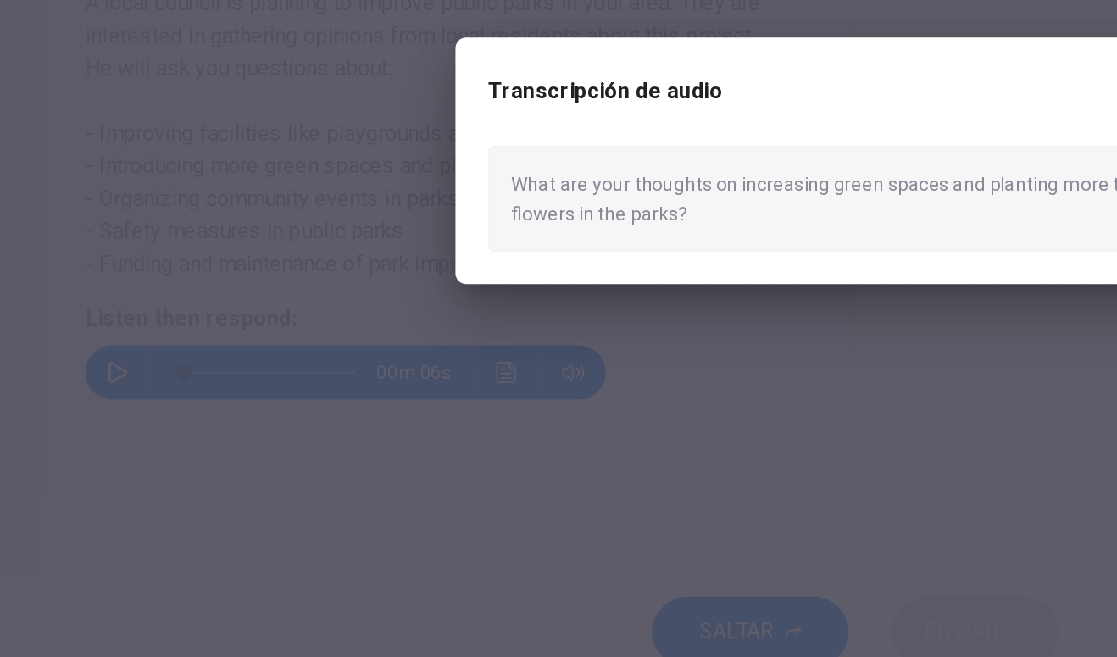
click at [768, 278] on icon "button" at bounding box center [775, 285] width 14 height 14
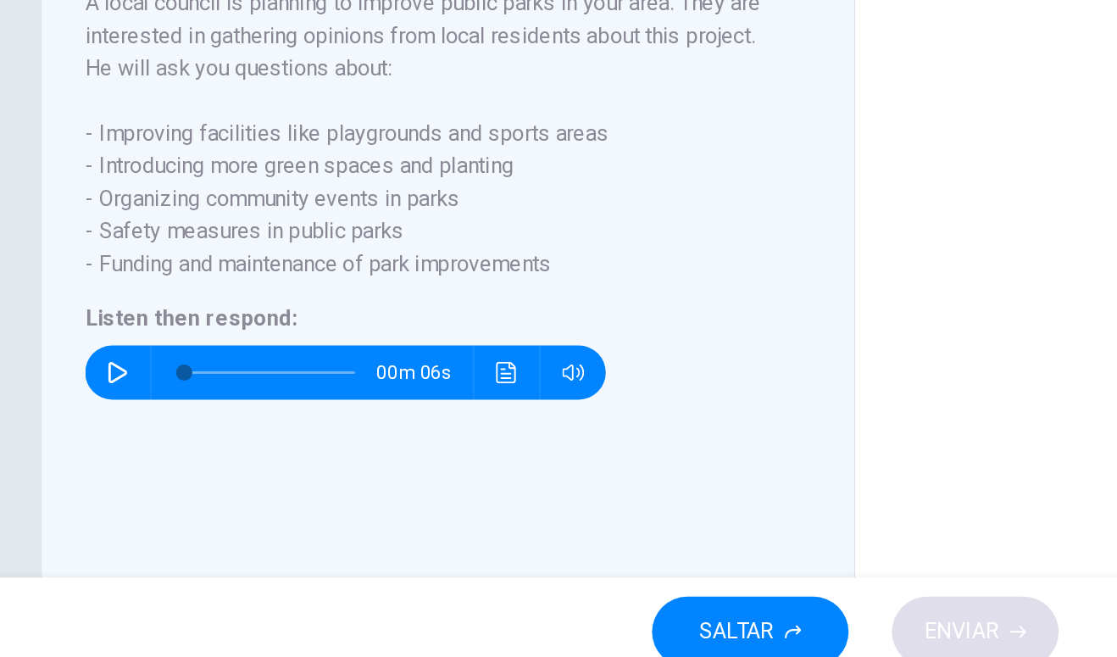
click at [558, 186] on div "Máximo de 20 segundos Grabar 0/20s" at bounding box center [812, 389] width 508 height 407
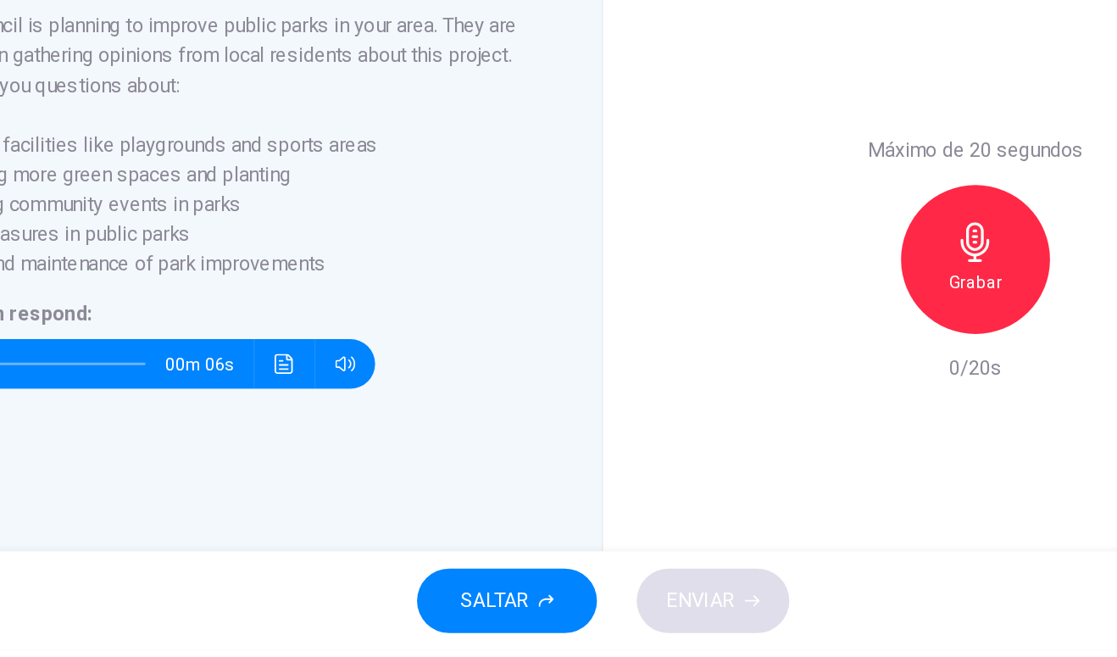
click at [340, 468] on icon "Haz clic para ver la transcripción del audio" at bounding box center [341, 461] width 14 height 14
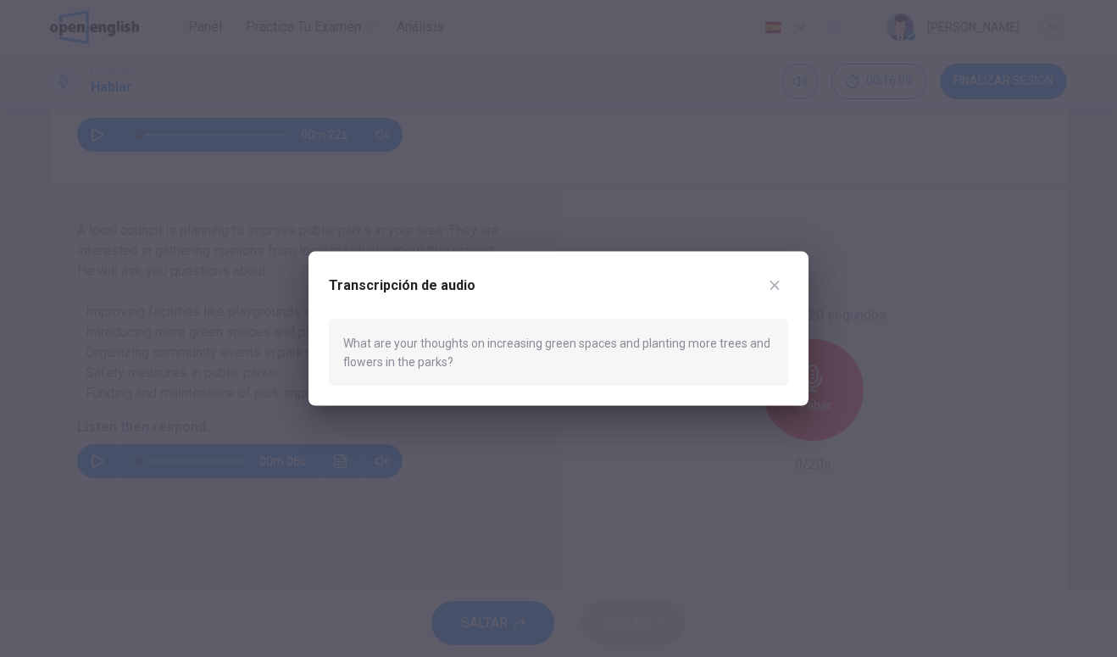
click at [785, 288] on button "button" at bounding box center [774, 284] width 27 height 27
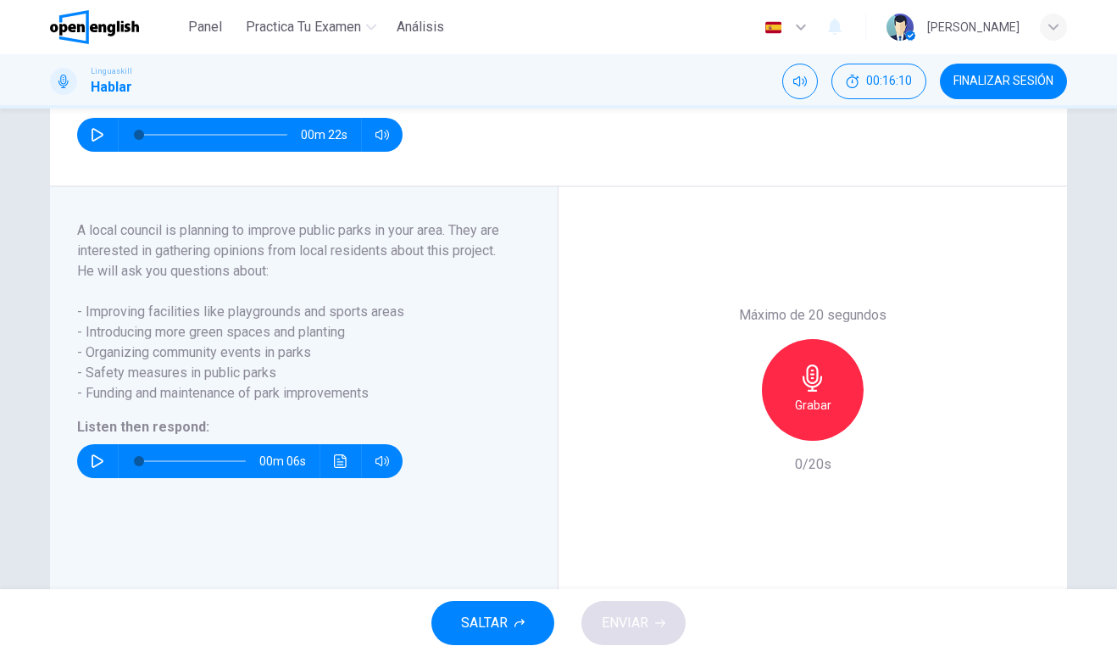
click at [829, 405] on div "Grabar" at bounding box center [813, 390] width 102 height 102
click at [818, 391] on icon "button" at bounding box center [812, 377] width 27 height 27
click at [737, 432] on icon "button" at bounding box center [735, 427] width 10 height 10
click at [815, 413] on div "Grabar" at bounding box center [813, 390] width 102 height 102
click at [826, 415] on h6 "Detener" at bounding box center [812, 405] width 43 height 20
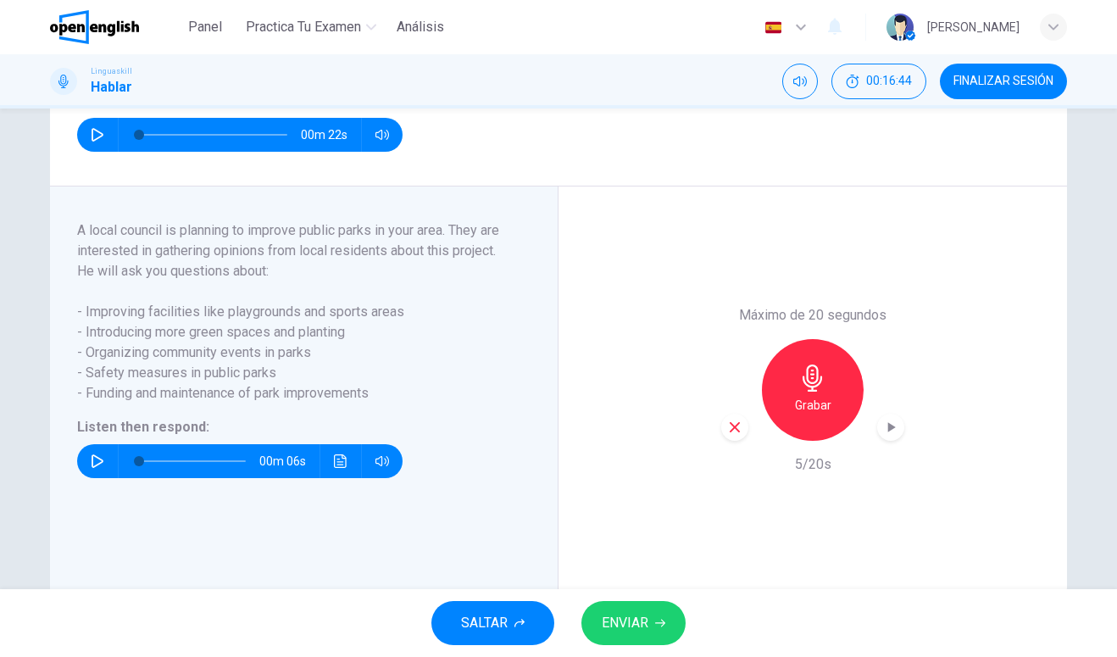
click at [735, 441] on div "button" at bounding box center [734, 426] width 27 height 27
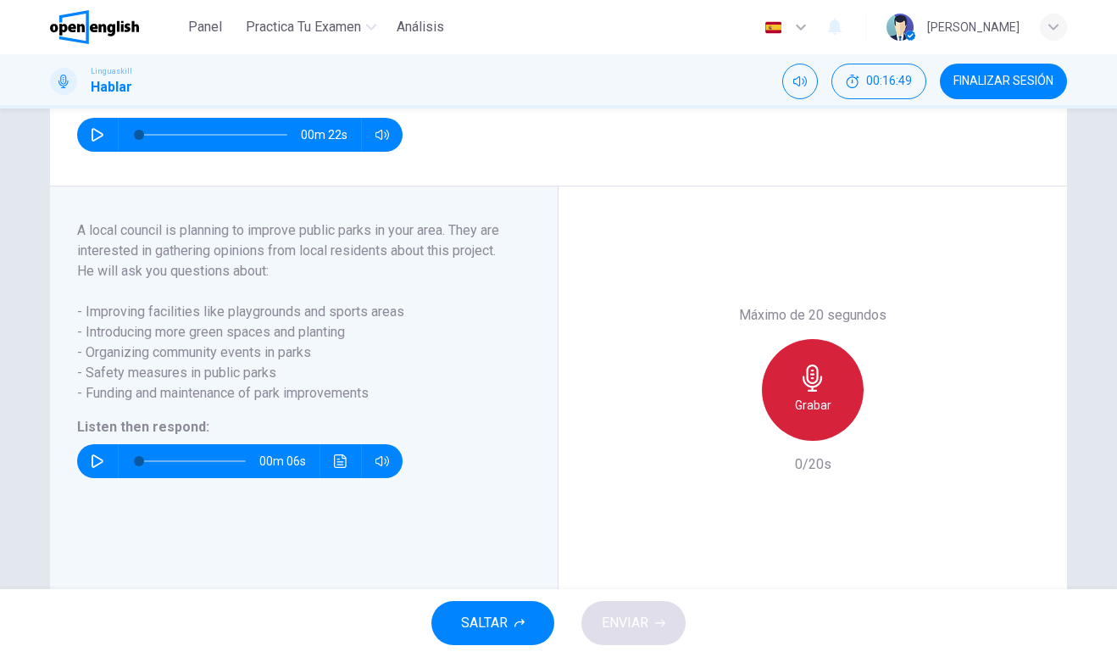
click at [835, 430] on div "Grabar" at bounding box center [813, 390] width 102 height 102
click at [829, 441] on div "Detener" at bounding box center [813, 390] width 102 height 102
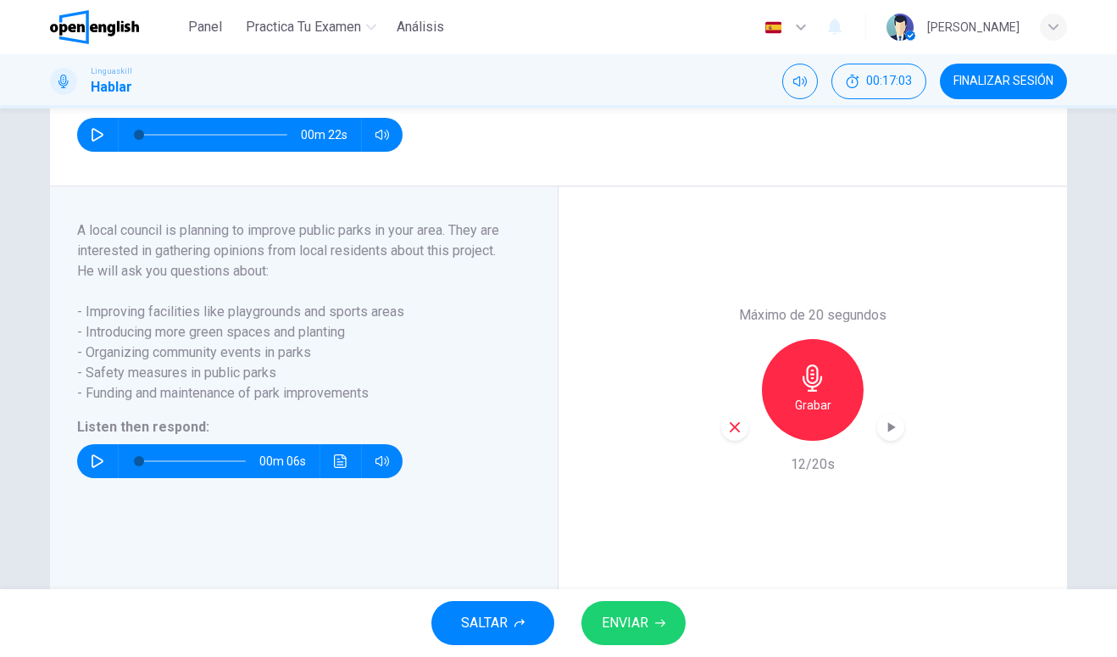
click at [732, 430] on div "Grabar" at bounding box center [812, 390] width 183 height 102
click at [744, 441] on div "button" at bounding box center [734, 426] width 27 height 27
click at [335, 468] on icon "Haz clic para ver la transcripción del audio" at bounding box center [340, 461] width 13 height 14
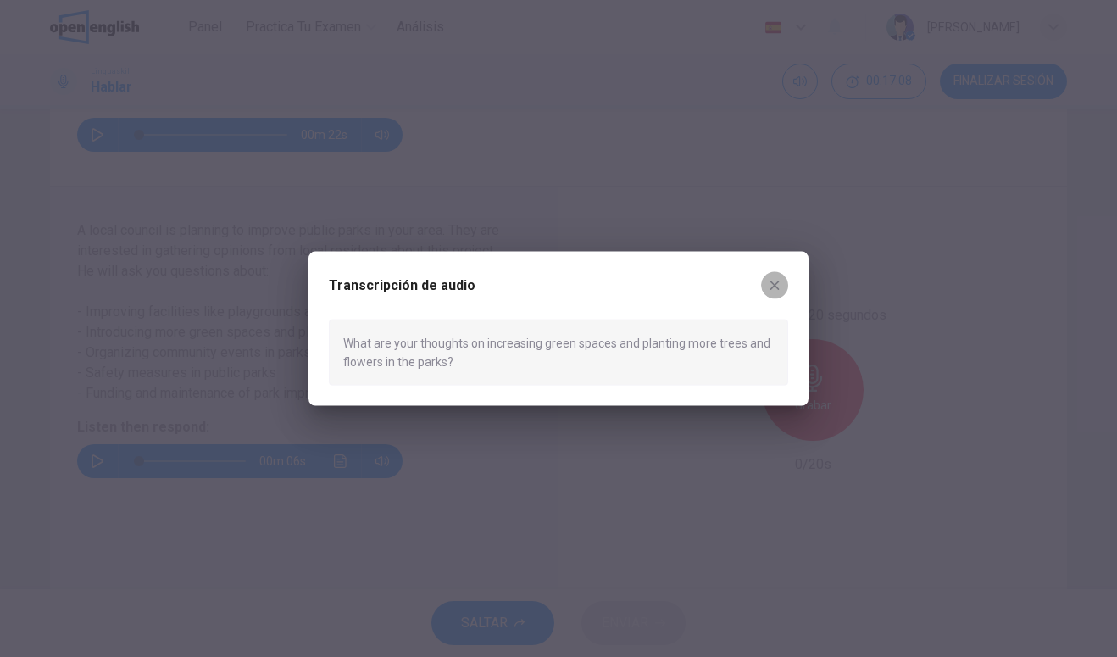
click at [769, 286] on icon "button" at bounding box center [775, 285] width 14 height 14
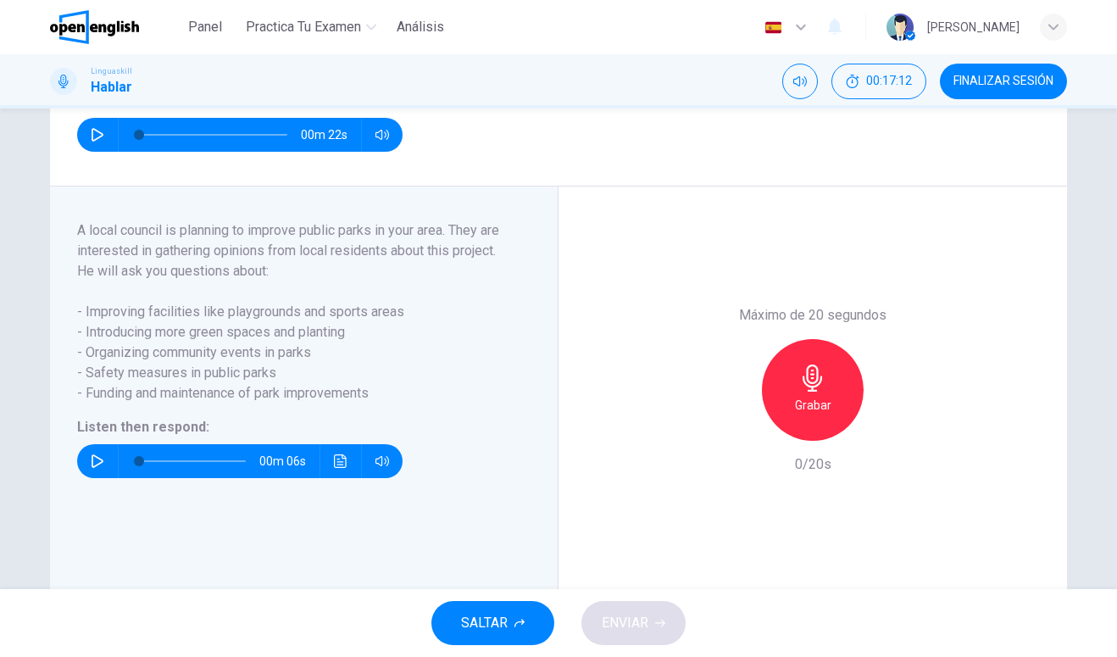
click at [769, 280] on div "Máximo de 20 segundos Grabar 0/20s" at bounding box center [812, 389] width 508 height 407
click at [814, 391] on icon "button" at bounding box center [812, 377] width 27 height 27
click at [827, 397] on div "Detener" at bounding box center [813, 390] width 102 height 102
click at [652, 634] on button "ENVIAR" at bounding box center [633, 623] width 104 height 44
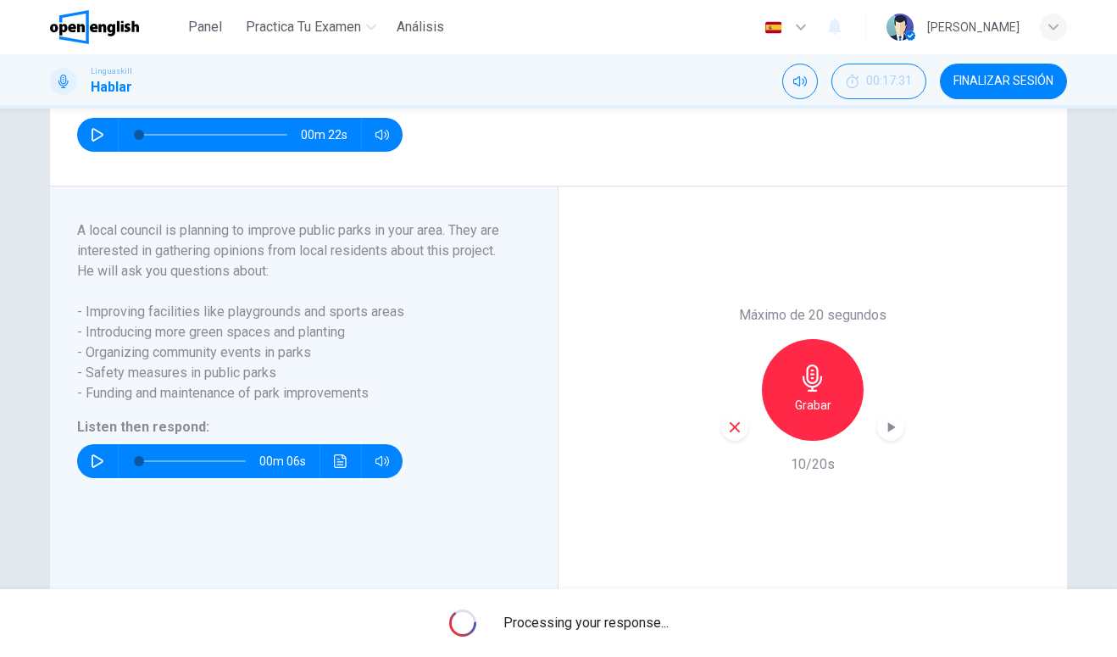
click at [646, 607] on div "Processing your response..." at bounding box center [558, 623] width 1117 height 68
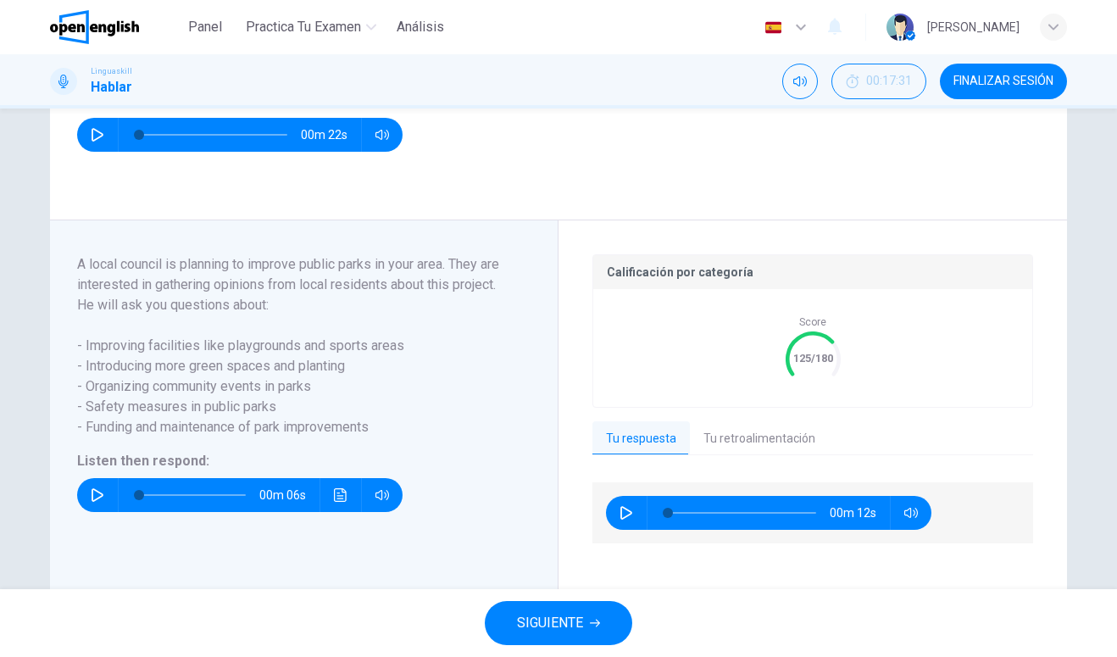
click at [596, 630] on button "SIGUIENTE" at bounding box center [558, 623] width 147 height 44
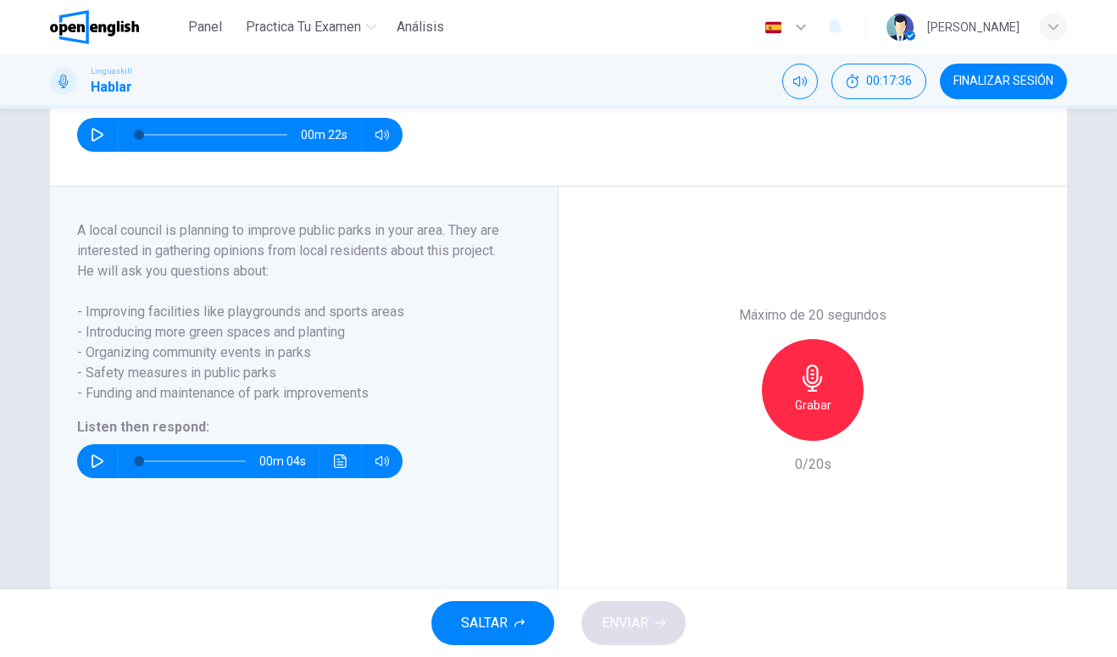
scroll to position [264, 0]
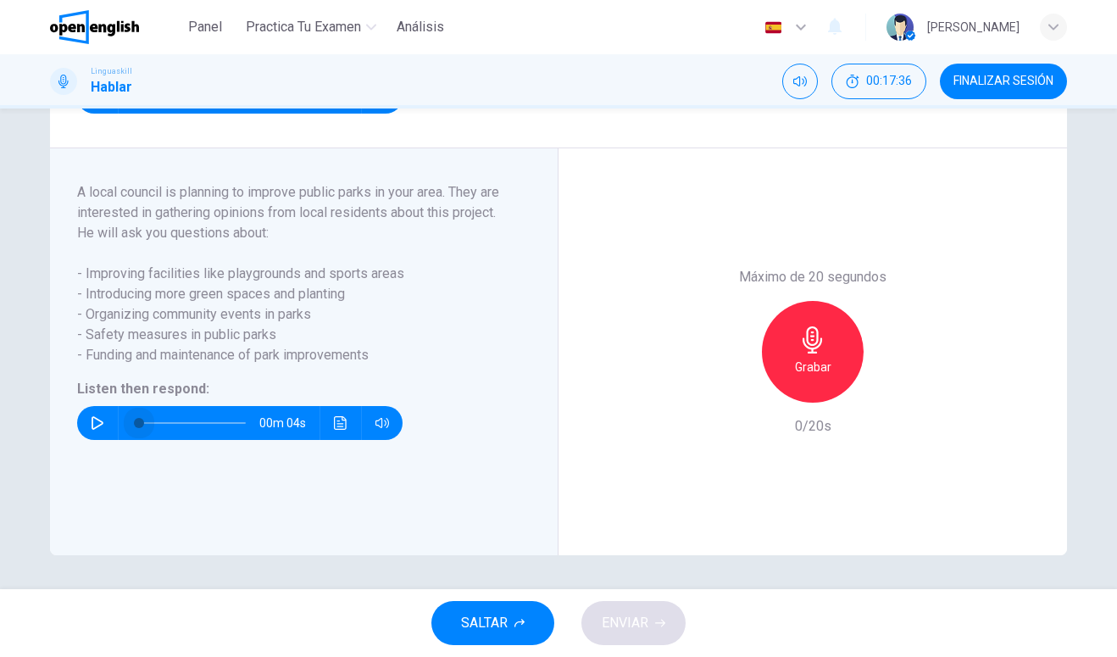
click at [134, 425] on span at bounding box center [139, 423] width 10 height 10
click at [97, 438] on button "button" at bounding box center [97, 423] width 27 height 34
click at [102, 427] on icon "button" at bounding box center [96, 423] width 9 height 10
click at [95, 439] on button "button" at bounding box center [97, 423] width 27 height 34
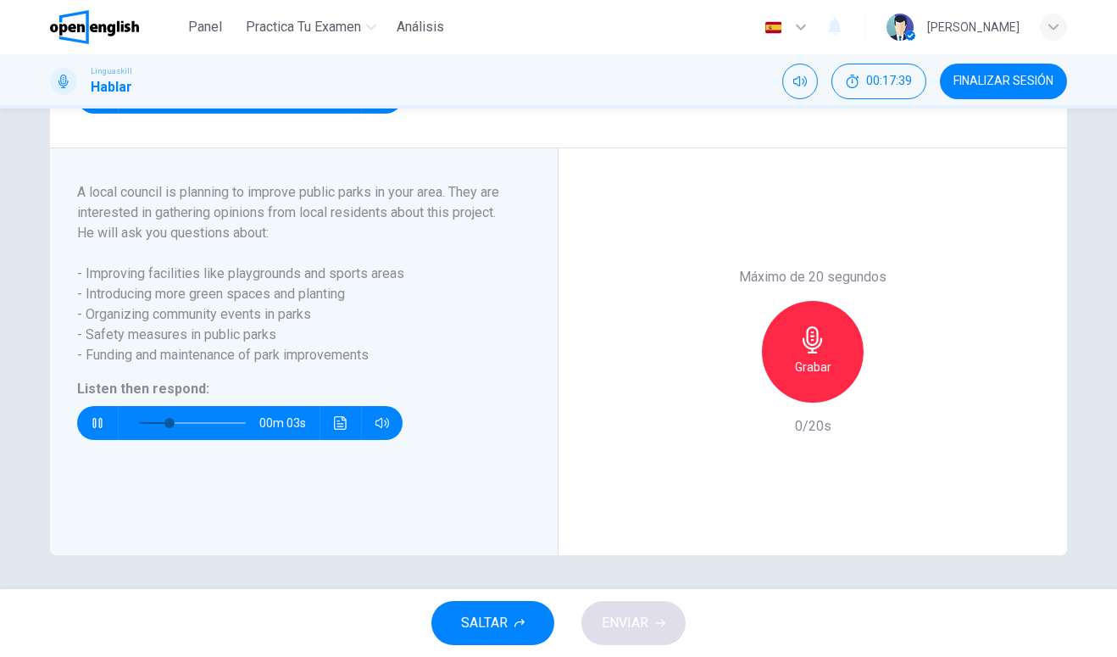
click at [330, 417] on button "Haz clic para ver la transcripción del audio" at bounding box center [340, 423] width 27 height 34
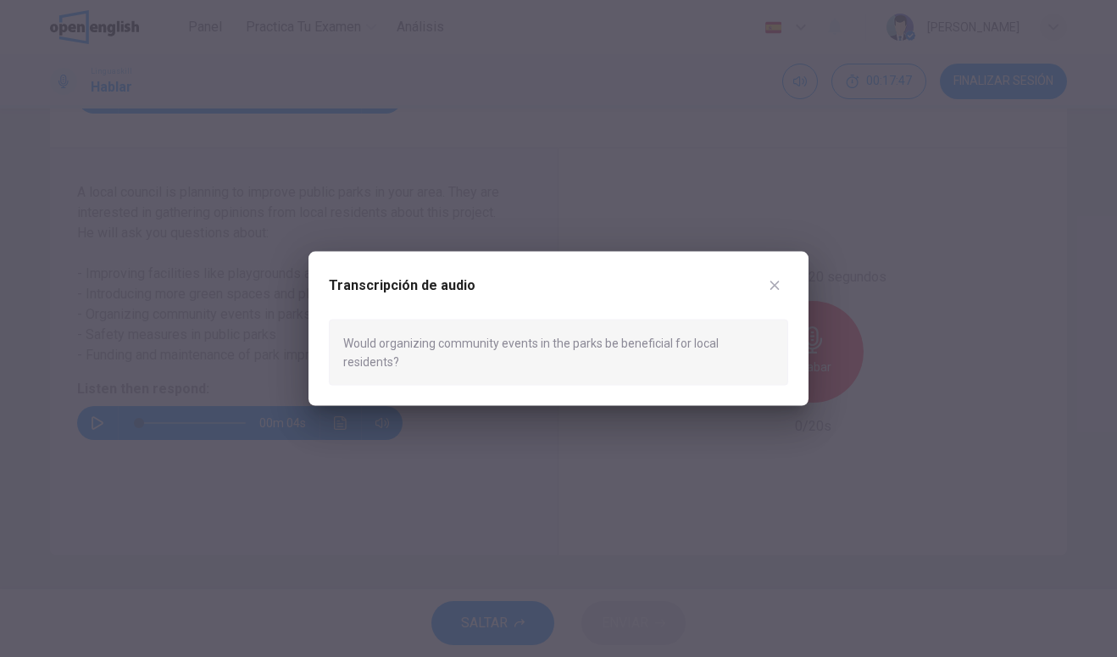
click at [774, 291] on icon "button" at bounding box center [775, 285] width 14 height 14
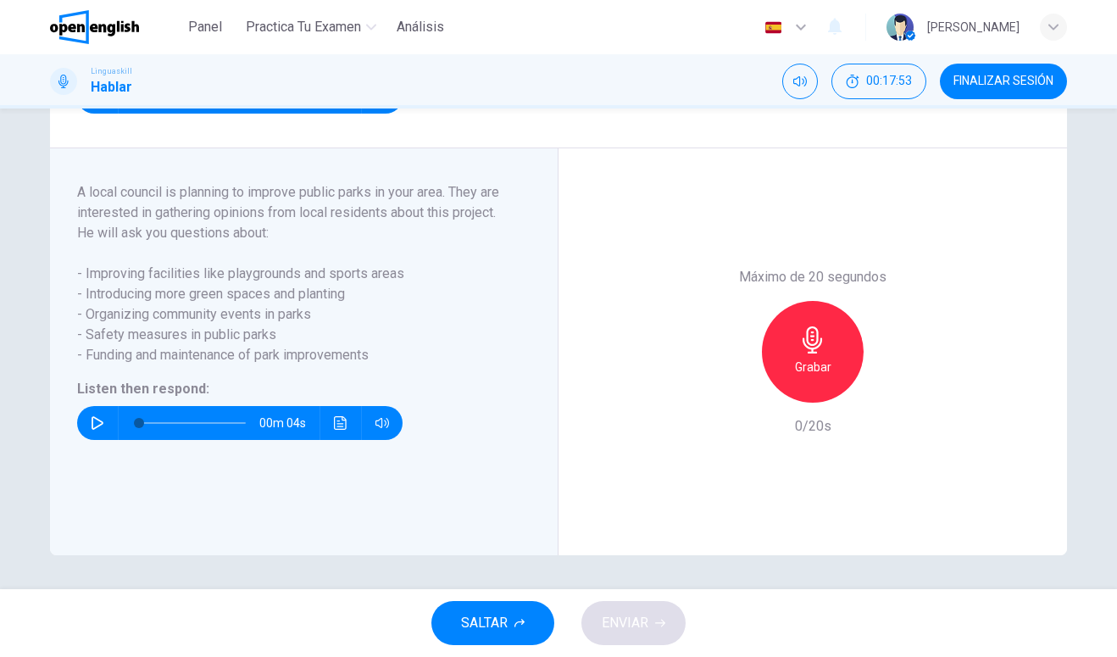
click at [331, 424] on button "Haz clic para ver la transcripción del audio" at bounding box center [340, 423] width 27 height 34
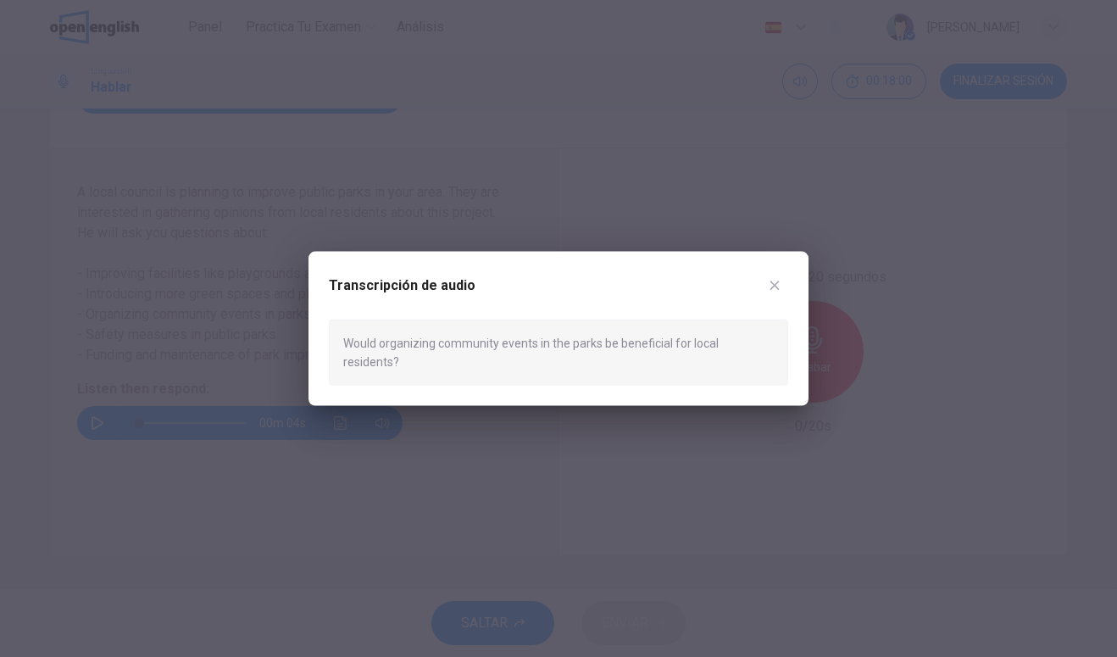
click at [774, 290] on icon "button" at bounding box center [774, 284] width 9 height 9
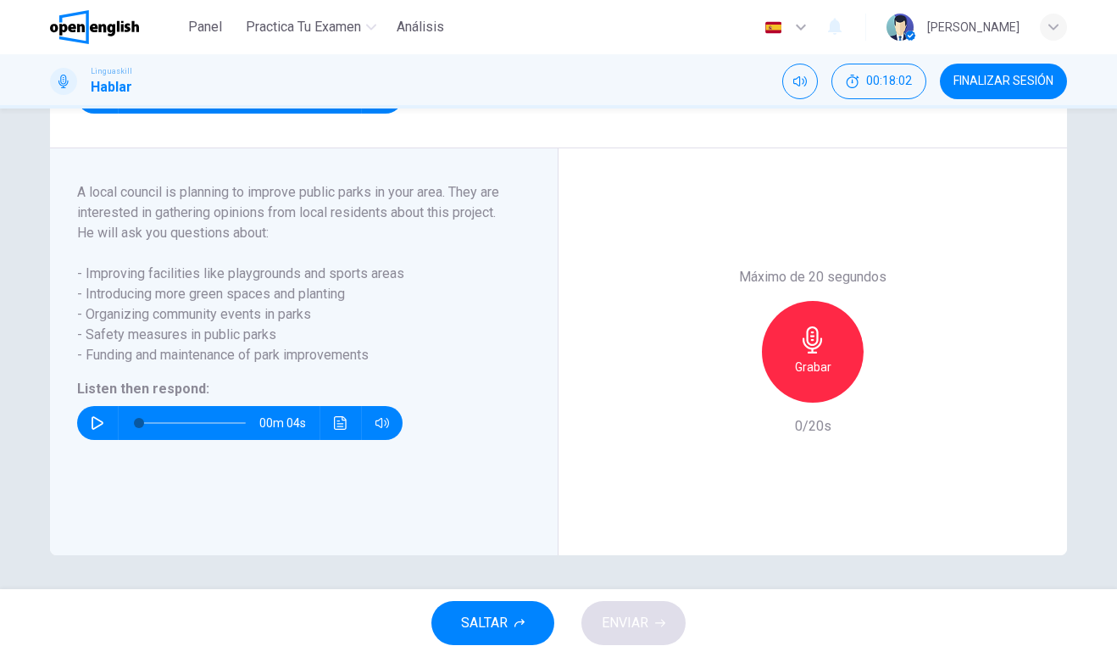
click at [825, 376] on h6 "Grabar" at bounding box center [813, 367] width 36 height 20
click at [837, 365] on div "Detener" at bounding box center [813, 352] width 102 height 102
click at [652, 623] on button "ENVIAR" at bounding box center [633, 623] width 104 height 44
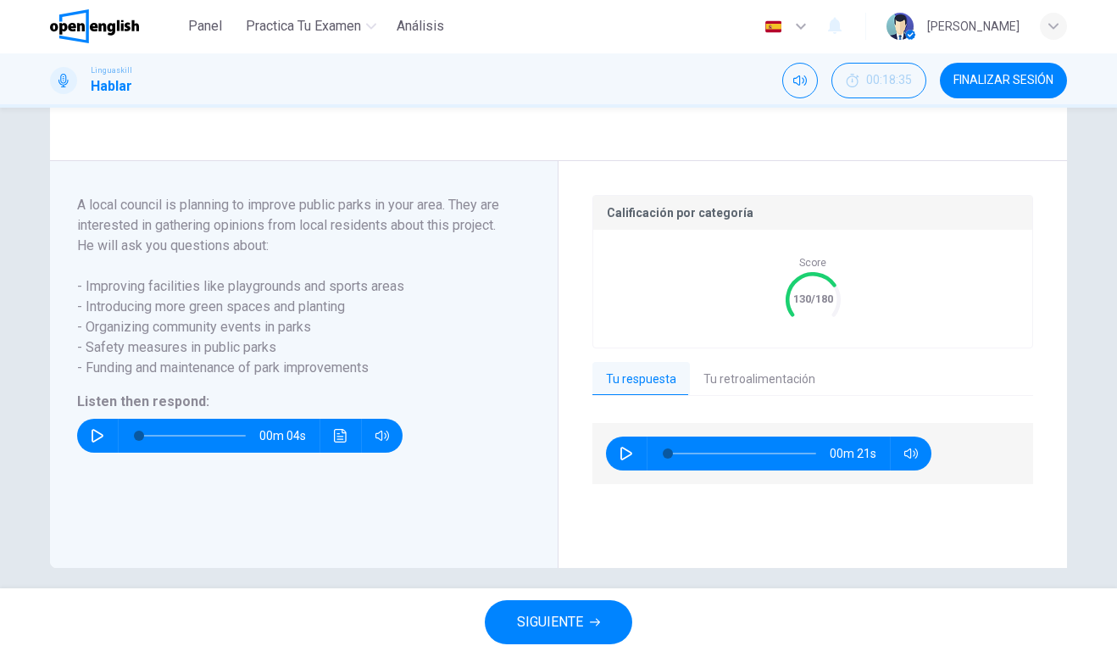
click at [771, 398] on button "Tu retroalimentación" at bounding box center [759, 381] width 139 height 36
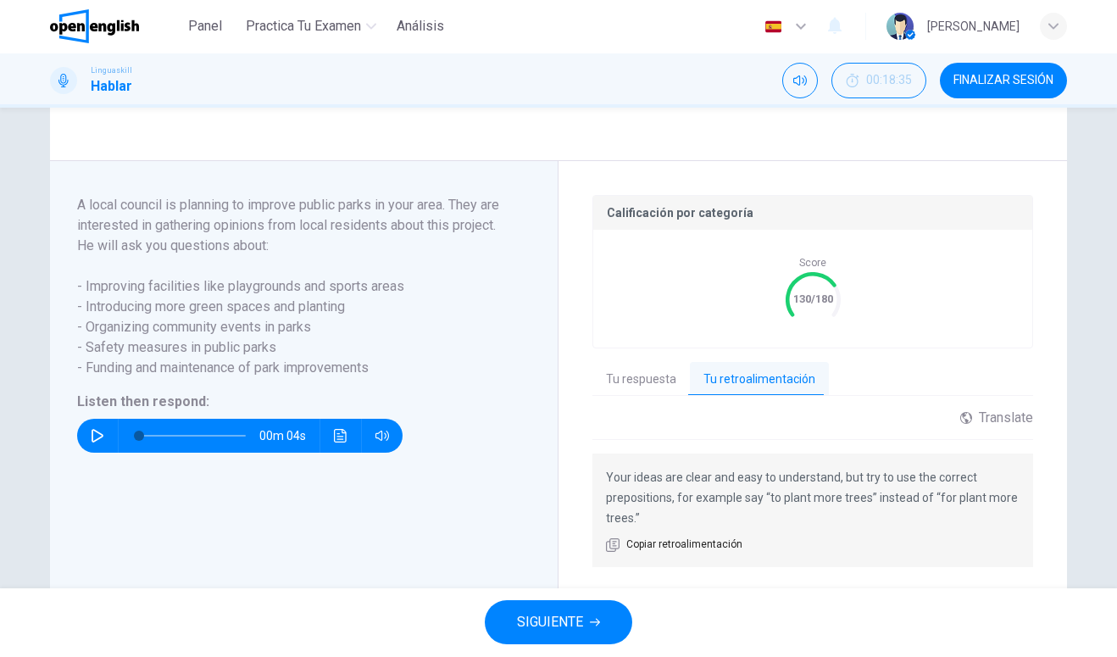
click at [542, 617] on span "SIGUIENTE" at bounding box center [550, 623] width 66 height 24
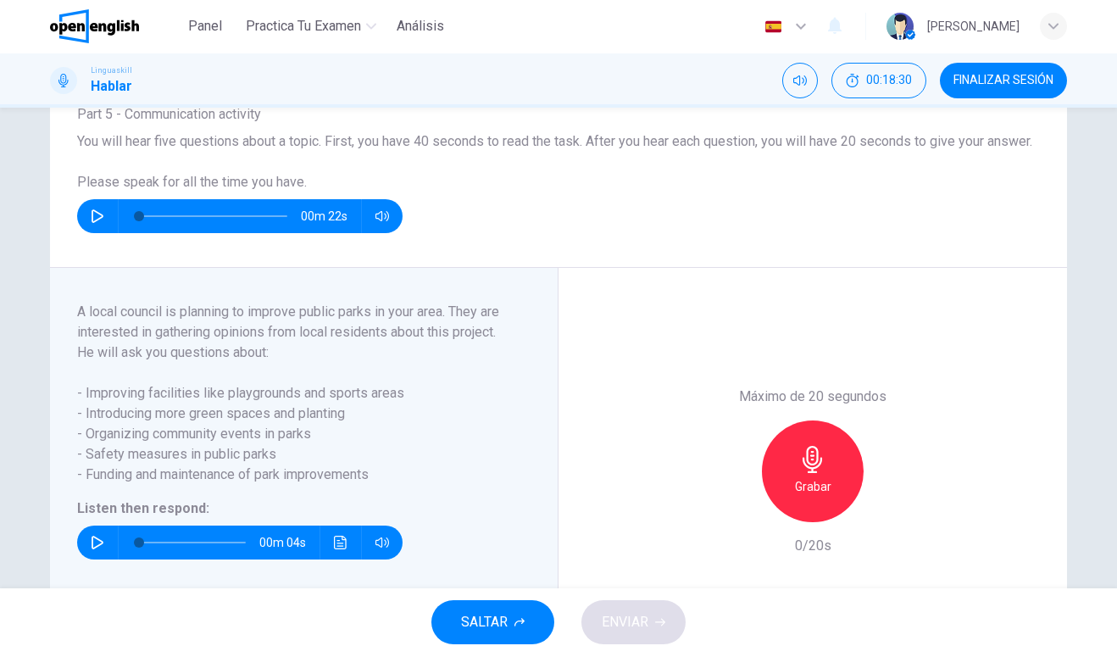
scroll to position [53, 0]
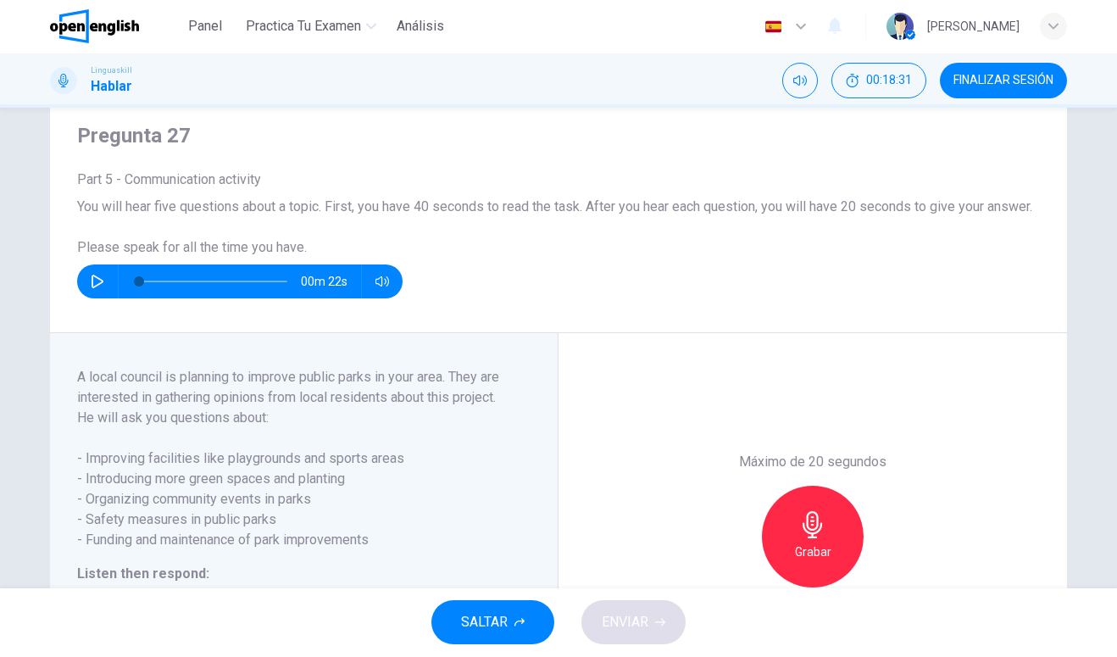
click at [344, 602] on icon "Haz clic para ver la transcripción del audio" at bounding box center [340, 609] width 13 height 14
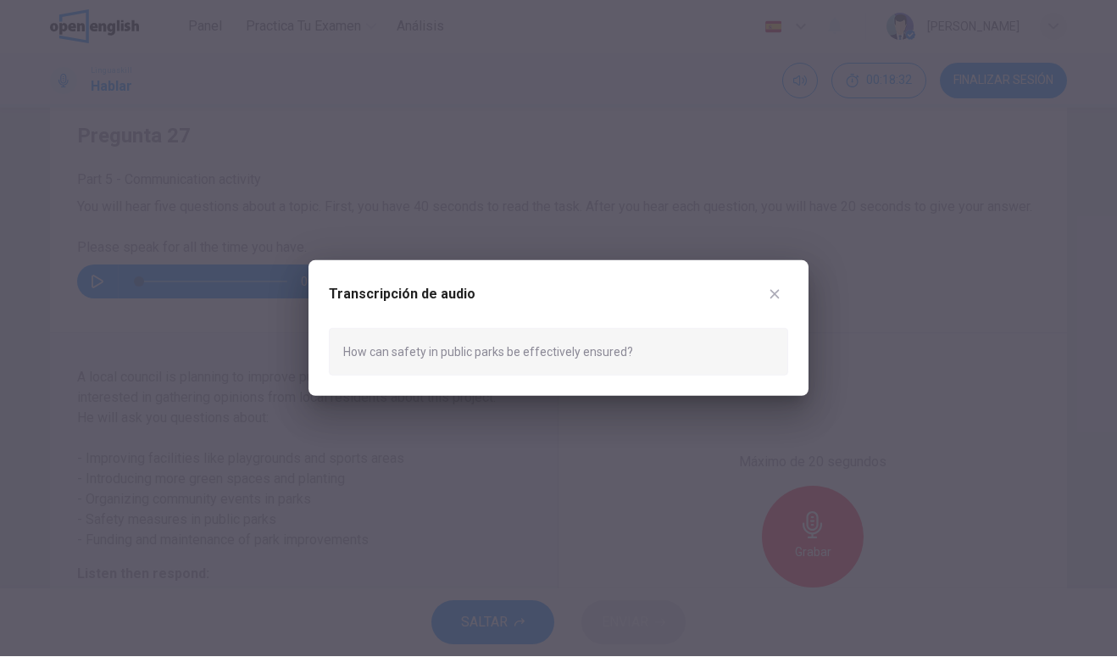
scroll to position [225, 0]
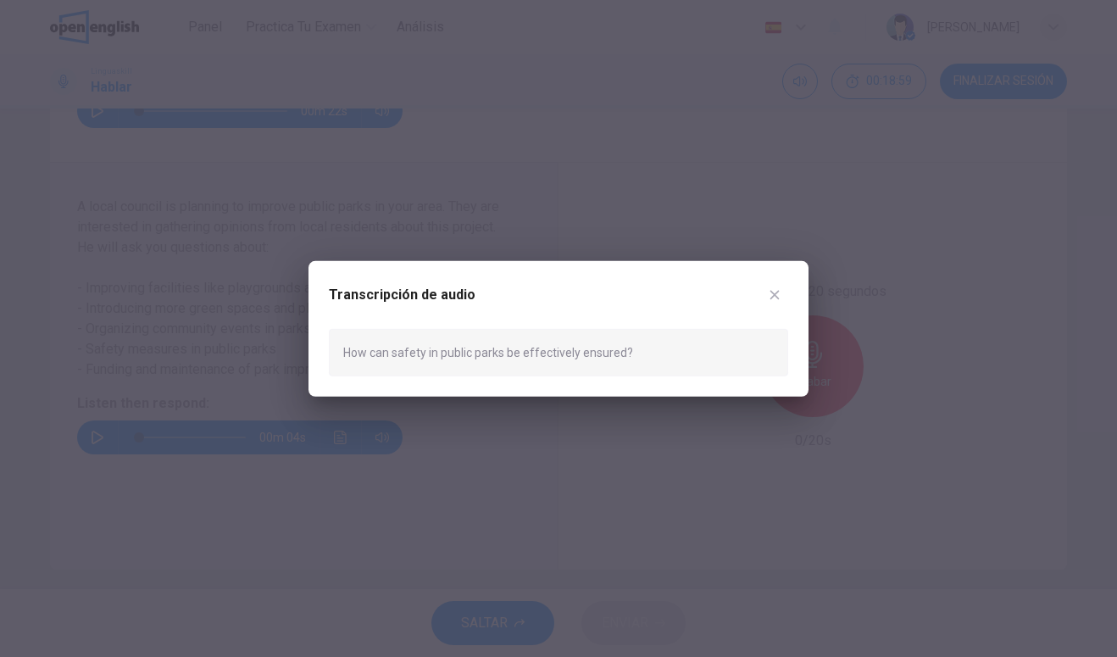
click at [779, 298] on icon "button" at bounding box center [774, 294] width 9 height 9
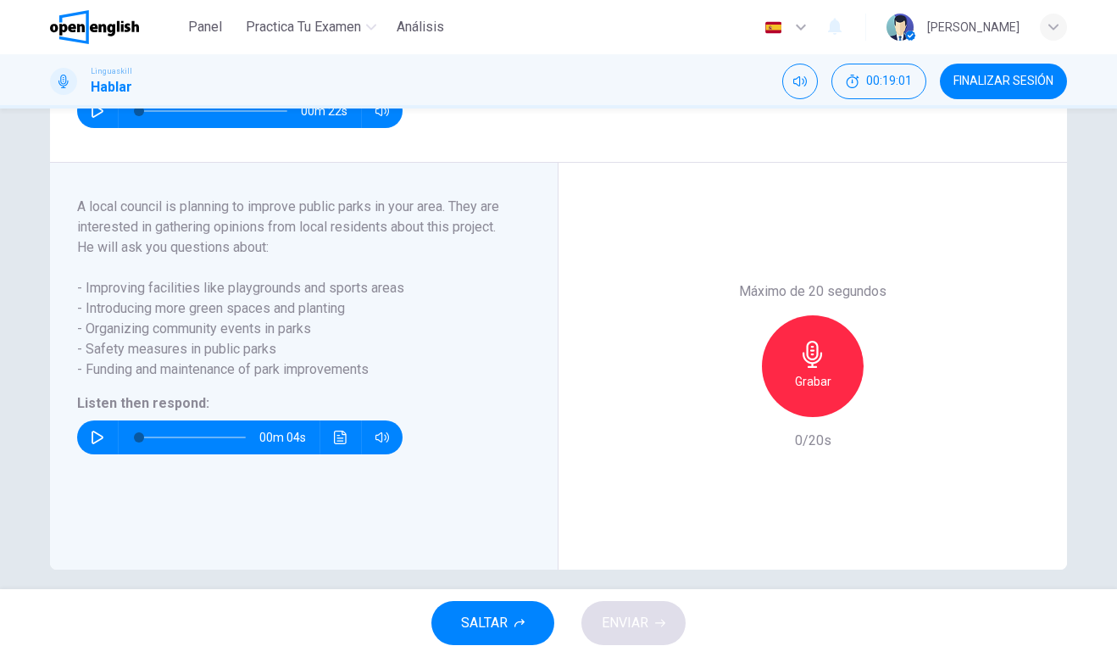
scroll to position [147, 0]
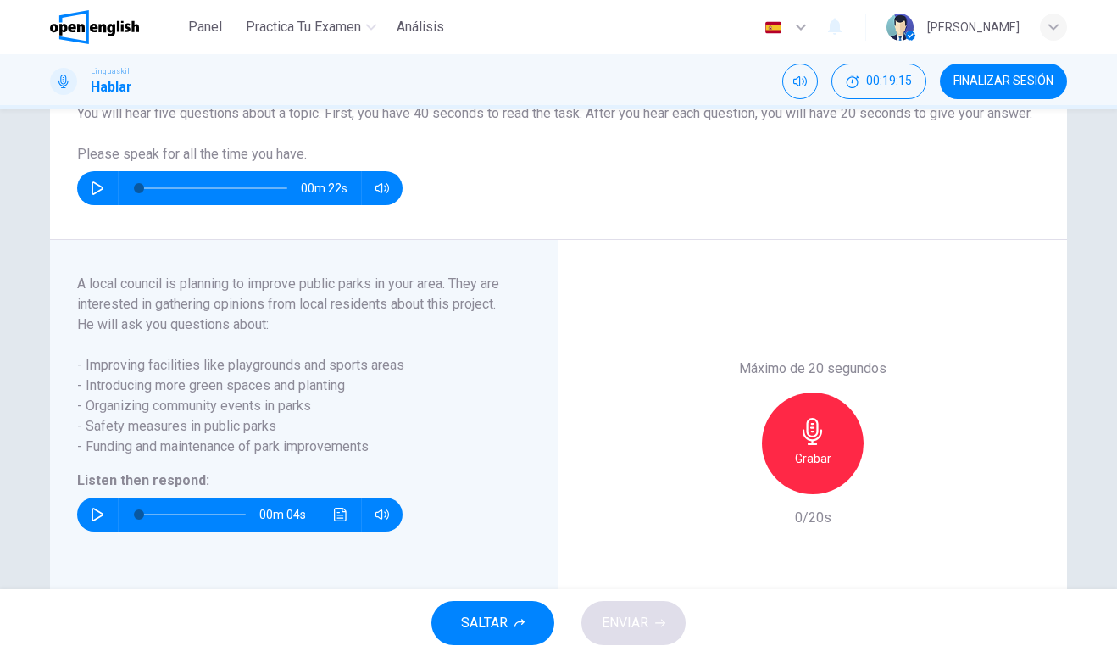
click at [820, 445] on icon "button" at bounding box center [812, 431] width 27 height 27
click at [822, 493] on div "Detener" at bounding box center [813, 443] width 102 height 102
click at [654, 618] on button "ENVIAR" at bounding box center [633, 623] width 104 height 44
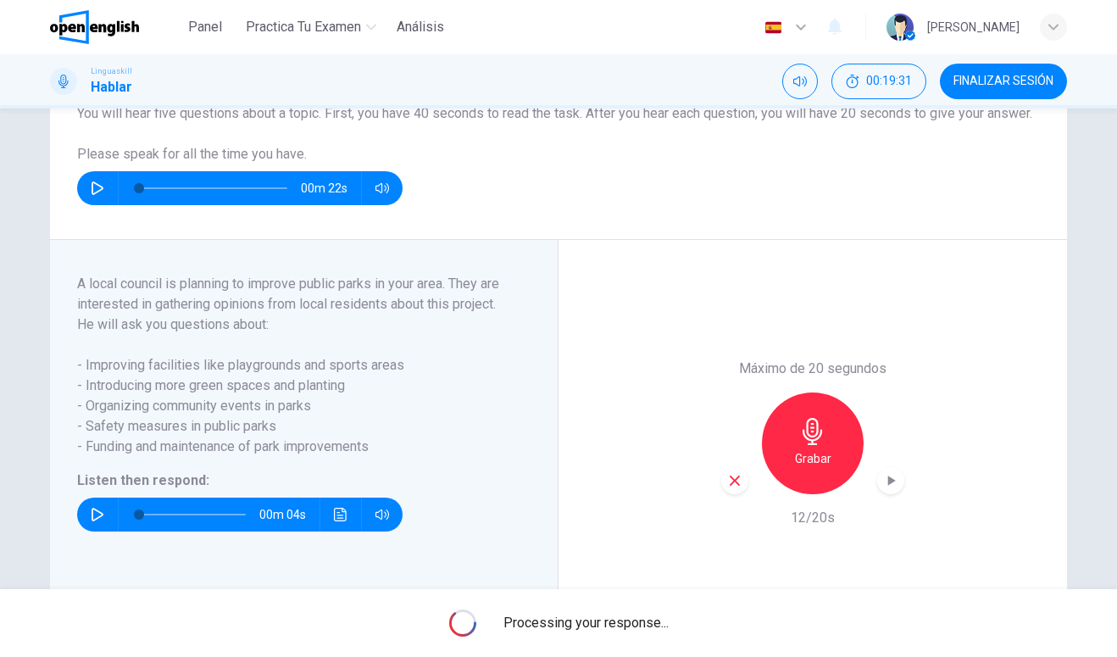
click at [630, 597] on div "Processing your response..." at bounding box center [558, 623] width 1117 height 68
click at [652, 623] on span "Processing your response..." at bounding box center [585, 623] width 165 height 20
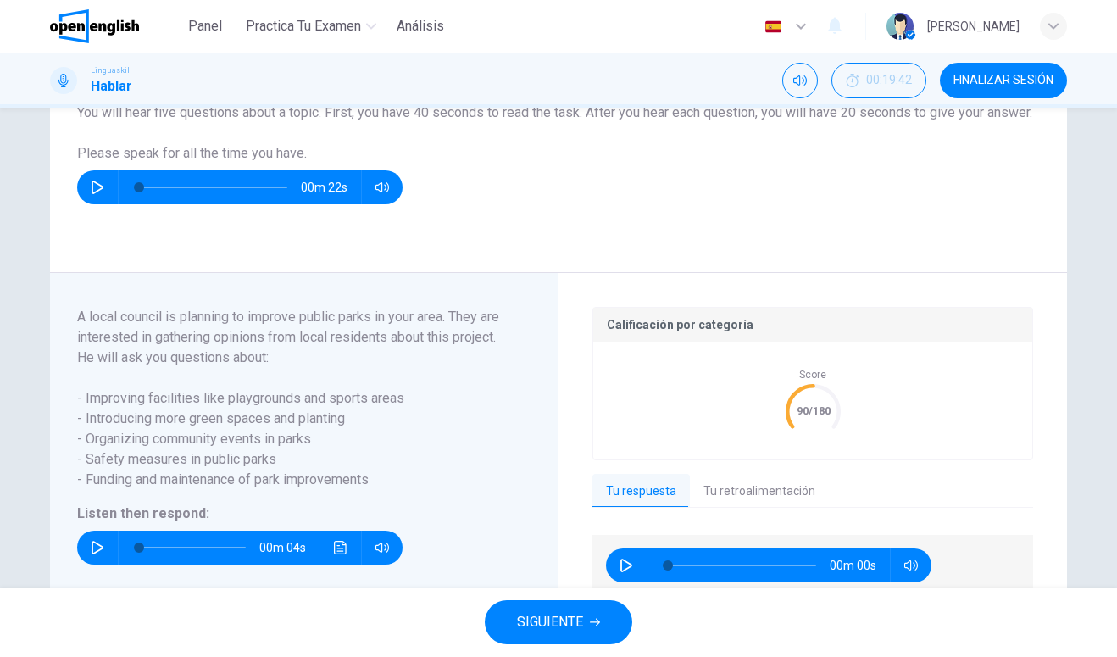
click at [781, 481] on button "Tu retroalimentación" at bounding box center [759, 492] width 139 height 36
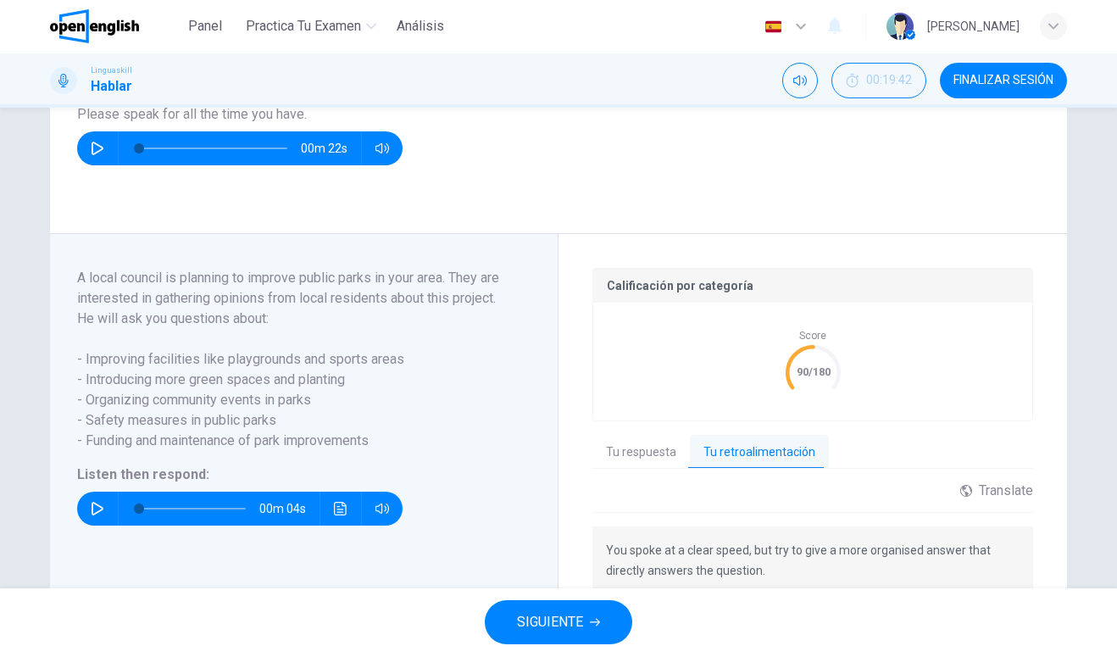
scroll to position [273, 0]
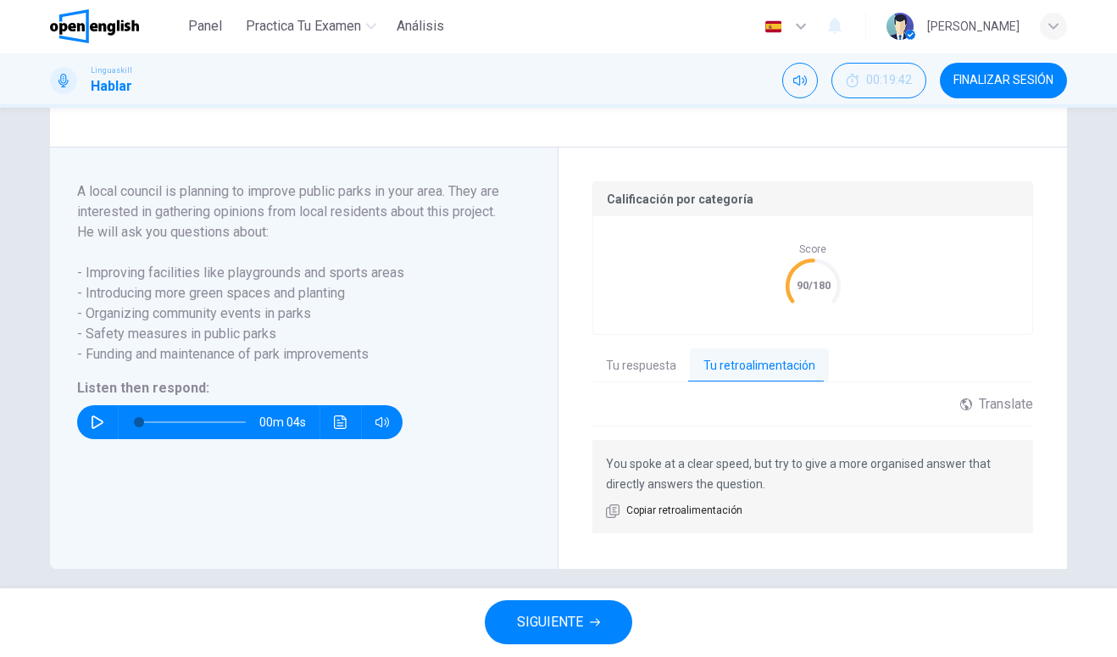
click at [793, 72] on button "Silenciar" at bounding box center [800, 82] width 36 height 36
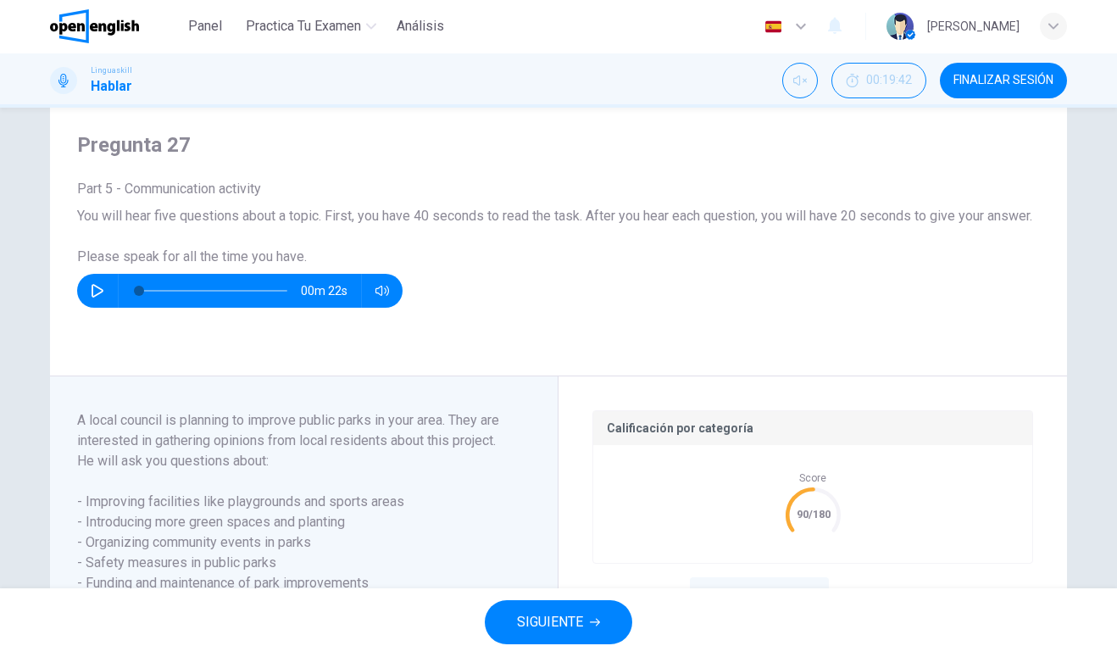
click at [792, 72] on button "Activar sonido" at bounding box center [800, 82] width 36 height 36
click at [892, 83] on span "00:19:42" at bounding box center [889, 82] width 46 height 14
click at [897, 88] on button "Mostrar" at bounding box center [908, 82] width 36 height 36
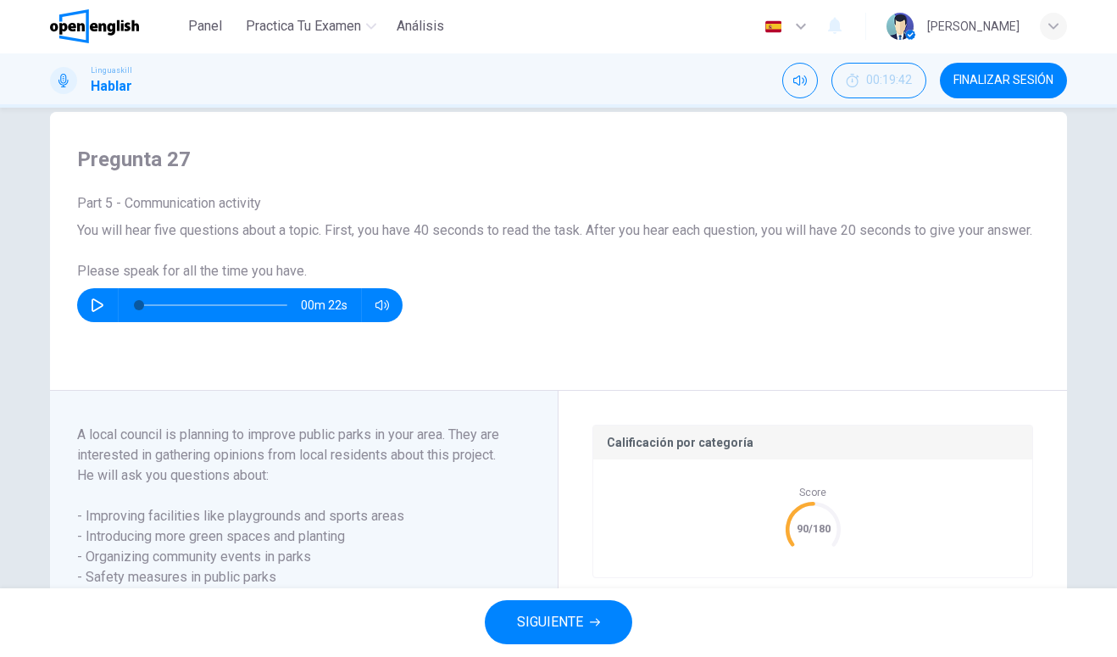
click at [801, 86] on icon "Silenciar" at bounding box center [800, 82] width 14 height 14
click at [797, 87] on button "Activar sonido" at bounding box center [800, 82] width 36 height 36
click at [569, 606] on button "SIGUIENTE" at bounding box center [558, 623] width 147 height 44
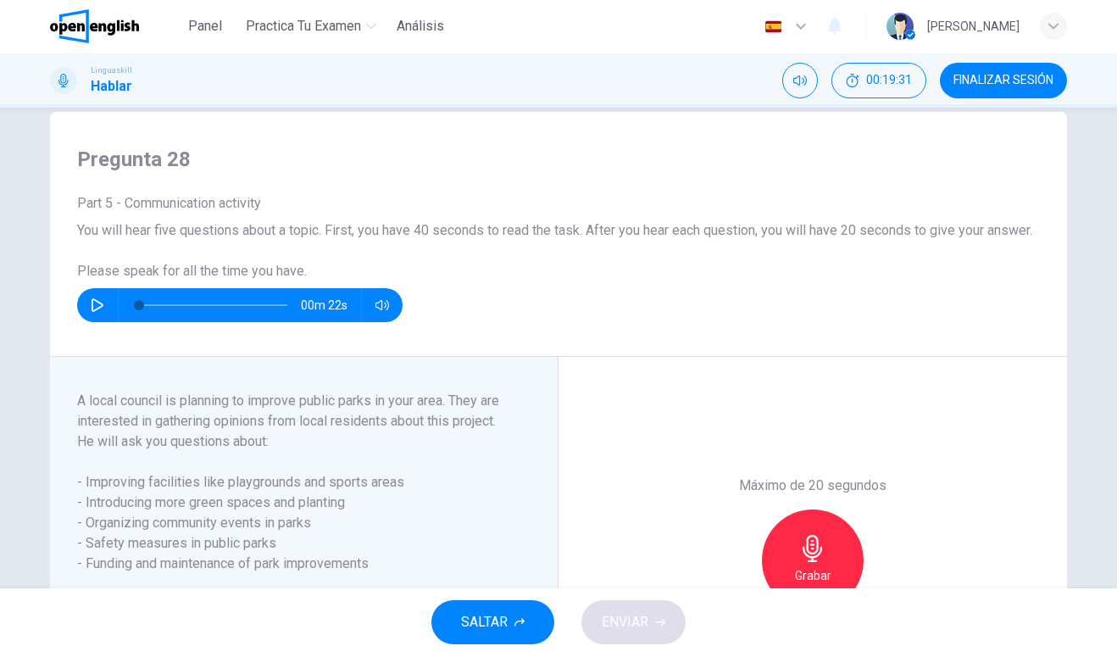
scroll to position [133, 0]
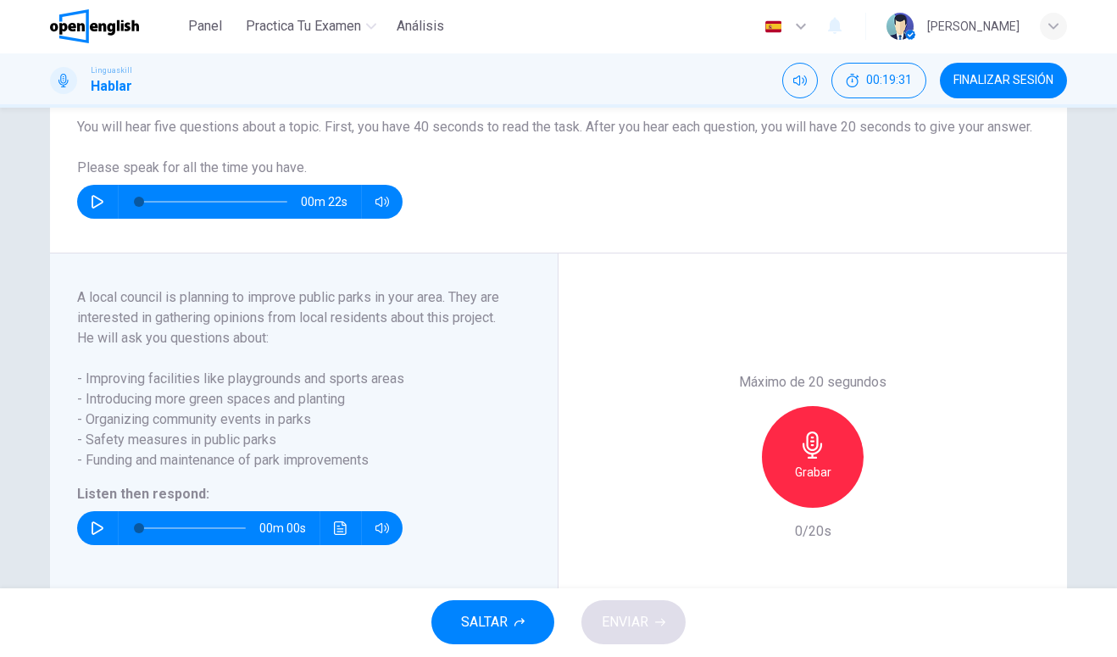
click at [580, 623] on div "SALTAR ENVIAR" at bounding box center [558, 623] width 1117 height 68
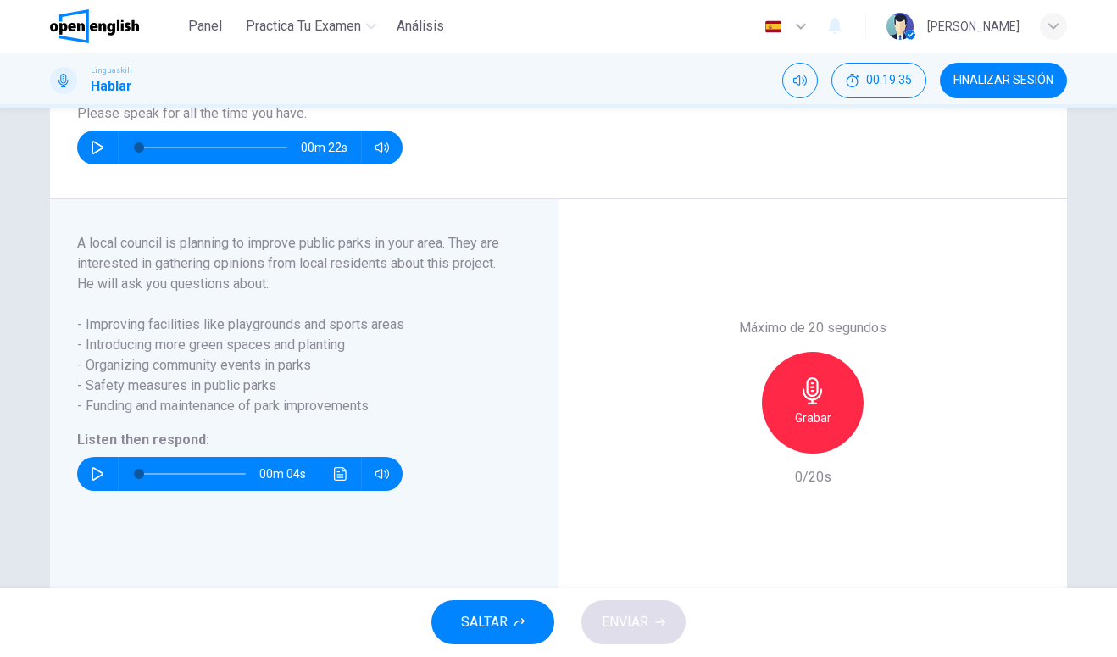
click at [110, 484] on div "00m 04s" at bounding box center [239, 475] width 325 height 34
click at [96, 481] on icon "button" at bounding box center [98, 475] width 14 height 14
click at [350, 491] on button "Haz clic para ver la transcripción del audio" at bounding box center [340, 475] width 27 height 34
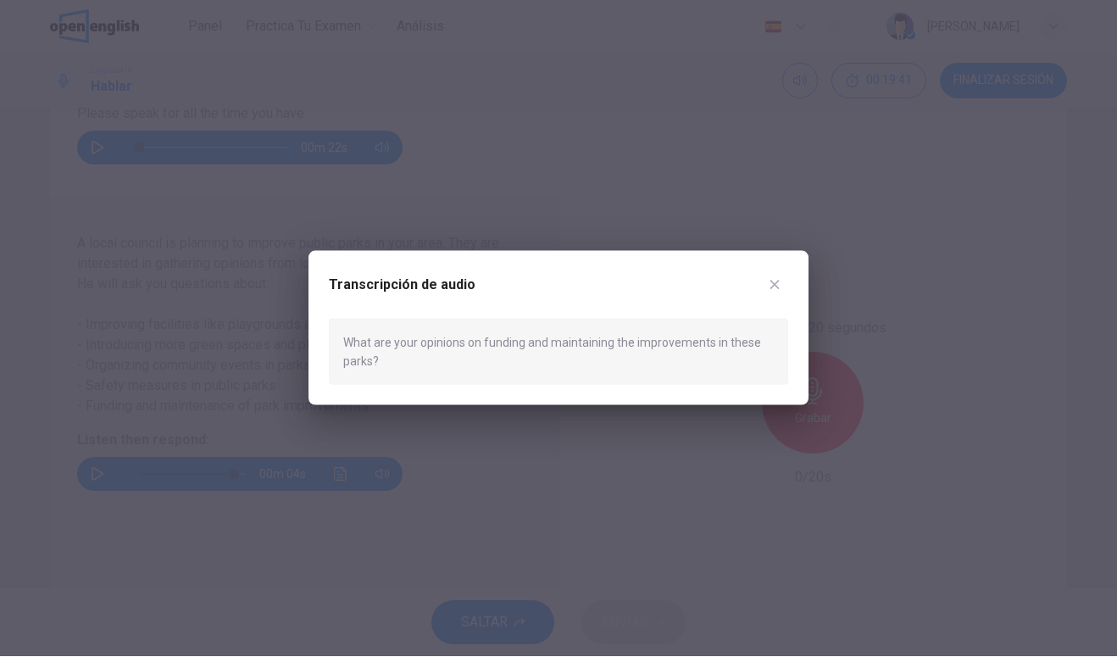
type input "*"
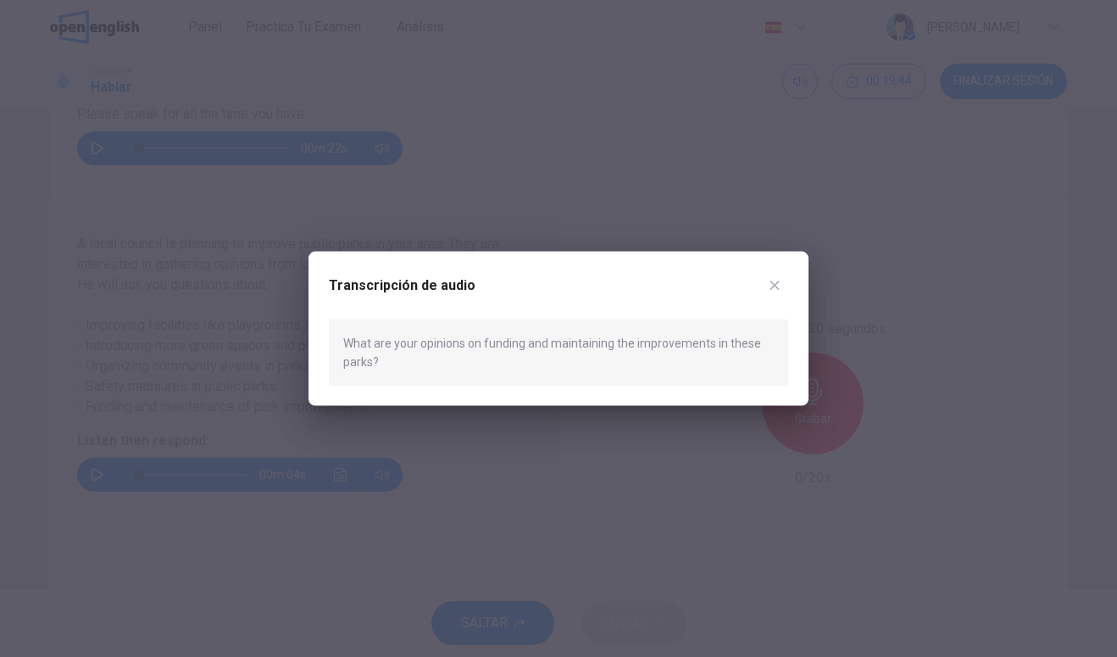
click at [773, 288] on icon "button" at bounding box center [775, 285] width 14 height 14
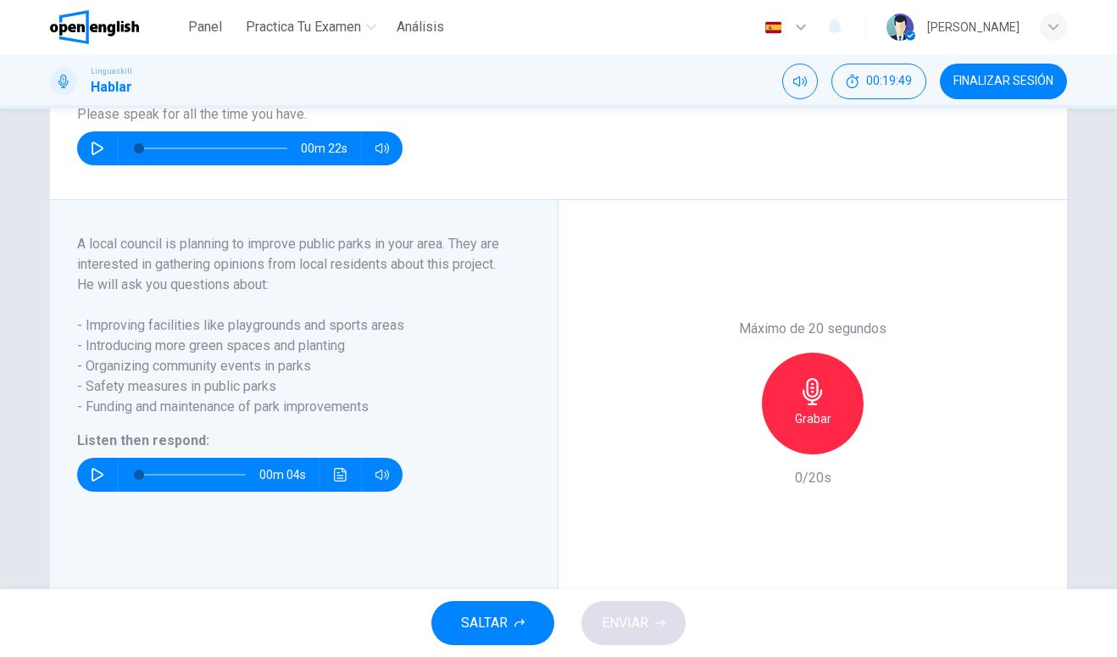
click at [831, 423] on div "Grabar" at bounding box center [813, 403] width 102 height 102
click at [821, 429] on h6 "Detener" at bounding box center [812, 418] width 43 height 20
click at [657, 614] on button "ENVIAR" at bounding box center [633, 623] width 104 height 44
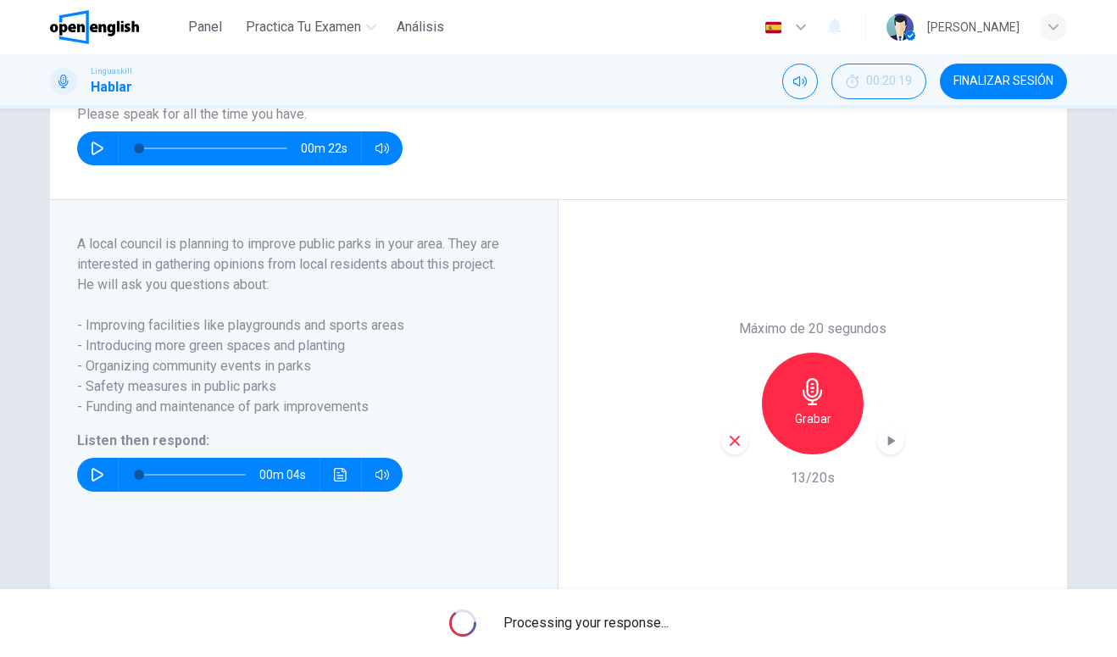
click at [650, 626] on span "Processing your response..." at bounding box center [585, 623] width 165 height 20
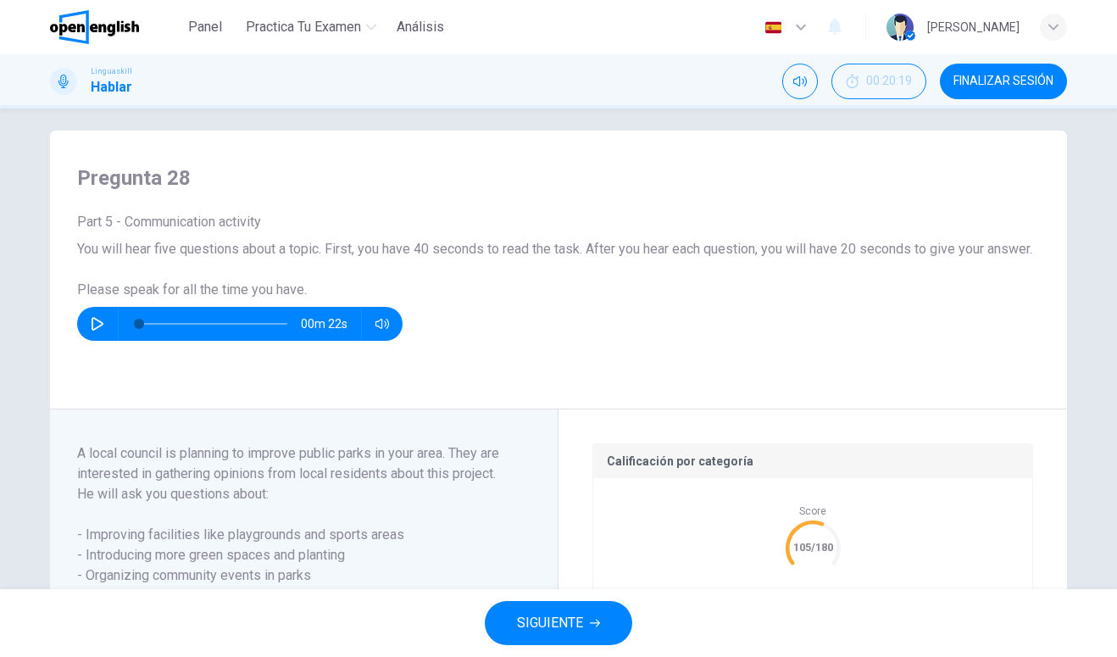
click at [752, 610] on button "Tu retroalimentación" at bounding box center [759, 628] width 139 height 36
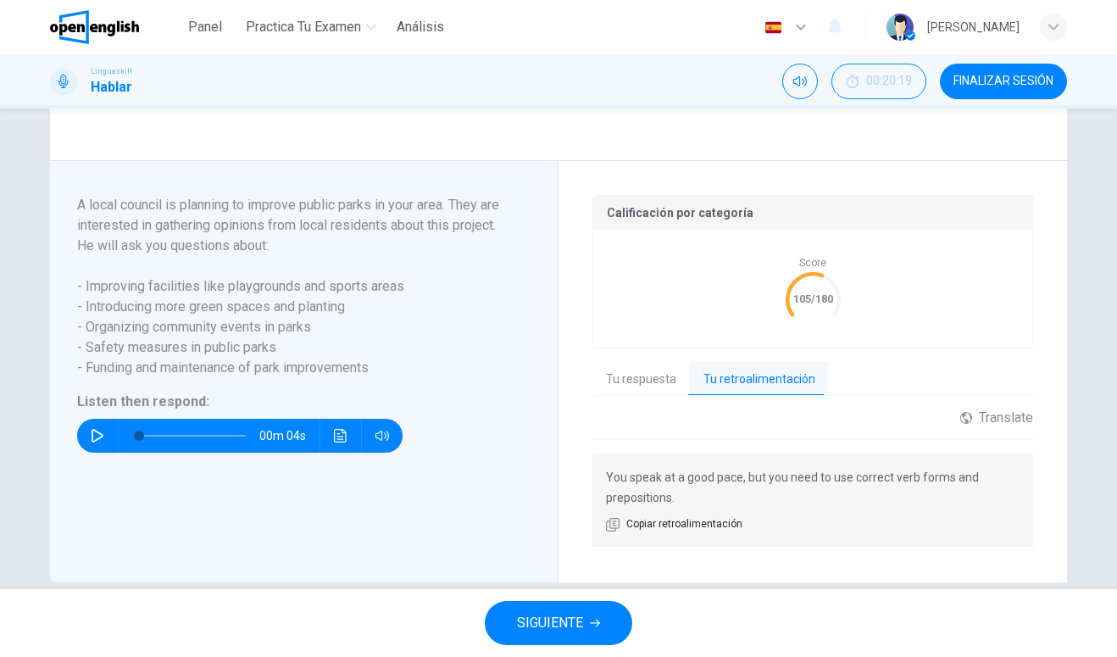
click at [574, 624] on span "SIGUIENTE" at bounding box center [550, 623] width 66 height 24
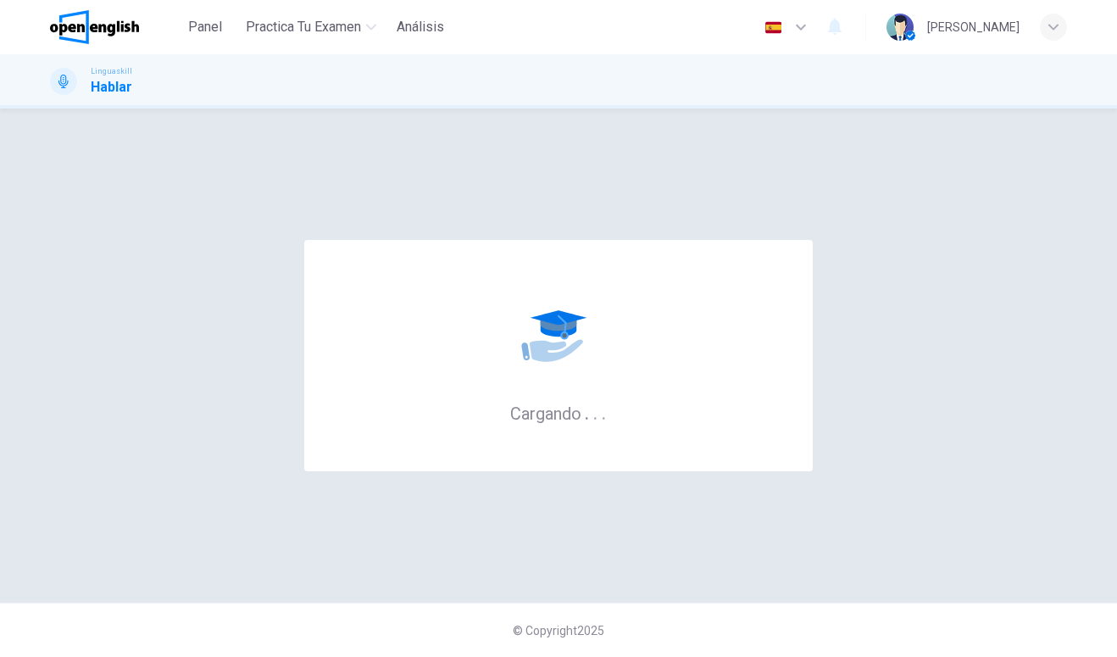
click at [562, 613] on div "© Copyright 2025" at bounding box center [558, 629] width 1117 height 54
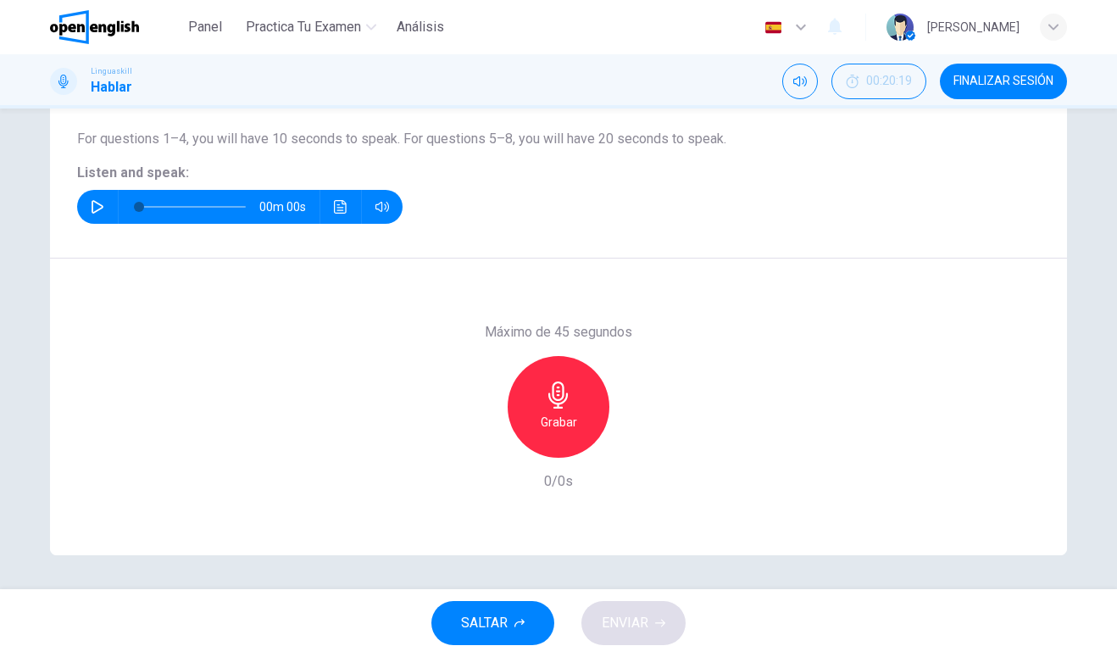
scroll to position [0, 0]
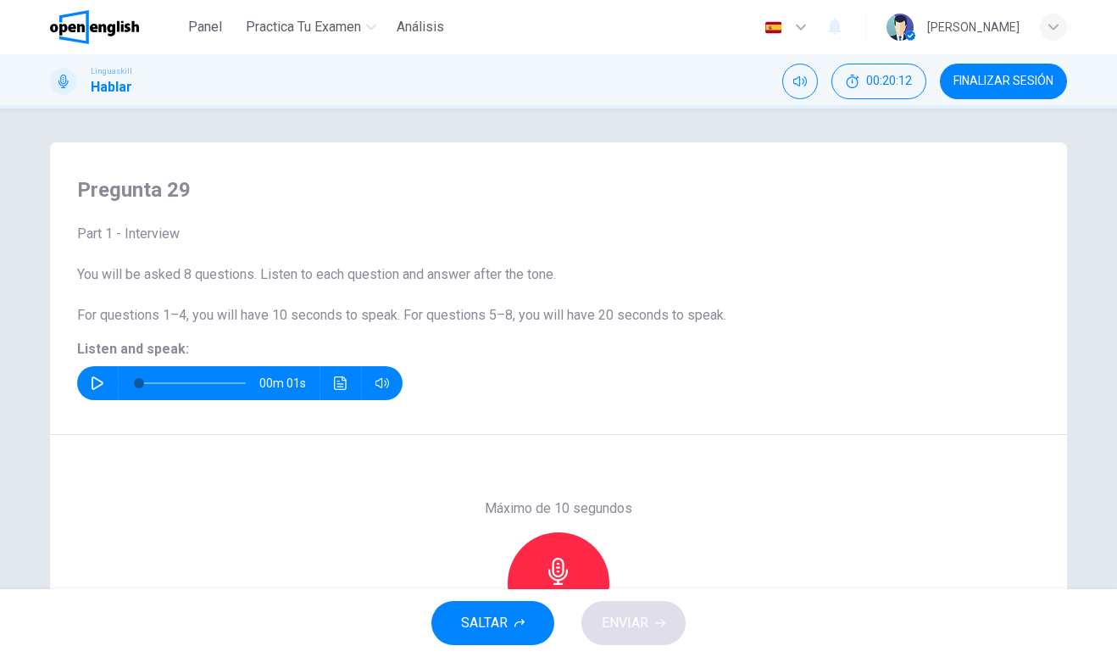
click at [104, 375] on button "button" at bounding box center [97, 383] width 27 height 34
type input "*"
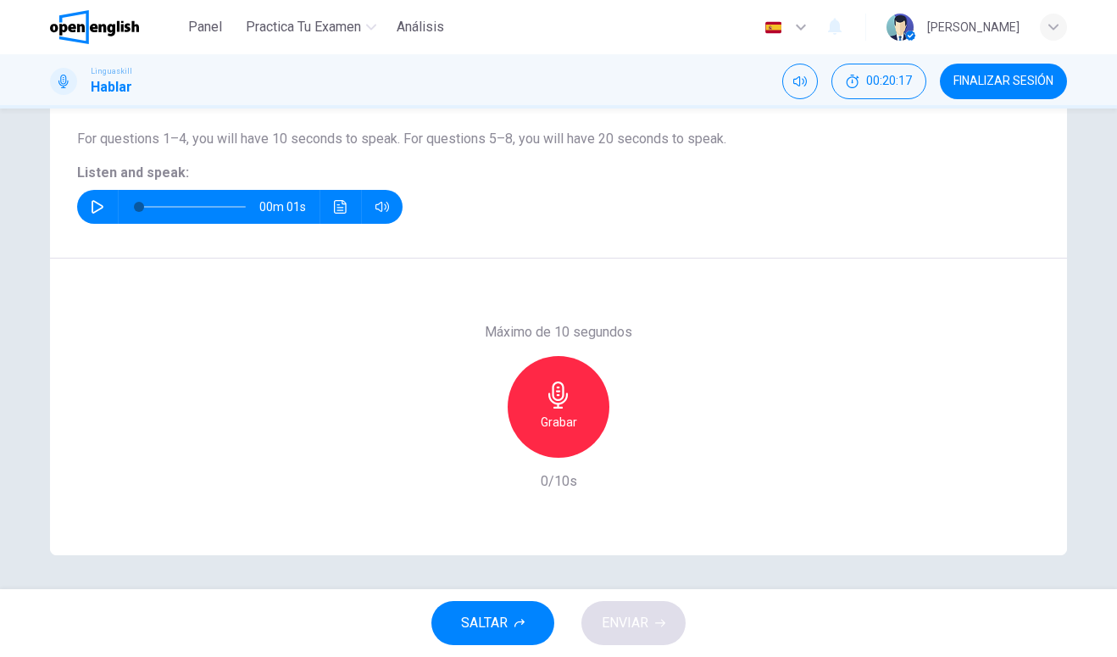
click at [577, 422] on div "Grabar" at bounding box center [559, 407] width 102 height 102
click at [576, 424] on h6 "Detener" at bounding box center [558, 422] width 43 height 20
click at [643, 624] on span "ENVIAR" at bounding box center [625, 623] width 47 height 24
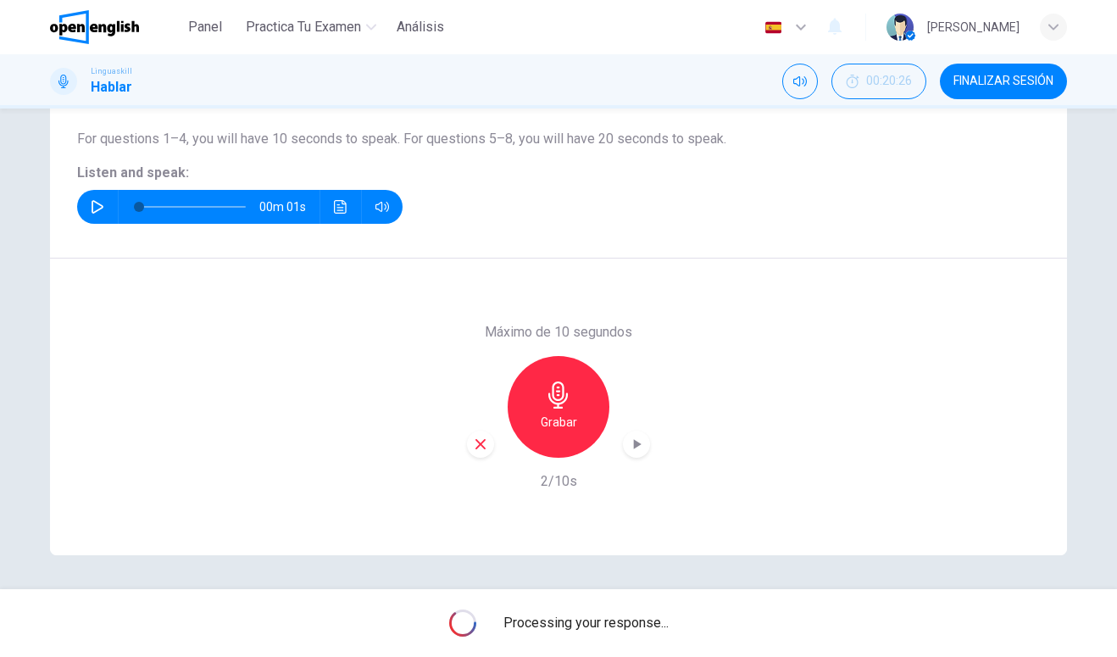
click at [642, 626] on span "Processing your response..." at bounding box center [585, 623] width 165 height 20
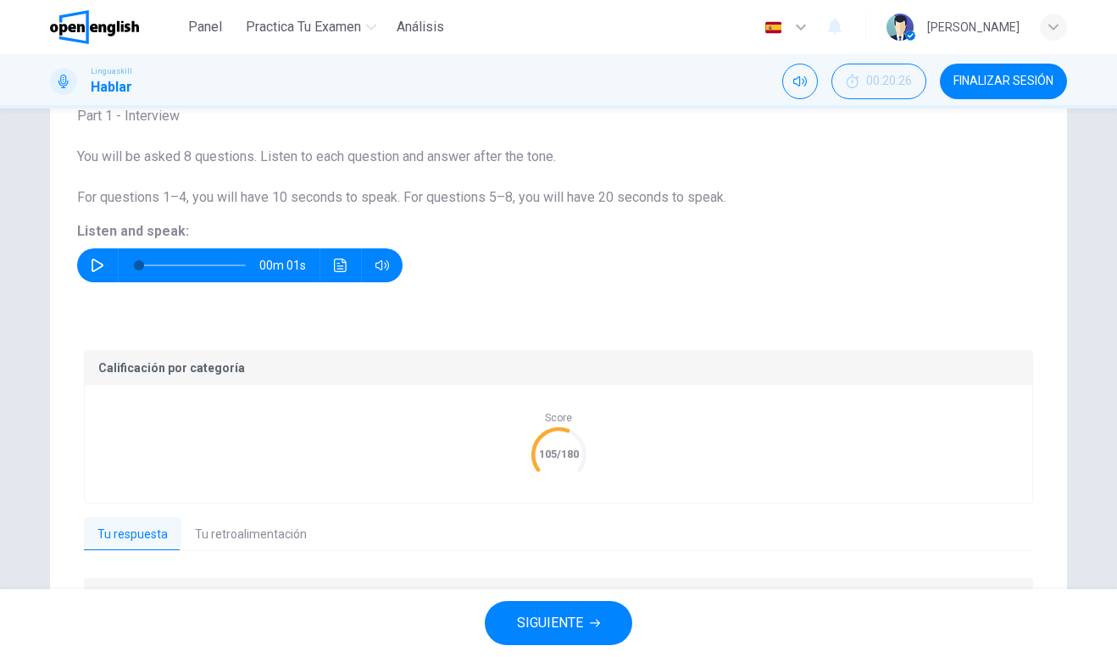
scroll to position [216, 0]
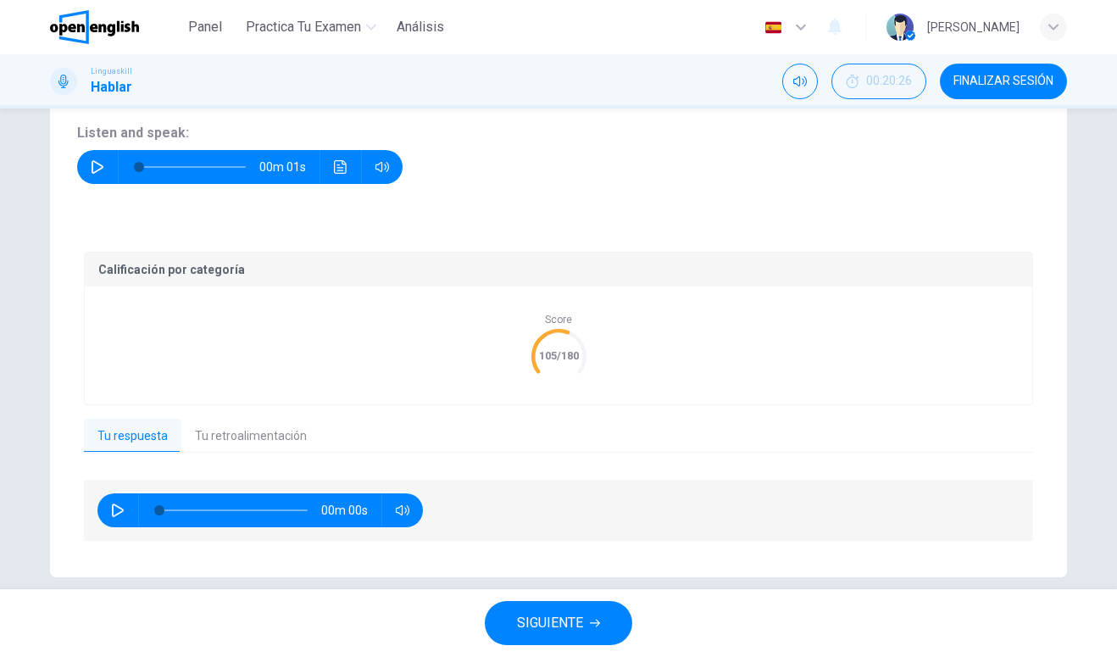
click at [280, 447] on button "Tu retroalimentación" at bounding box center [250, 437] width 139 height 36
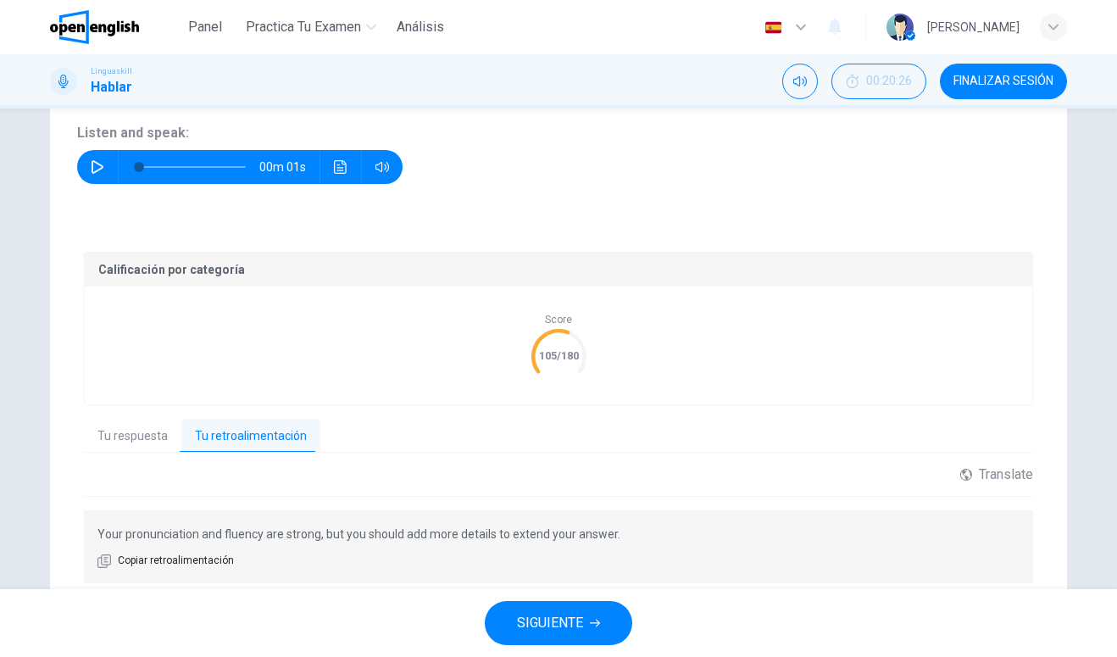
click at [532, 618] on span "SIGUIENTE" at bounding box center [550, 623] width 66 height 24
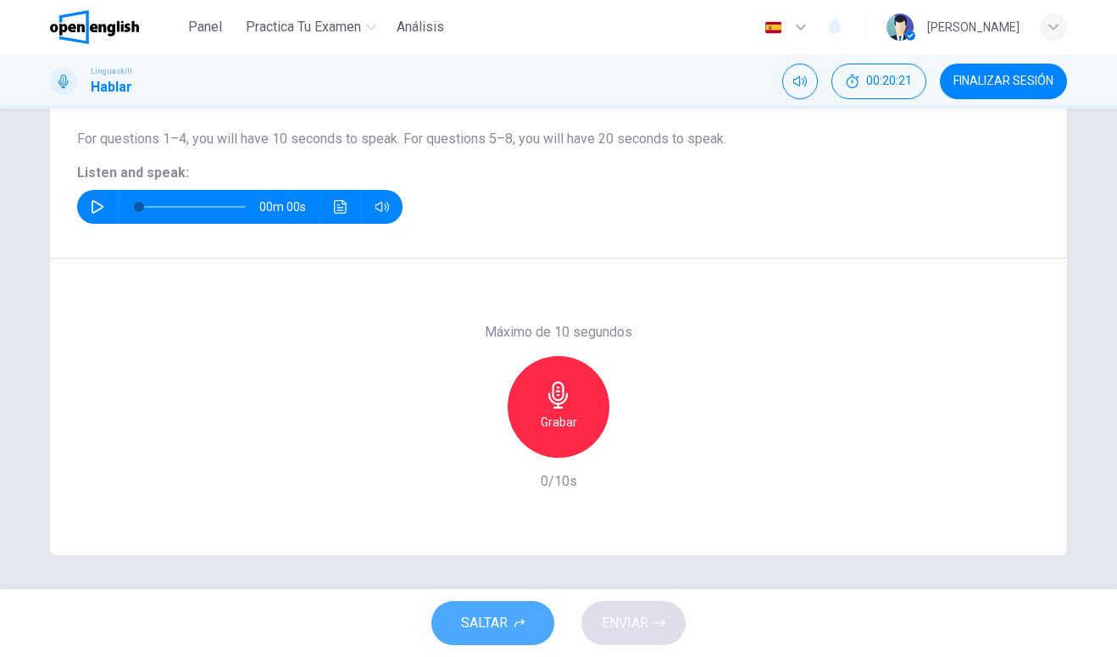
click at [542, 607] on button "SALTAR" at bounding box center [492, 623] width 123 height 44
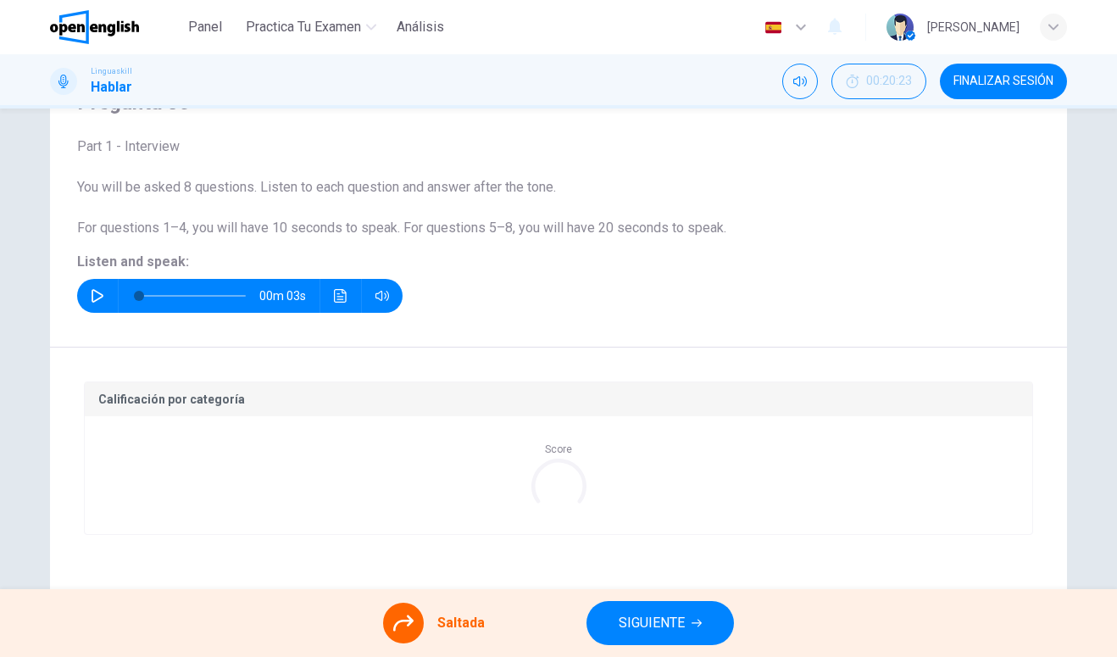
scroll to position [176, 0]
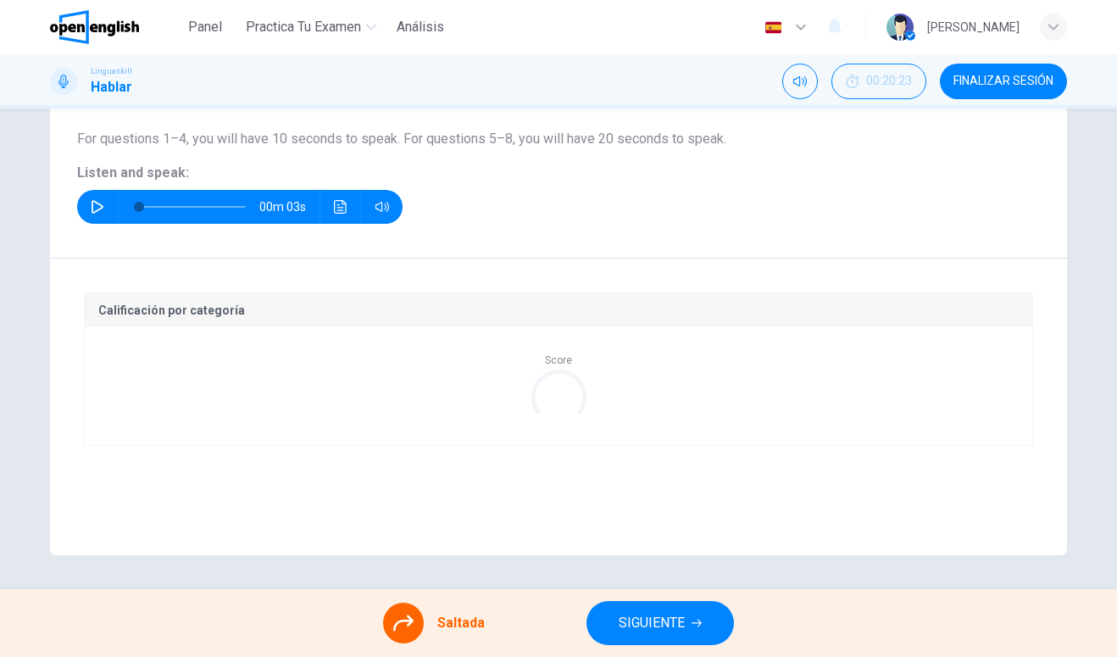
click at [433, 603] on div "Saltada" at bounding box center [434, 622] width 102 height 41
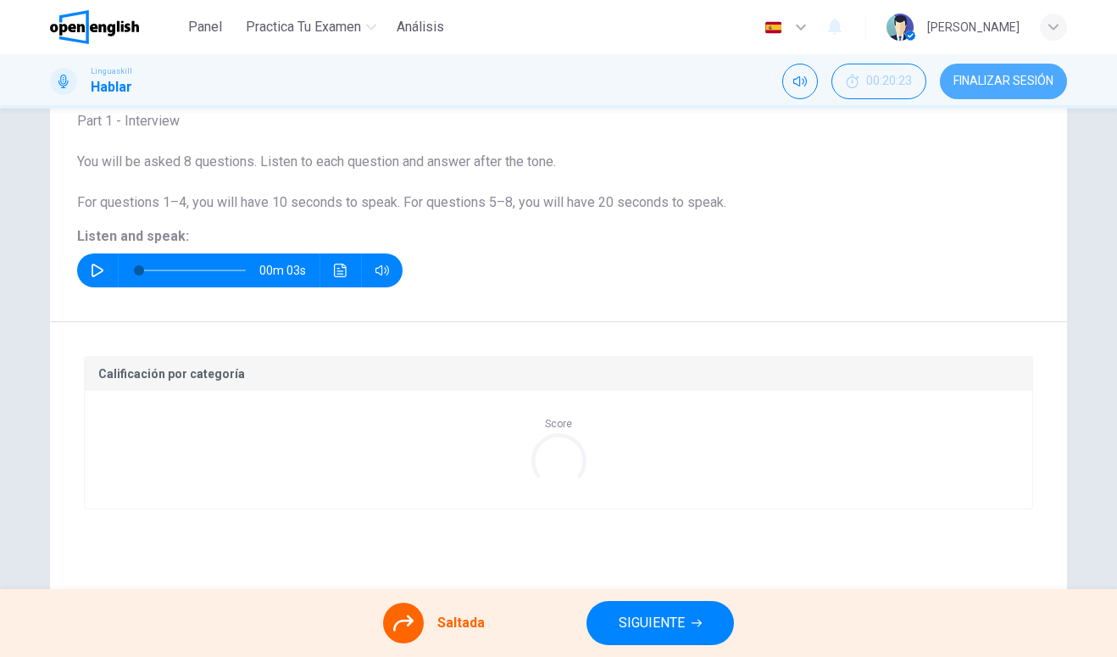
click at [1011, 79] on span "FINALIZAR SESIÓN" at bounding box center [1003, 82] width 100 height 14
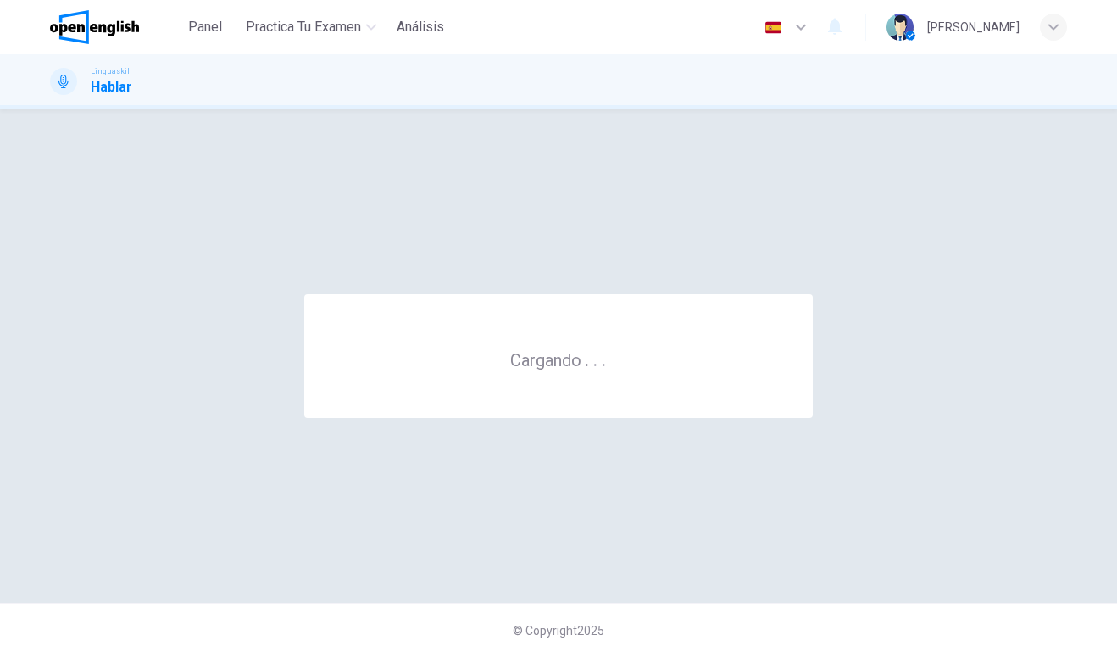
scroll to position [0, 0]
